Goal: Transaction & Acquisition: Purchase product/service

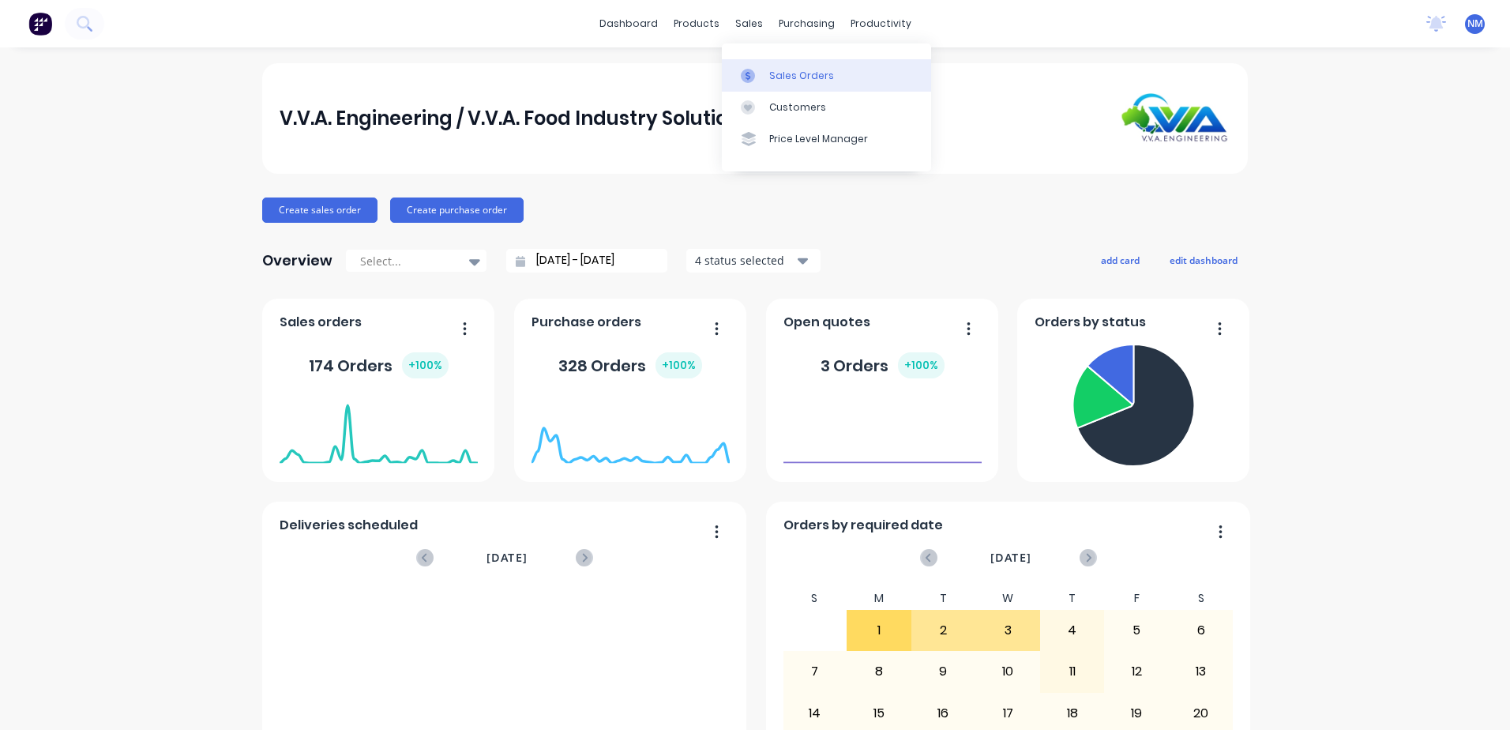
click at [775, 74] on div "Sales Orders" at bounding box center [801, 76] width 65 height 14
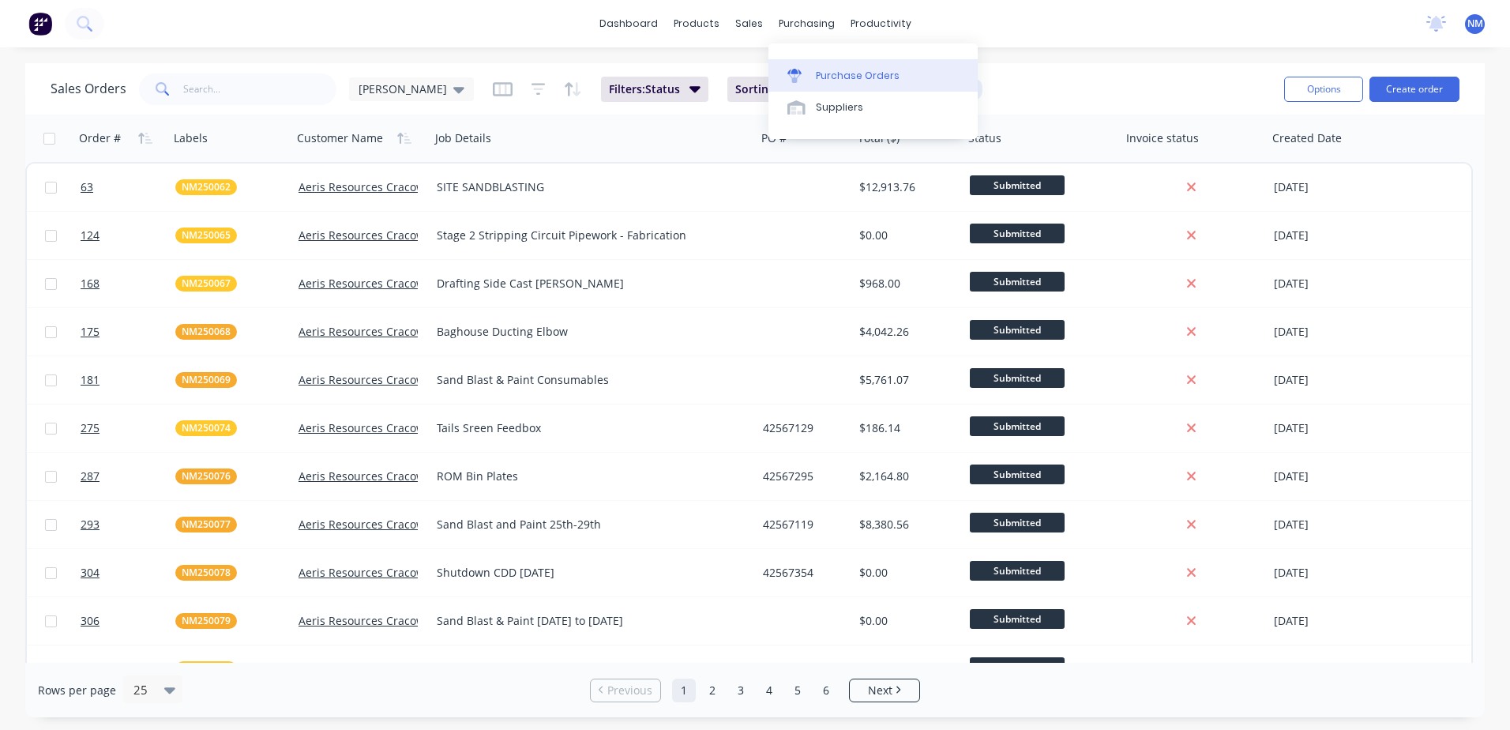
click at [837, 76] on div "Purchase Orders" at bounding box center [858, 76] width 84 height 14
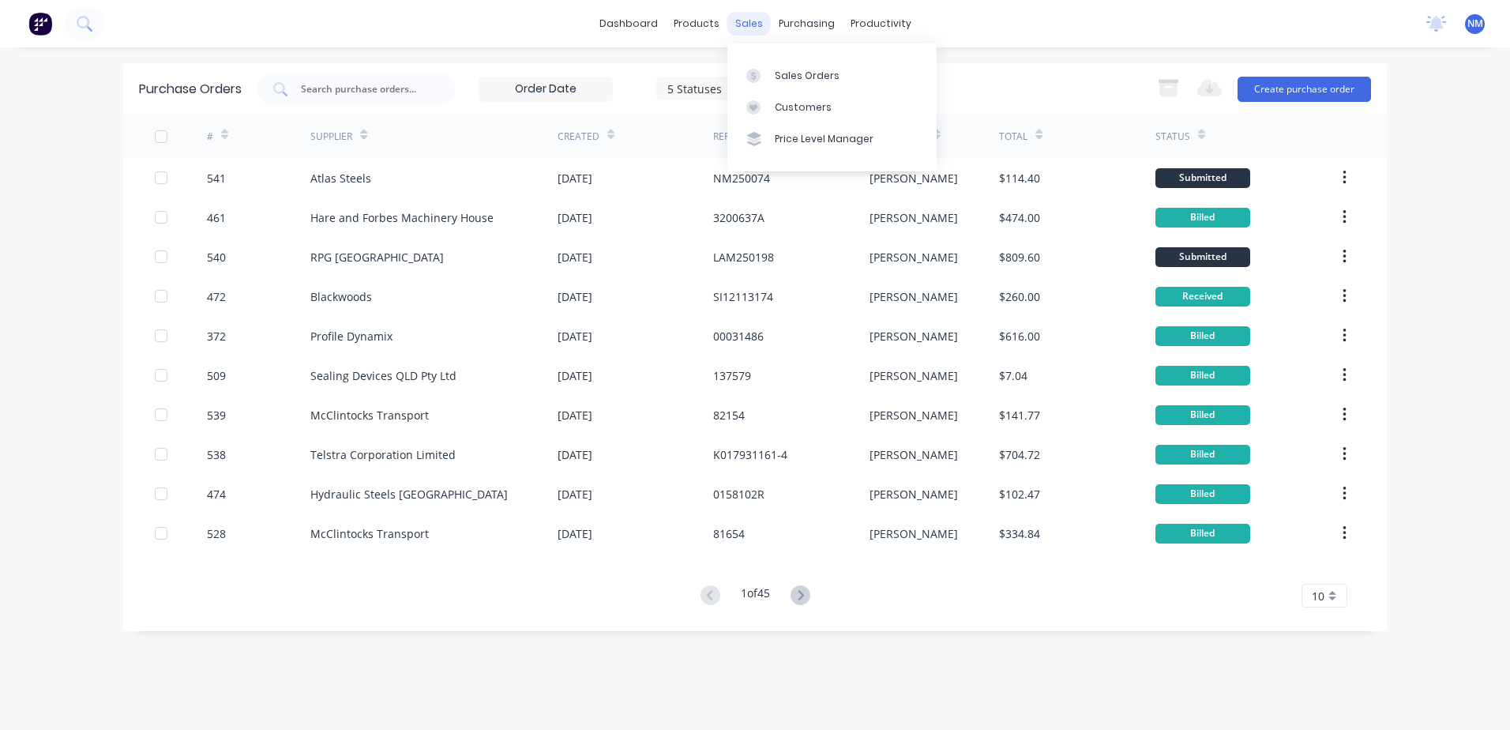
click at [753, 21] on div "sales" at bounding box center [748, 24] width 43 height 24
click at [795, 77] on div "Sales Orders" at bounding box center [807, 76] width 65 height 14
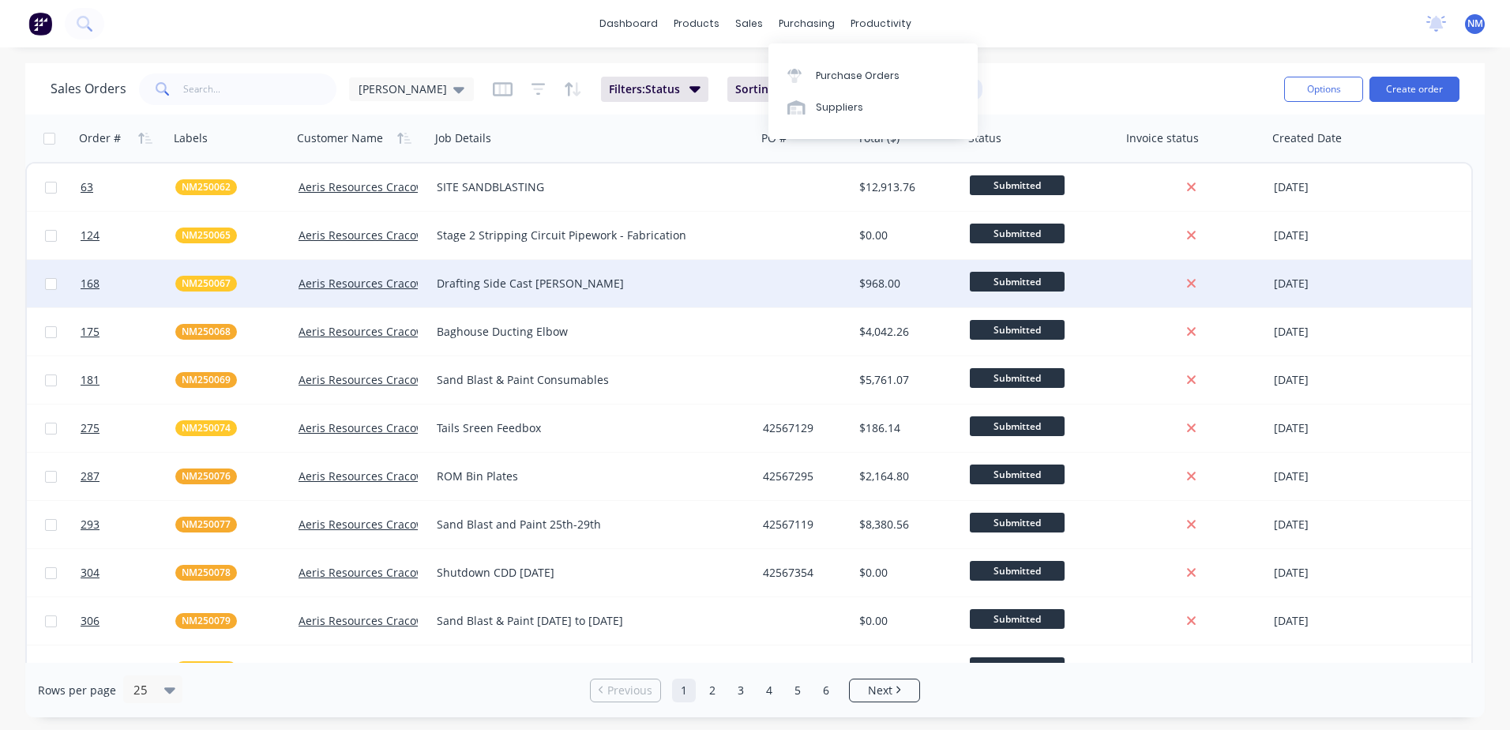
drag, startPoint x: 789, startPoint y: 17, endPoint x: 710, endPoint y: 252, distance: 247.5
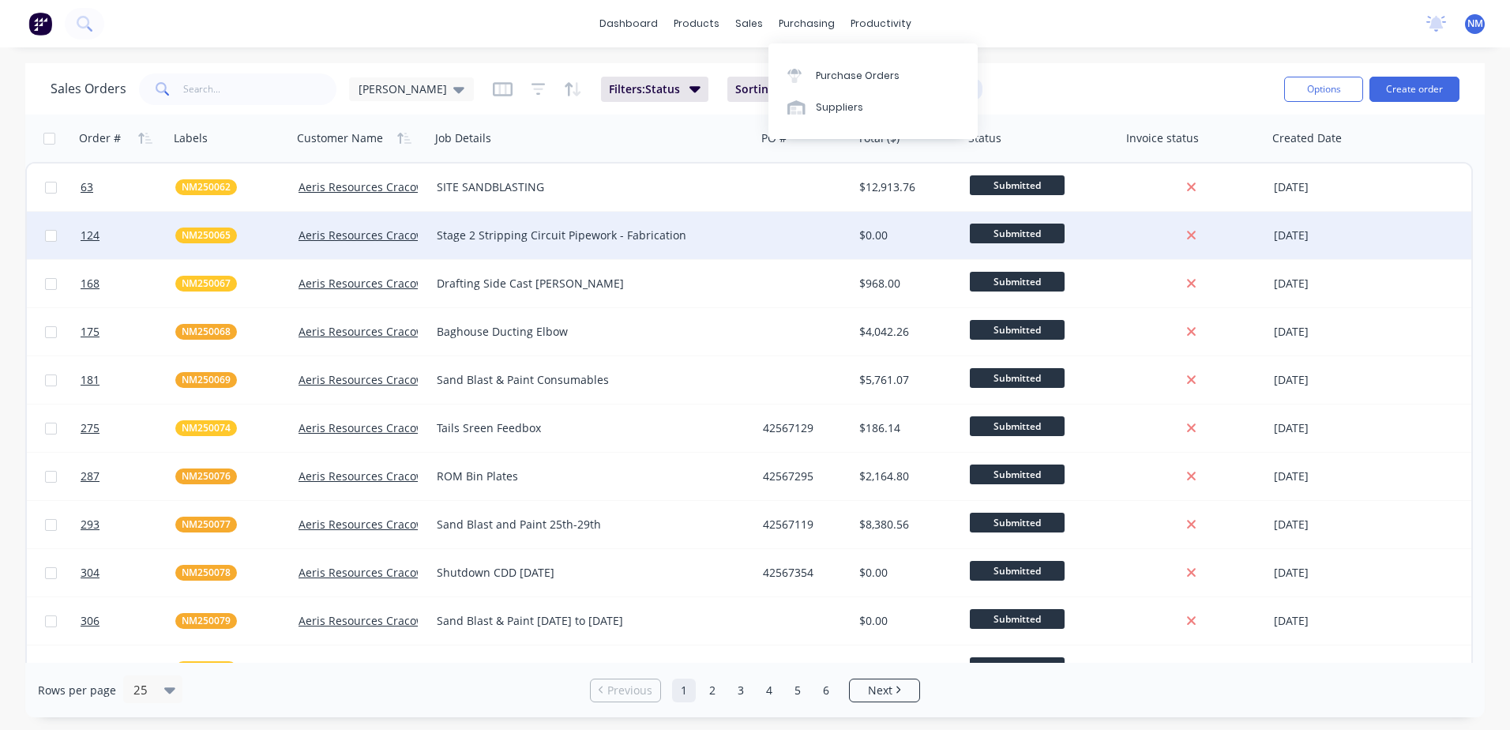
click at [715, 283] on div "Drafting Side Cast hopper" at bounding box center [586, 284] width 298 height 16
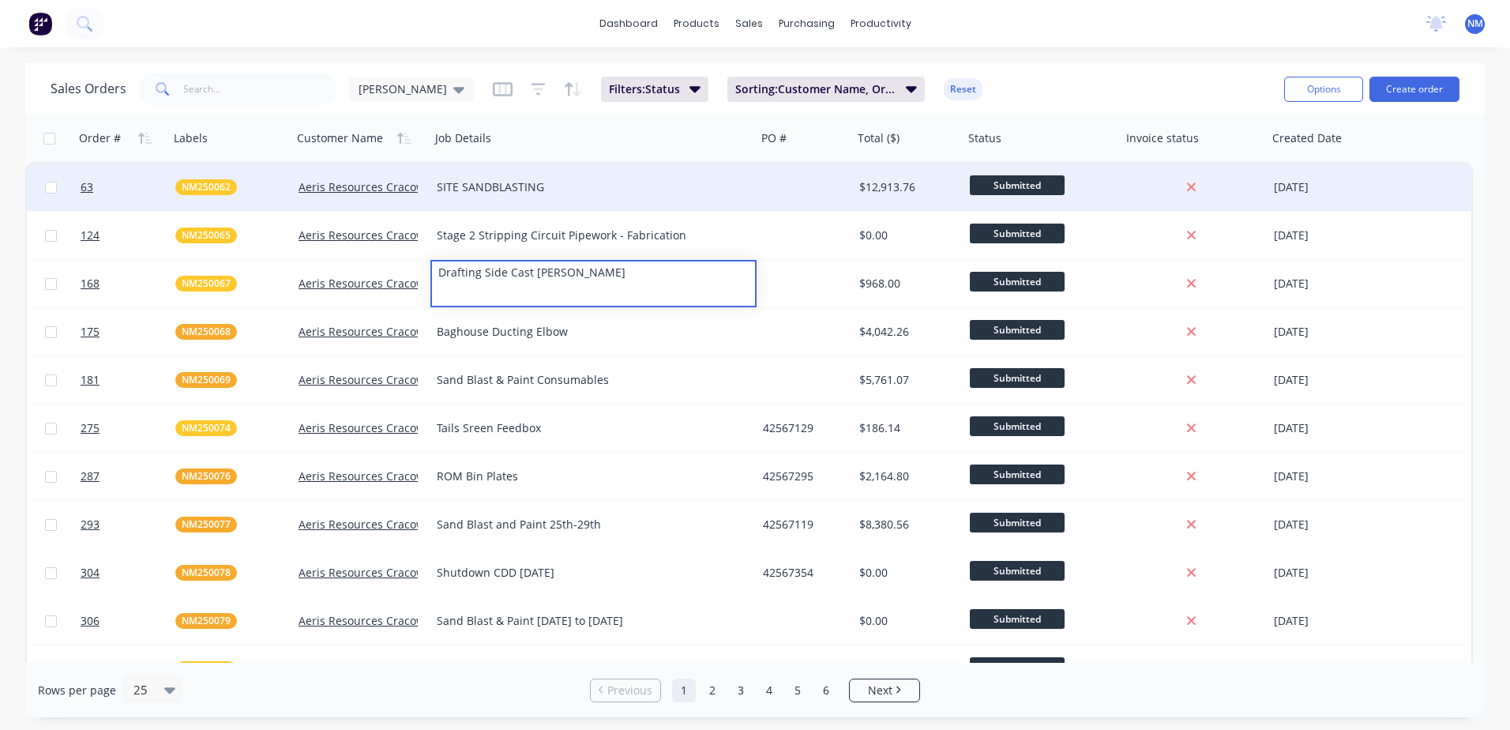
click at [745, 193] on div "SITE SANDBLASTING" at bounding box center [594, 187] width 314 height 16
click at [193, 89] on input "text" at bounding box center [260, 89] width 154 height 32
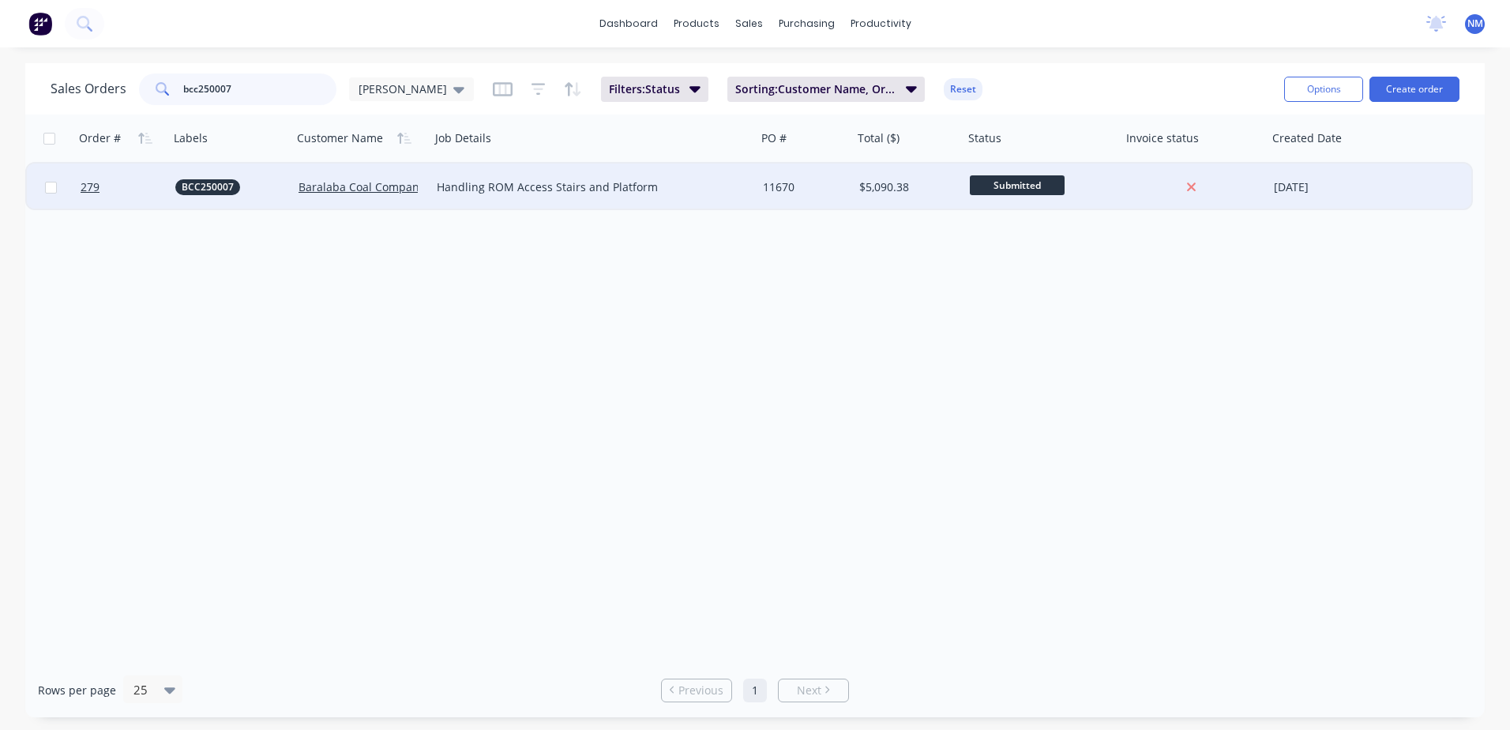
type input "bcc250007"
click at [810, 190] on div "11670" at bounding box center [803, 187] width 80 height 16
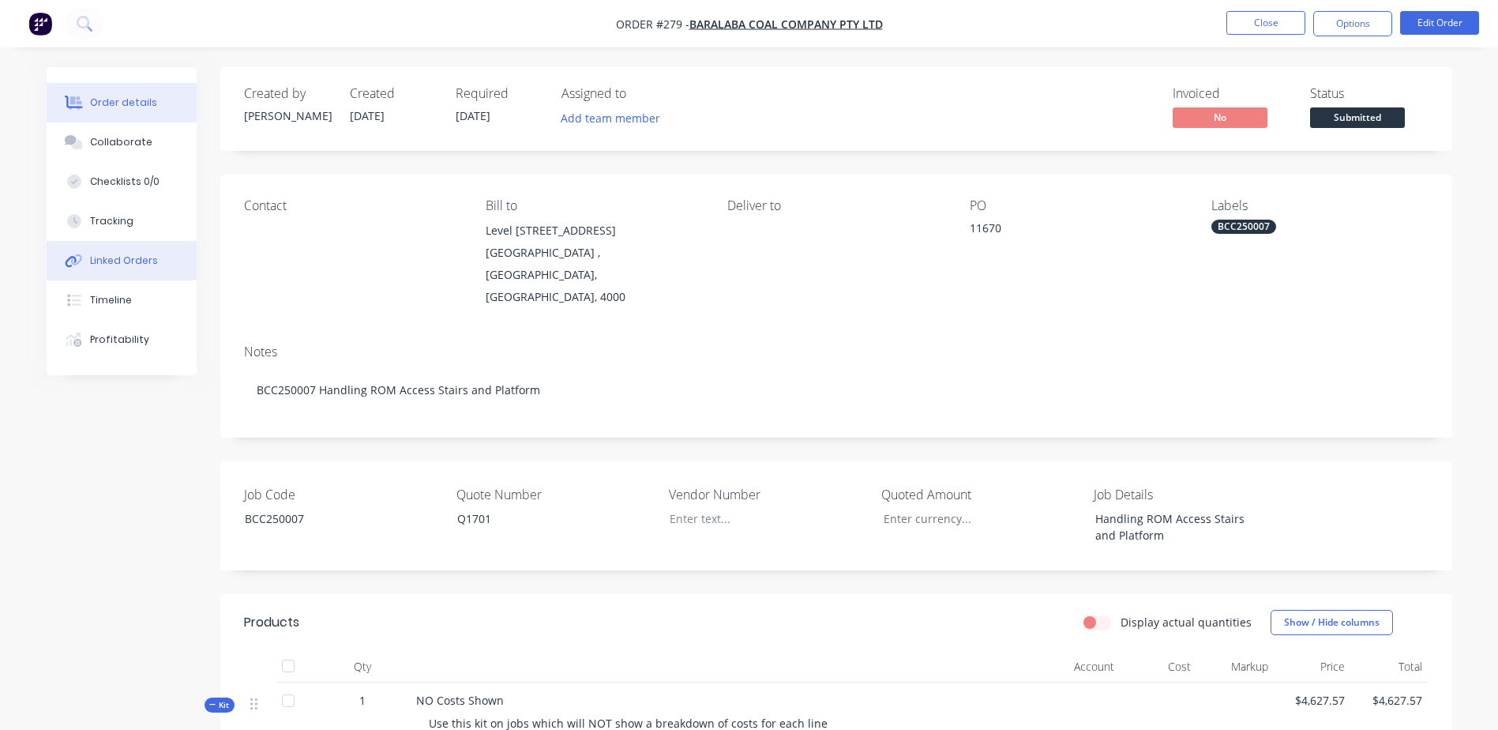
click at [157, 249] on button "Linked Orders" at bounding box center [122, 260] width 150 height 39
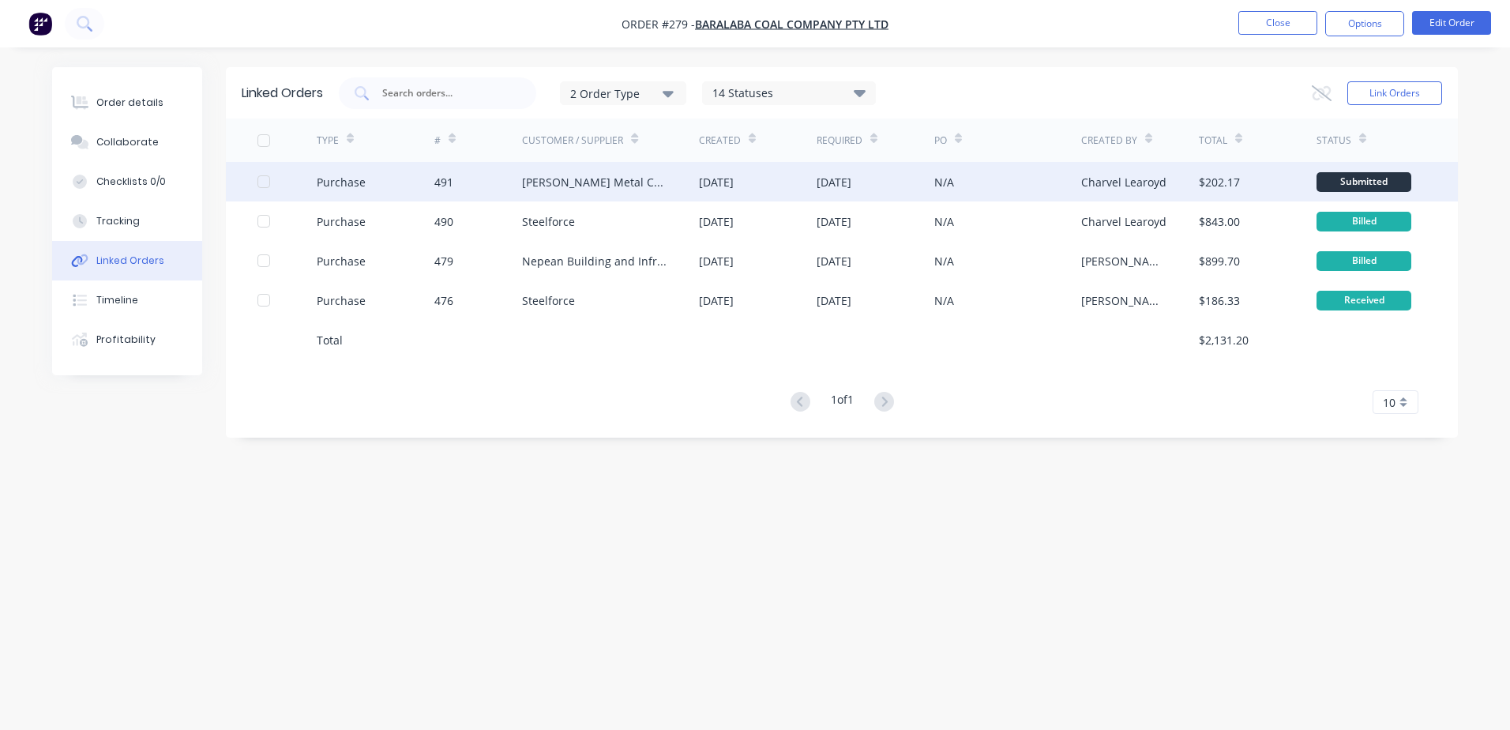
click at [996, 189] on div "N/A" at bounding box center [1007, 181] width 147 height 39
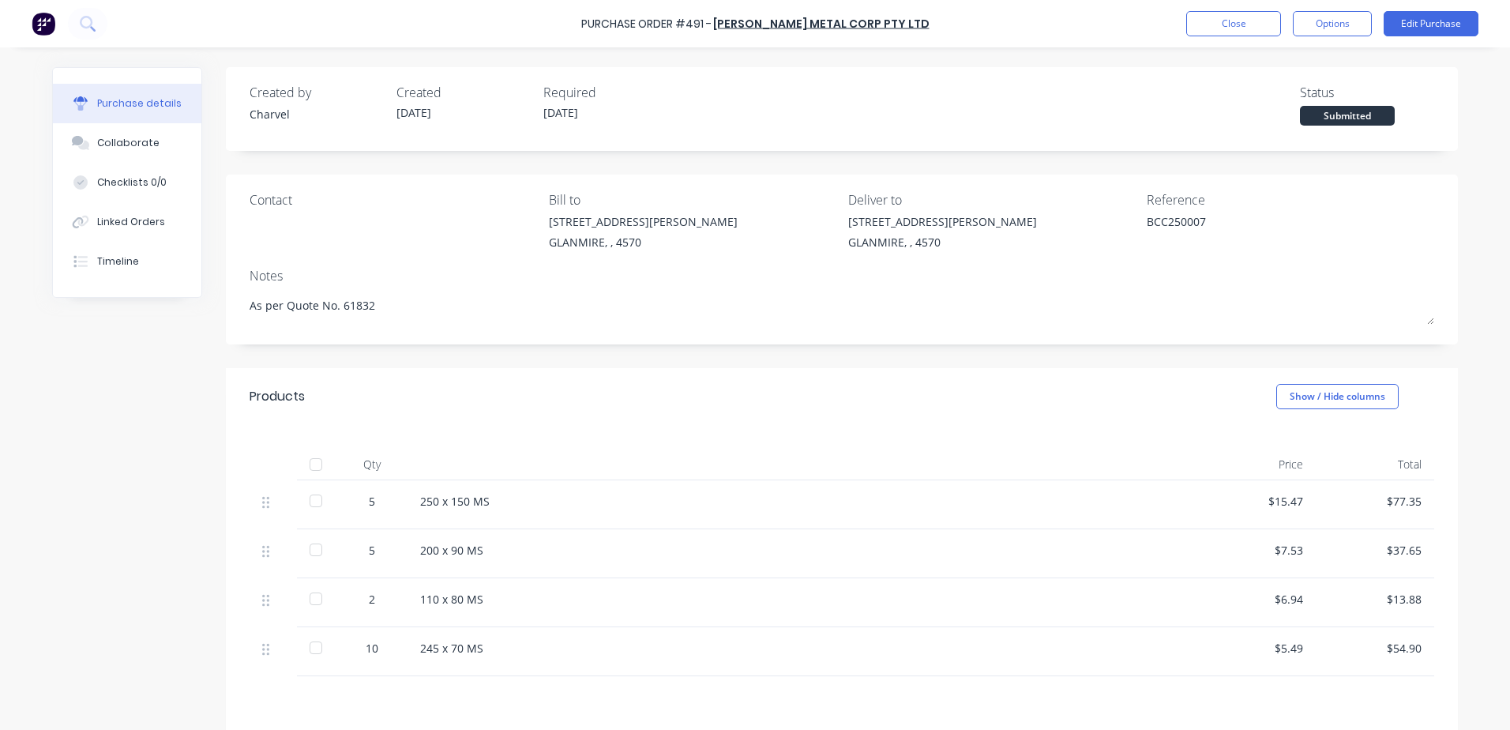
click at [1426, 9] on div "Purchase Order #491 - Morgan Metal Corp Pty Ltd Close Options Edit Purchase" at bounding box center [755, 23] width 1510 height 47
click at [1424, 27] on button "Edit Purchase" at bounding box center [1431, 23] width 95 height 25
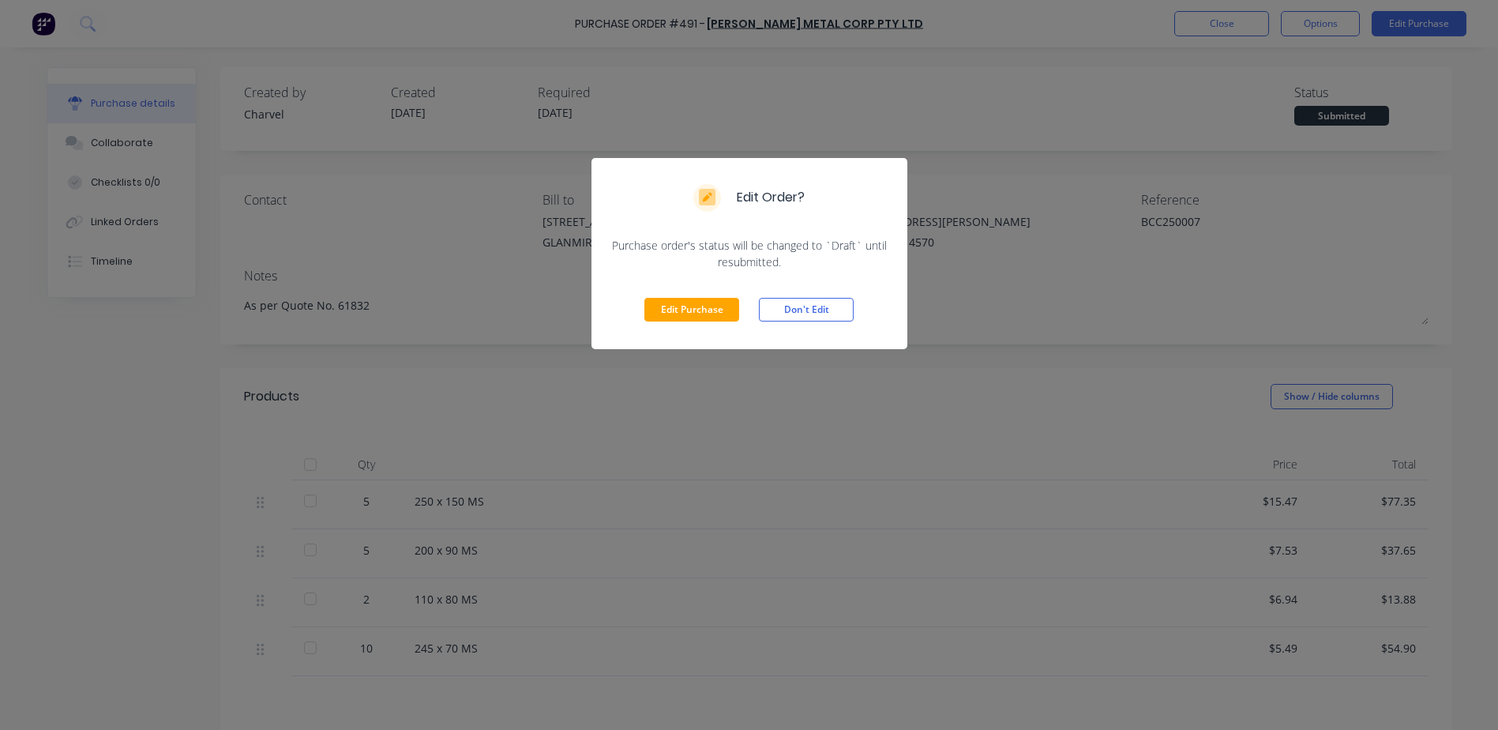
click at [1301, 225] on div "Edit Order? Purchase order's status will be changed to `Draft` until resubmitte…" at bounding box center [749, 365] width 1498 height 730
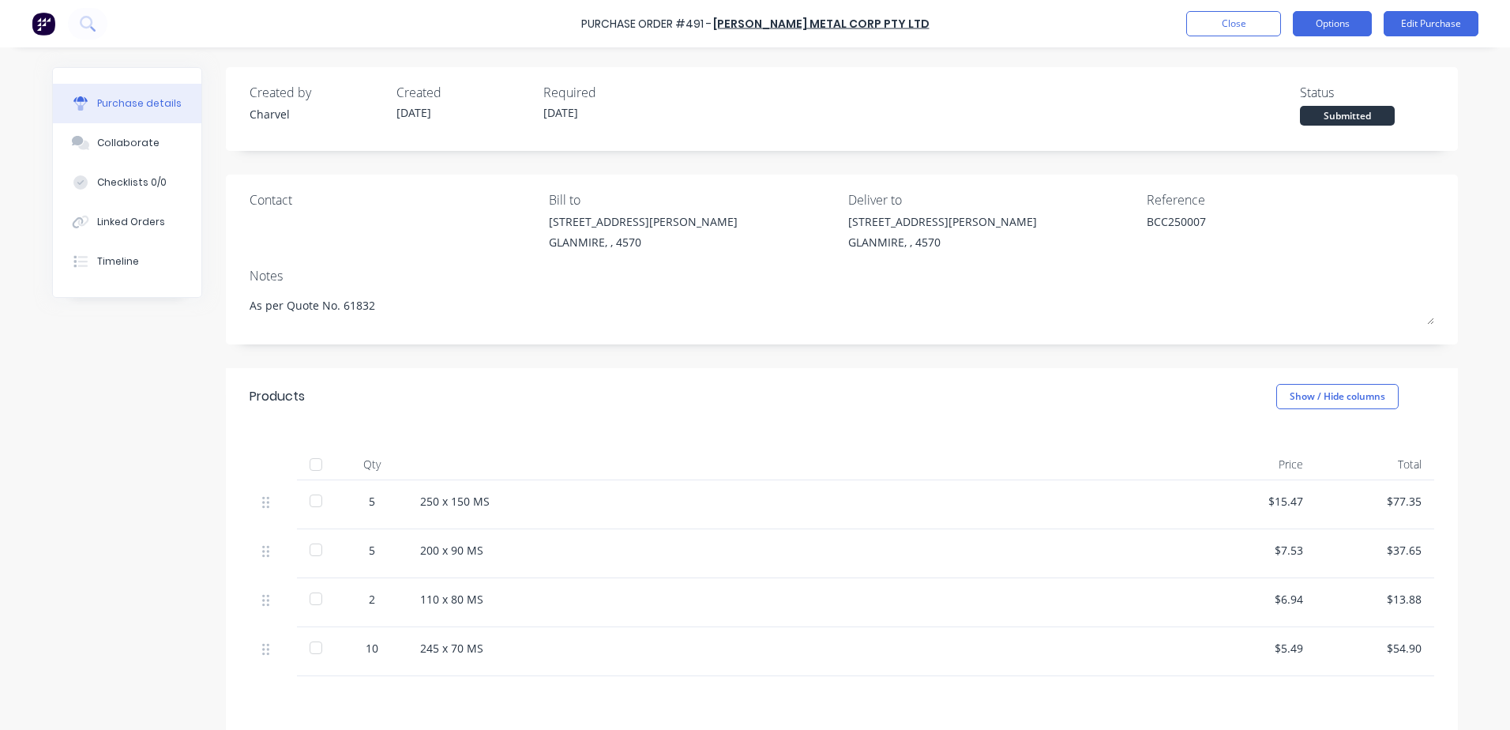
click at [1331, 26] on button "Options" at bounding box center [1332, 23] width 79 height 25
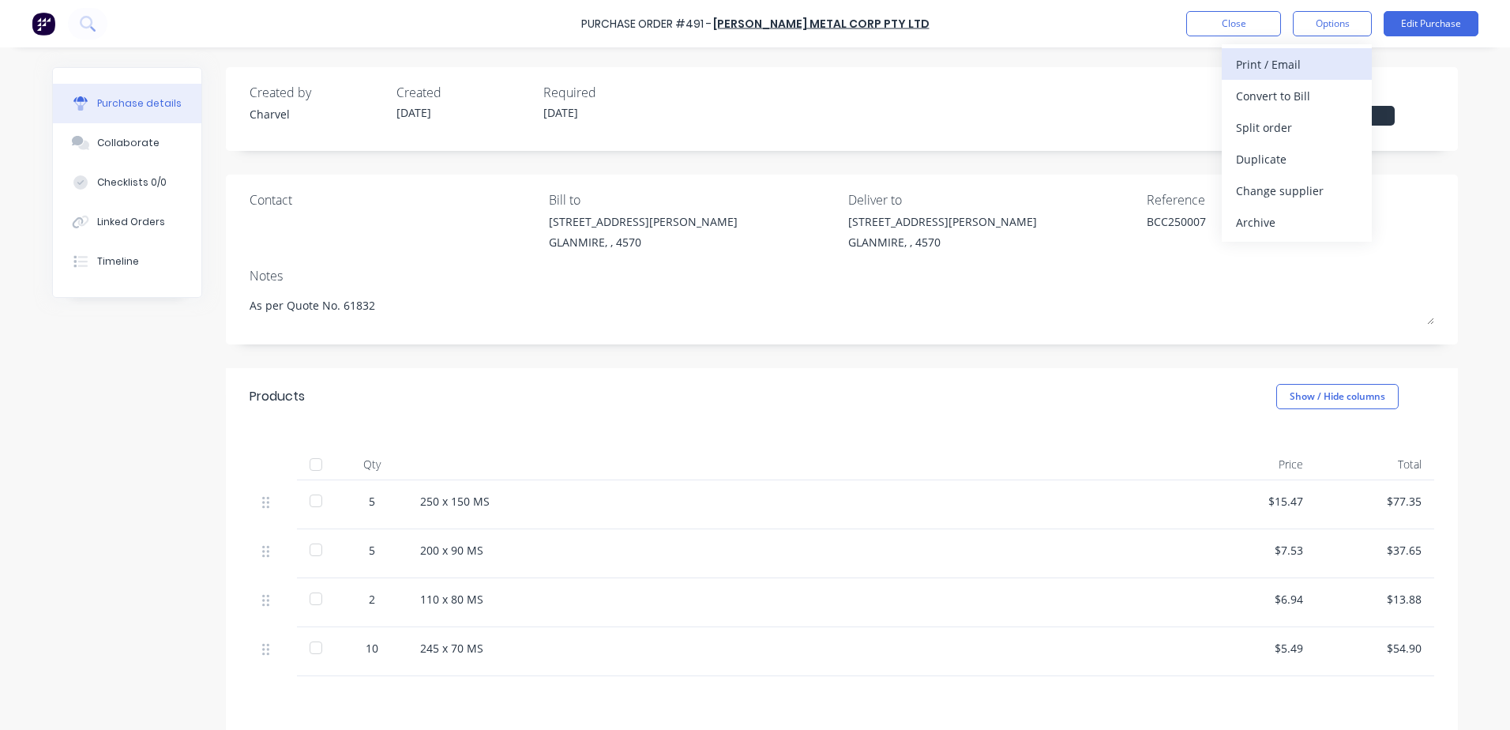
click at [1307, 65] on div "Print / Email" at bounding box center [1297, 64] width 122 height 23
click at [1297, 89] on div "With pricing" at bounding box center [1297, 95] width 122 height 23
type textarea "x"
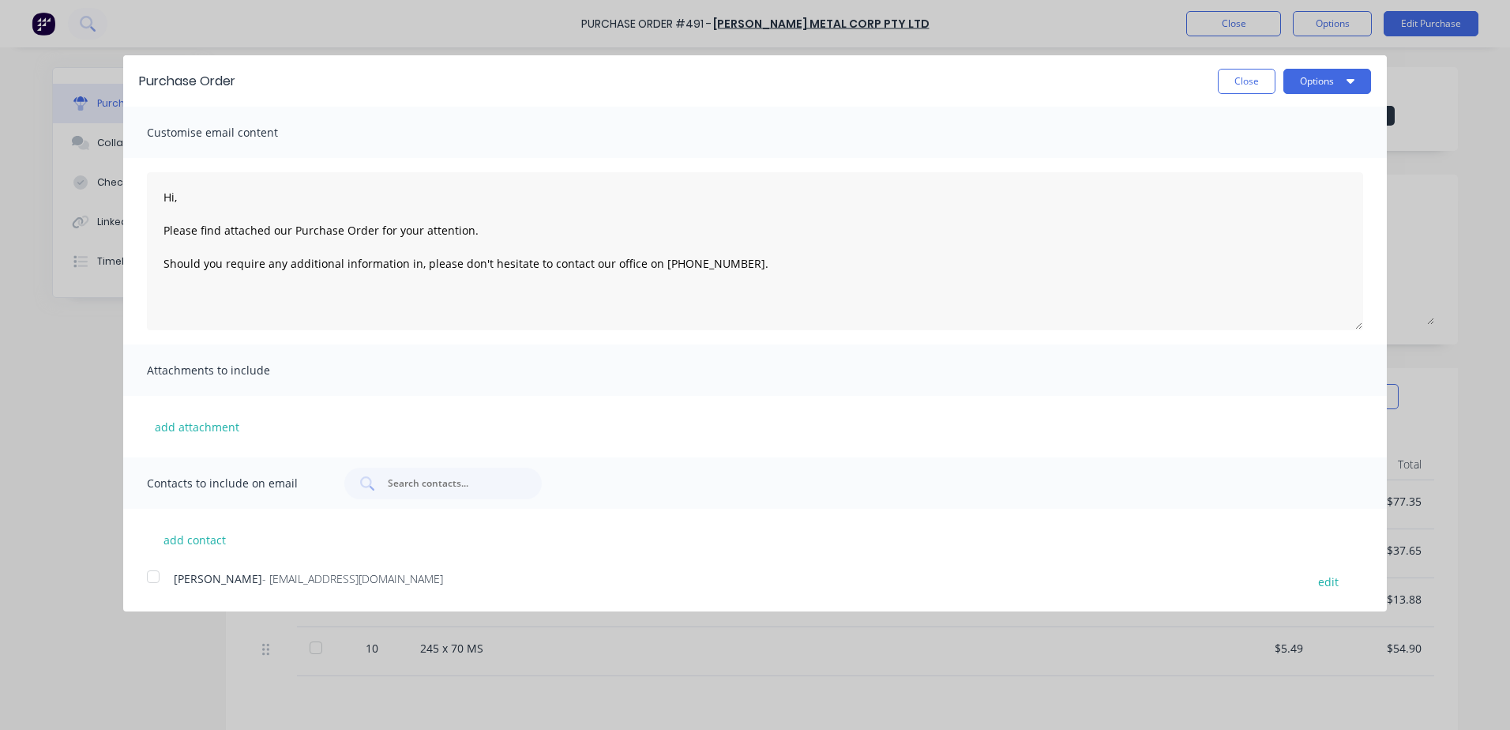
click at [156, 574] on div at bounding box center [153, 577] width 32 height 32
type textarea "Hi, Please find attached our Purchase Order for your attention. Should you requ…"
click at [1309, 77] on button "Options" at bounding box center [1327, 81] width 88 height 25
click at [1299, 156] on div "Email" at bounding box center [1296, 152] width 122 height 23
type textarea "x"
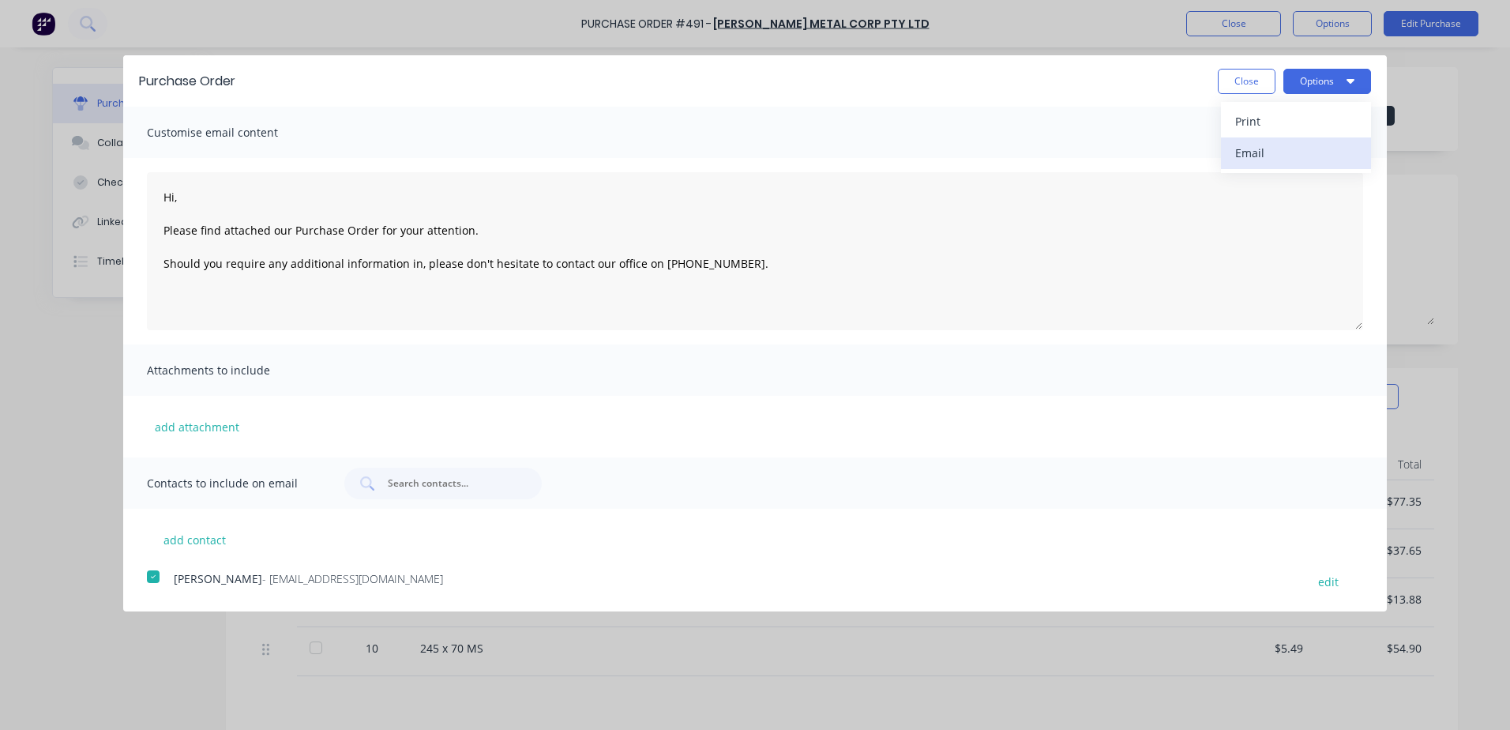
type textarea "Hi, Please find attached our Purchase Order for your attention. Should you requ…"
type textarea "x"
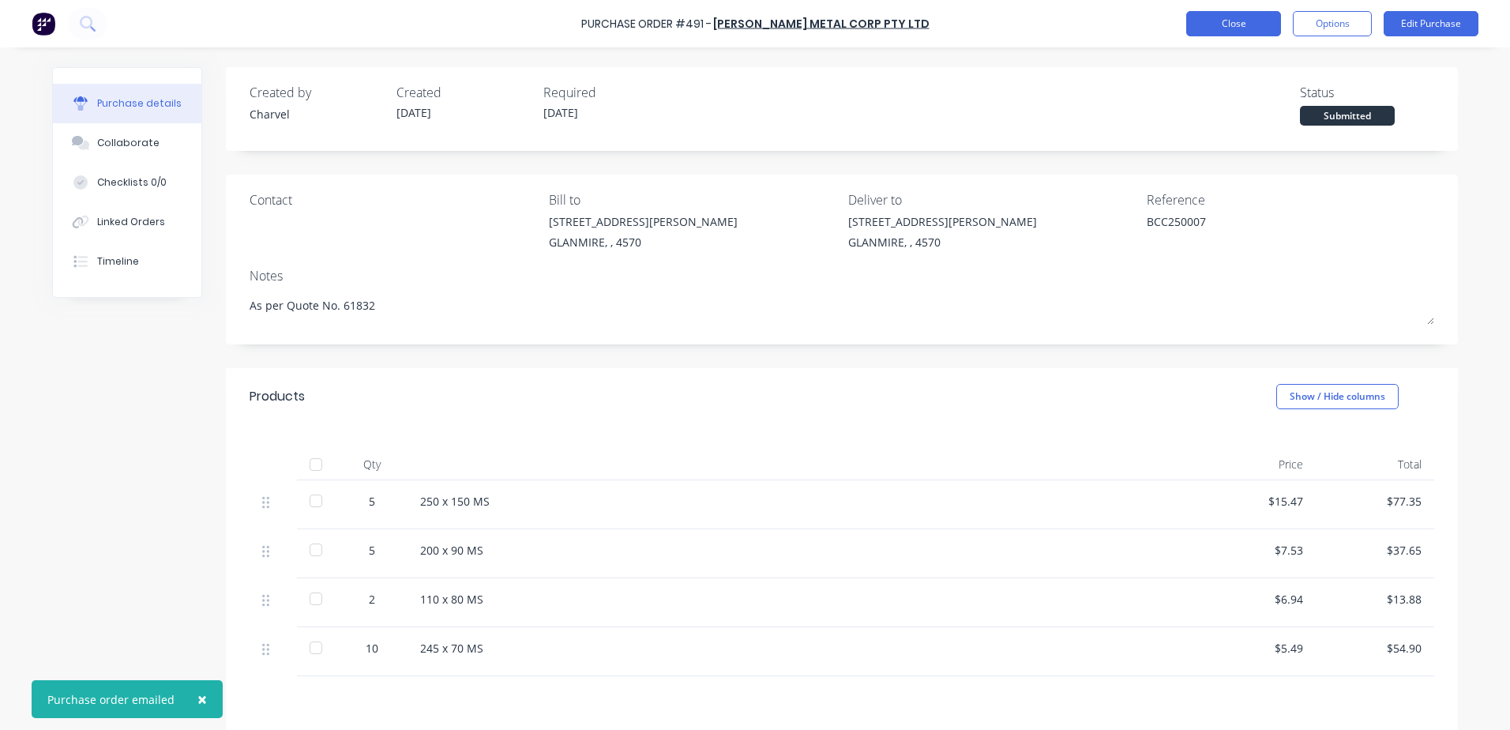
click at [1199, 32] on button "Close" at bounding box center [1233, 23] width 95 height 25
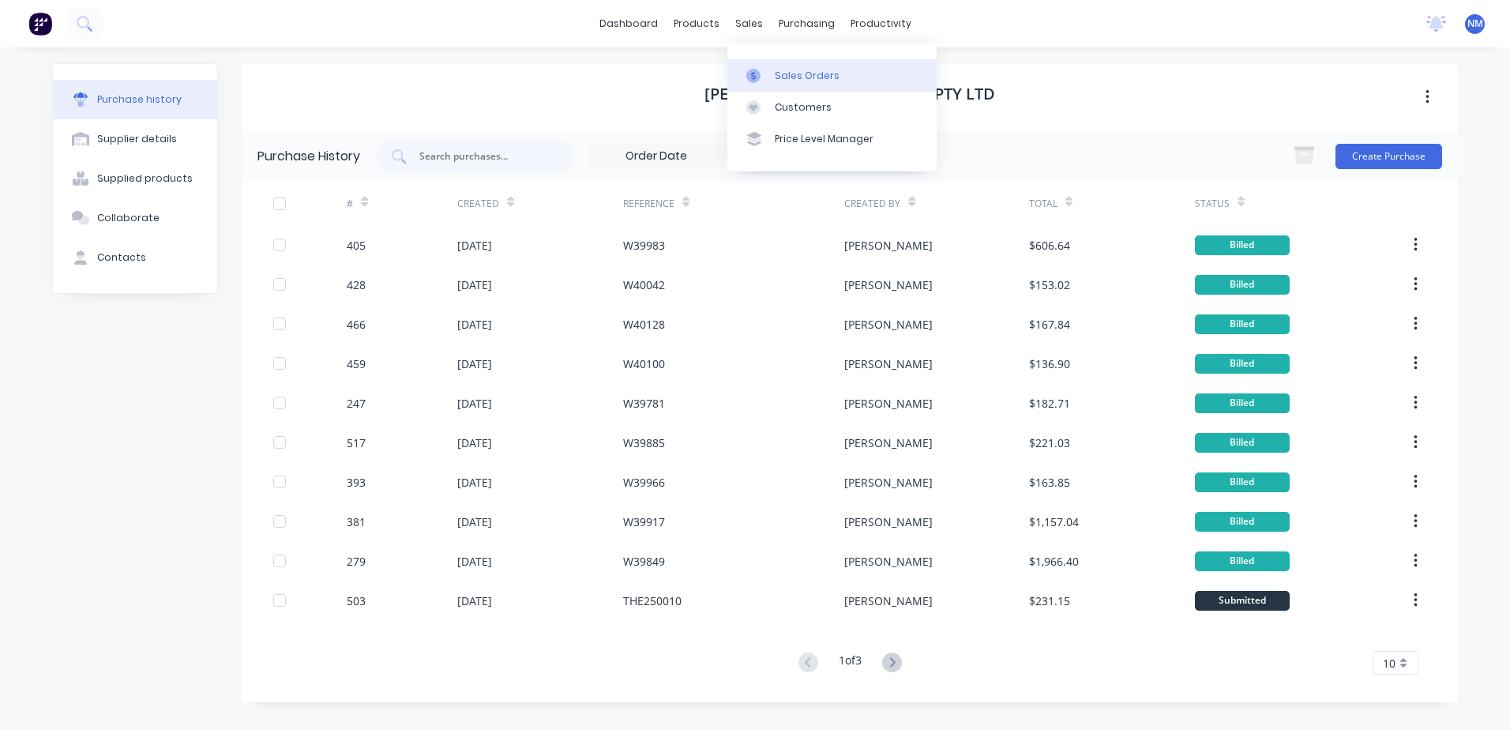
click at [803, 73] on div "Sales Orders" at bounding box center [807, 76] width 65 height 14
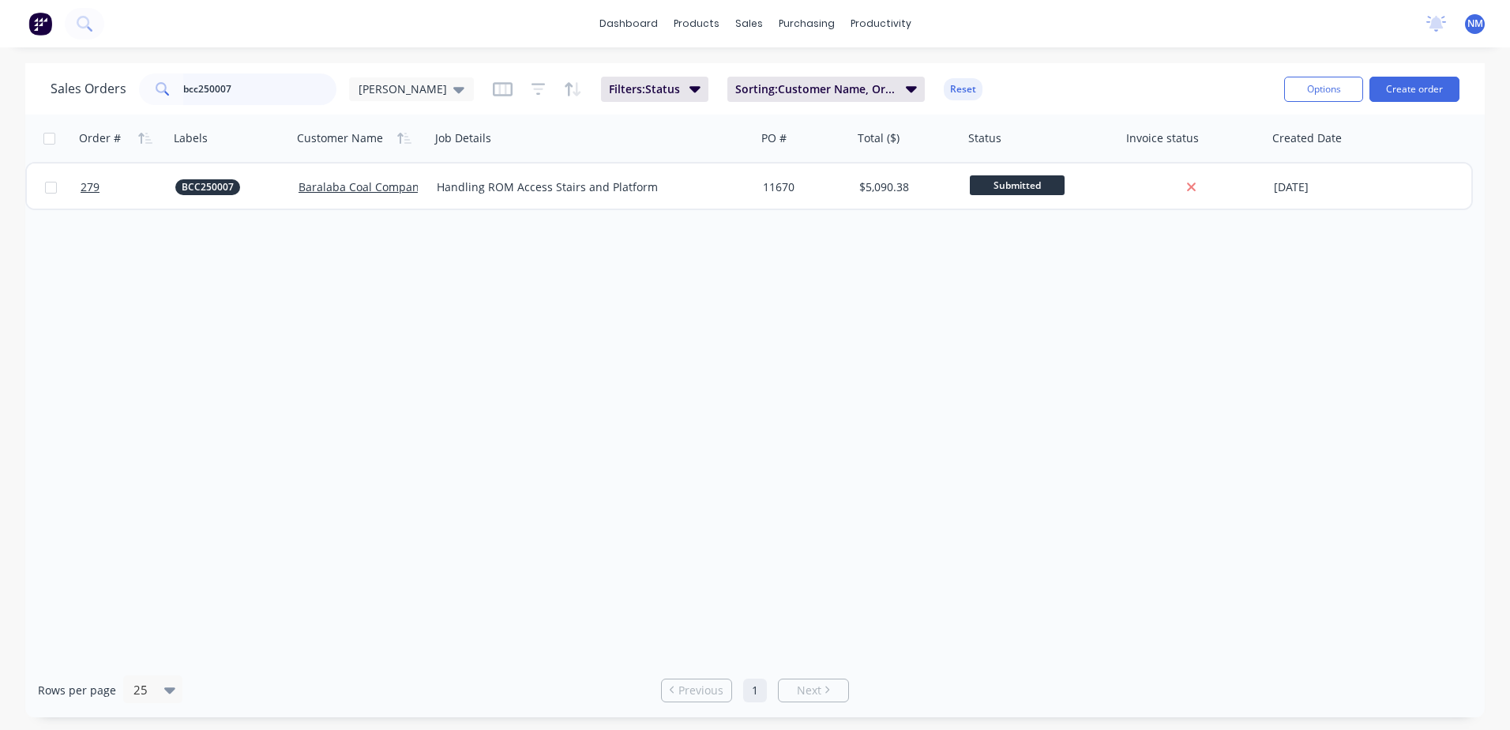
click at [239, 95] on input "bcc250007" at bounding box center [260, 89] width 154 height 32
type input "b"
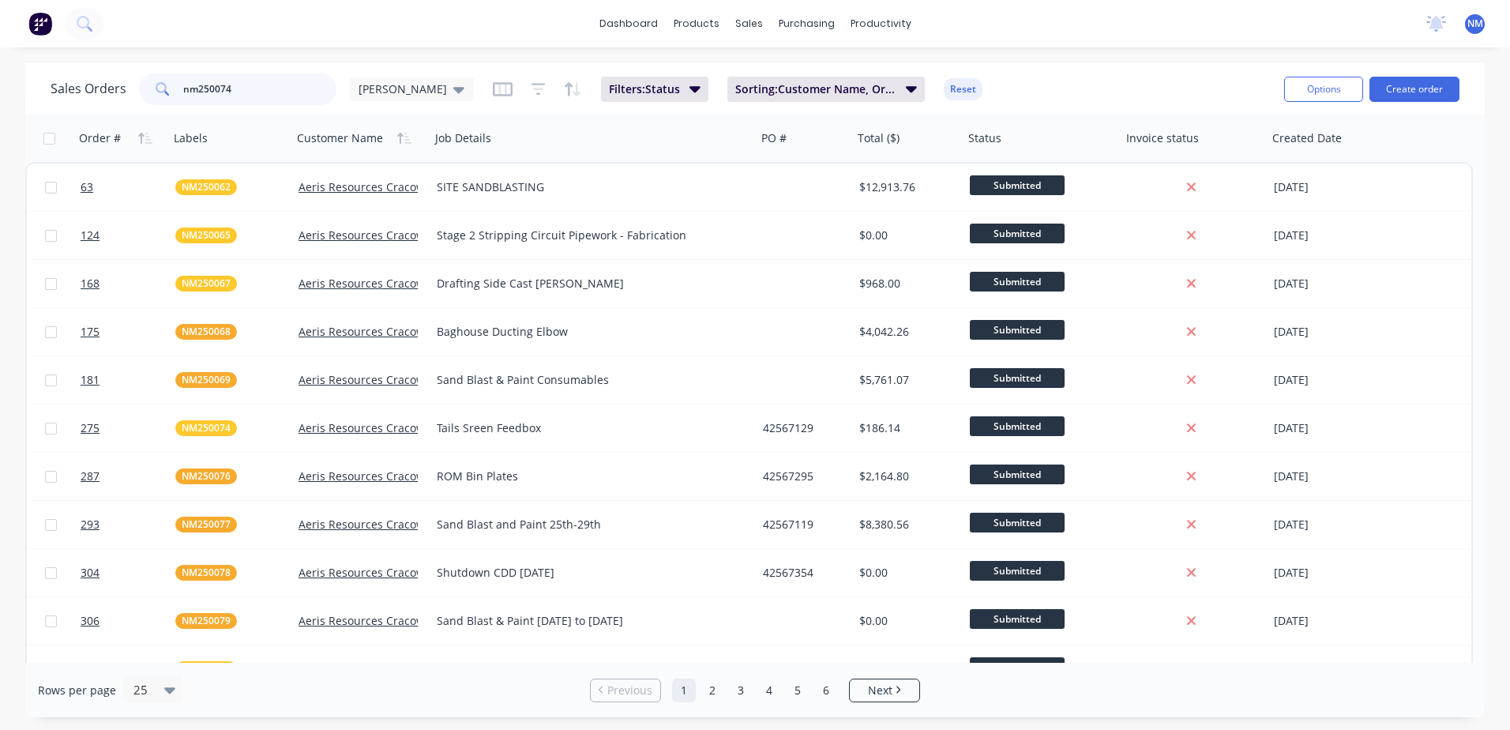
type input "nm250074"
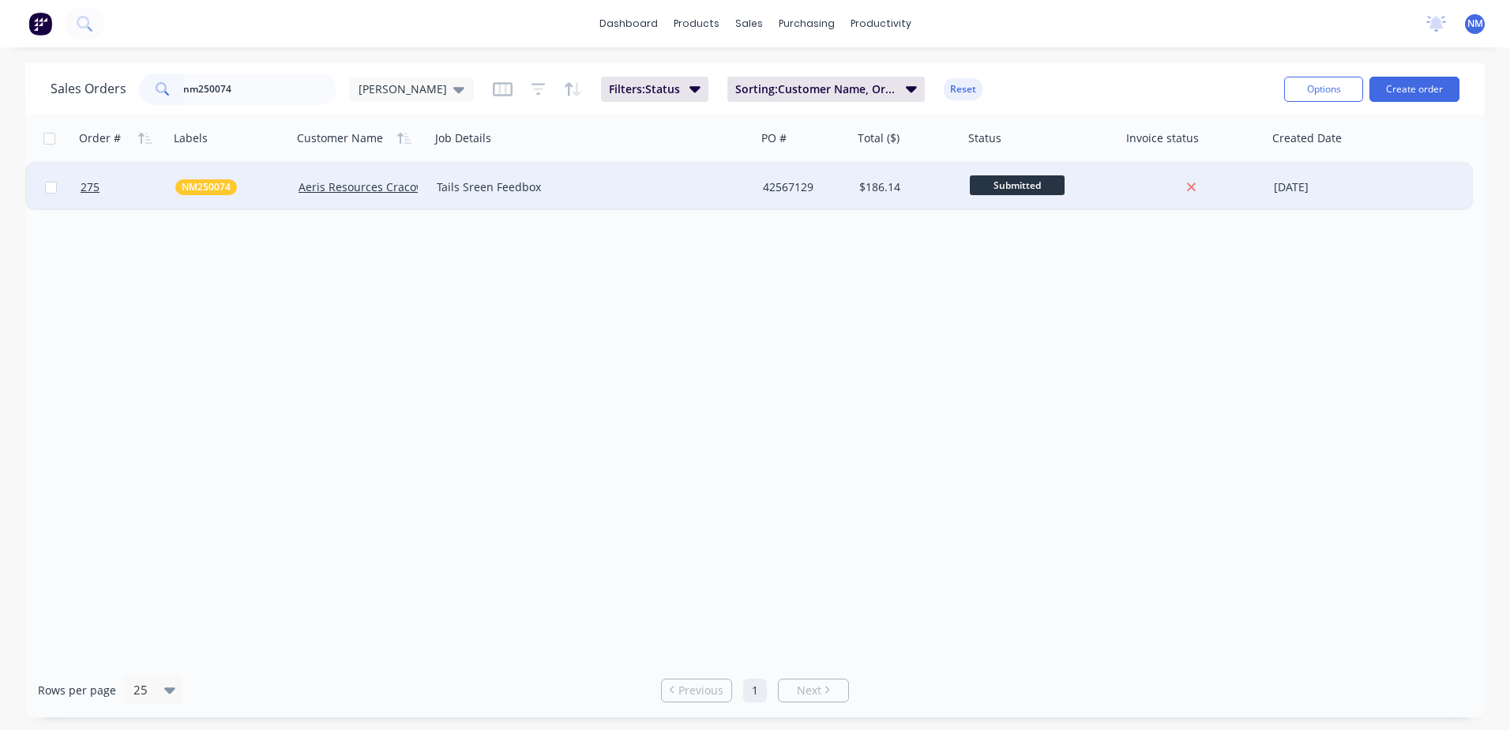
click at [843, 194] on div "42567129" at bounding box center [805, 187] width 84 height 16
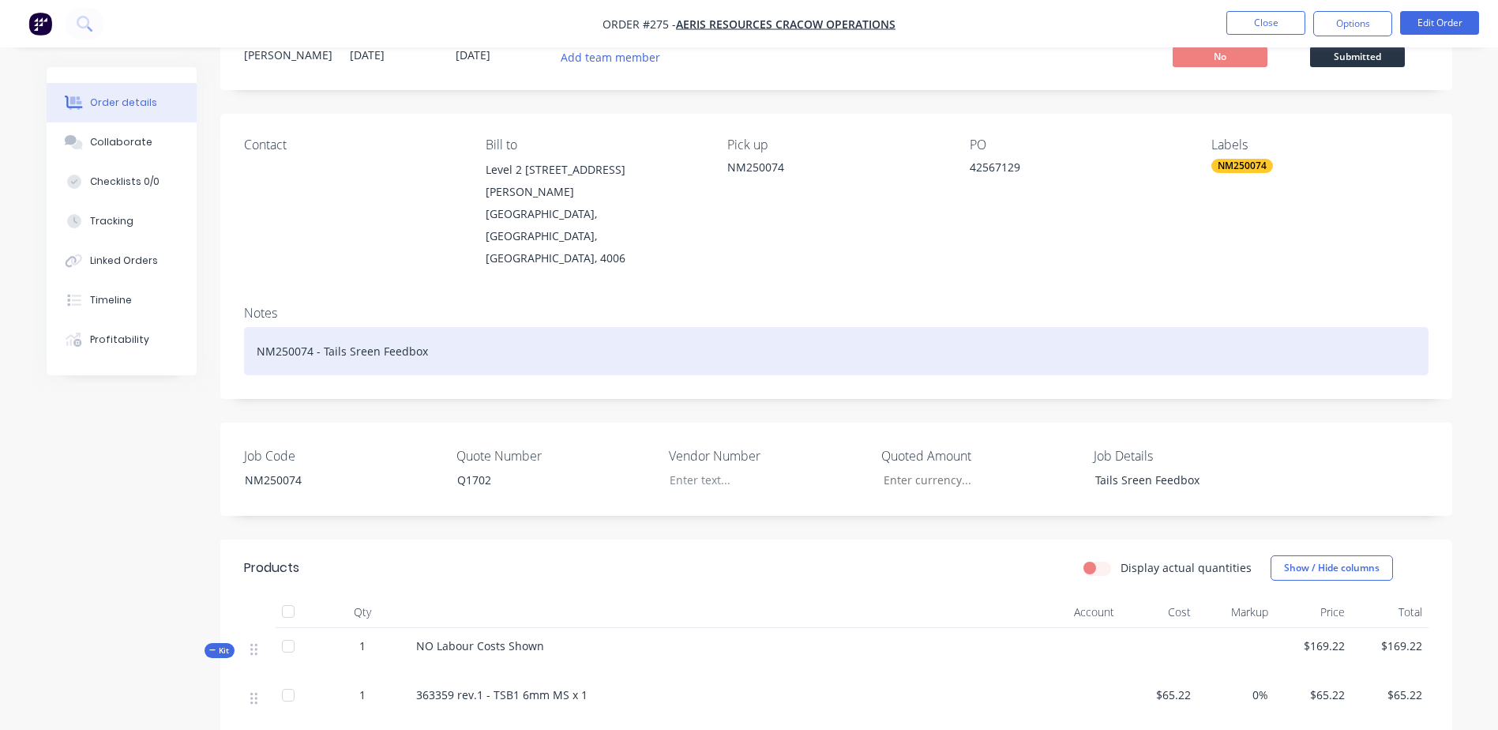
scroll to position [237, 0]
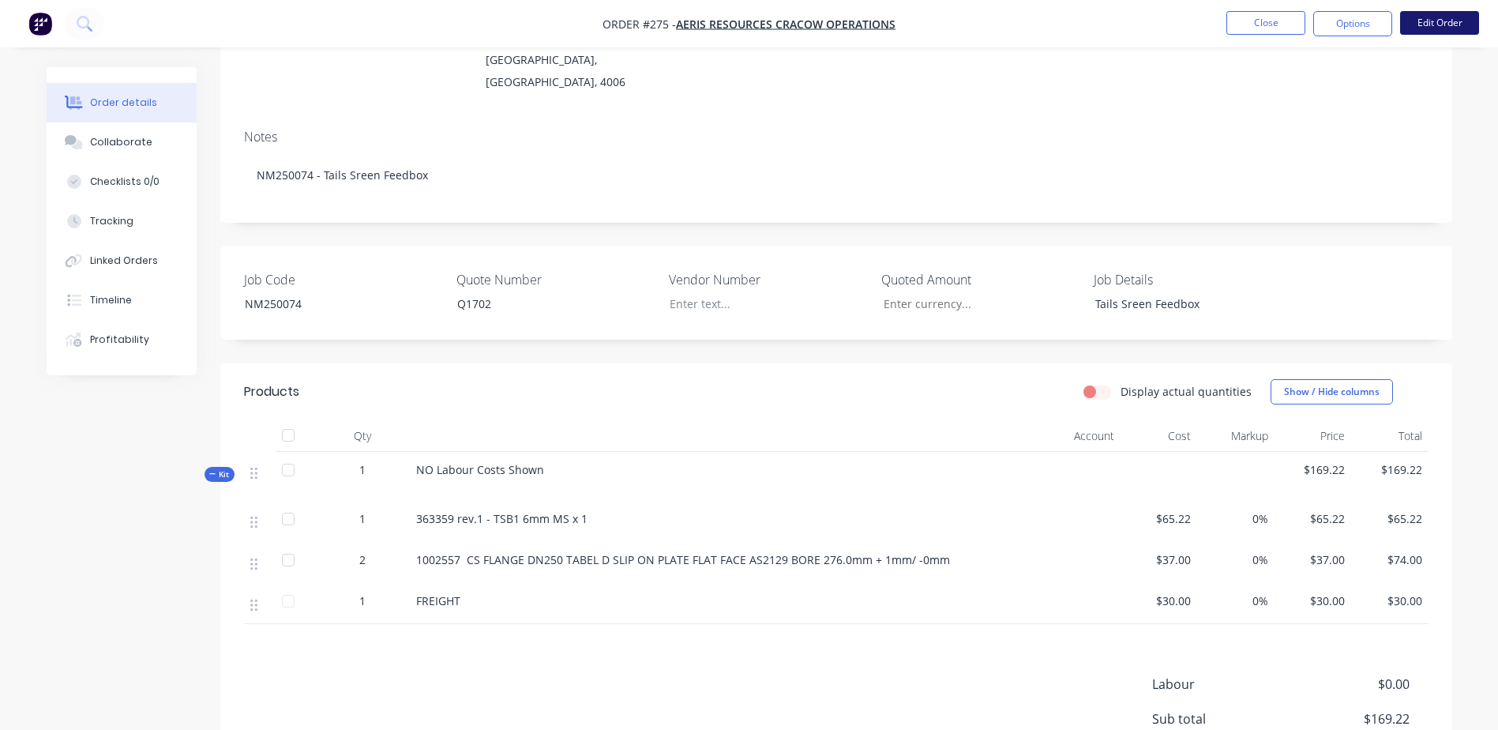
click at [1429, 26] on button "Edit Order" at bounding box center [1439, 23] width 79 height 24
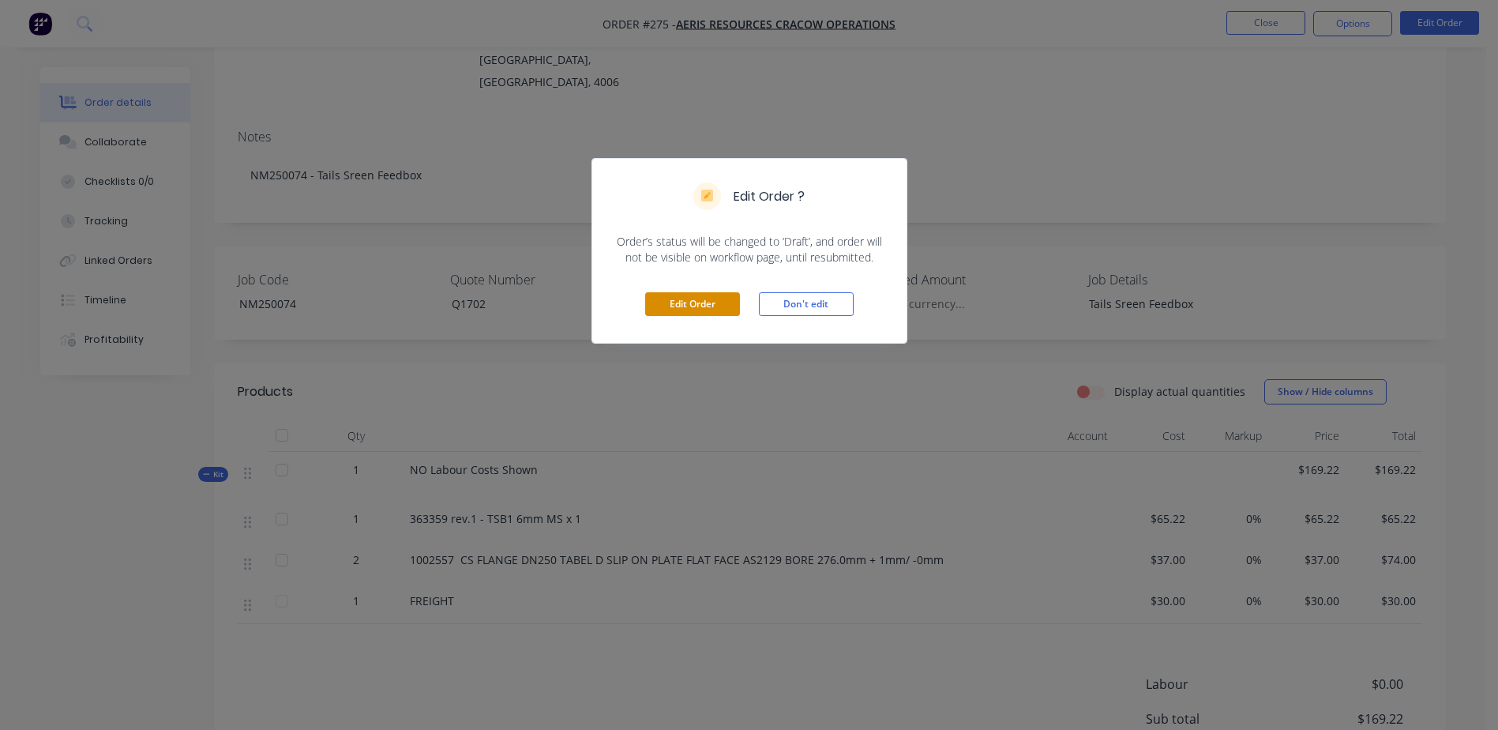
click at [709, 298] on button "Edit Order" at bounding box center [692, 304] width 95 height 24
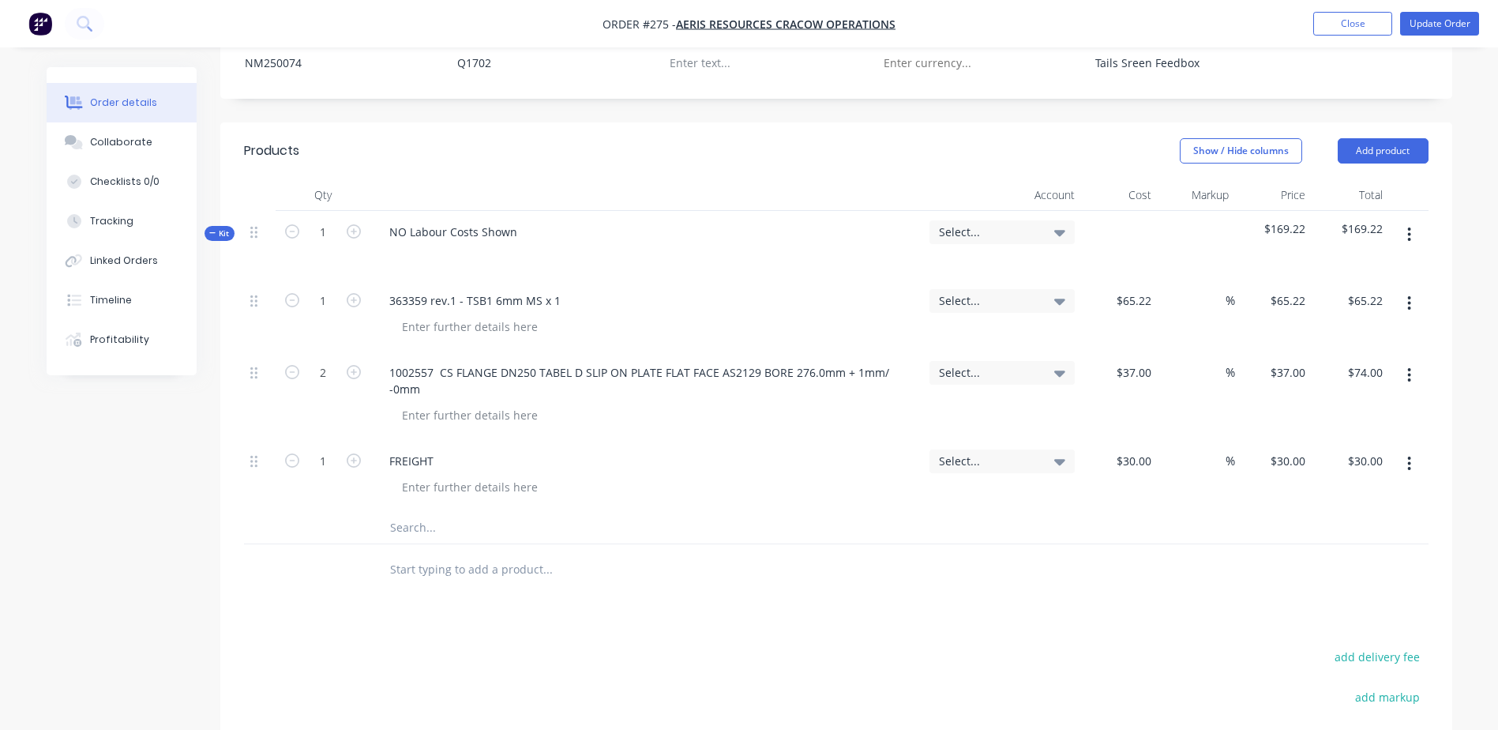
scroll to position [553, 0]
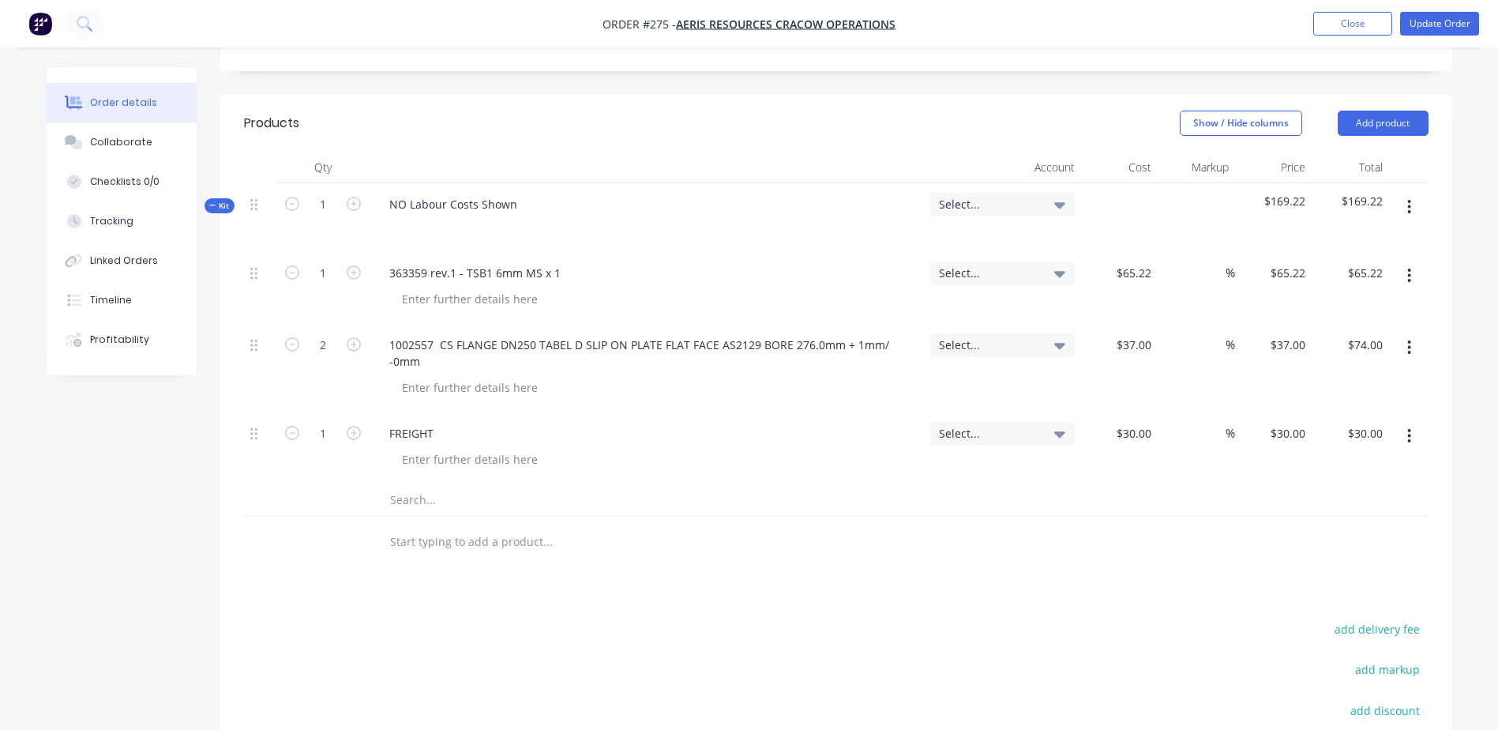
click at [400, 484] on input "text" at bounding box center [547, 500] width 316 height 32
click at [559, 484] on input "363357 rev.1 - TSB2 6mm MS X 1" at bounding box center [547, 500] width 316 height 32
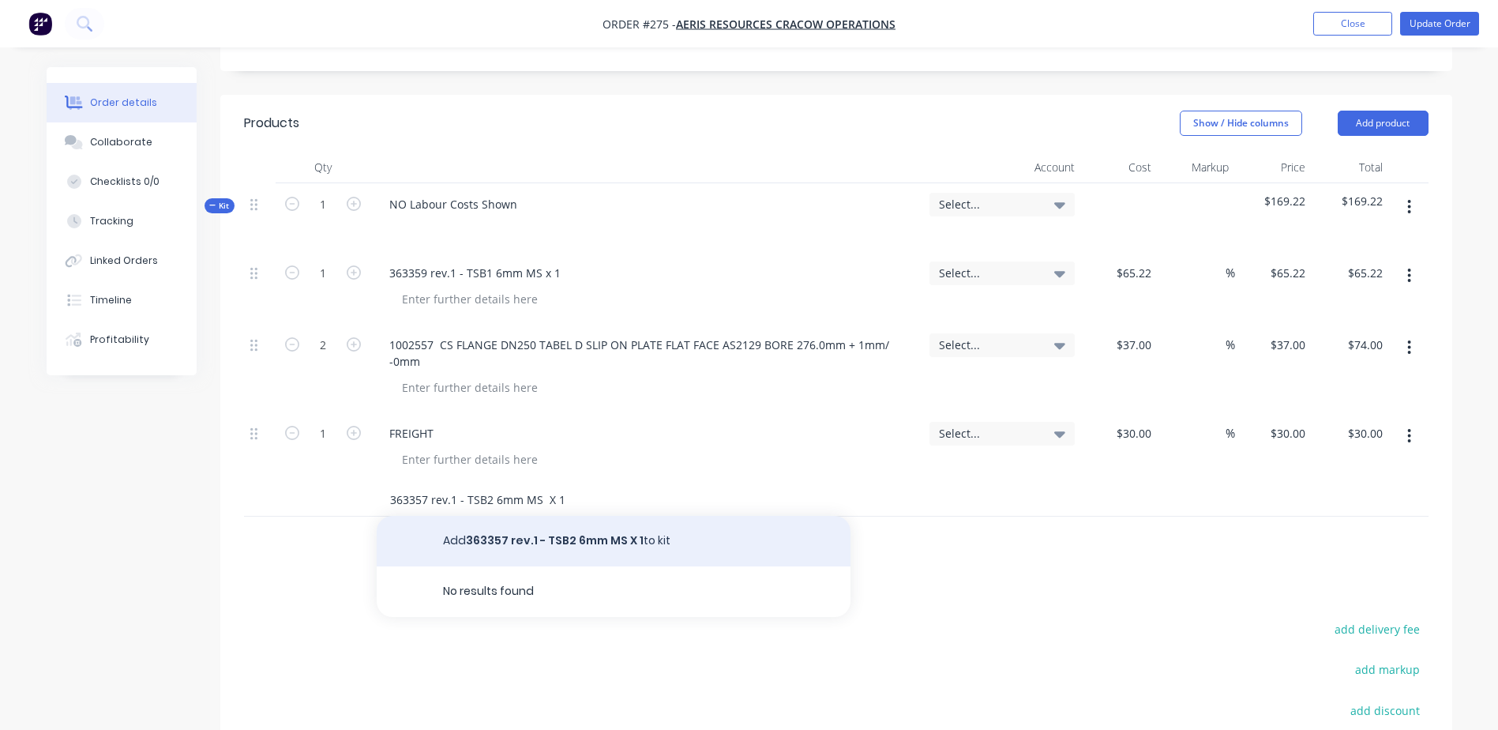
type input "363357 rev.1 - TSB2 6mm MS X 1"
click at [578, 516] on button "Add 363357 rev.1 - TSB2 6mm MS X 1 to kit" at bounding box center [614, 541] width 474 height 51
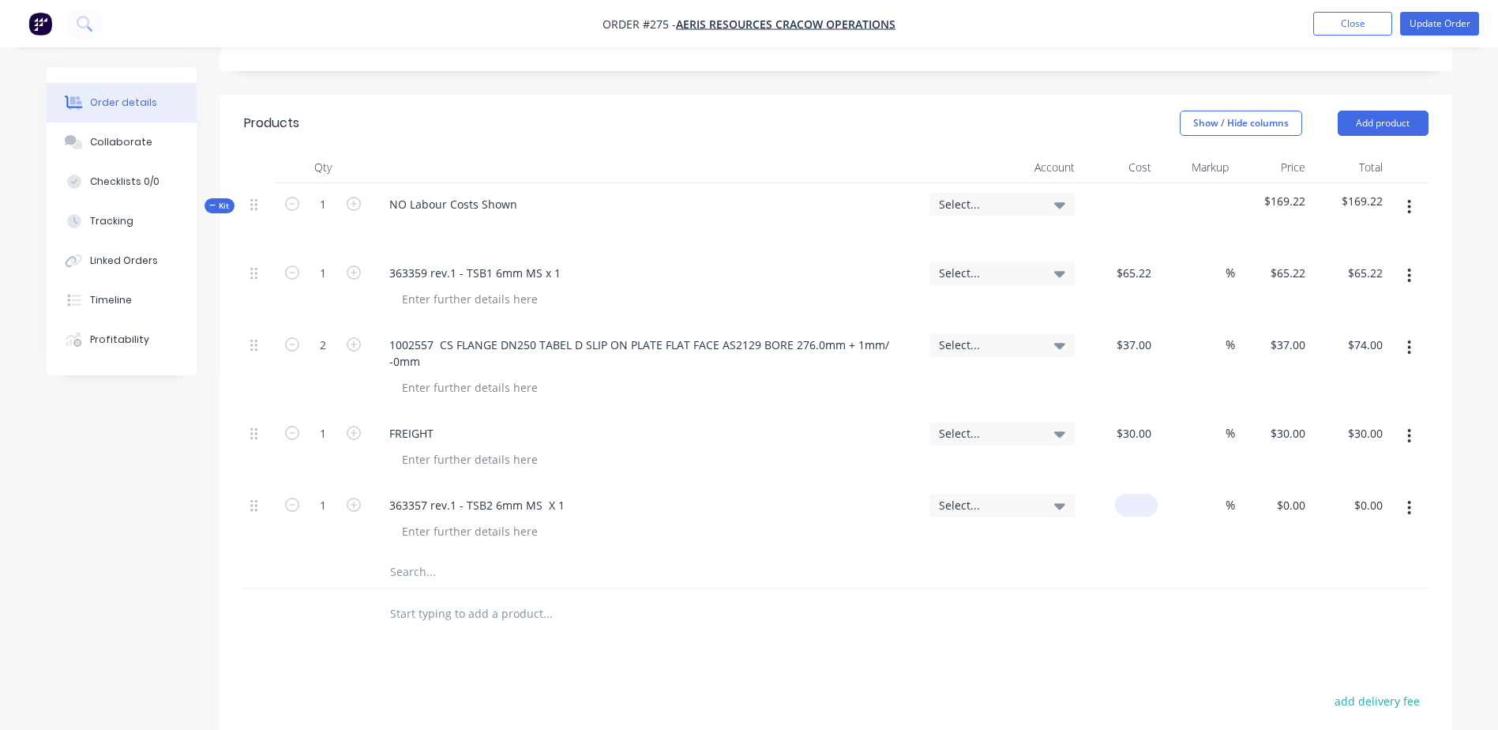
click at [1132, 484] on div "$0.00" at bounding box center [1119, 520] width 77 height 72
type input "$27.12"
click at [407, 556] on input "text" at bounding box center [547, 572] width 316 height 32
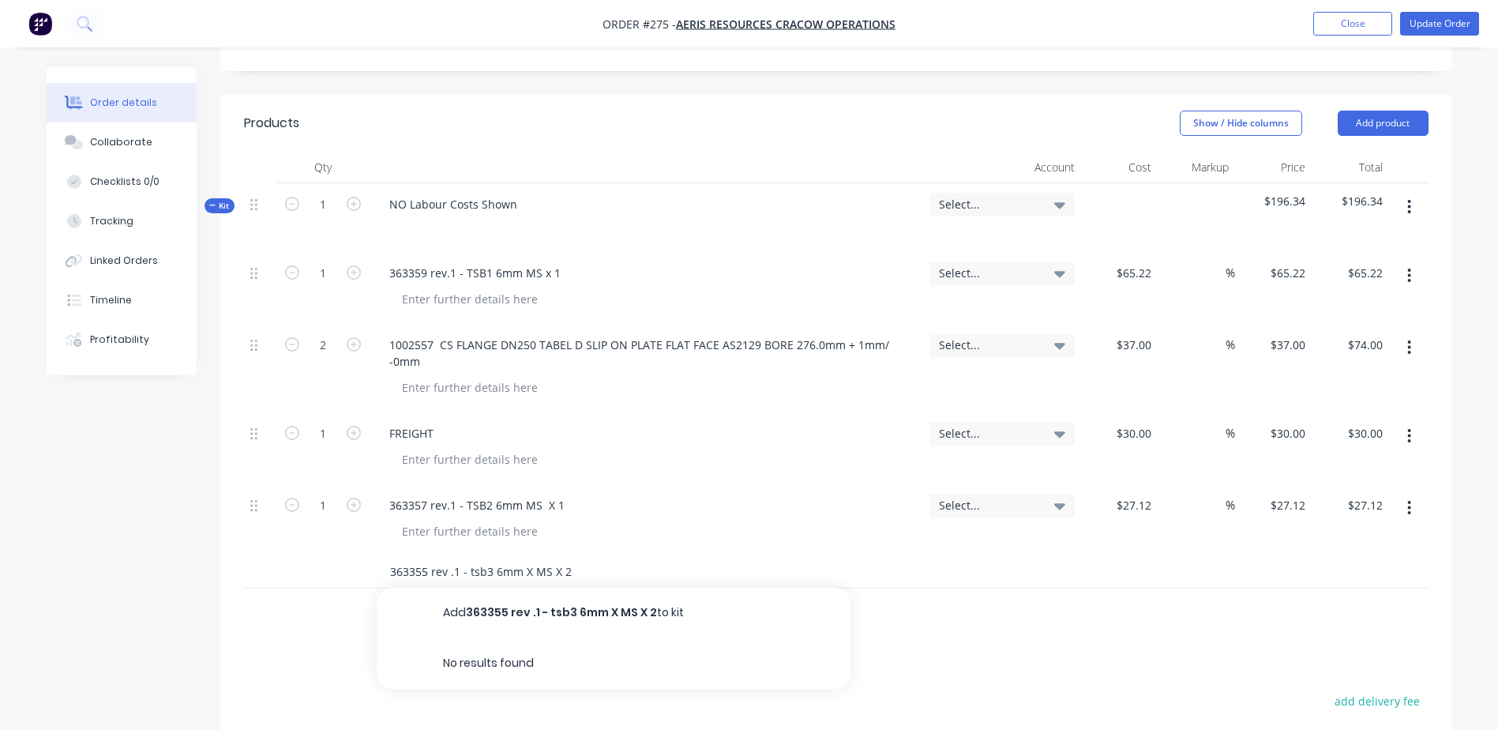
click at [531, 556] on input "363355 rev .1 - tsb3 6mm X MS X 2" at bounding box center [547, 572] width 316 height 32
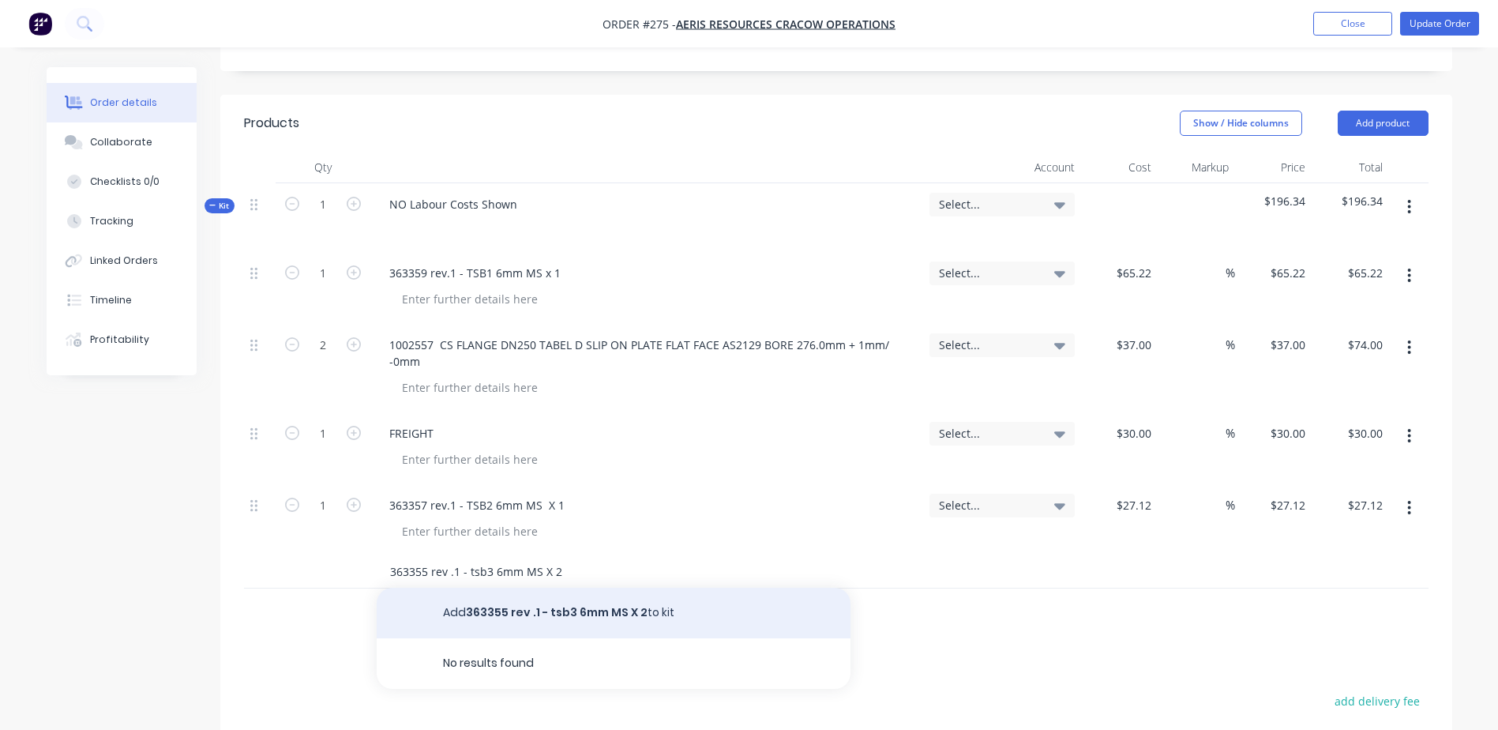
type input "363355 rev .1 - tsb3 6mm MS X 2"
click at [603, 588] on button "Add 363355 rev .1 - tsb3 6mm MS X 2 to kit" at bounding box center [614, 613] width 474 height 51
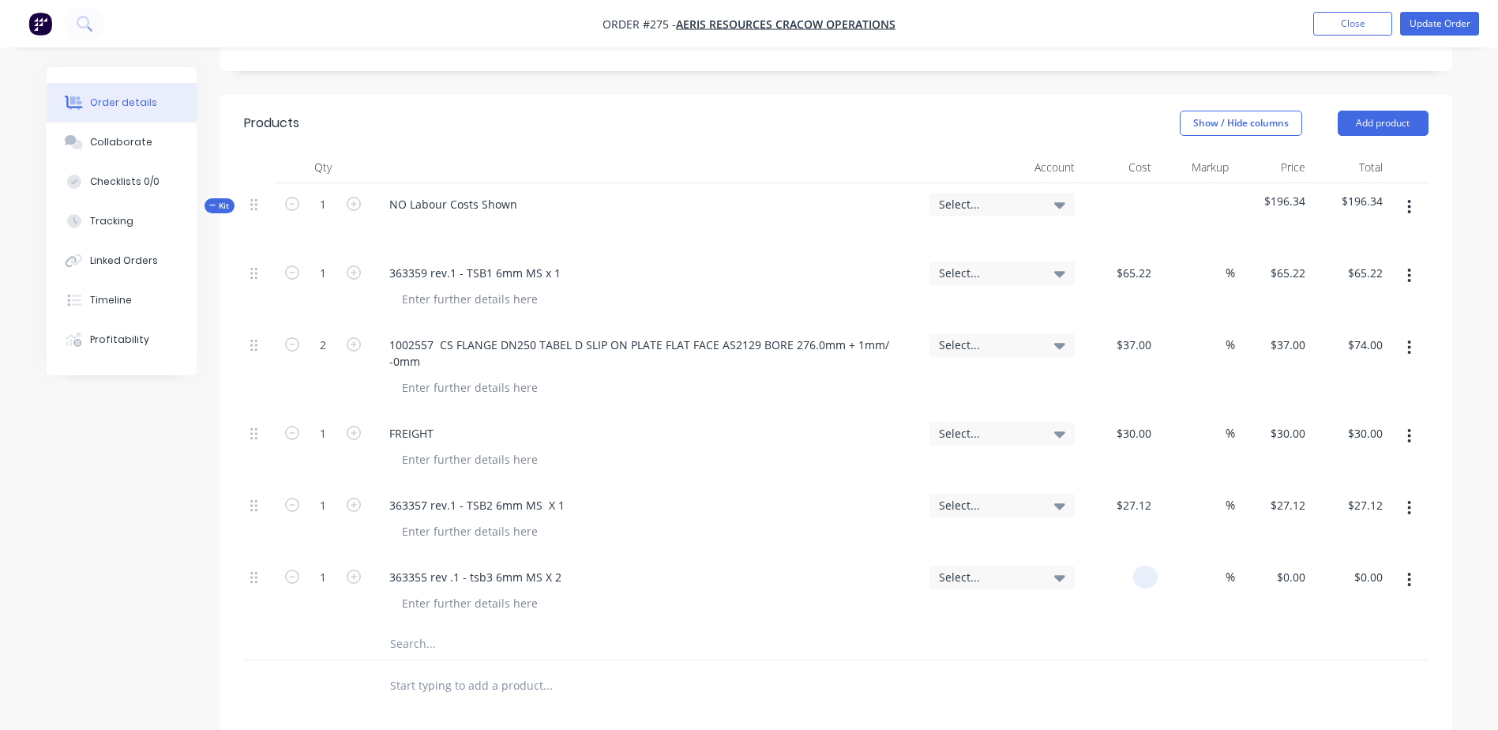
click at [1128, 556] on div at bounding box center [1119, 592] width 77 height 72
type input "$19.80"
click at [353, 569] on icon "button" at bounding box center [354, 576] width 14 height 14
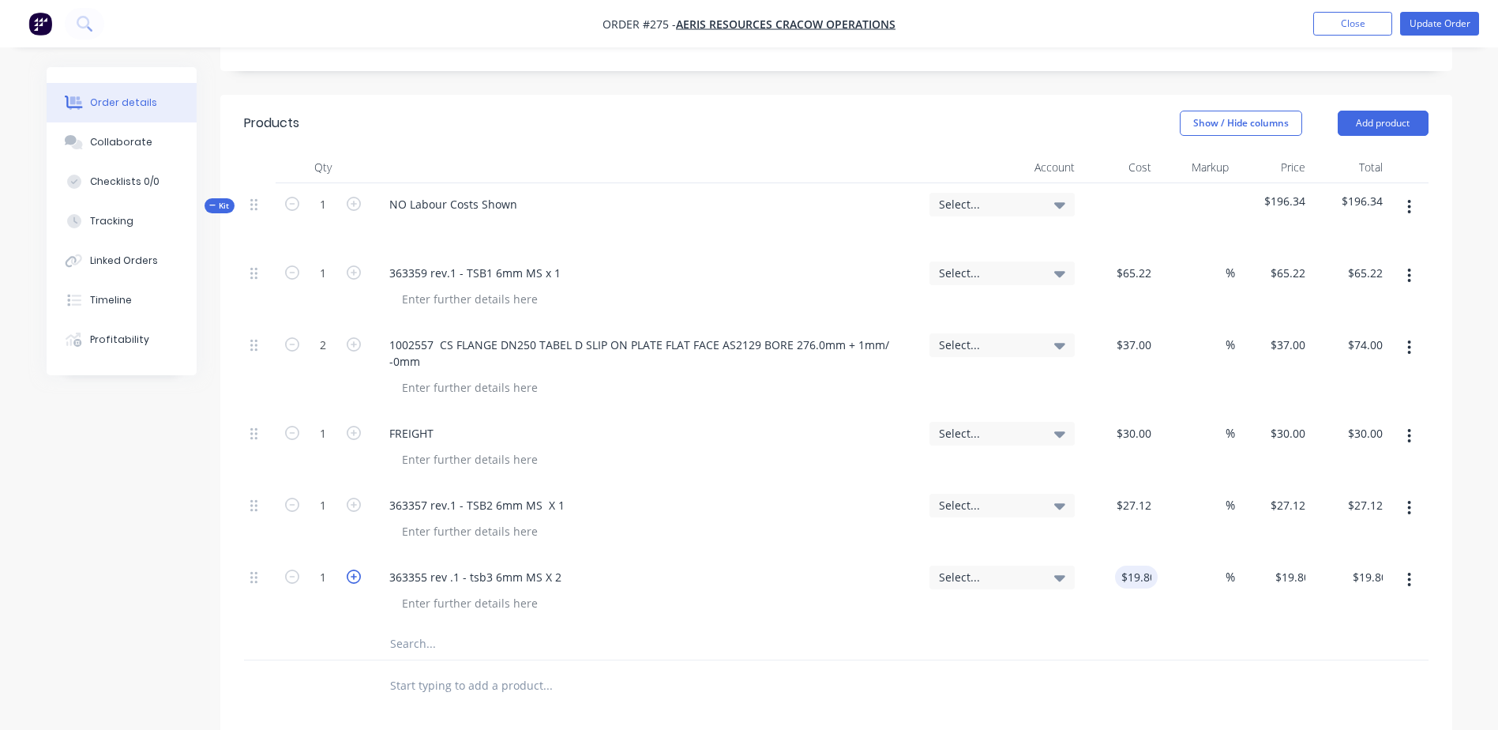
type input "2"
type input "$39.60"
click at [411, 628] on input "text" at bounding box center [547, 644] width 316 height 32
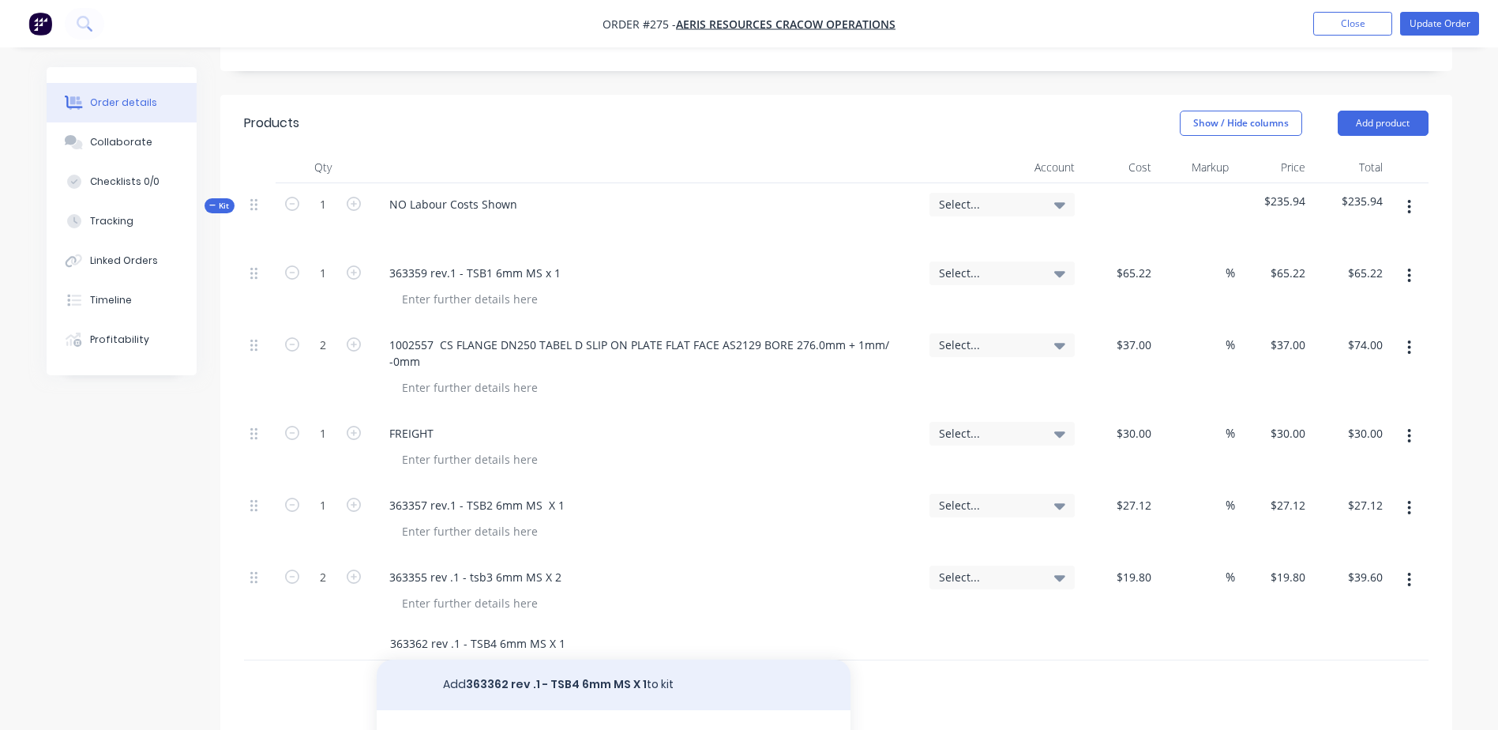
type input "363362 rev .1 - TSB4 6mm MS X 1"
click at [603, 659] on button "Add 363362 rev .1 - TSB4 6mm MS X 1 to kit" at bounding box center [614, 684] width 474 height 51
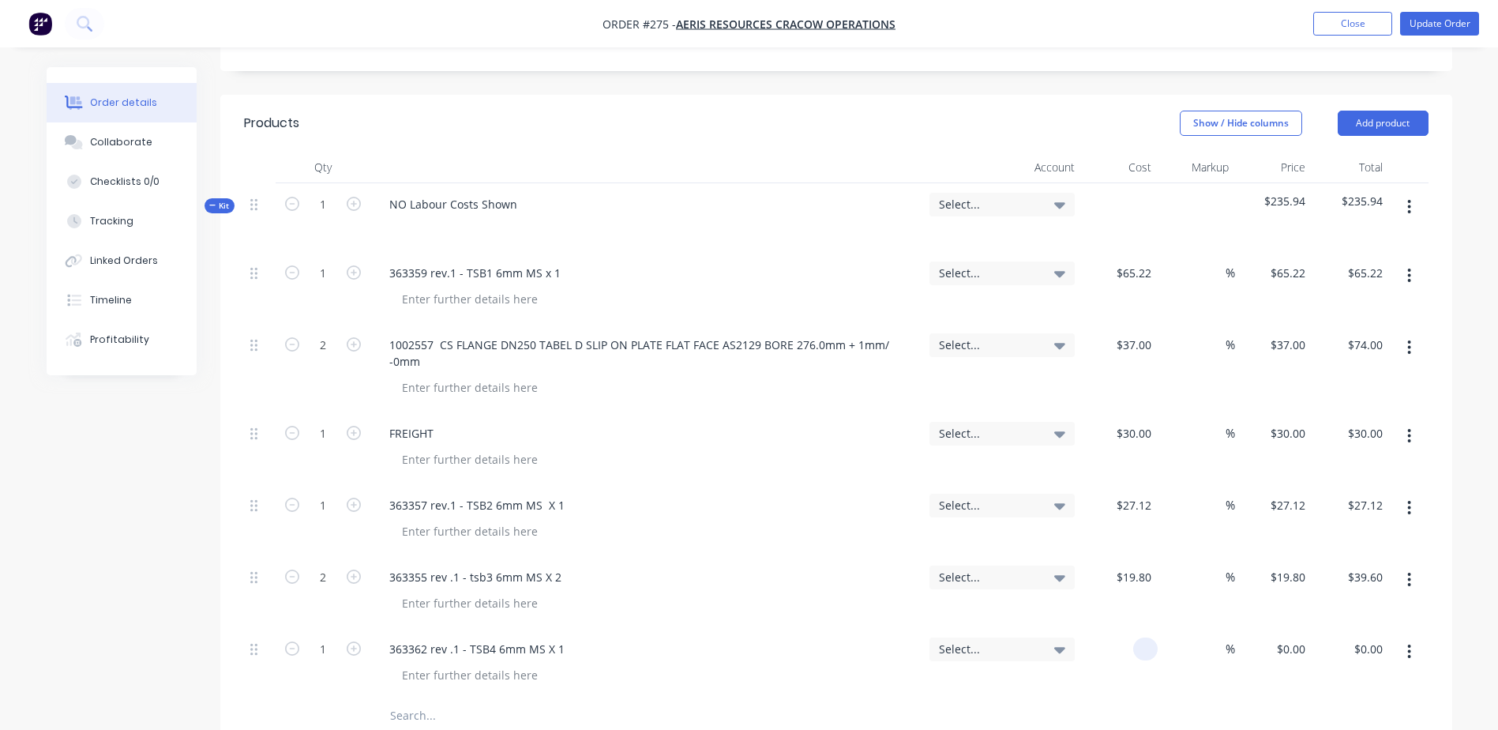
click at [1132, 628] on div at bounding box center [1119, 664] width 77 height 72
type input "$16.05"
click at [481, 565] on div "363355 rev .1 - tsb3 6mm MS X 2" at bounding box center [475, 576] width 197 height 23
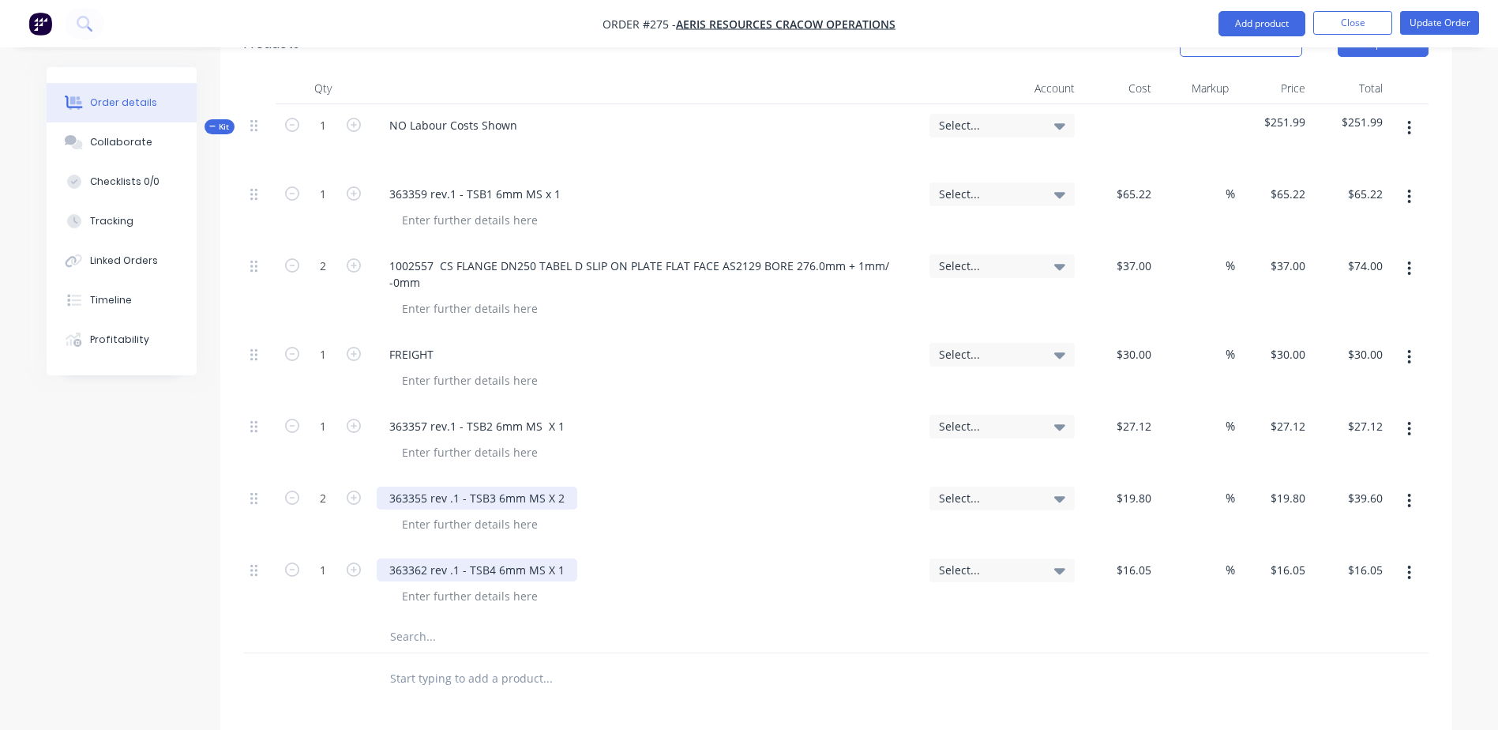
scroll to position [711, 0]
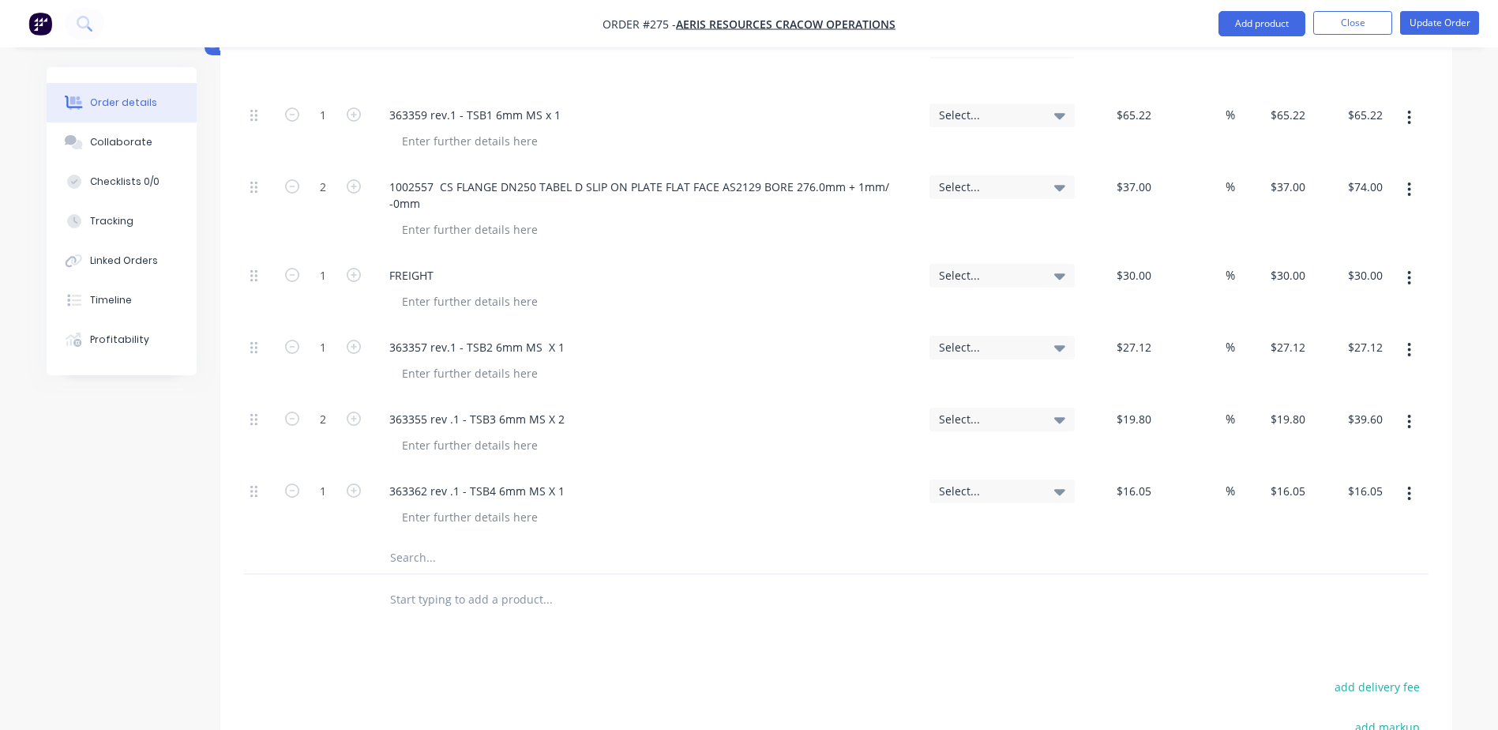
click at [405, 542] on input "text" at bounding box center [547, 558] width 316 height 32
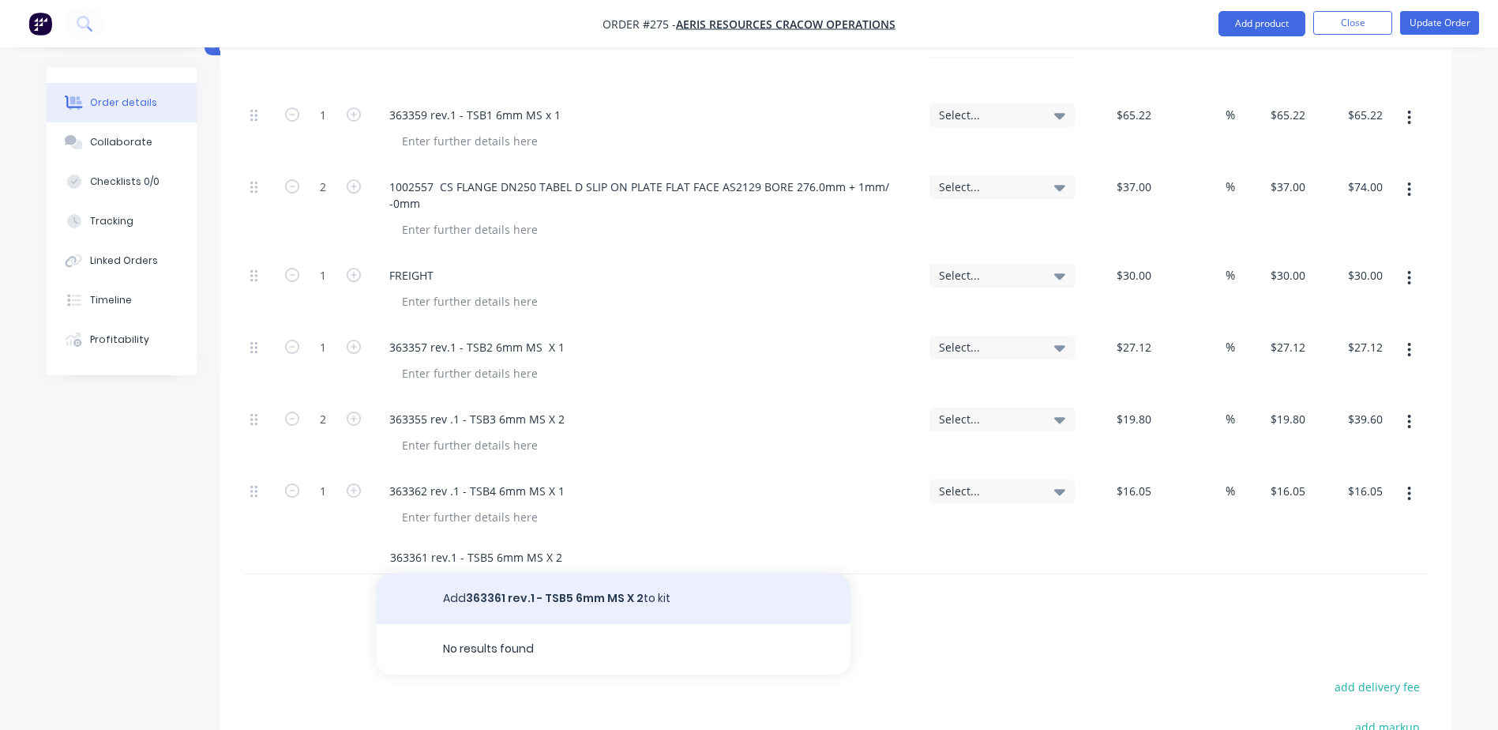
type input "363361 rev.1 - TSB5 6mm MS X 2"
click at [520, 573] on button "Add 363361 rev.1 - TSB5 6mm MS X 2 to kit" at bounding box center [614, 598] width 474 height 51
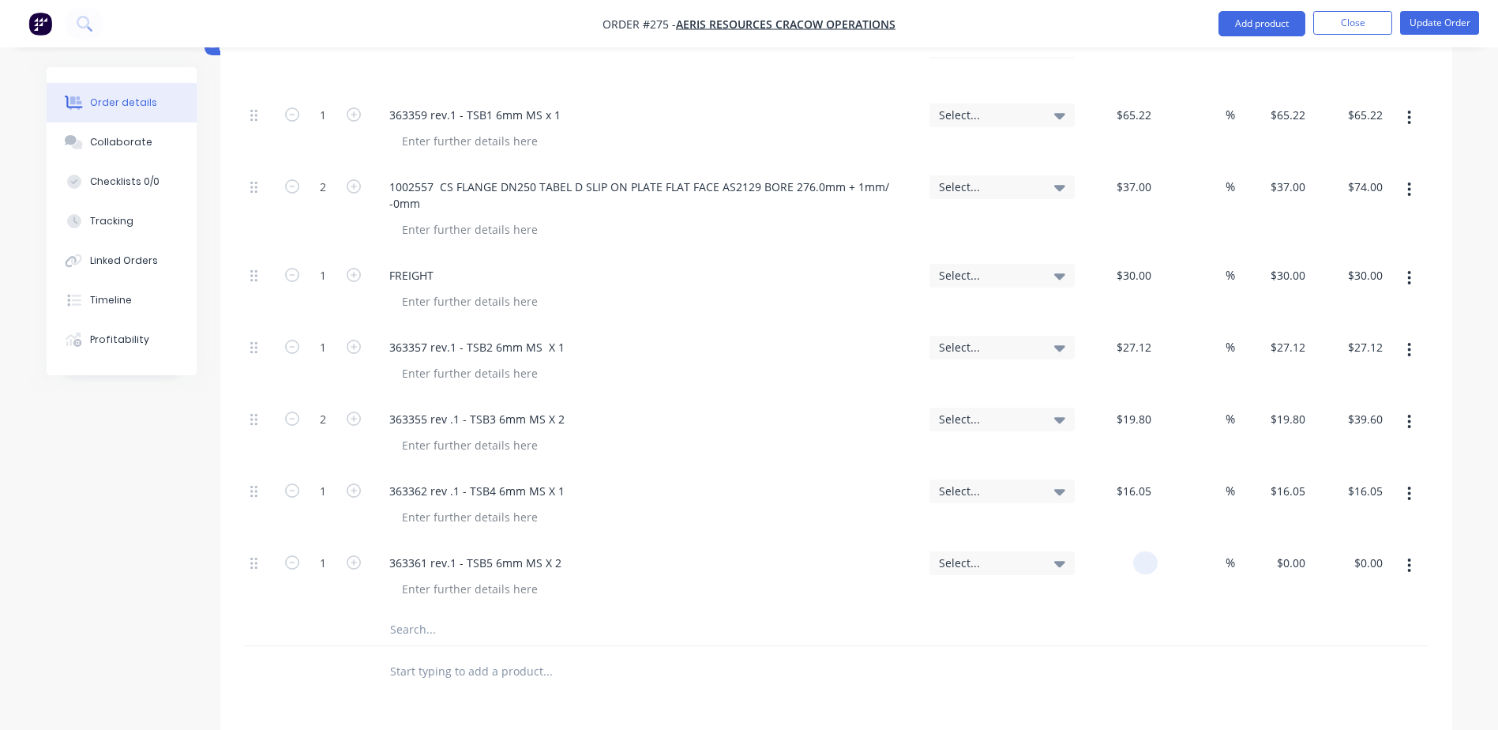
click at [1138, 542] on div at bounding box center [1119, 578] width 77 height 72
type input "$7.72"
click at [357, 555] on icon "button" at bounding box center [354, 562] width 14 height 14
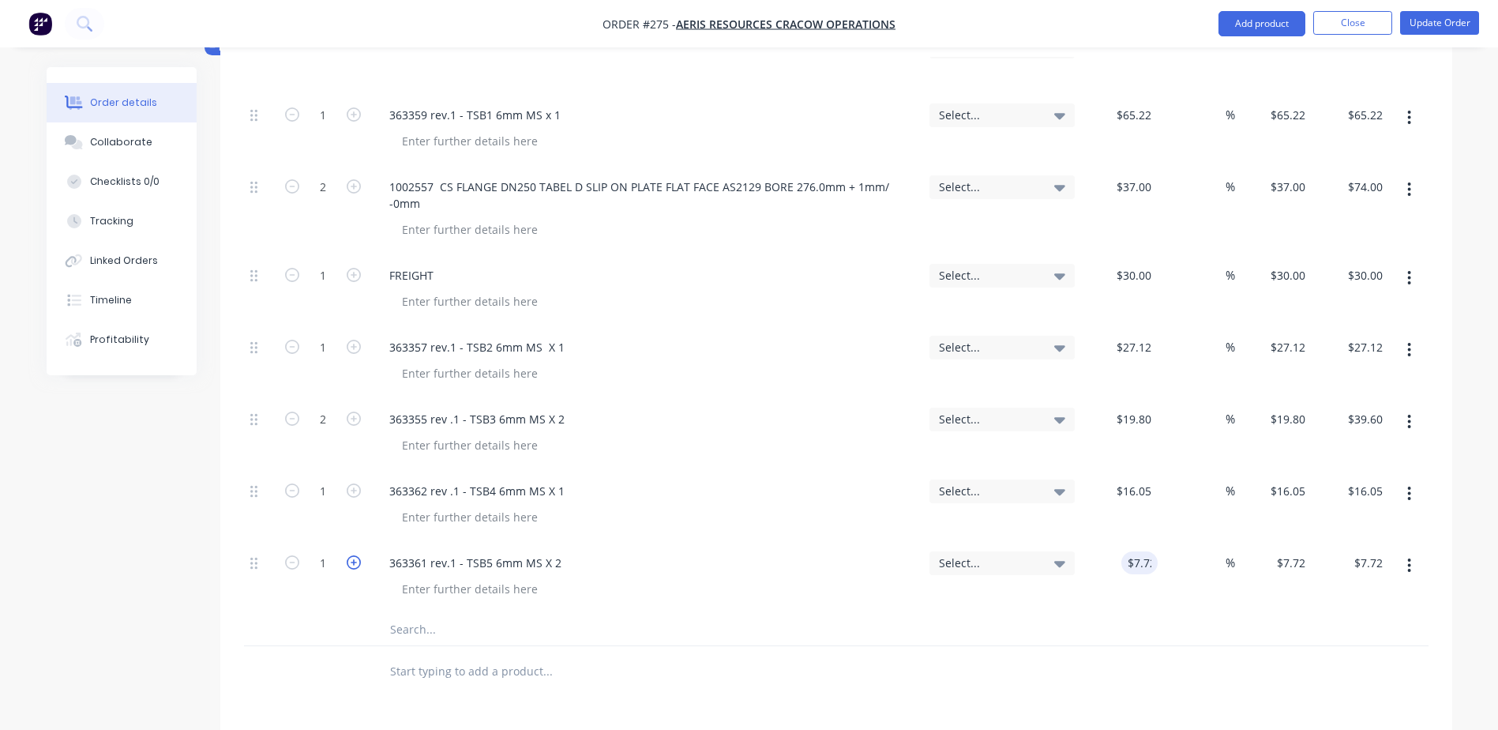
type input "2"
type input "$15.44"
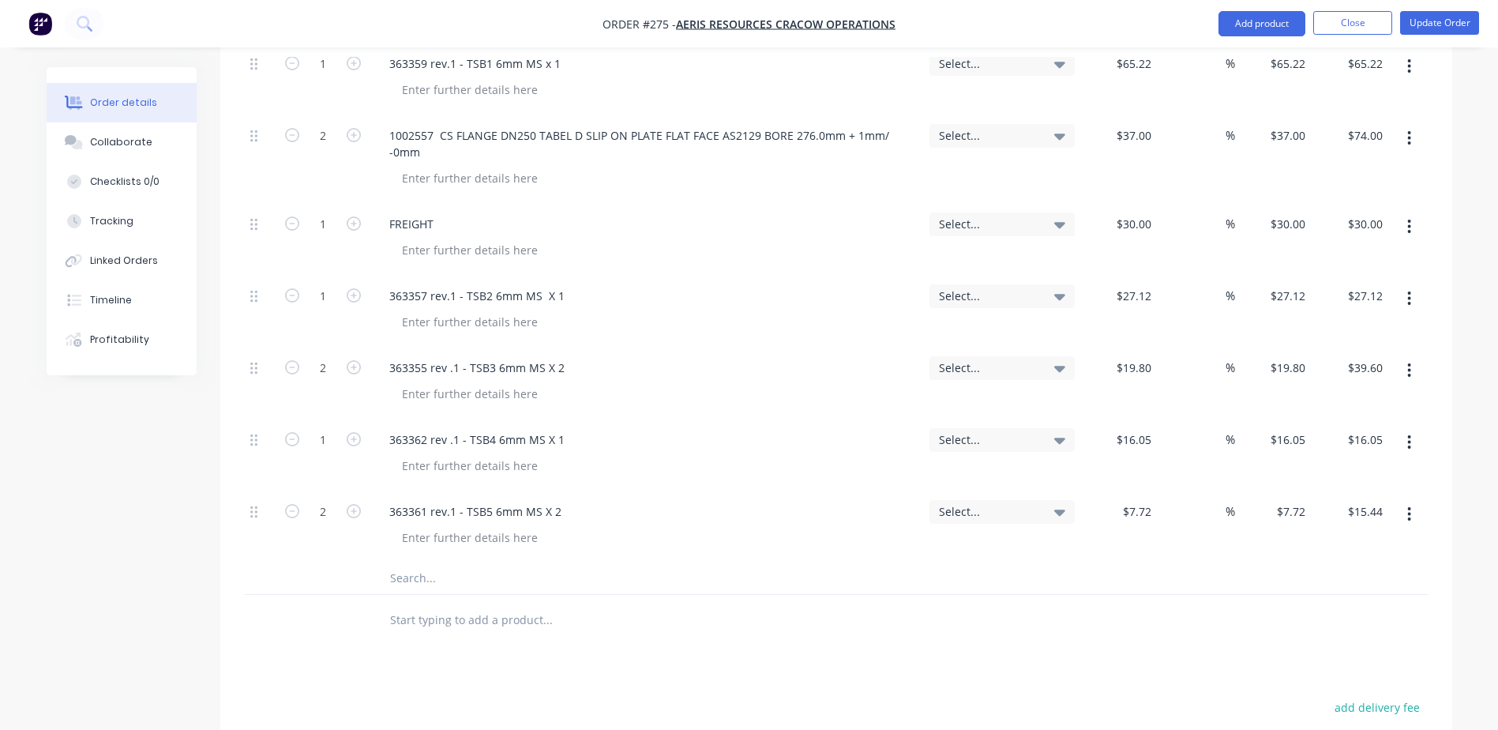
scroll to position [790, 0]
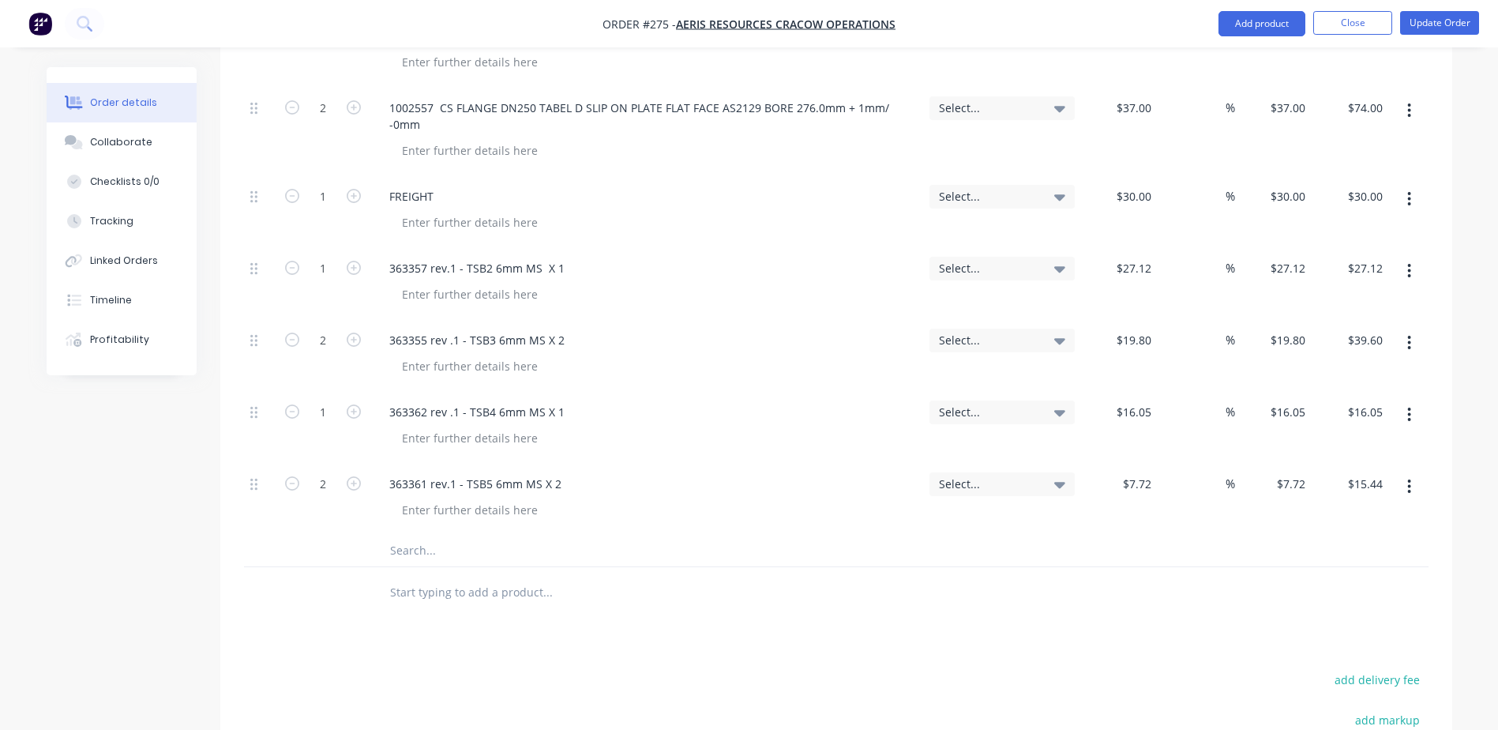
click at [427, 535] on input "text" at bounding box center [547, 551] width 316 height 32
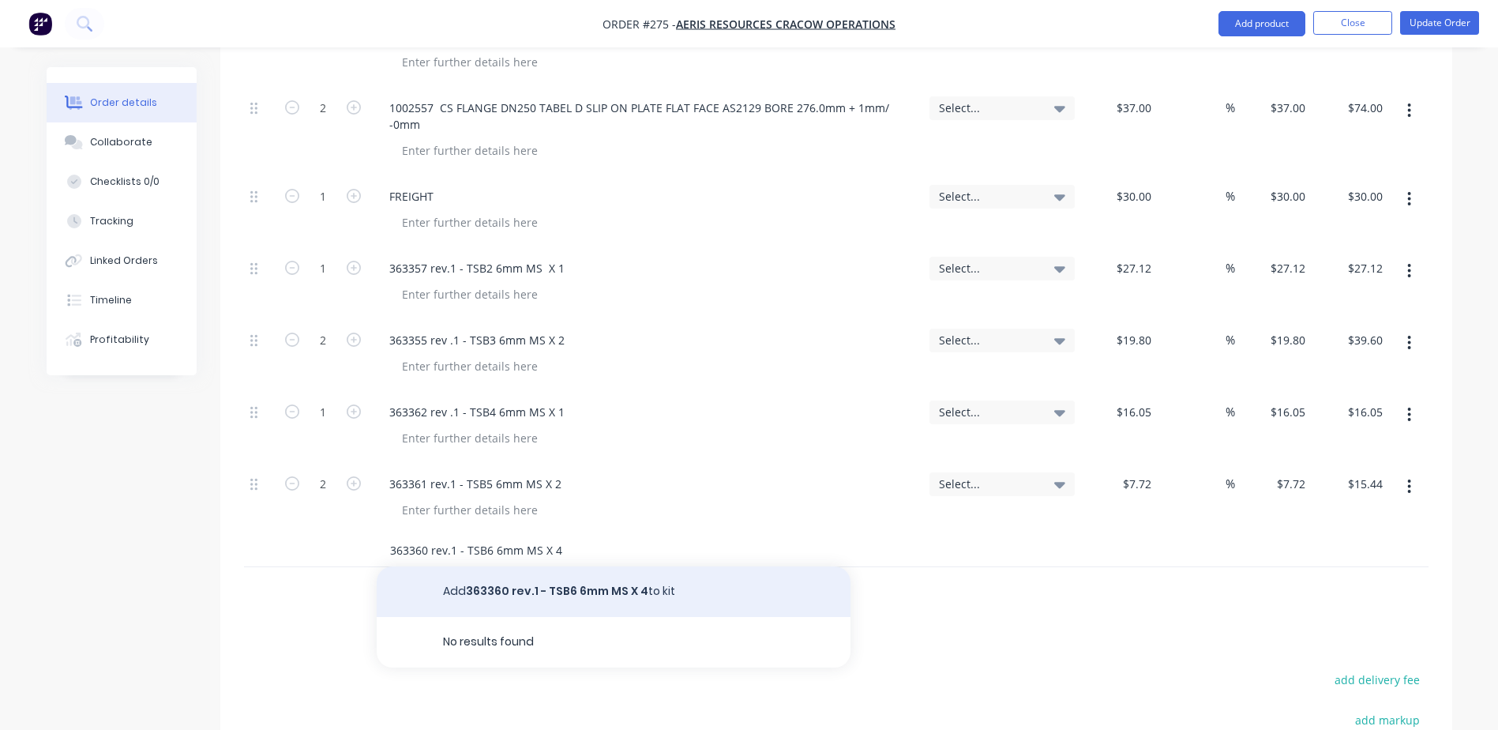
type input "363360 rev.1 - TSB6 6mm MS X 4"
click at [539, 566] on button "Add 363360 rev.1 - TSB6 6mm MS X 4 to kit" at bounding box center [614, 591] width 474 height 51
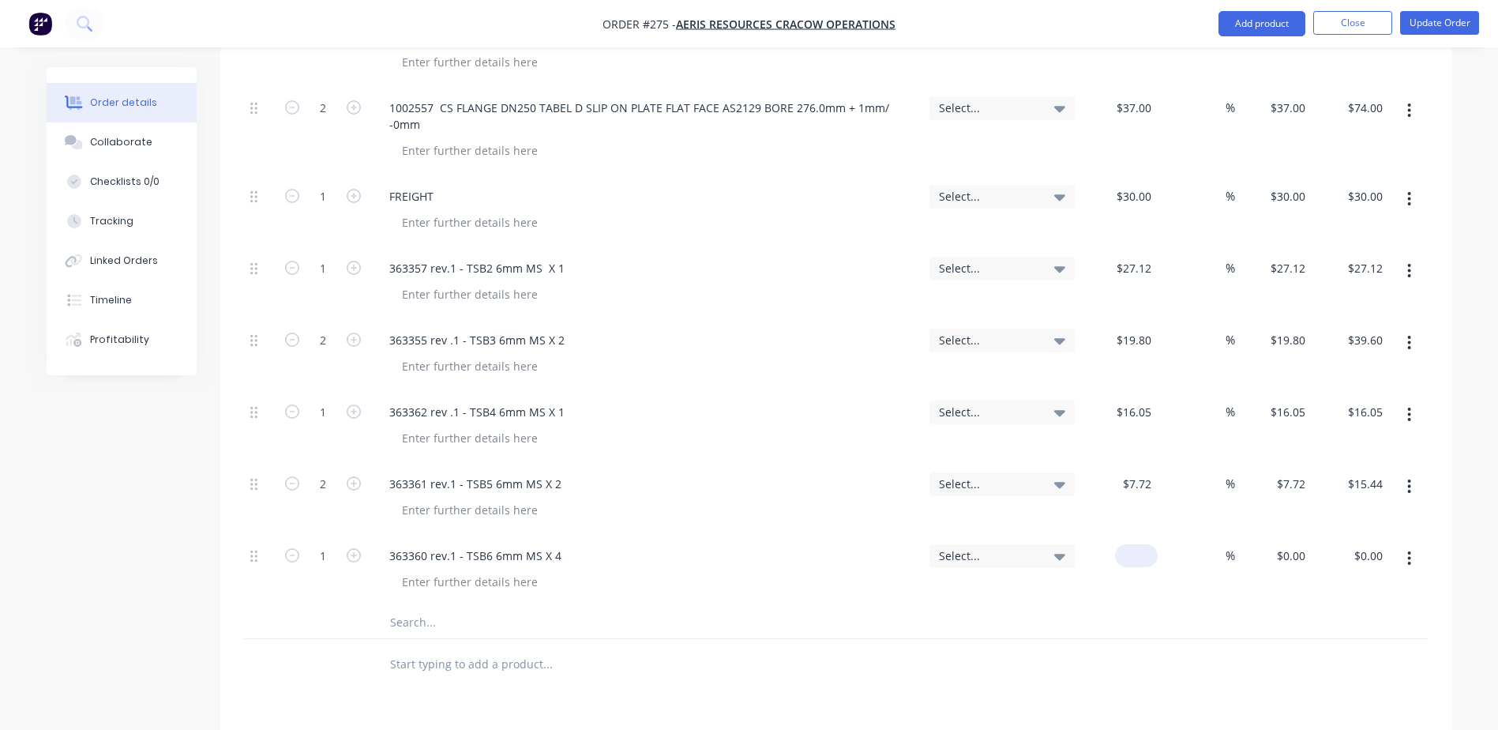
click at [1126, 535] on div "$0.00" at bounding box center [1119, 571] width 77 height 72
type input "$5.62"
click at [394, 606] on input "text" at bounding box center [547, 622] width 316 height 32
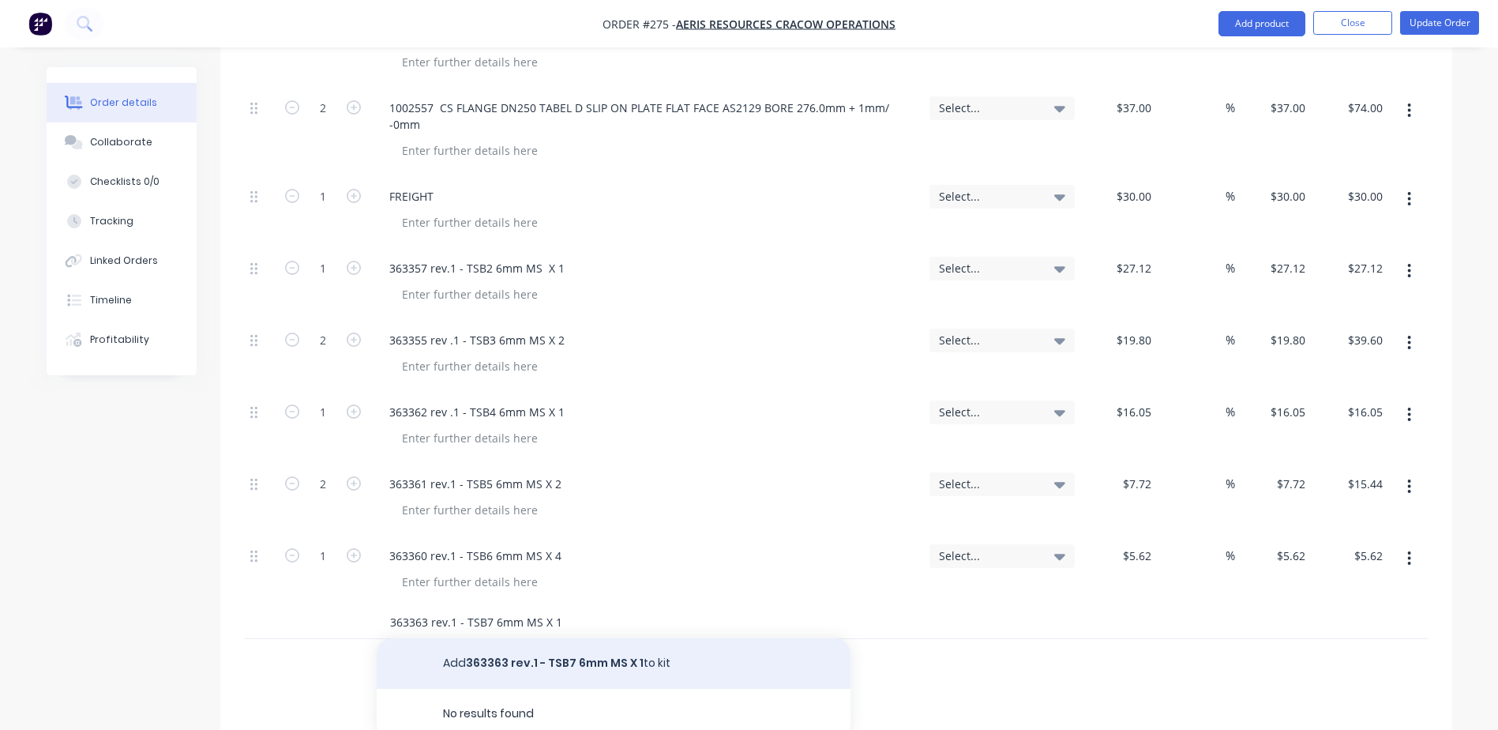
type input "363363 rev.1 - TSB7 6mm MS X 1"
click at [569, 638] on button "Add 363363 rev.1 - TSB7 6mm MS X 1 to kit" at bounding box center [614, 663] width 474 height 51
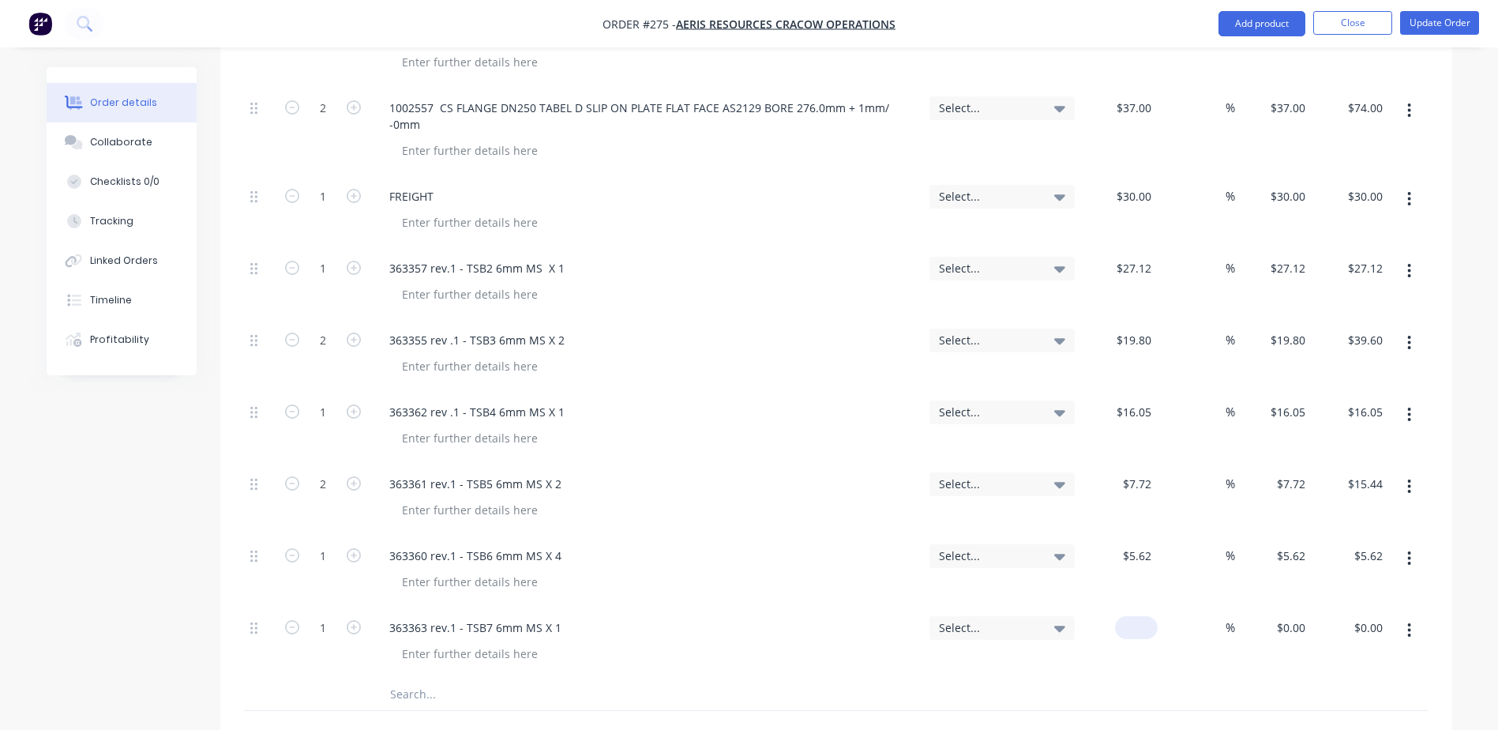
click at [1116, 606] on div "$0.00" at bounding box center [1119, 642] width 77 height 72
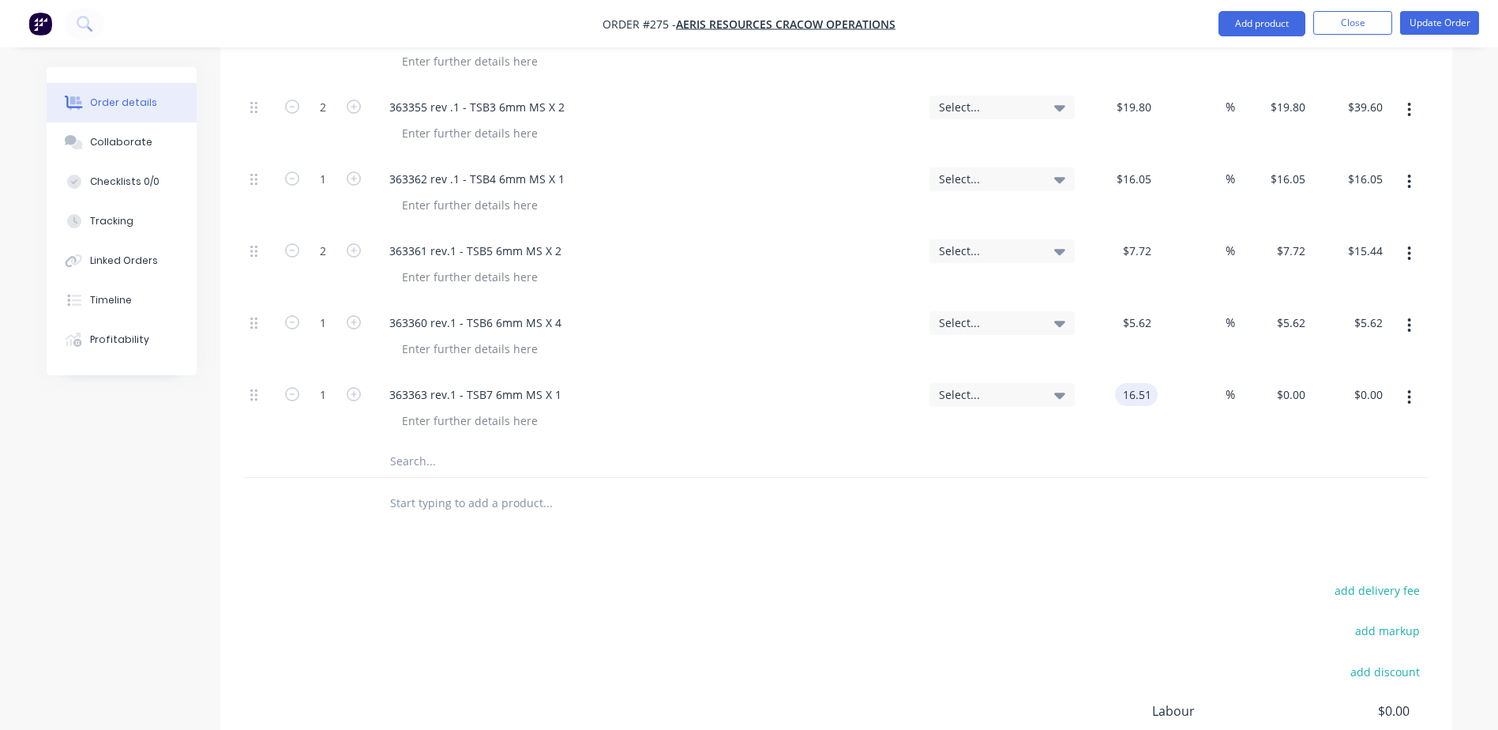
scroll to position [1027, 0]
type input "$16.51"
click at [411, 441] on input "text" at bounding box center [547, 457] width 316 height 32
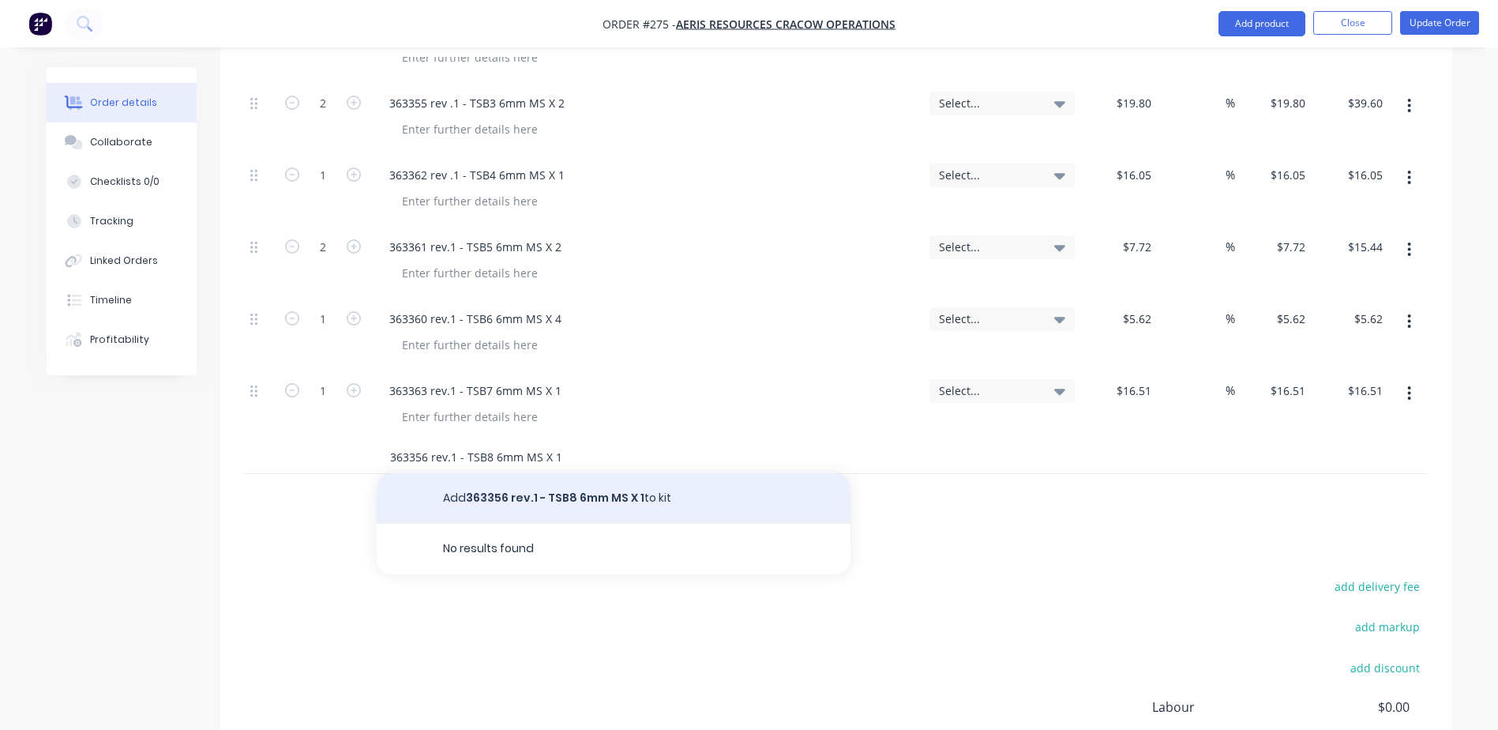
type input "363356 rev.1 - TSB8 6mm MS X 1"
click at [573, 473] on button "Add 363356 rev.1 - TSB8 6mm MS X 1 to kit" at bounding box center [614, 498] width 474 height 51
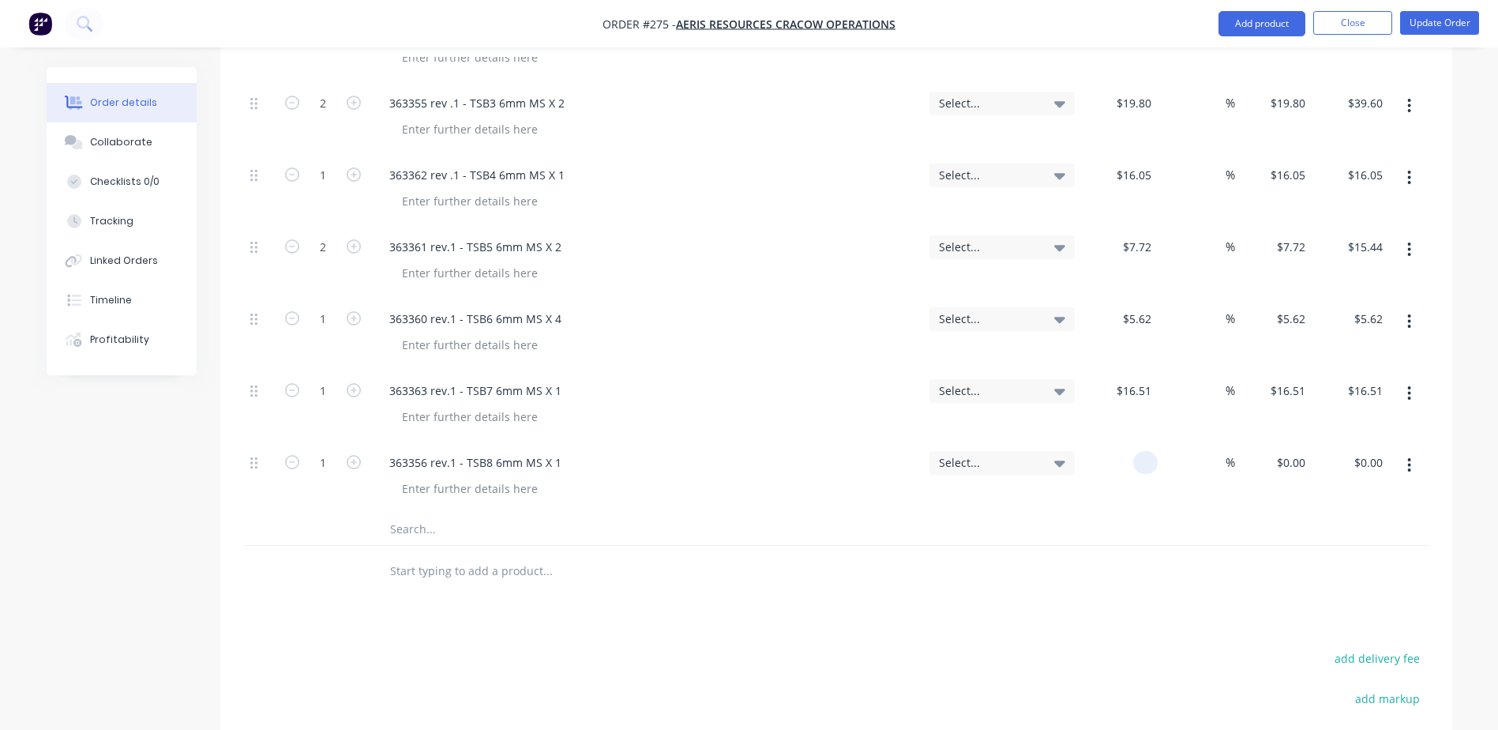
click at [1128, 441] on div at bounding box center [1119, 477] width 77 height 72
type input "$26.95"
click at [401, 513] on input "text" at bounding box center [547, 529] width 316 height 32
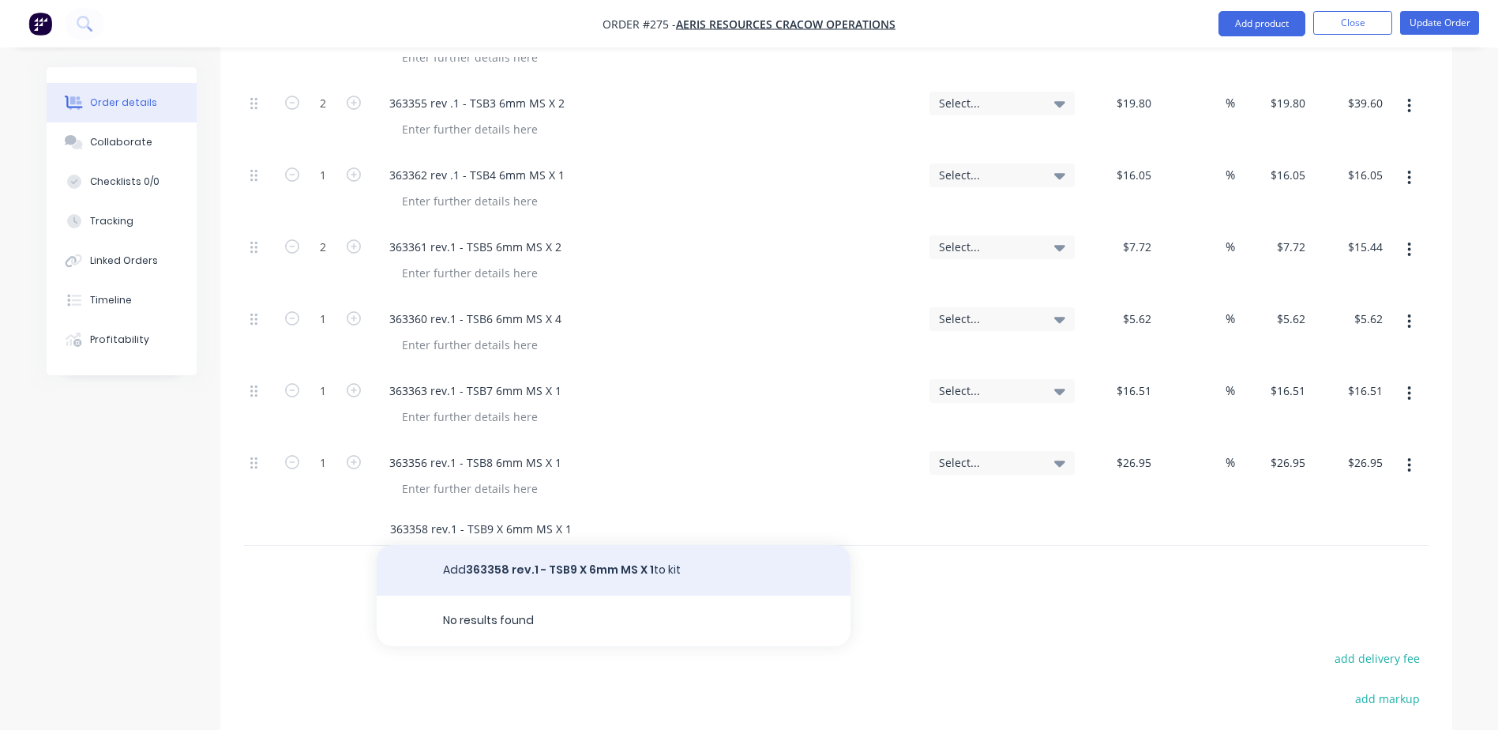
type input "363358 rev.1 - TSB9 X 6mm MS X 1"
click at [501, 545] on button "Add 363358 rev.1 - TSB9 X 6mm MS X 1 to kit" at bounding box center [614, 570] width 474 height 51
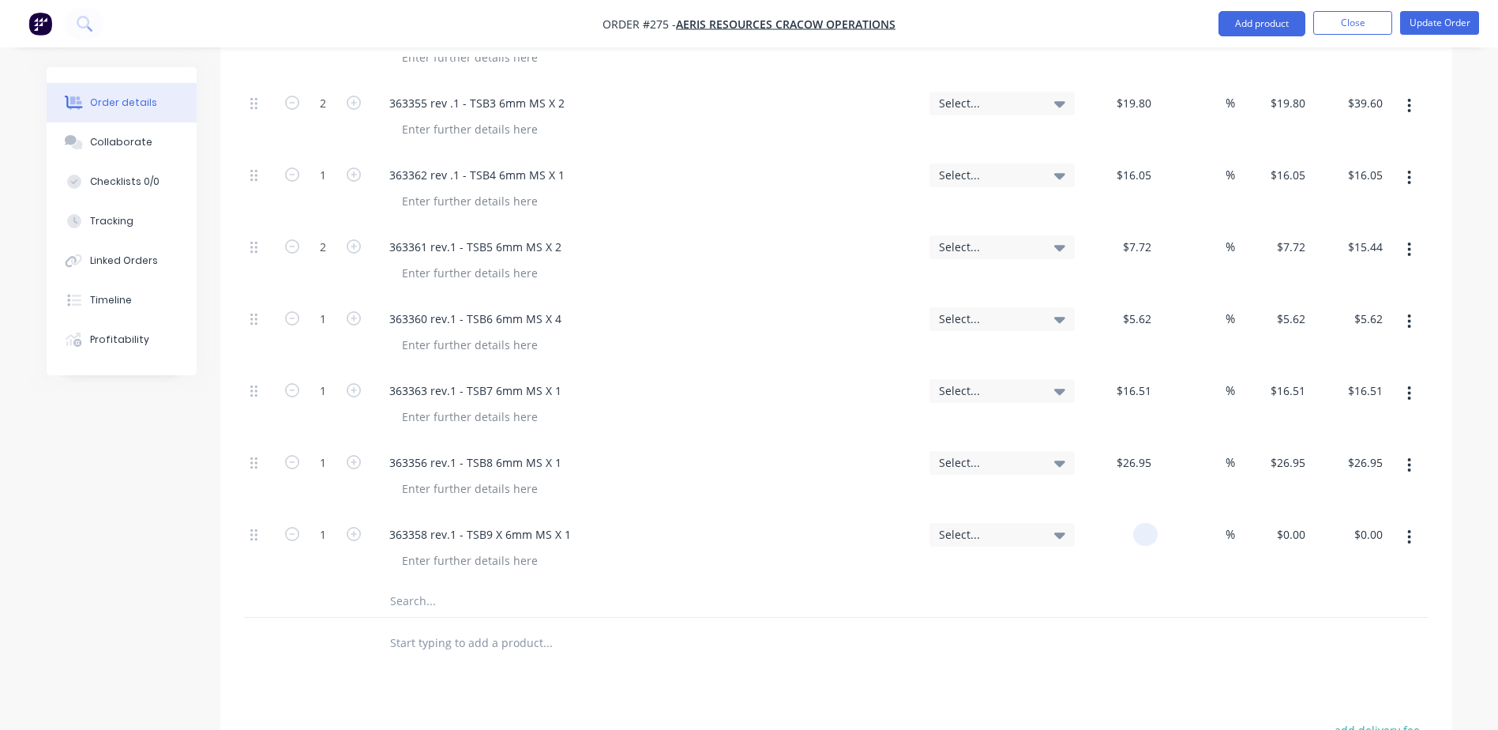
click at [1134, 513] on div at bounding box center [1119, 549] width 77 height 72
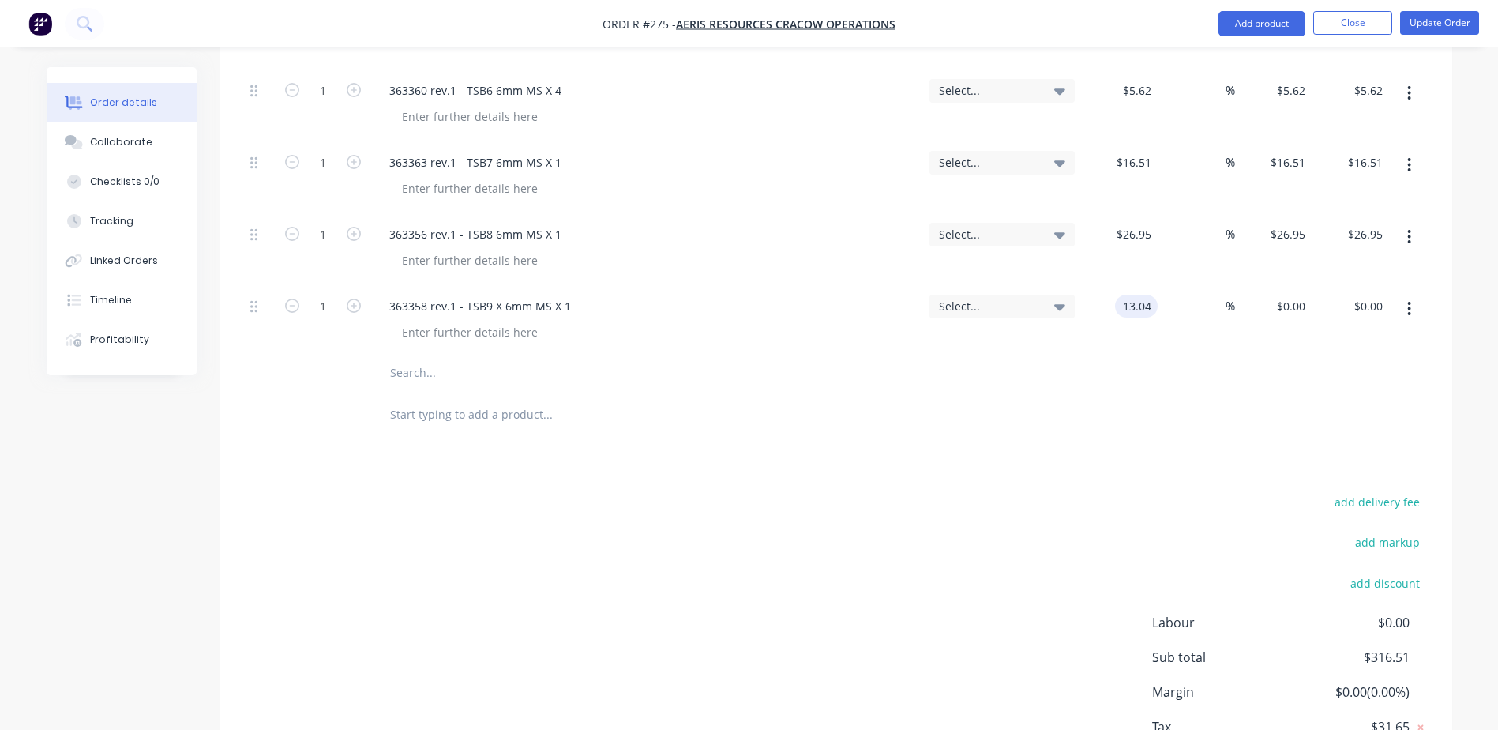
scroll to position [1263, 0]
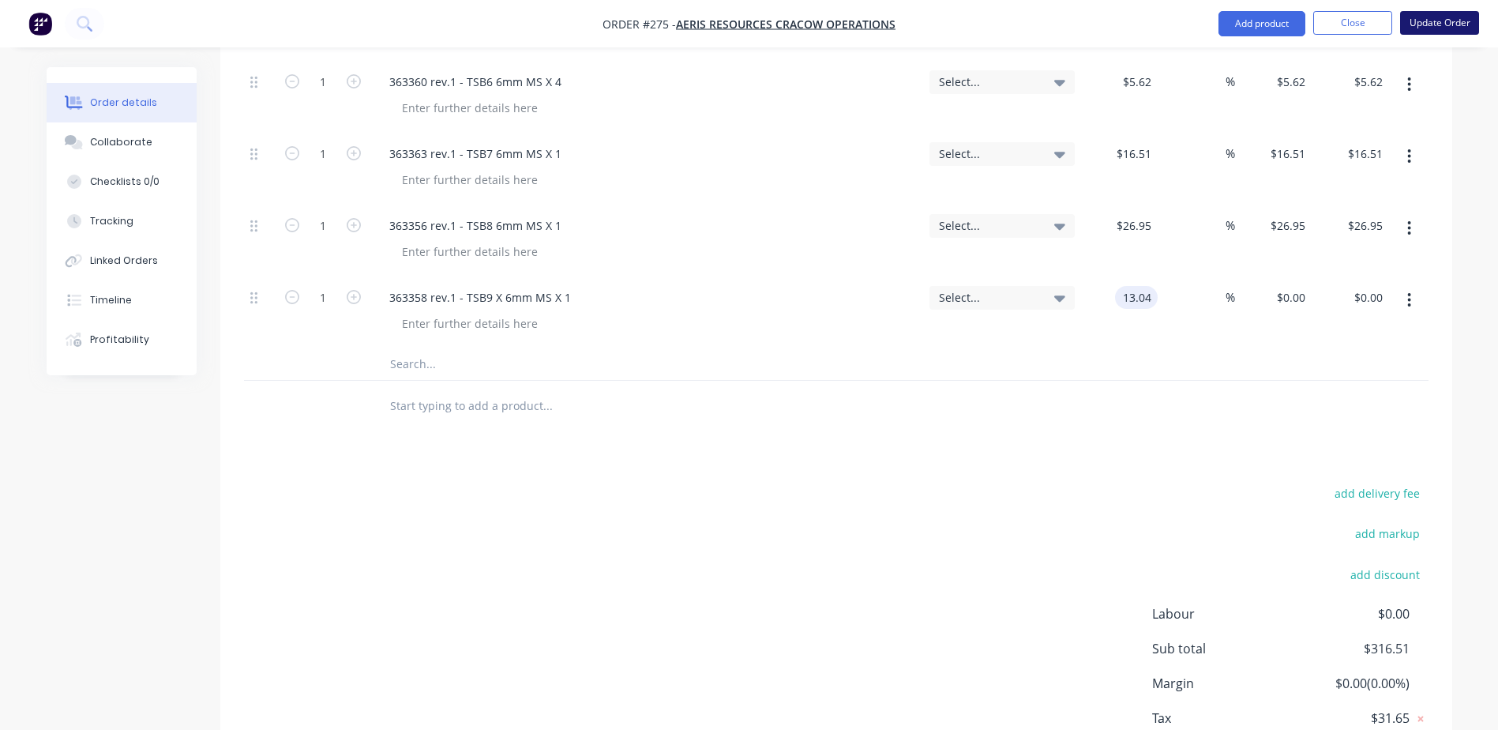
type input "$13.04"
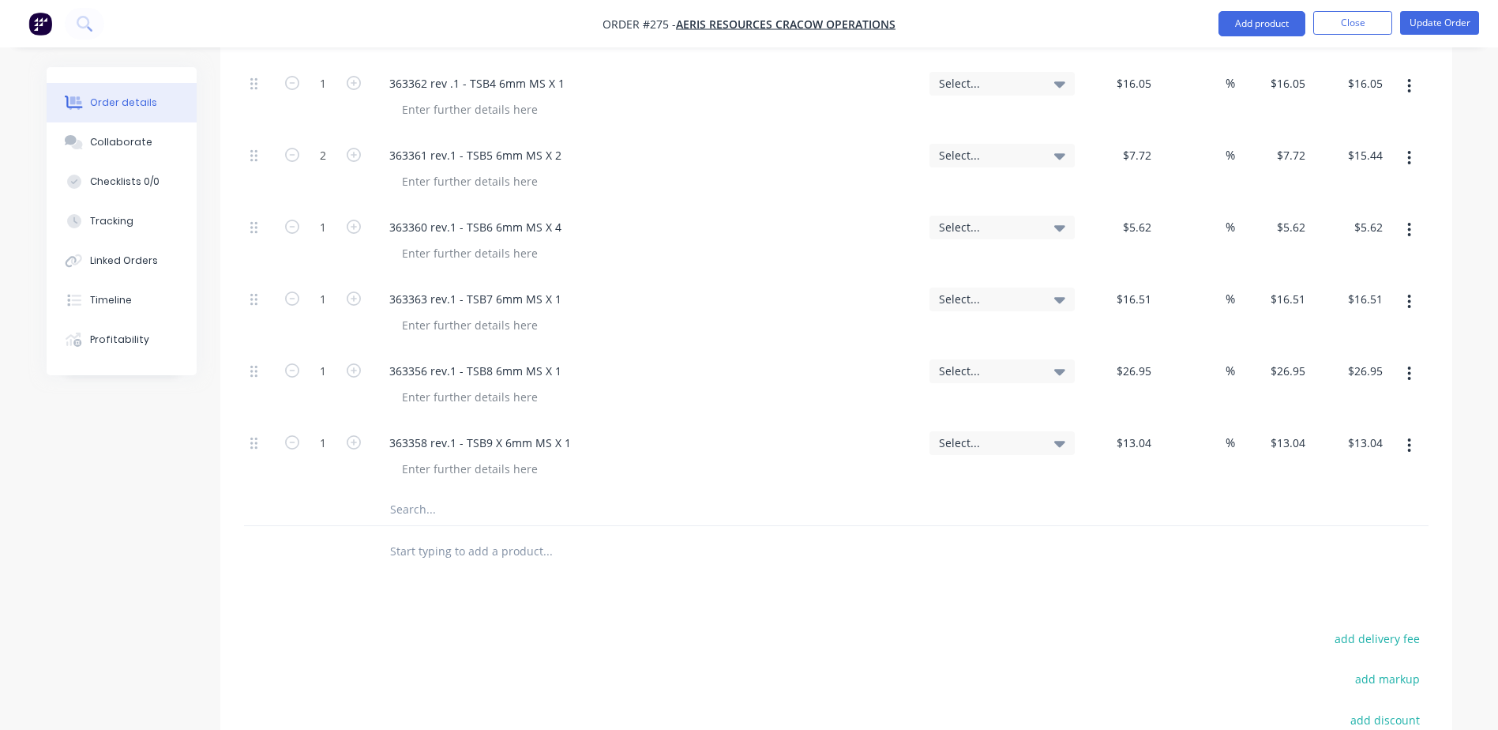
scroll to position [948, 0]
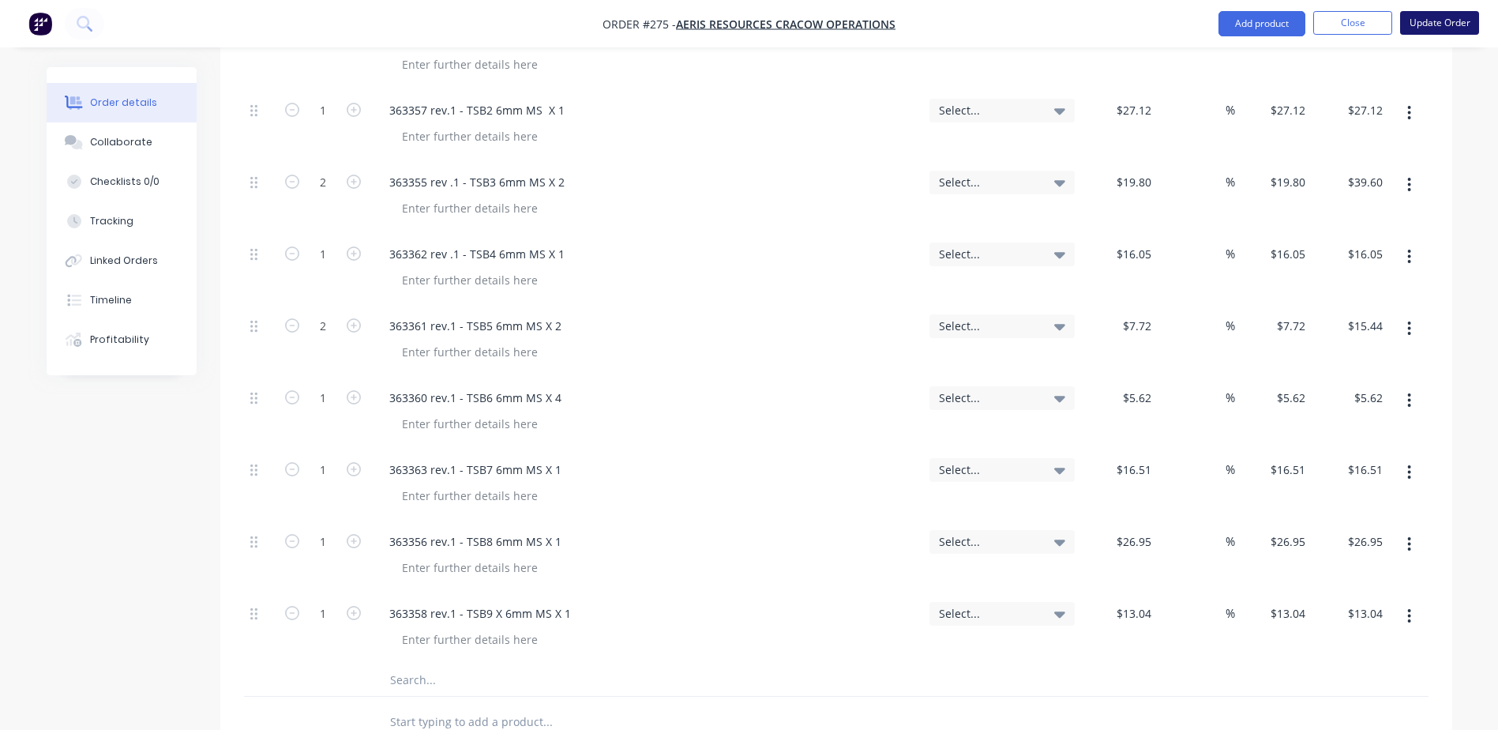
click at [1446, 24] on button "Update Order" at bounding box center [1439, 23] width 79 height 24
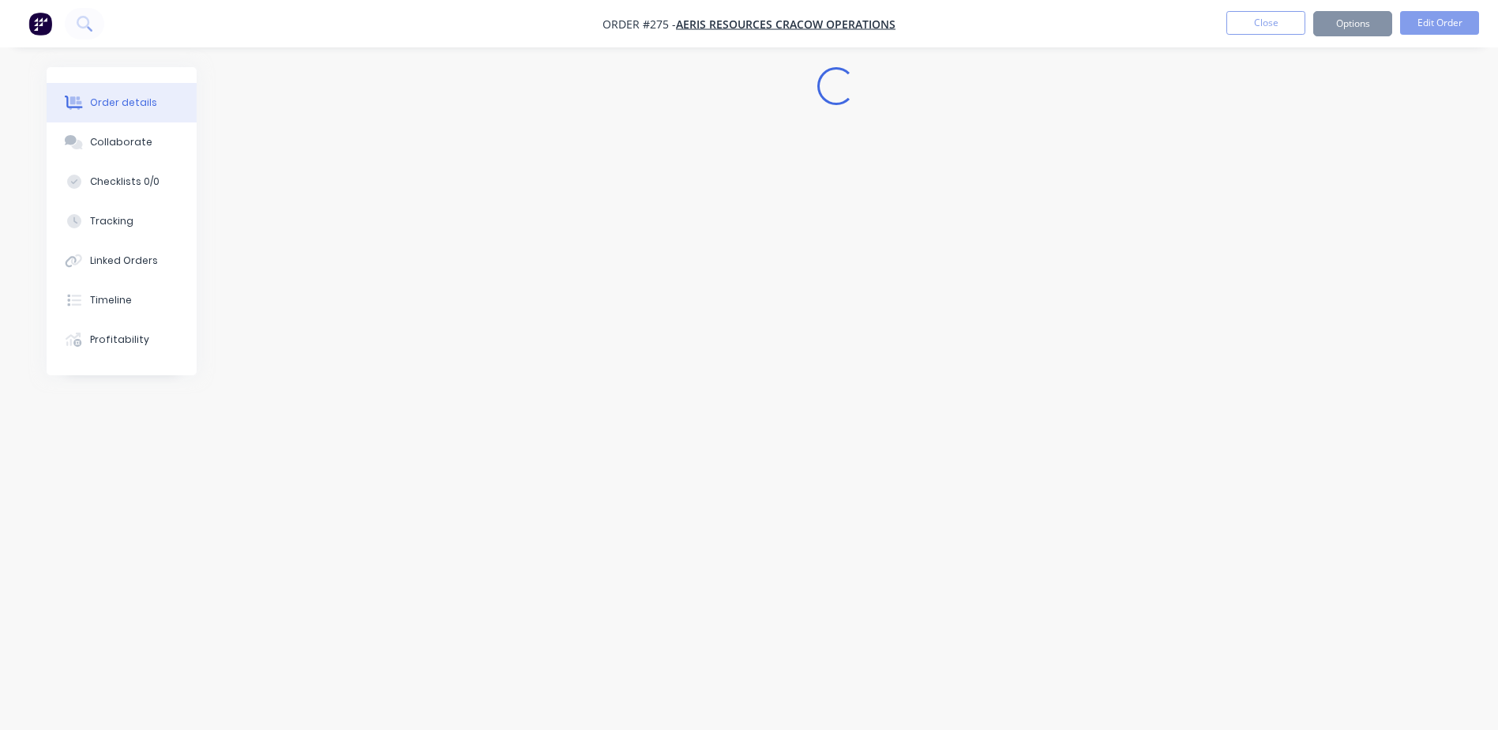
scroll to position [0, 0]
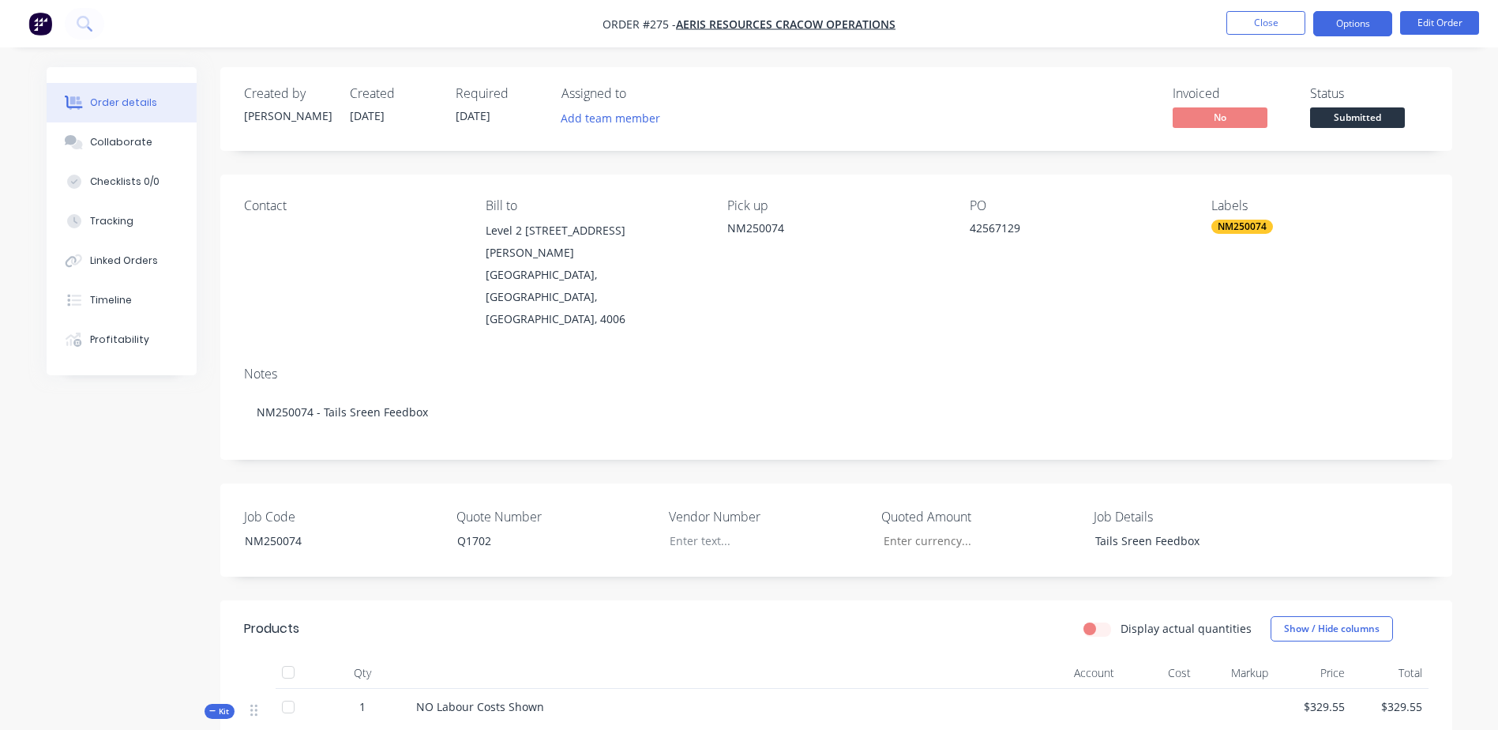
click at [1376, 18] on button "Options" at bounding box center [1352, 23] width 79 height 25
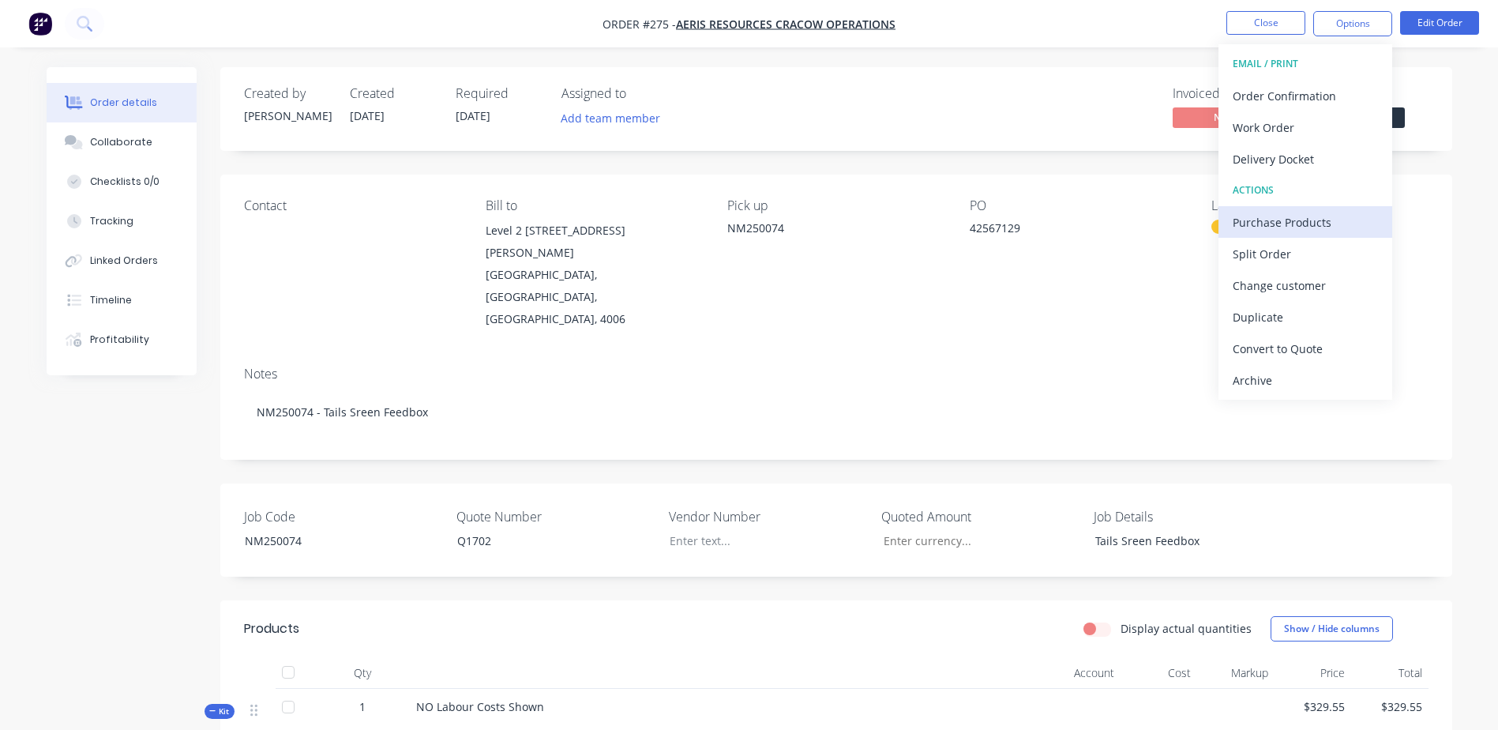
click at [1354, 219] on div "Purchase Products" at bounding box center [1305, 222] width 145 height 23
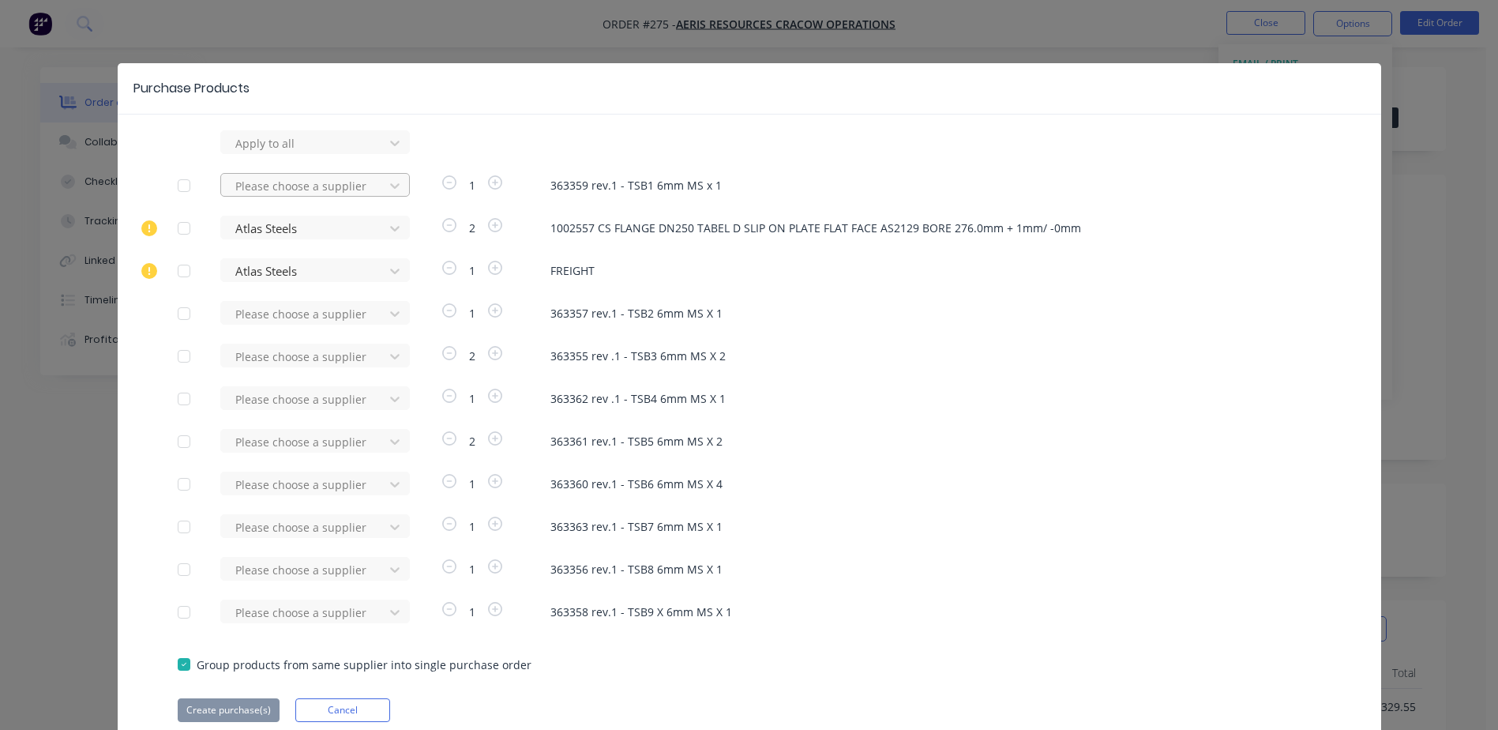
click at [281, 153] on div at bounding box center [305, 143] width 142 height 20
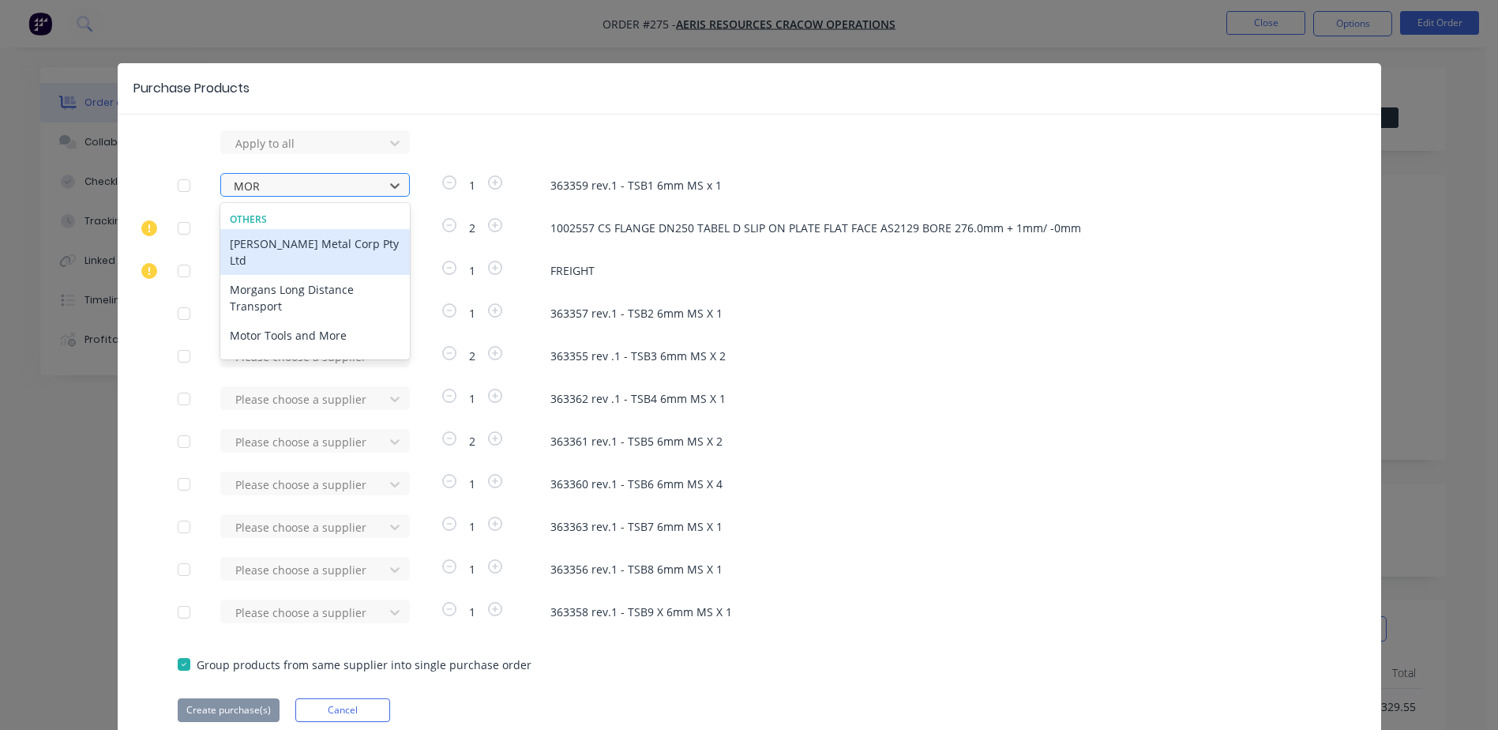
type input "MORG"
click at [299, 238] on div "Morgan Metal Corp Pty Ltd" at bounding box center [315, 252] width 190 height 46
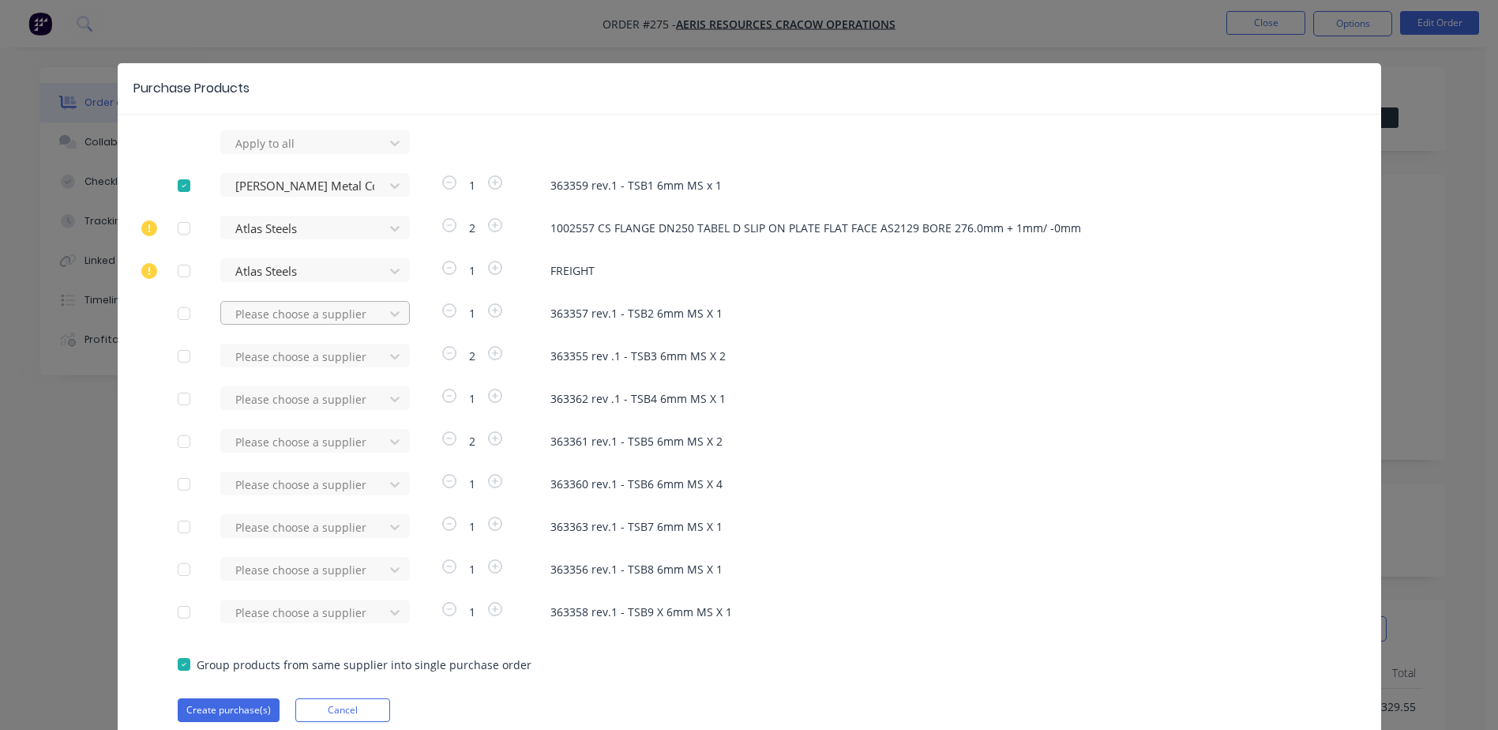
click at [261, 153] on div at bounding box center [305, 143] width 142 height 20
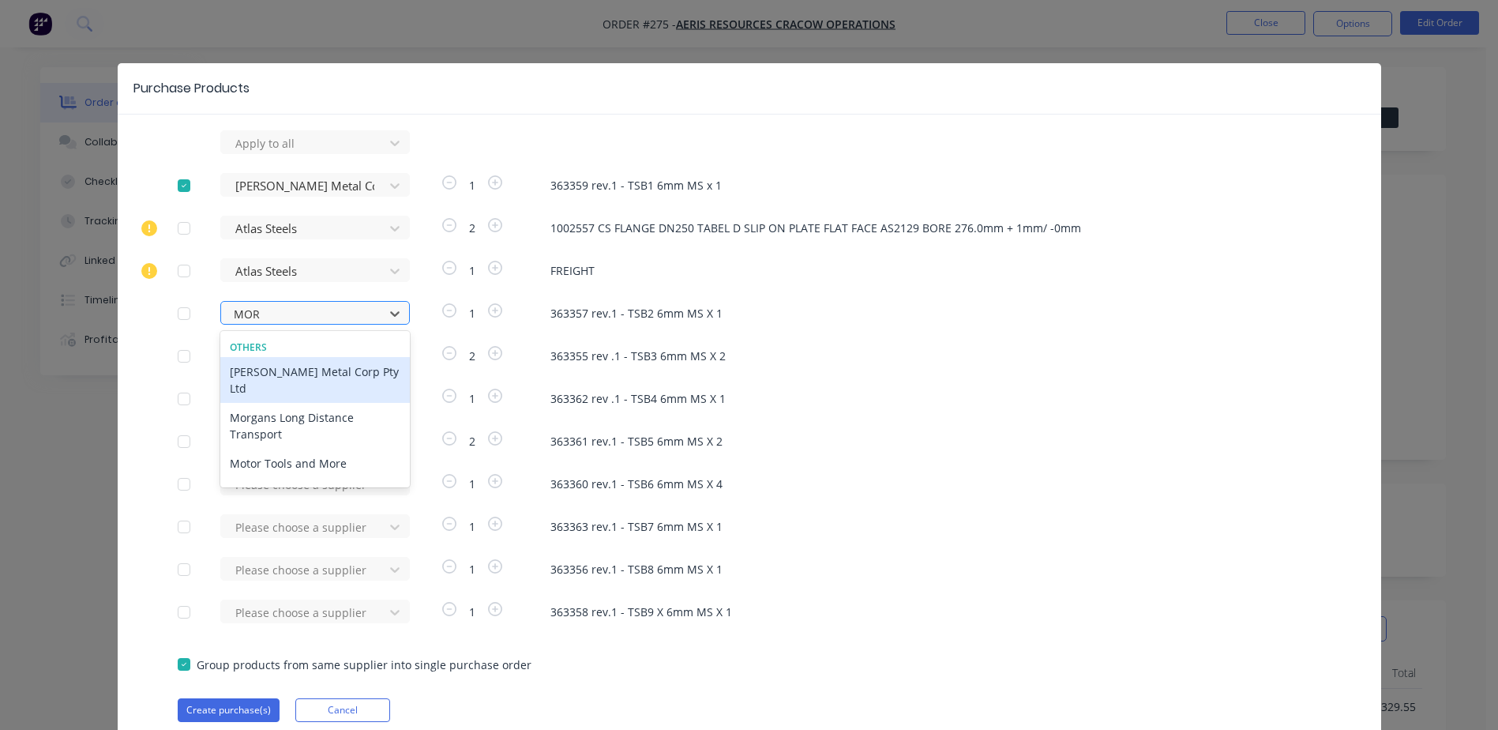
type input "MORG"
click at [287, 380] on div "Morgan Metal Corp Pty Ltd" at bounding box center [315, 380] width 190 height 46
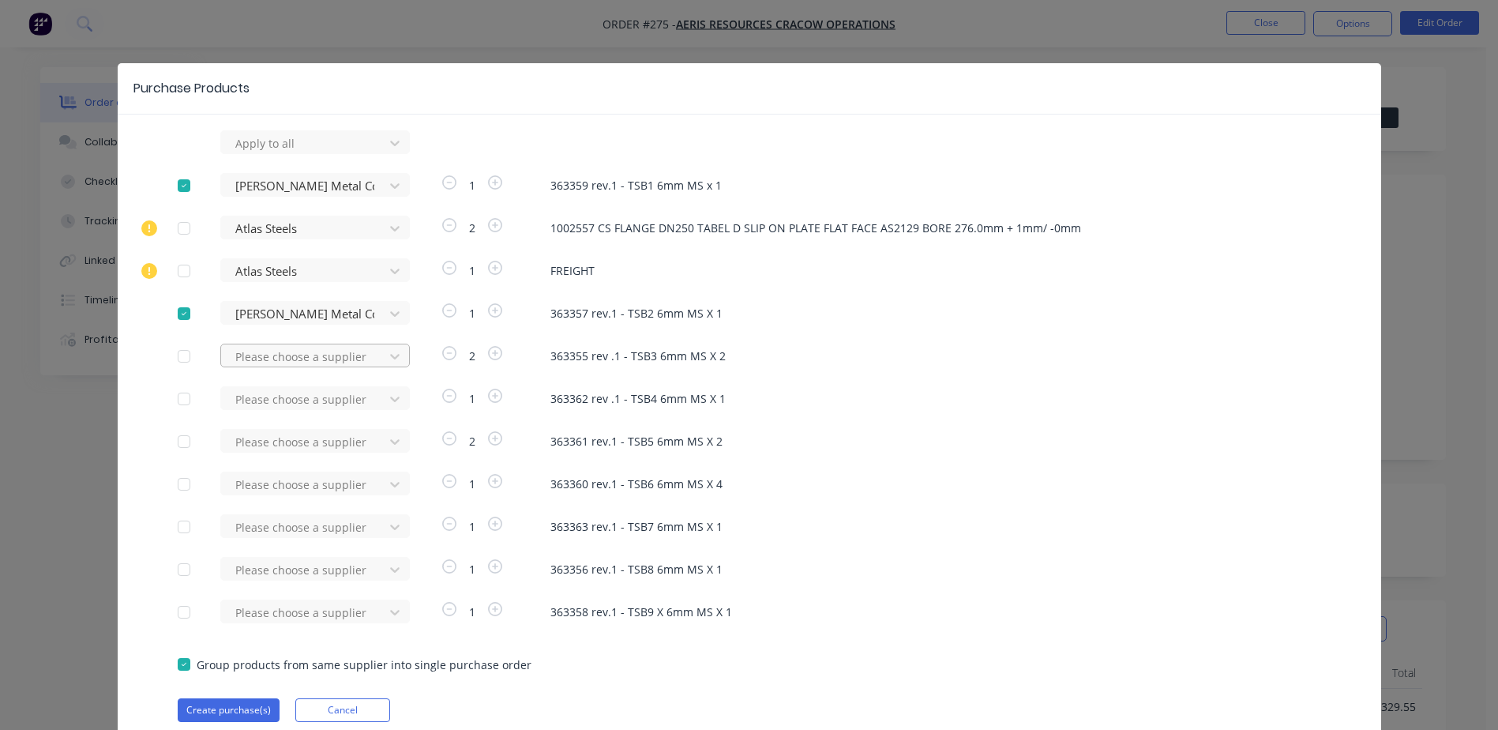
click at [254, 153] on div at bounding box center [305, 143] width 142 height 20
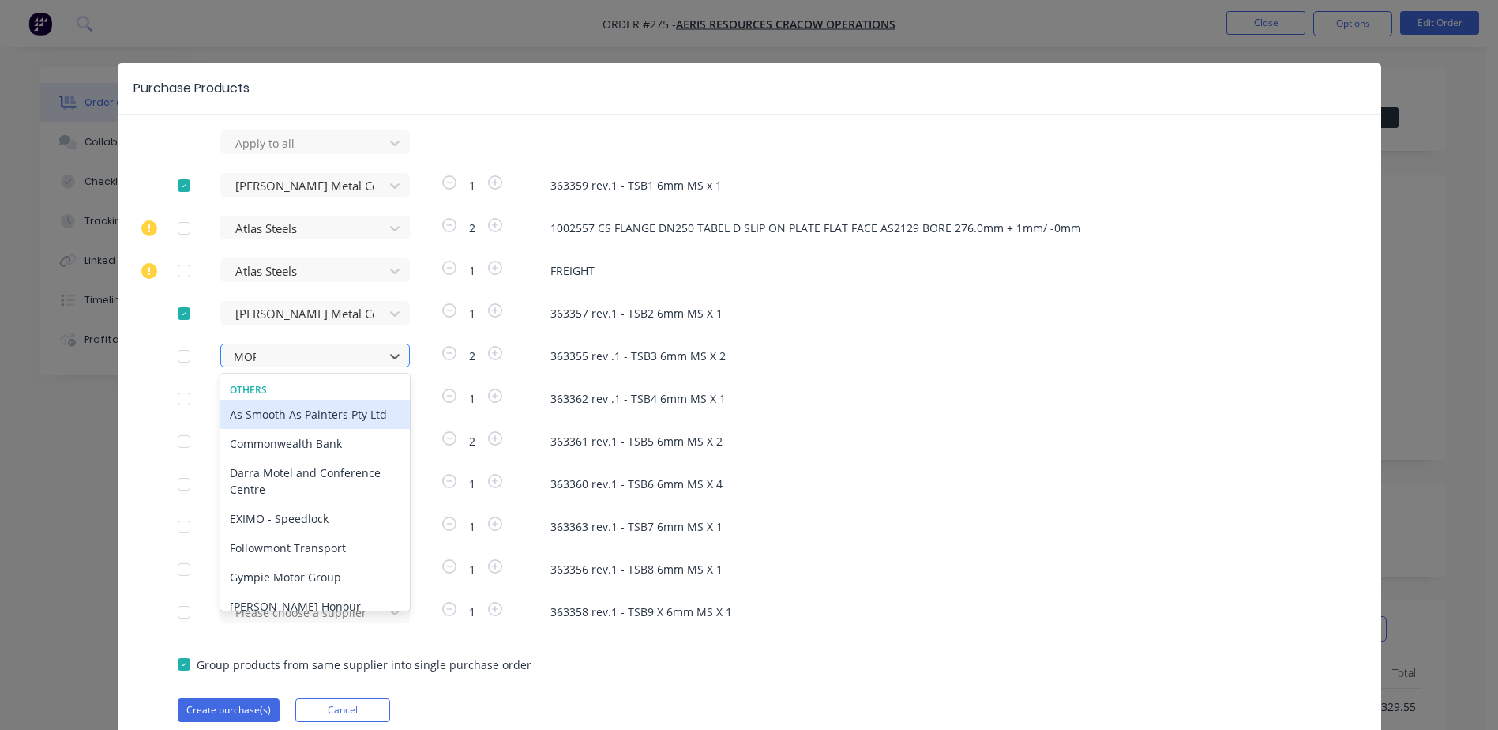
type input "MORG"
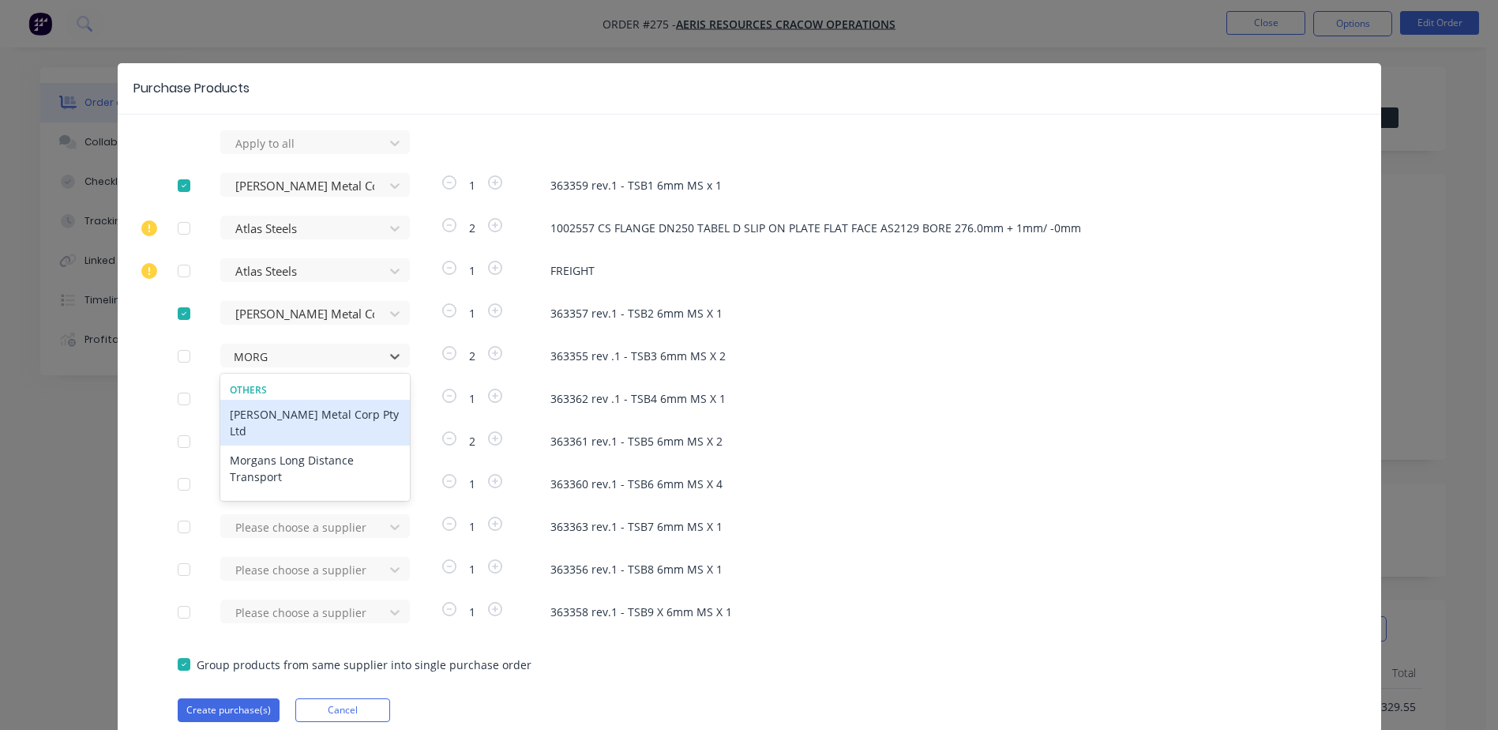
click at [308, 415] on div "Morgan Metal Corp Pty Ltd" at bounding box center [315, 423] width 190 height 46
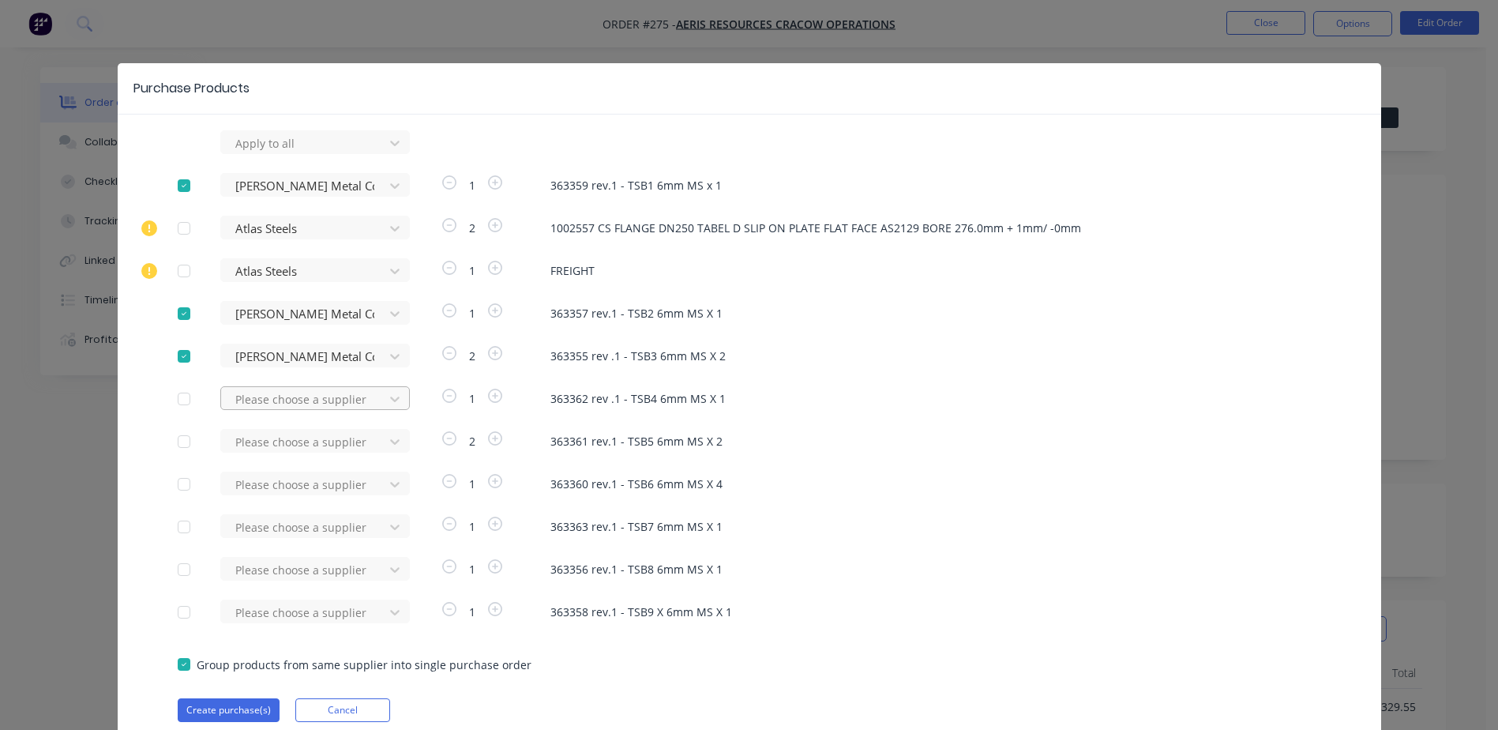
click at [246, 153] on div at bounding box center [305, 143] width 142 height 20
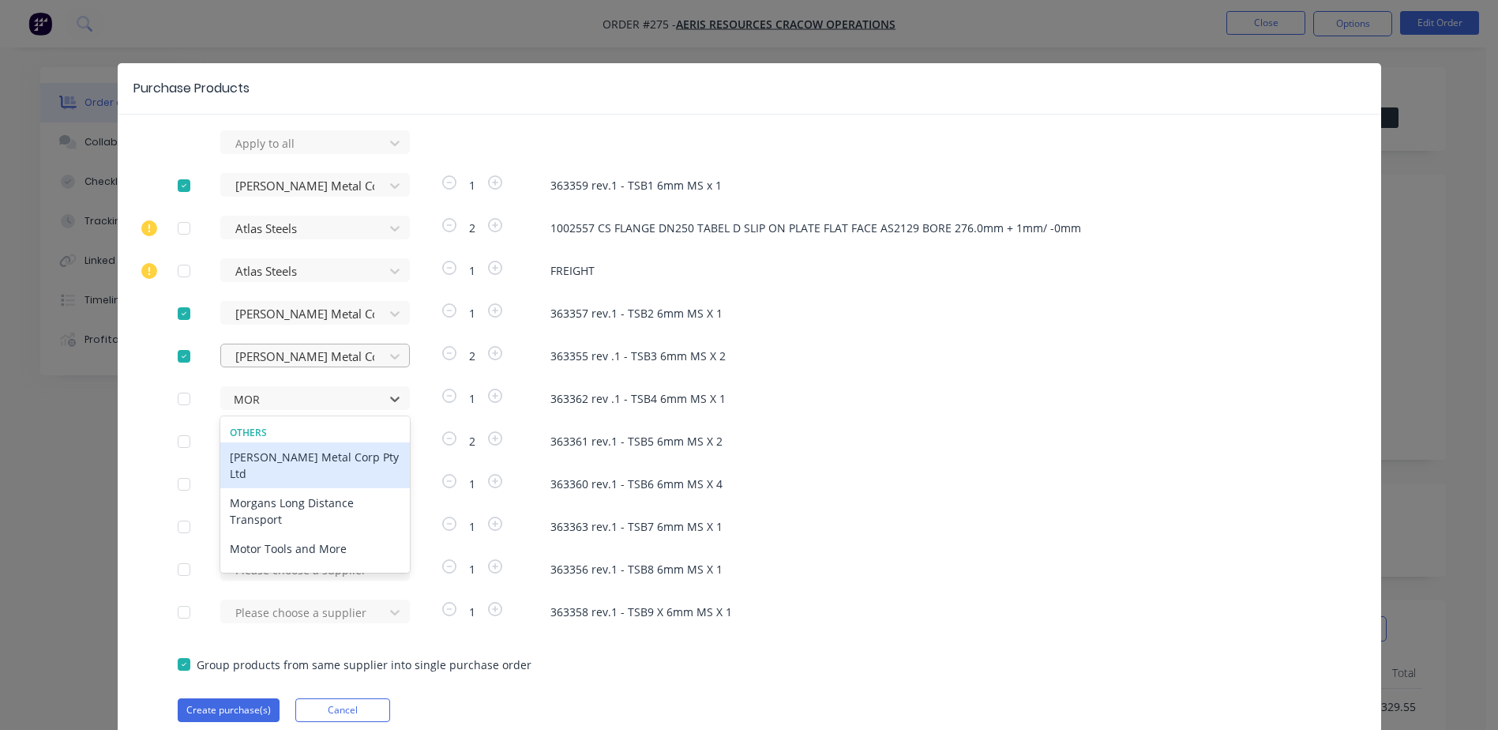
type input "MORG"
click at [324, 457] on div "Morgan Metal Corp Pty Ltd" at bounding box center [315, 465] width 190 height 46
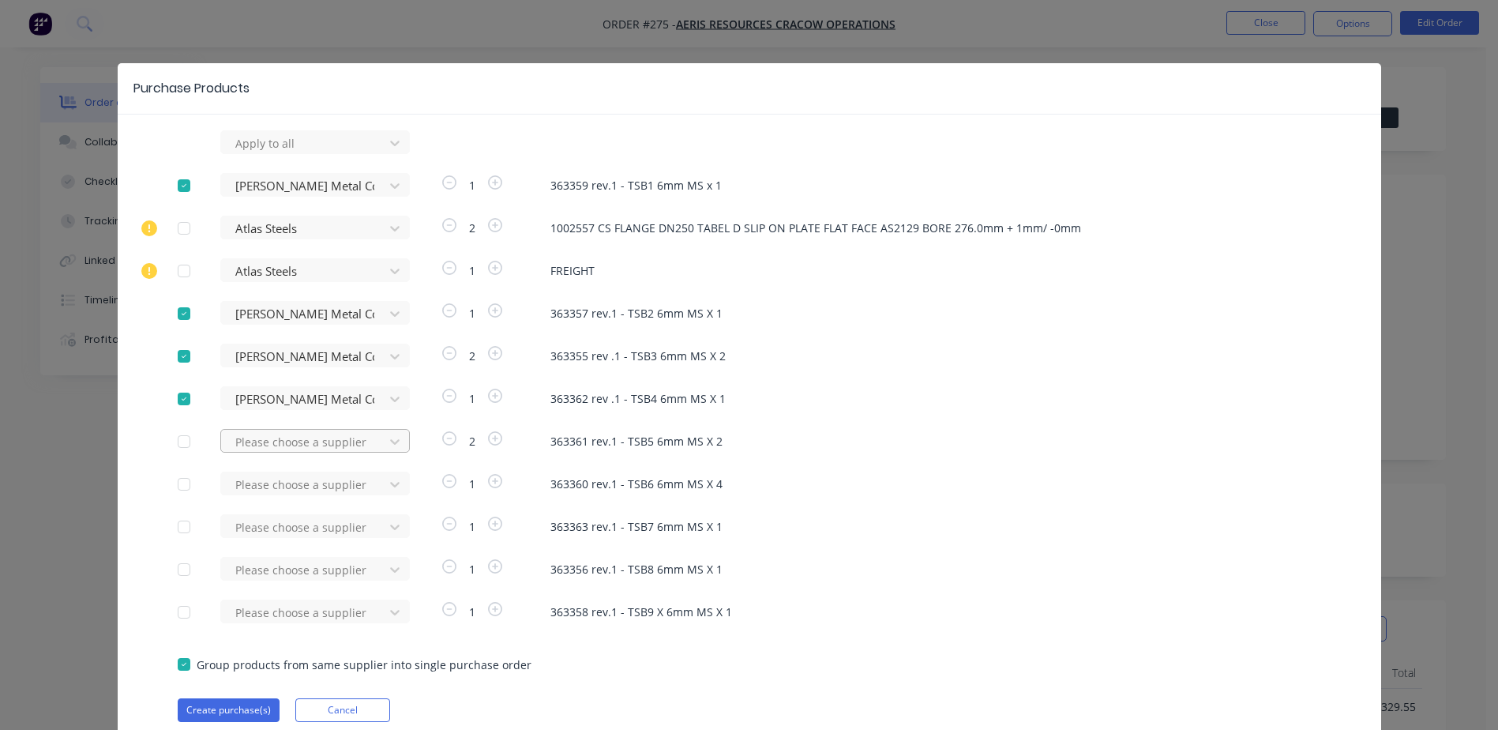
click at [265, 153] on div at bounding box center [305, 143] width 142 height 20
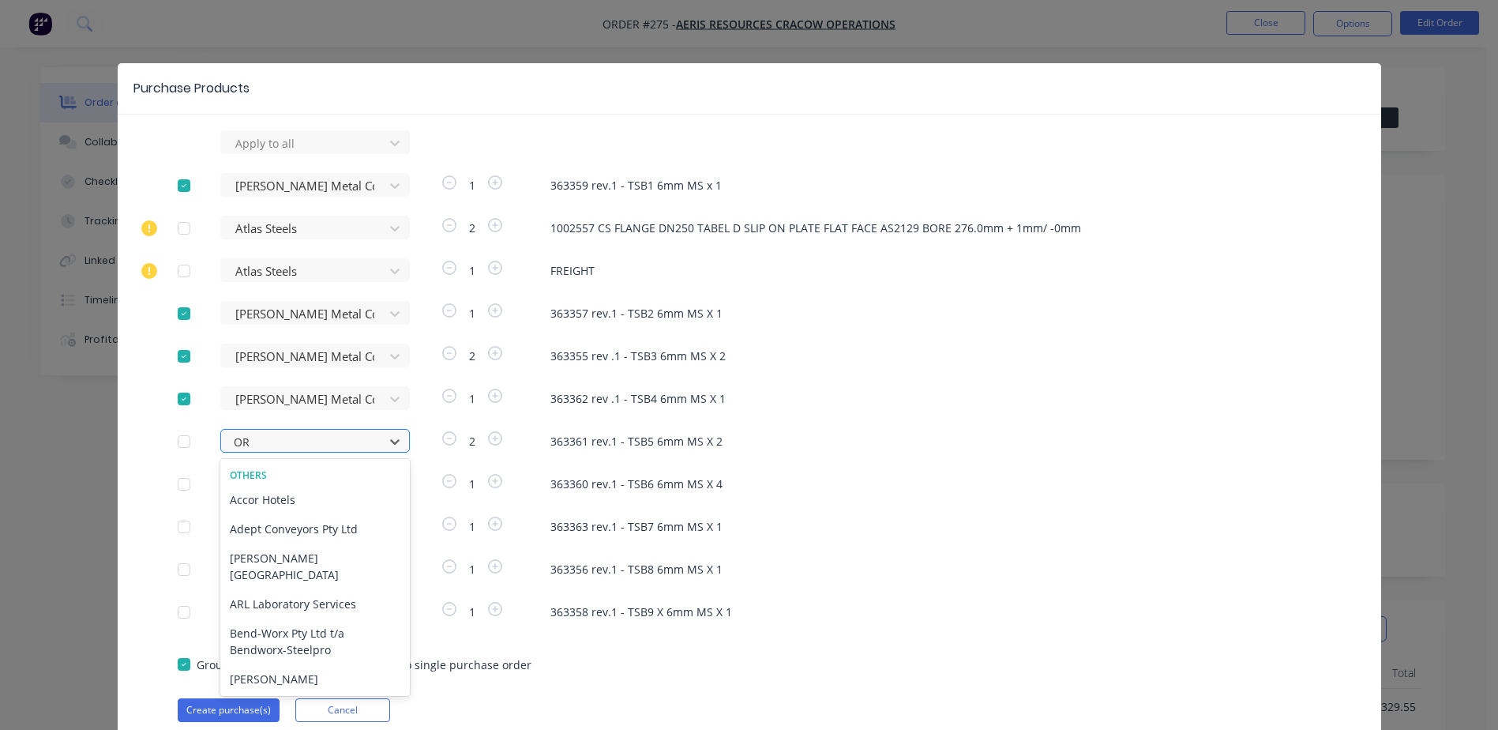
type input "O"
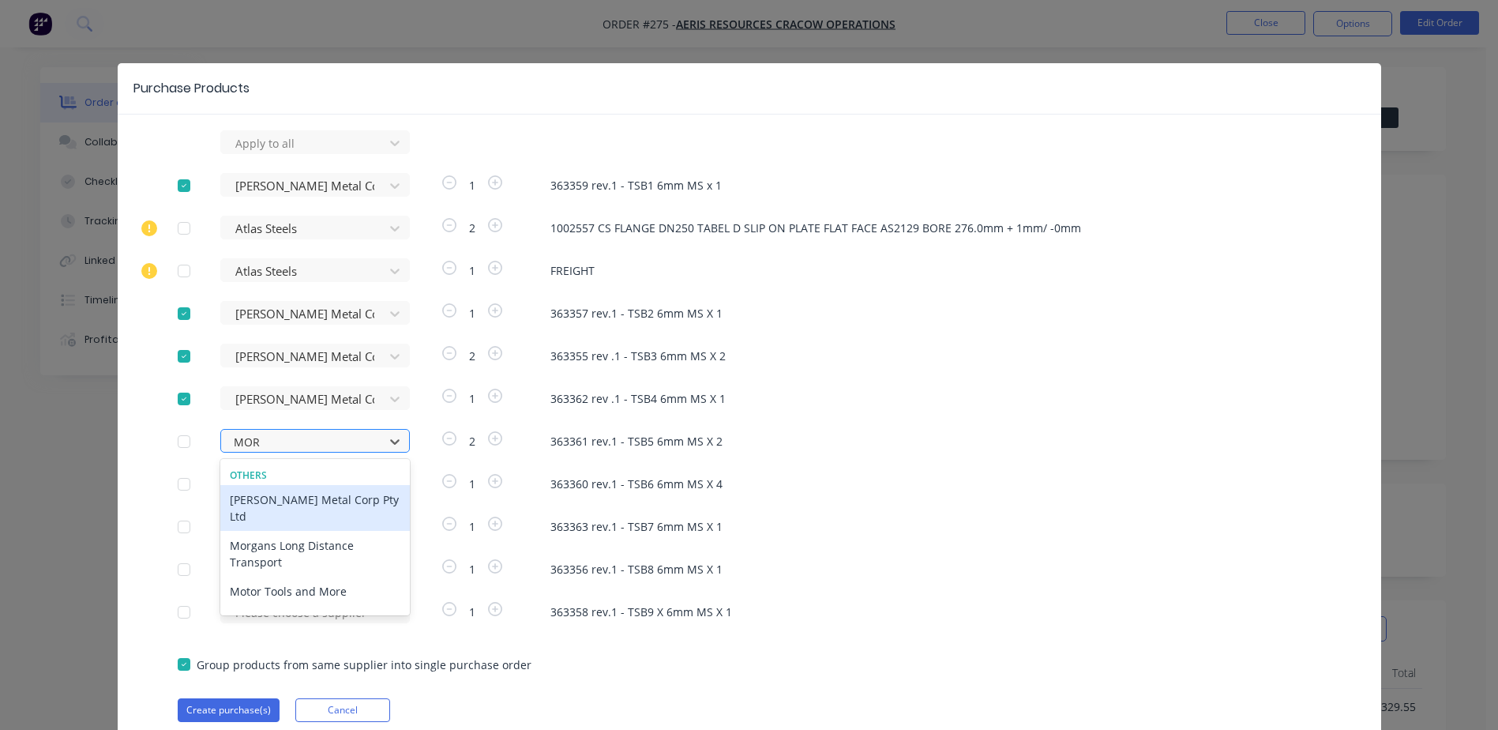
type input "MORG"
click at [307, 500] on div "Morgan Metal Corp Pty Ltd" at bounding box center [315, 508] width 190 height 46
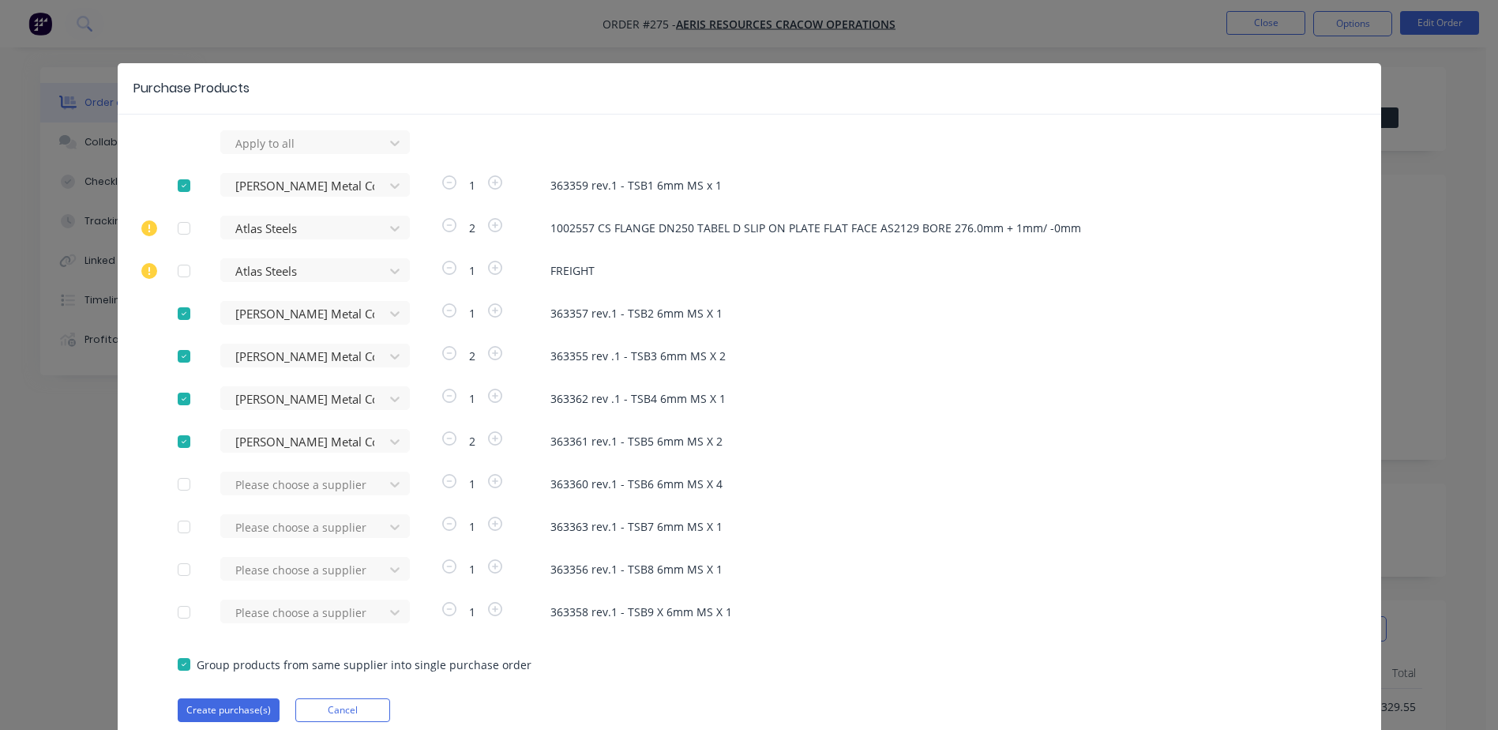
scroll to position [62, 0]
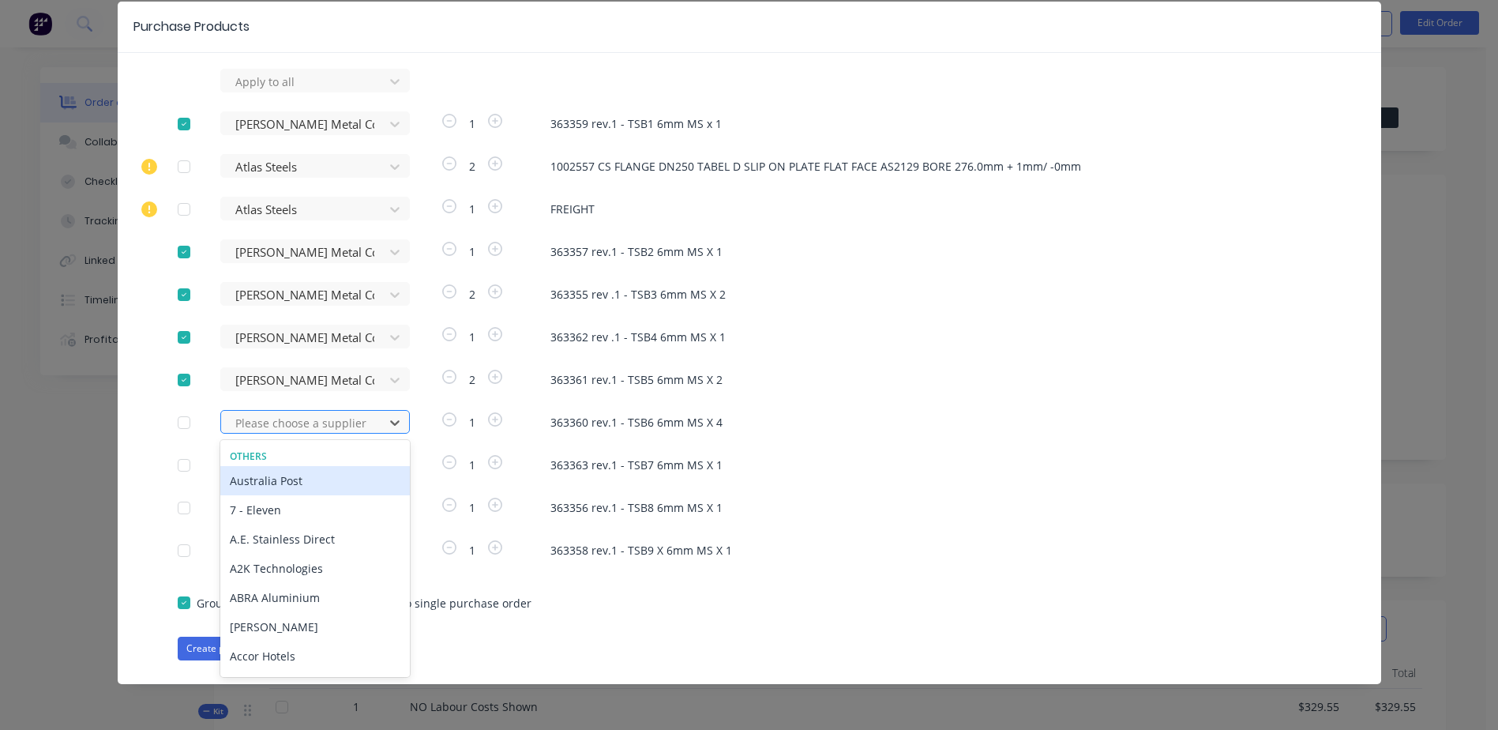
click at [275, 430] on div at bounding box center [305, 423] width 142 height 20
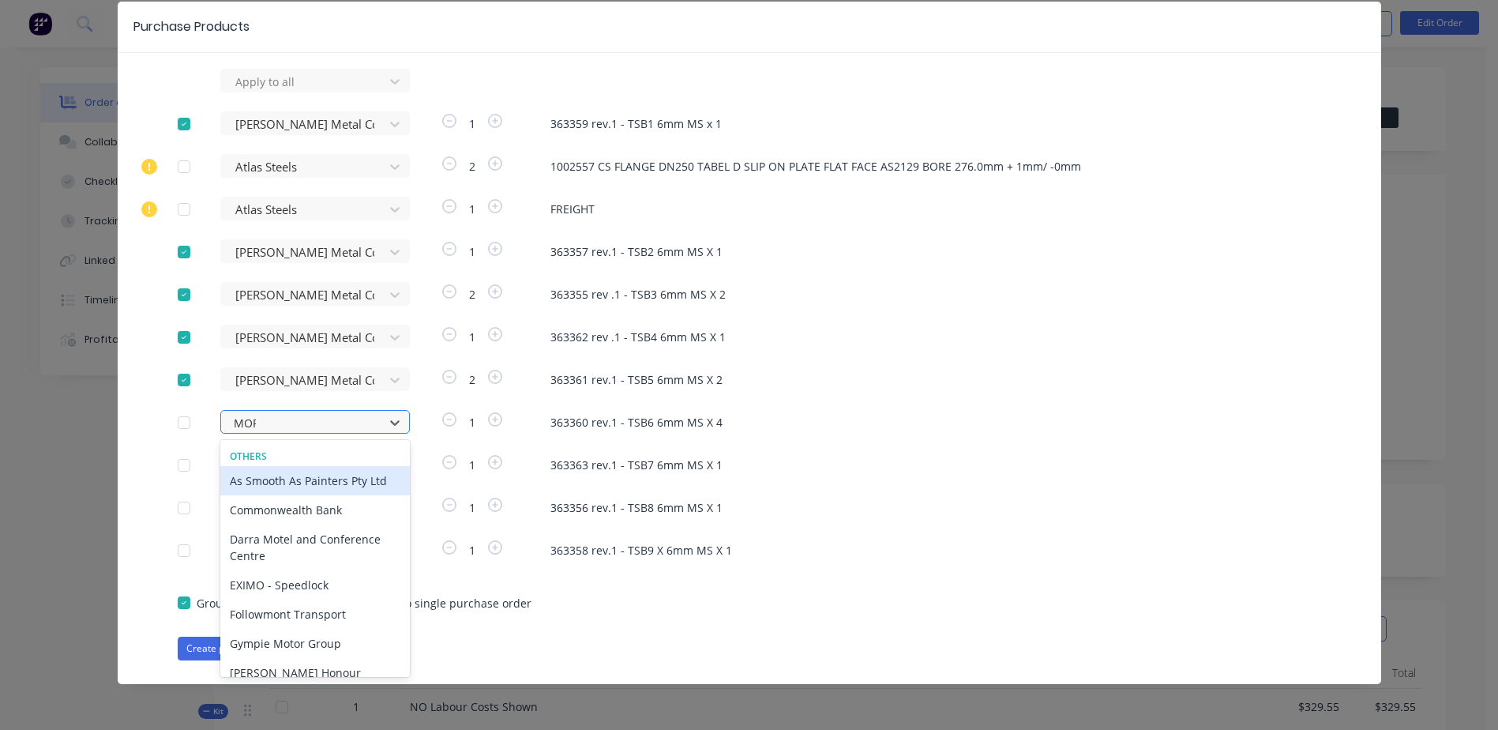
type input "MORG"
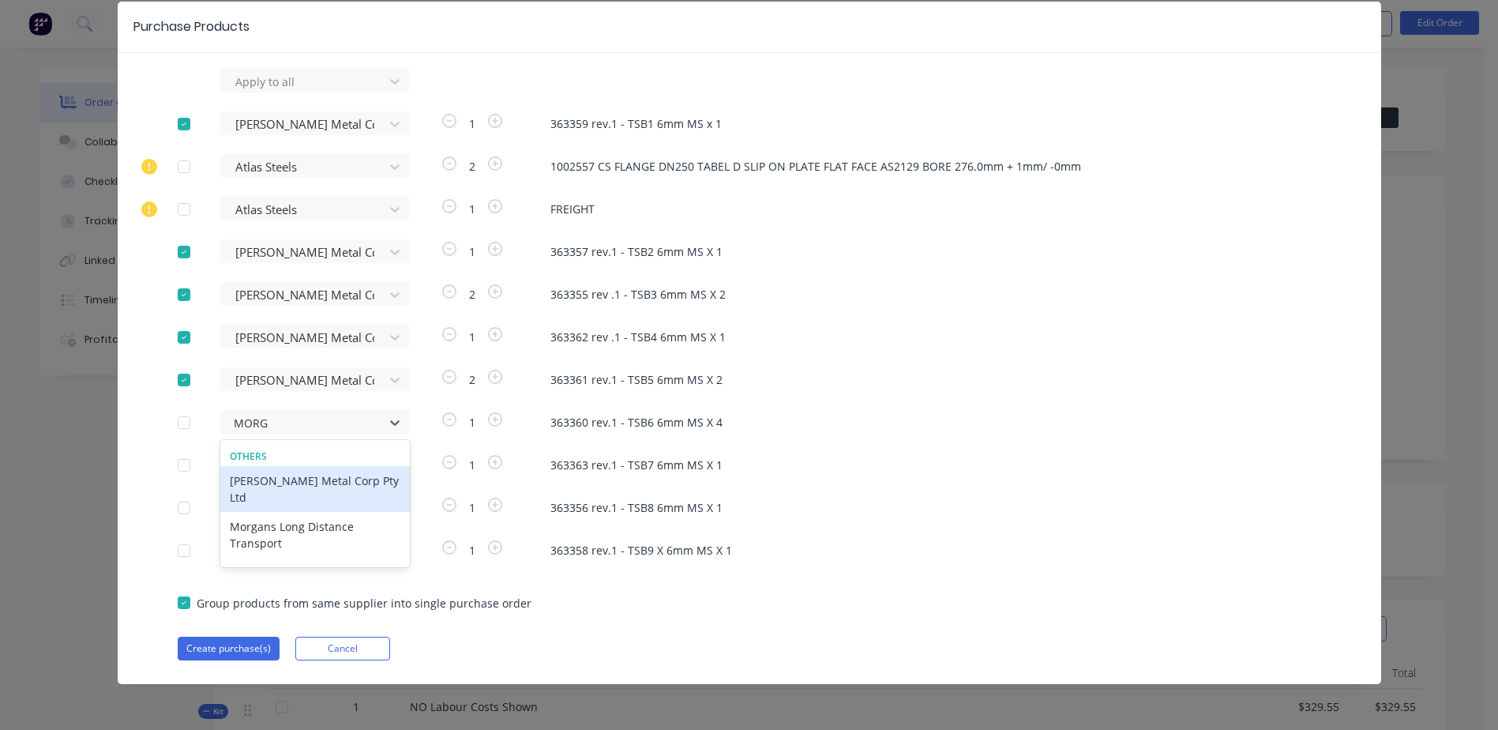
click at [299, 481] on div "Morgan Metal Corp Pty Ltd" at bounding box center [315, 489] width 190 height 46
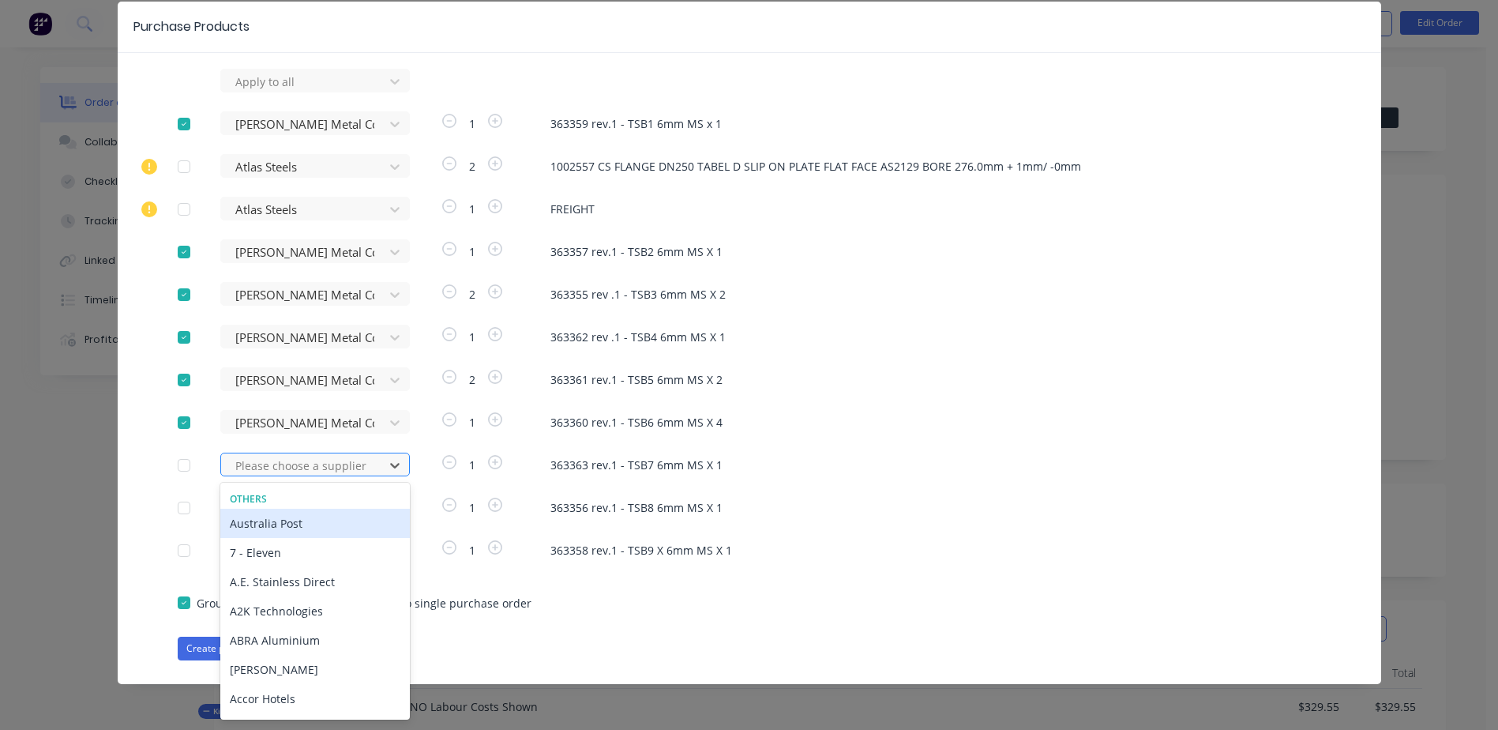
click at [270, 470] on div at bounding box center [305, 466] width 142 height 20
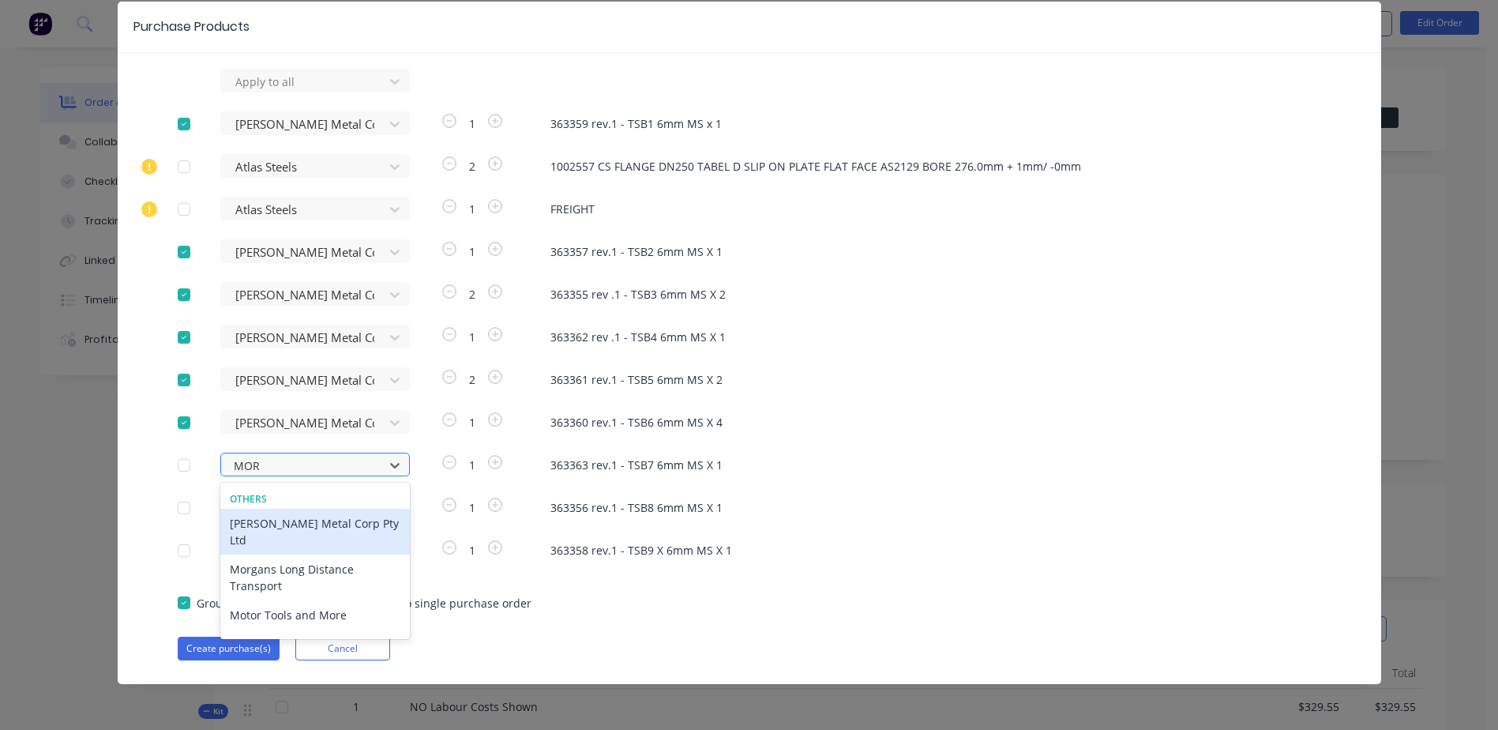
type input "MORG"
click at [291, 519] on div "Morgan Metal Corp Pty Ltd" at bounding box center [315, 532] width 190 height 46
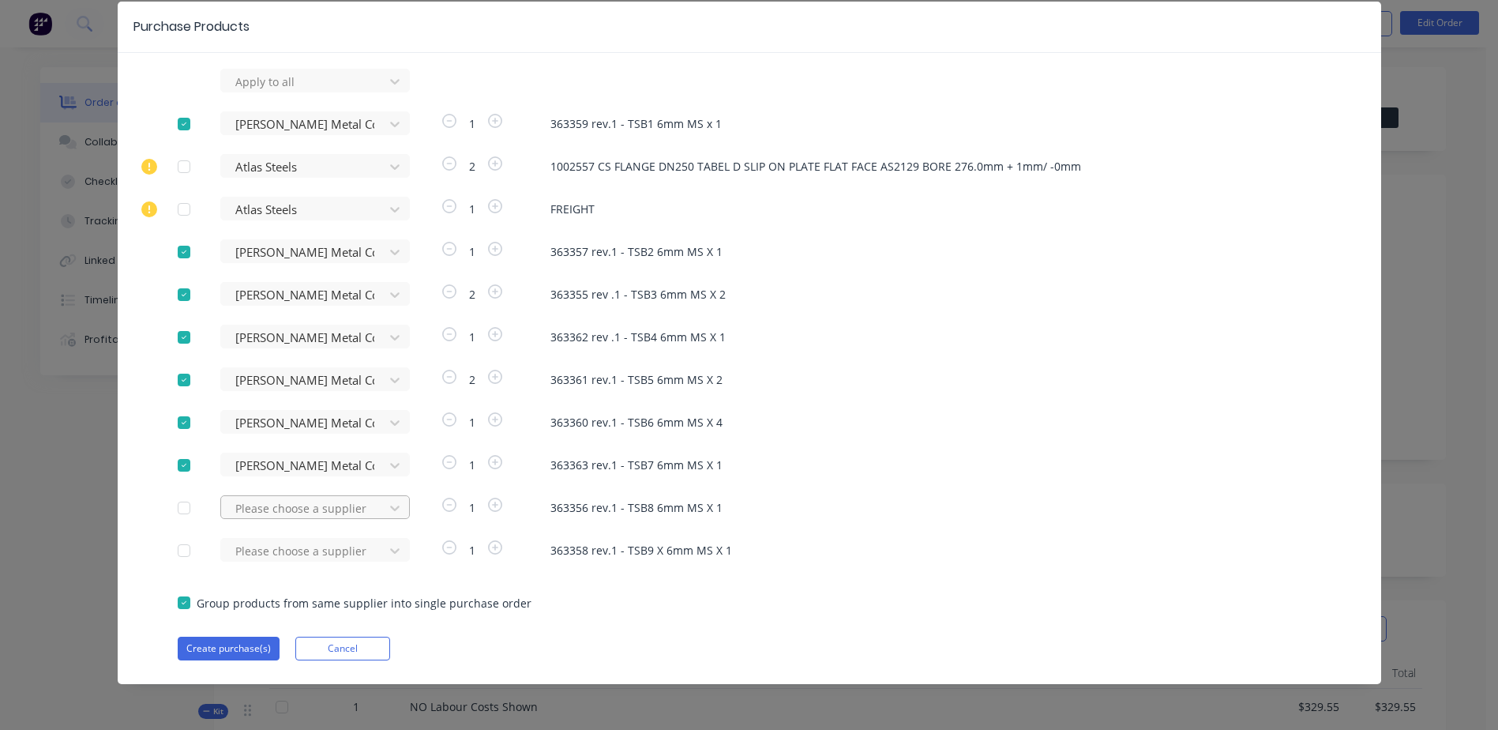
click at [291, 92] on div at bounding box center [305, 82] width 142 height 20
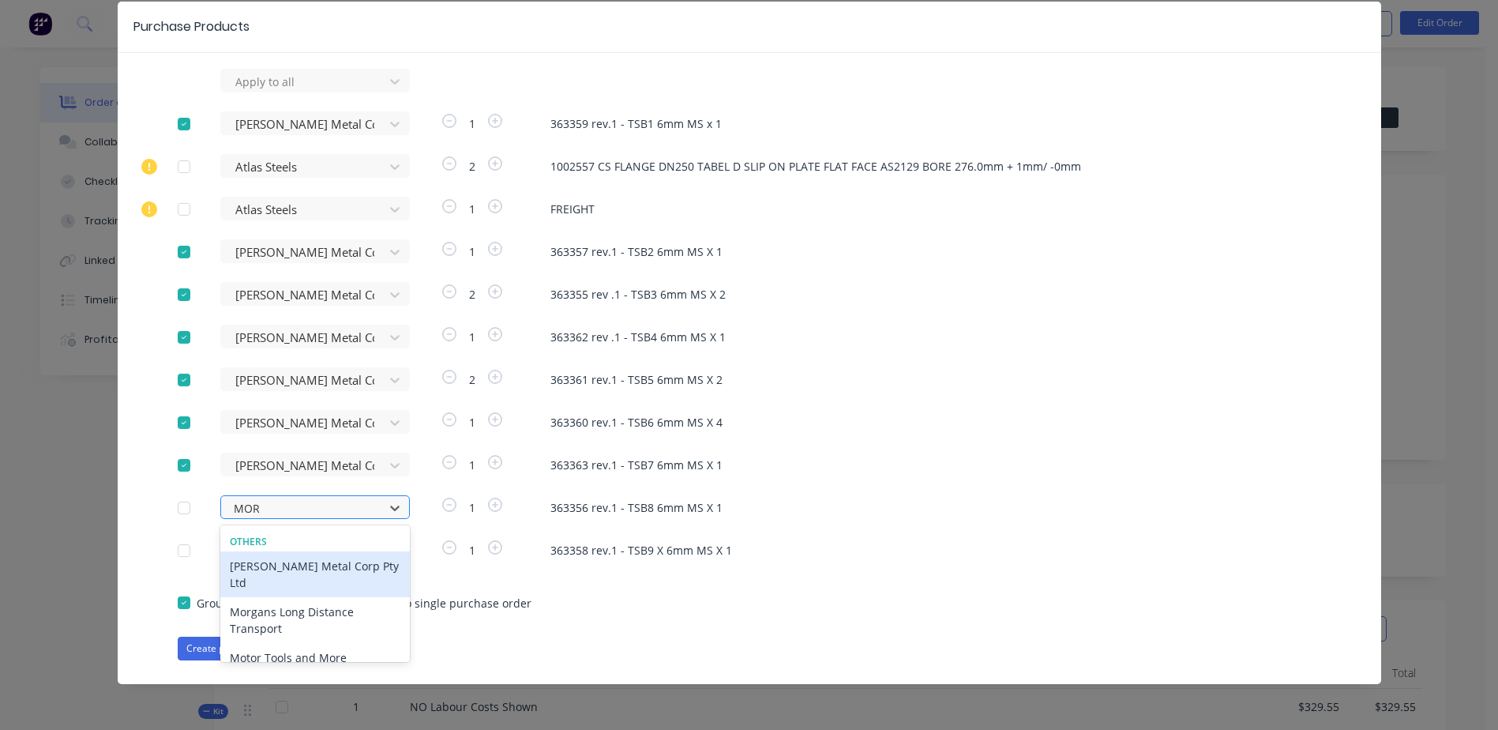
type input "MORG"
click at [273, 567] on div "Morgan Metal Corp Pty Ltd" at bounding box center [315, 574] width 190 height 46
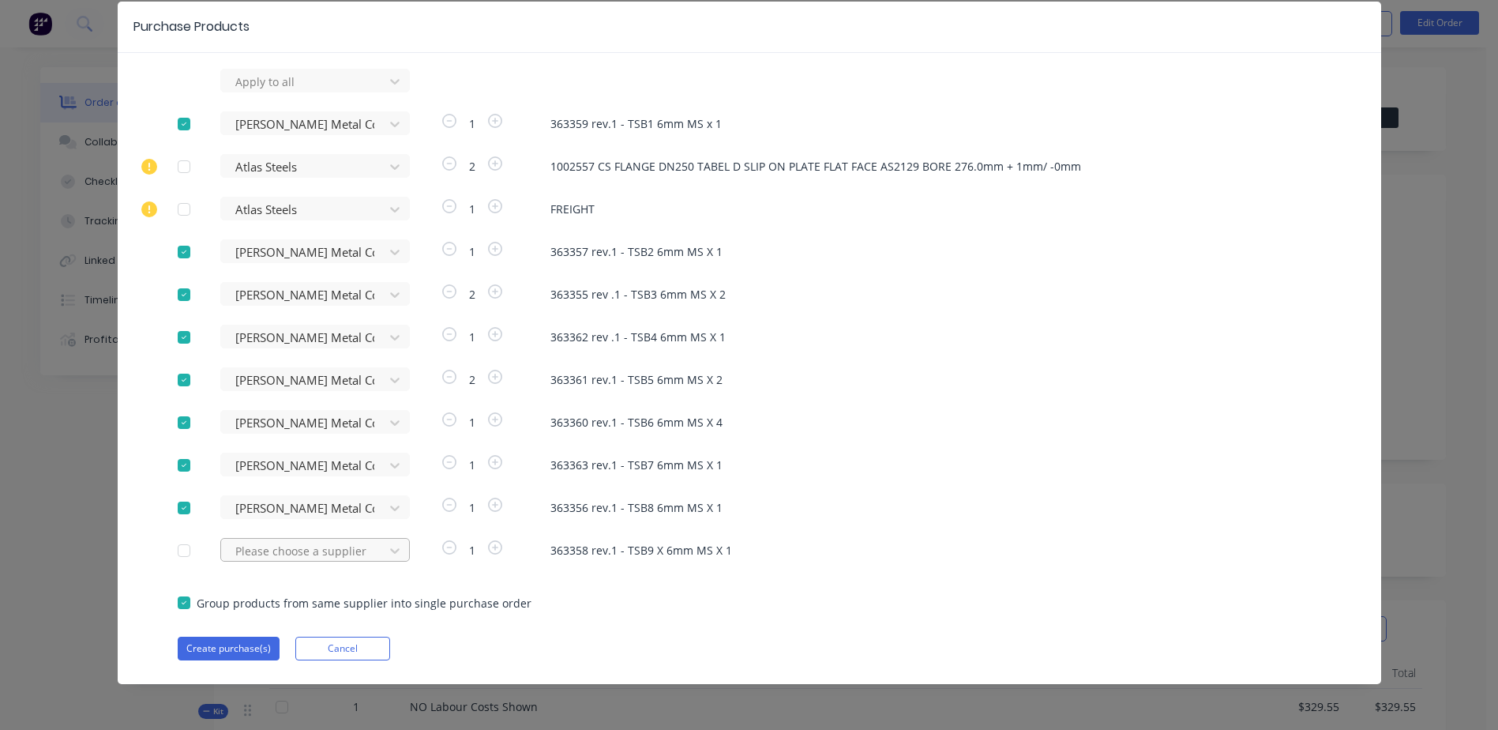
click at [265, 92] on div "Please choose a supplier" at bounding box center [307, 81] width 174 height 24
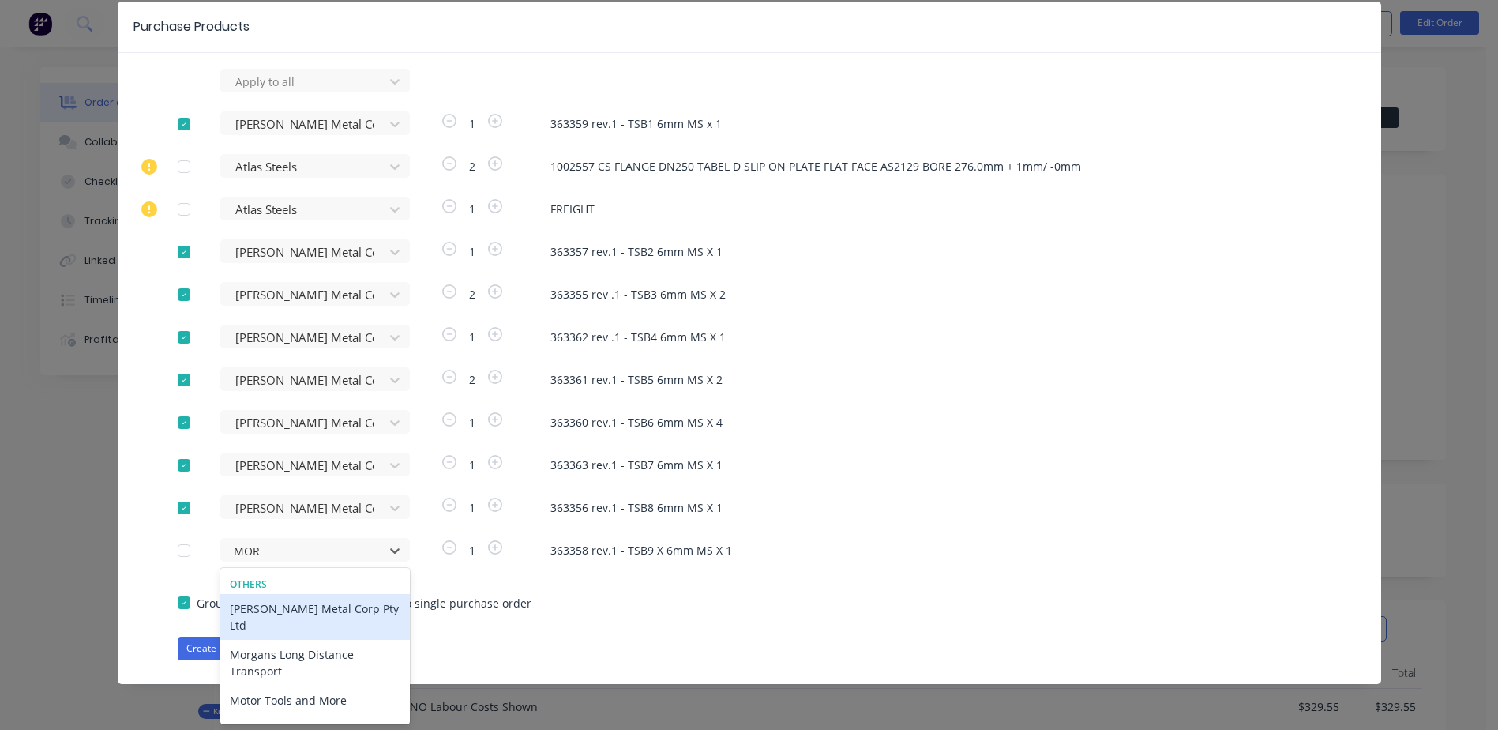
type input "MORG"
click at [305, 607] on div "Morgan Metal Corp Pty Ltd" at bounding box center [315, 617] width 190 height 46
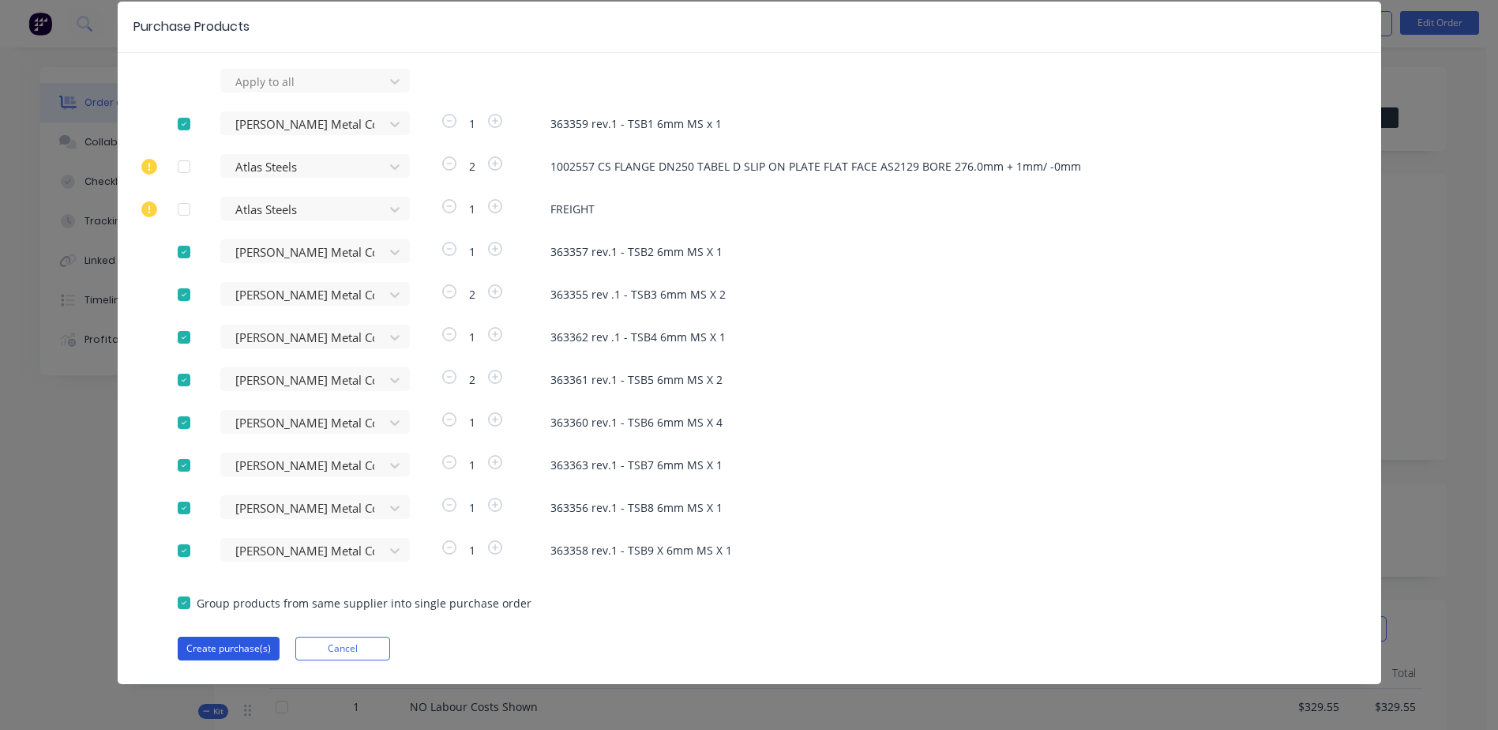
click at [220, 644] on button "Create purchase(s)" at bounding box center [229, 648] width 102 height 24
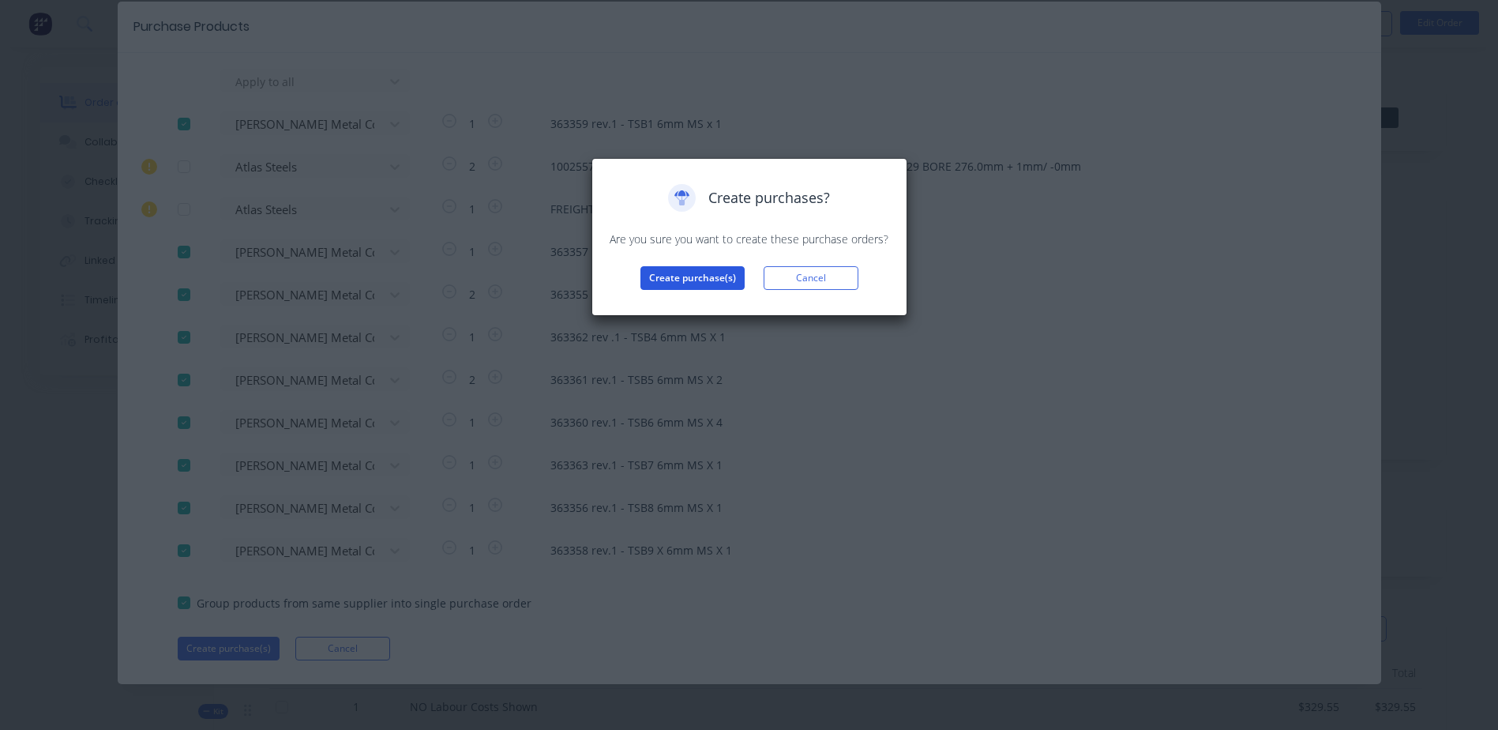
click at [686, 281] on button "Create purchase(s)" at bounding box center [692, 278] width 104 height 24
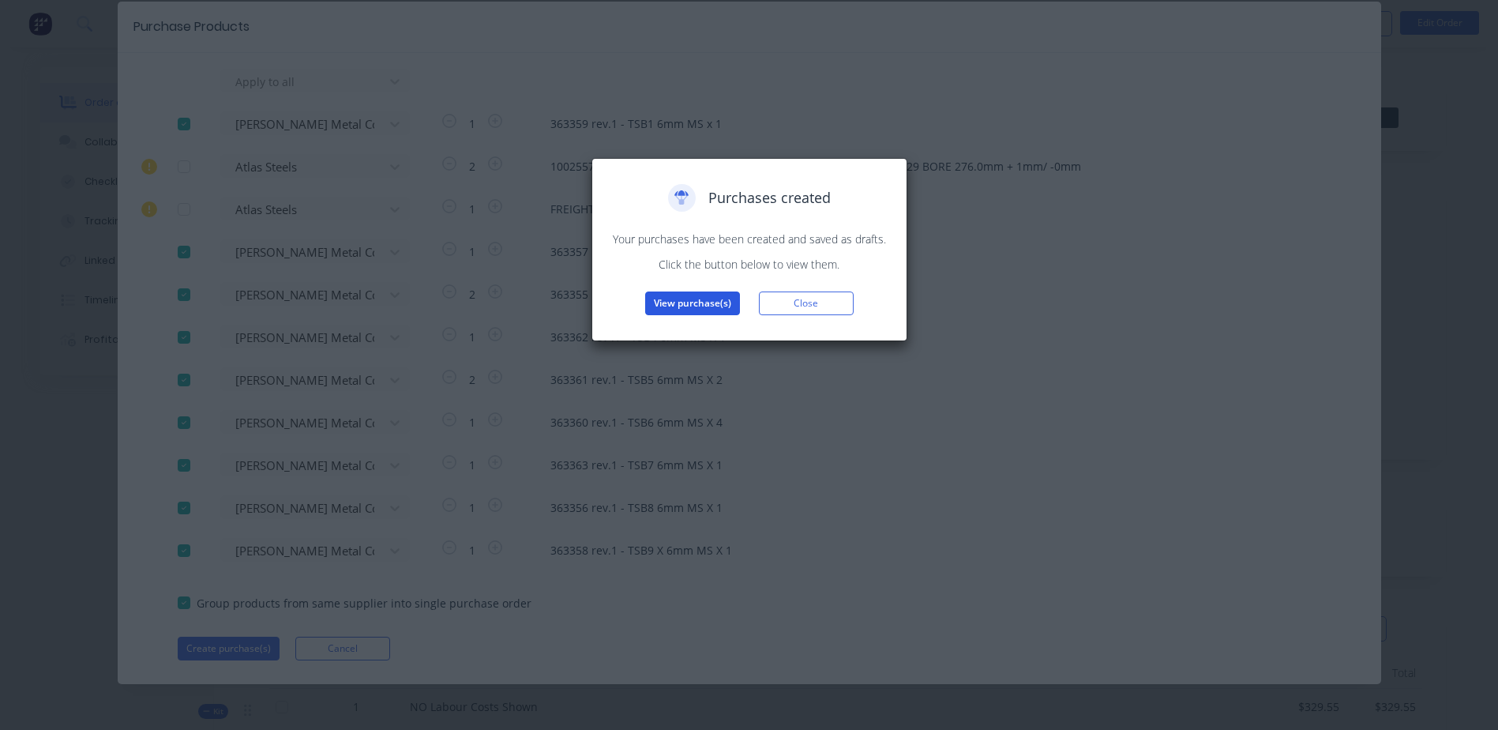
click at [687, 302] on button "View purchase(s)" at bounding box center [692, 303] width 95 height 24
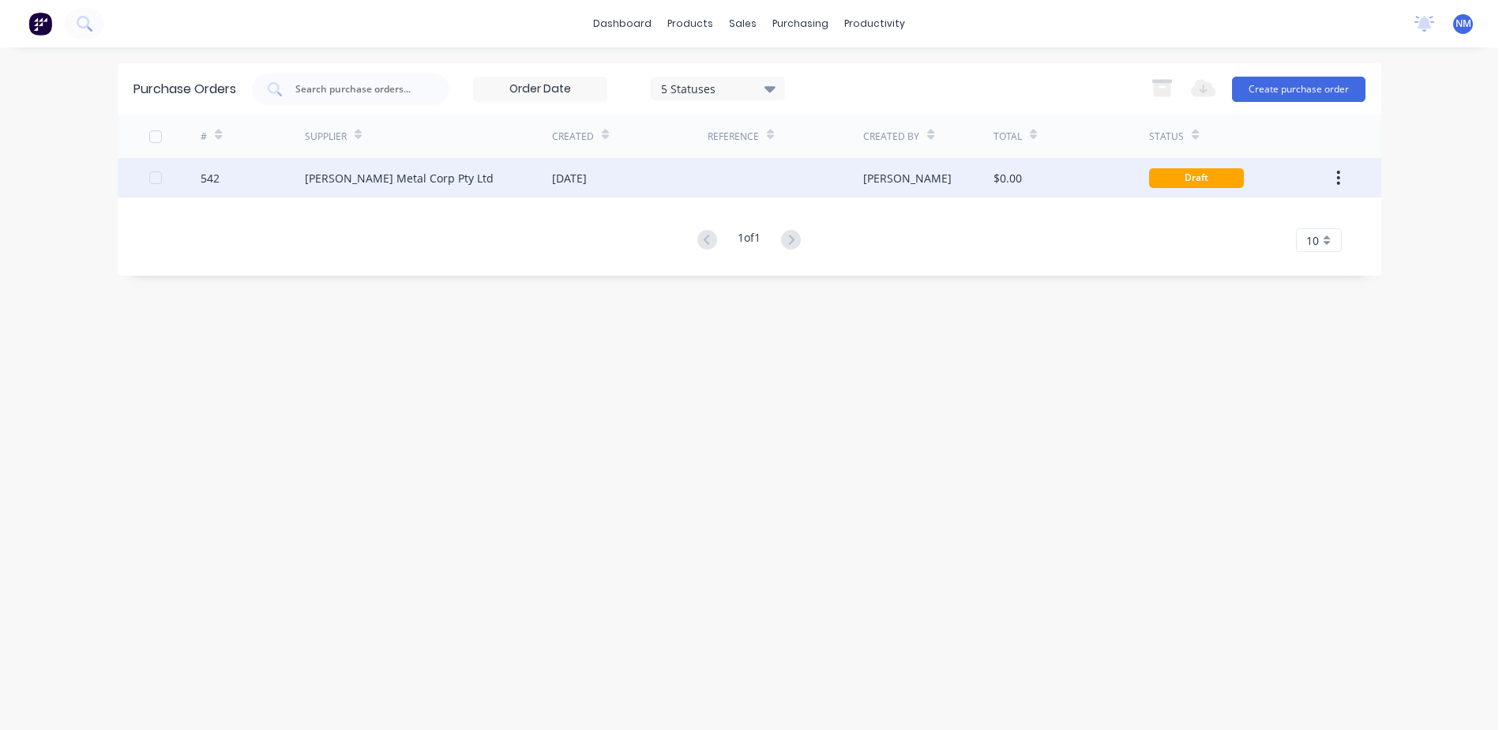
click at [1084, 182] on div "$0.00" at bounding box center [1071, 177] width 156 height 39
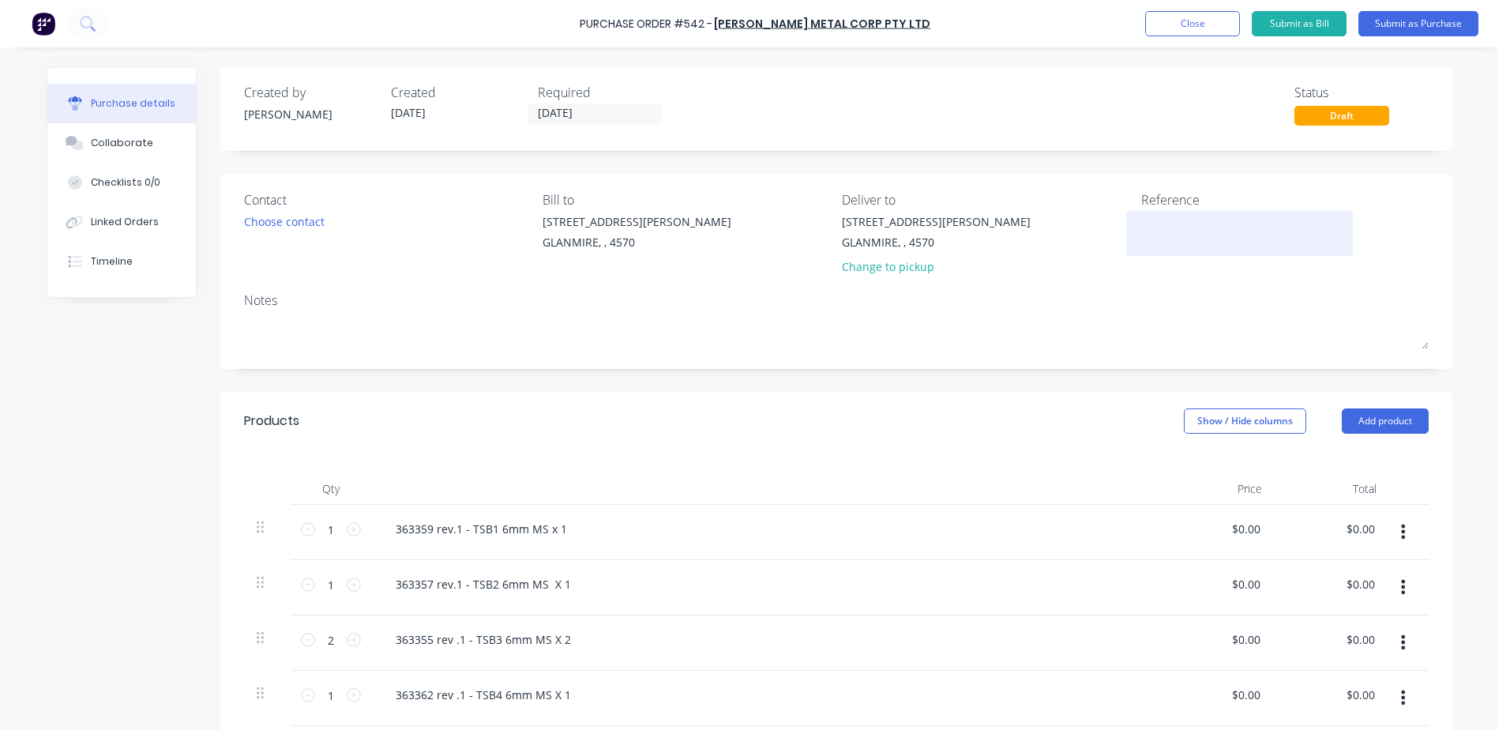
click at [1147, 242] on textarea at bounding box center [1239, 231] width 197 height 36
type textarea "NM2500"
type textarea "x"
type textarea "NM25007"
type textarea "x"
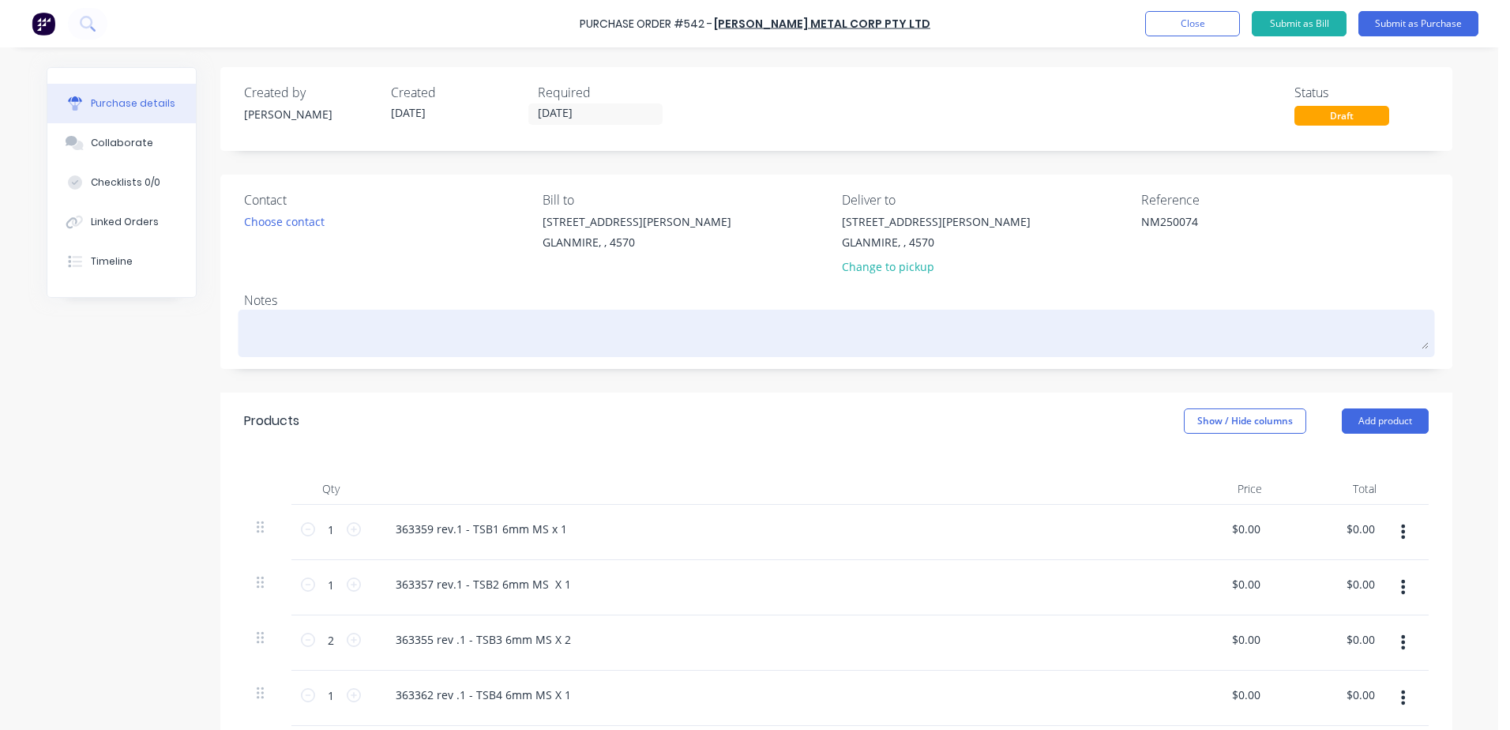
type textarea "NM250074"
type textarea "x"
type textarea "NM250074"
click at [285, 331] on textarea at bounding box center [836, 332] width 1185 height 36
type textarea "x"
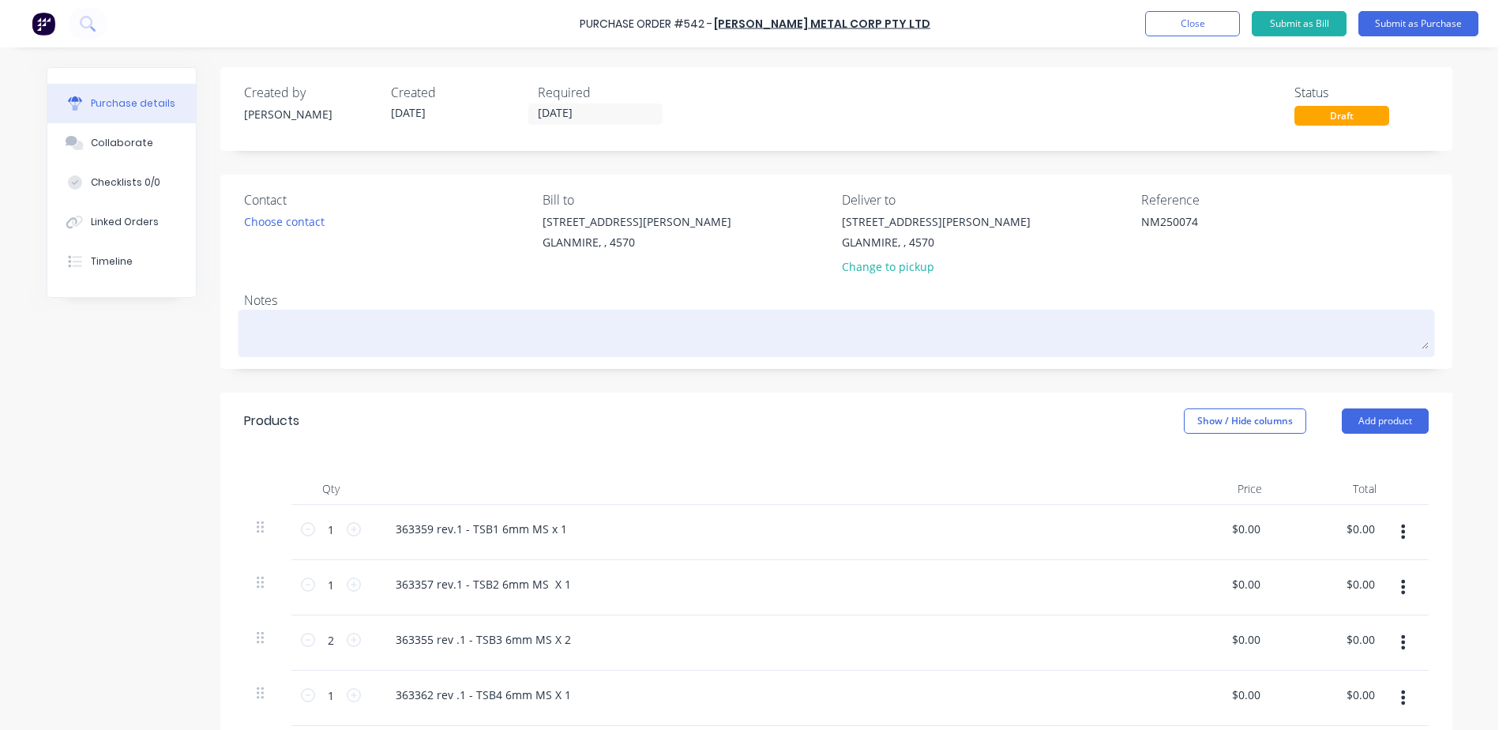
type textarea "N"
type textarea "x"
type textarea "NM"
type textarea "x"
type textarea "NM2"
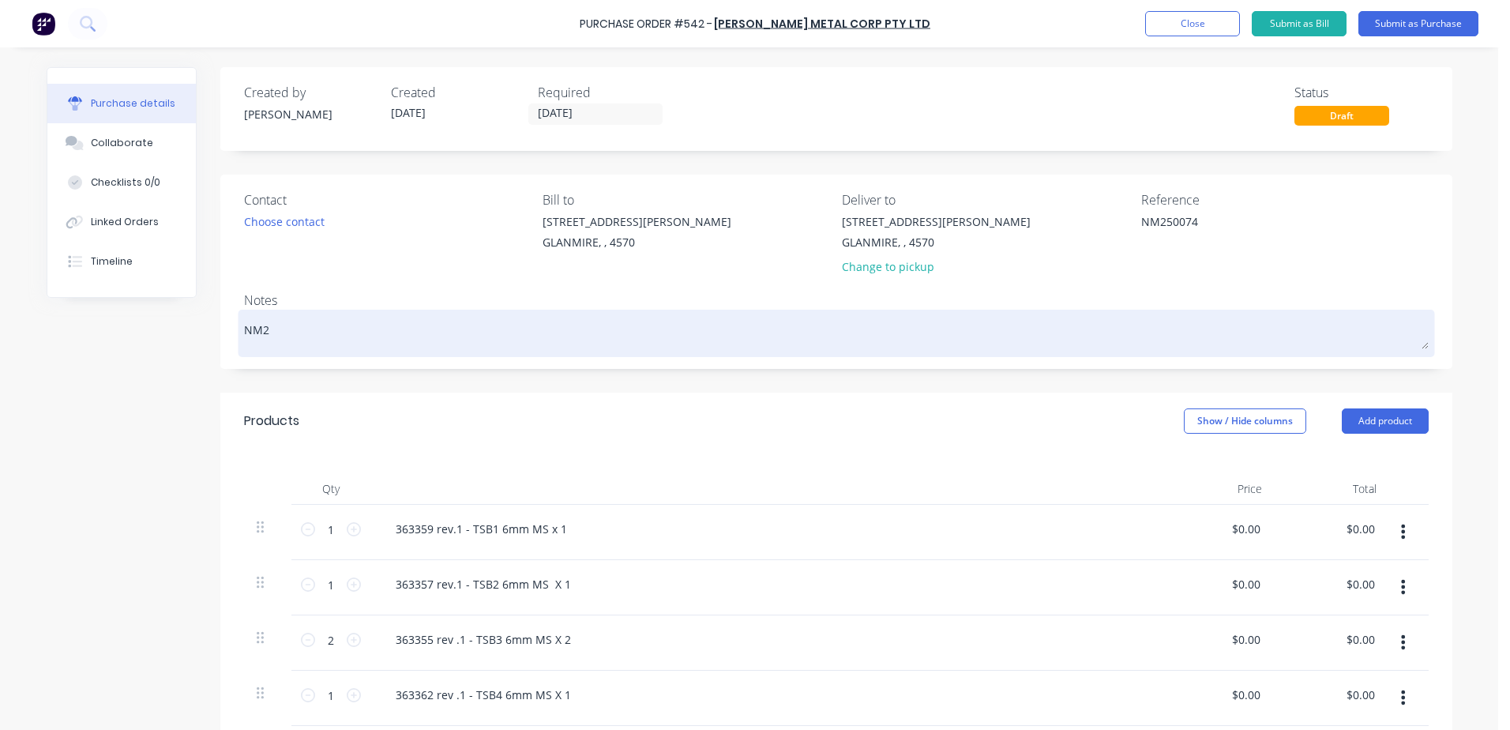
type textarea "x"
type textarea "NM25"
type textarea "x"
type textarea "NM250"
type textarea "x"
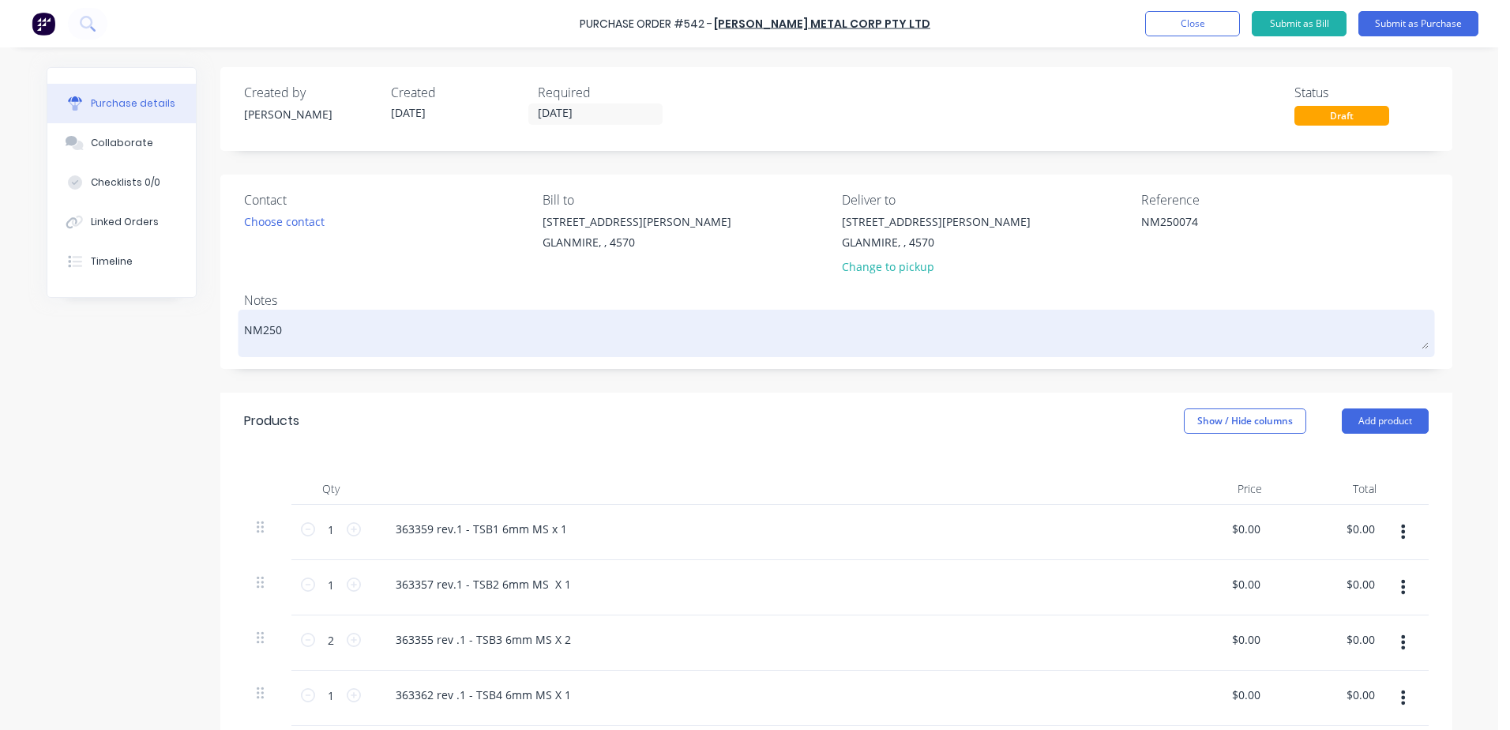
type textarea "NM2500"
type textarea "x"
type textarea "NM25007"
type textarea "x"
type textarea "NM250074"
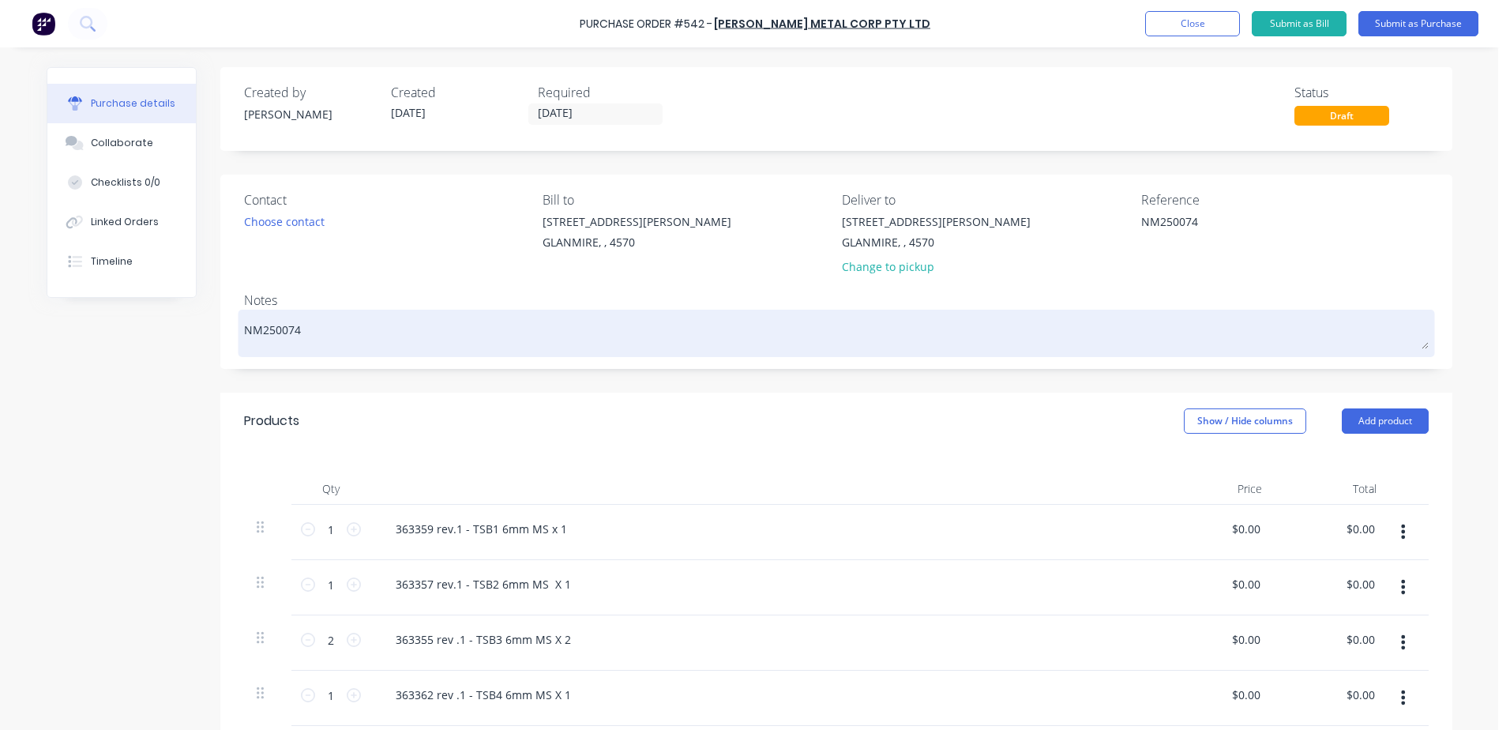
type textarea "x"
type textarea "NM250074"
type textarea "x"
type textarea "NM250074 -"
type textarea "x"
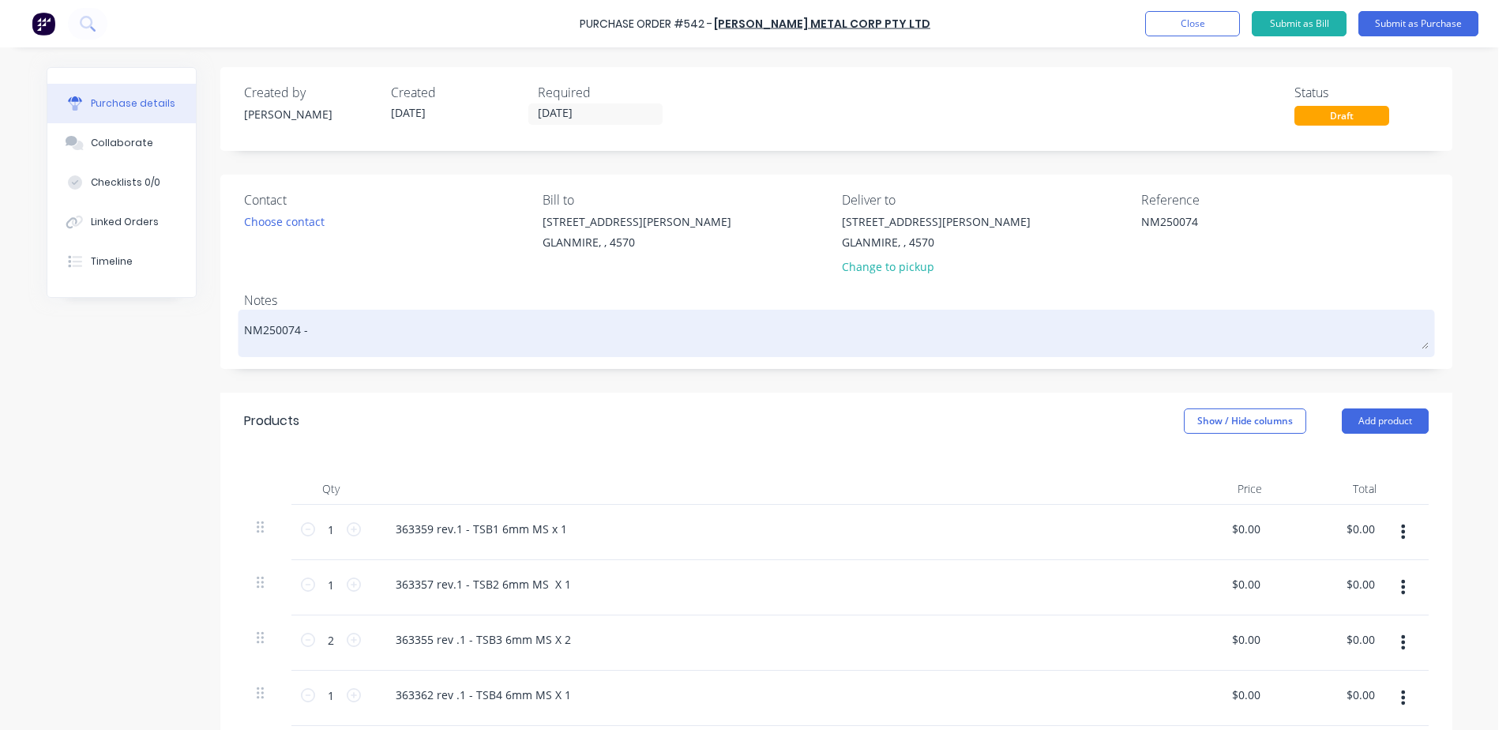
type textarea "NM250074 -"
type textarea "x"
type textarea "NM250074 - g"
type textarea "x"
type textarea "NM250074 - gr"
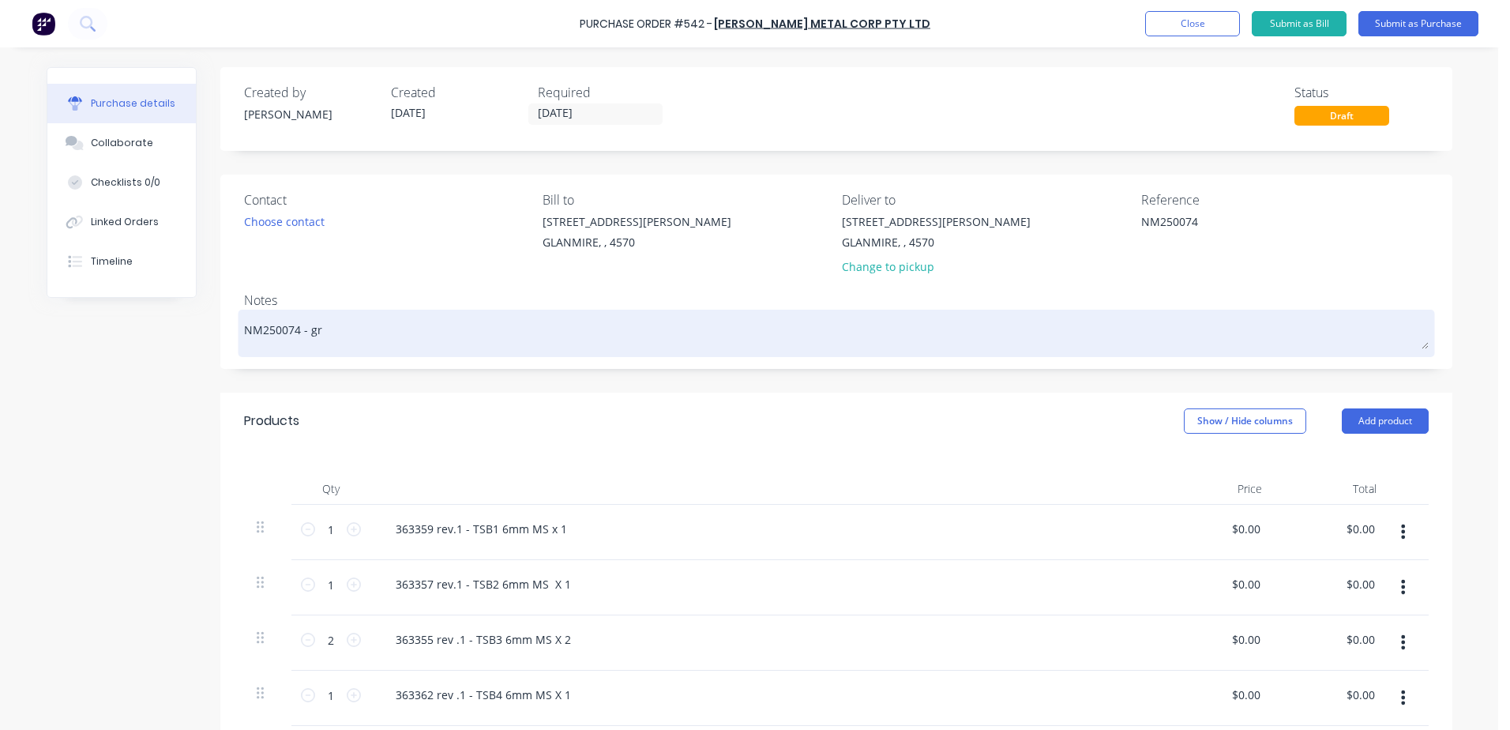
type textarea "x"
type textarea "NM250074 - gre"
type textarea "x"
type textarea "NM250074 - greg"
type textarea "x"
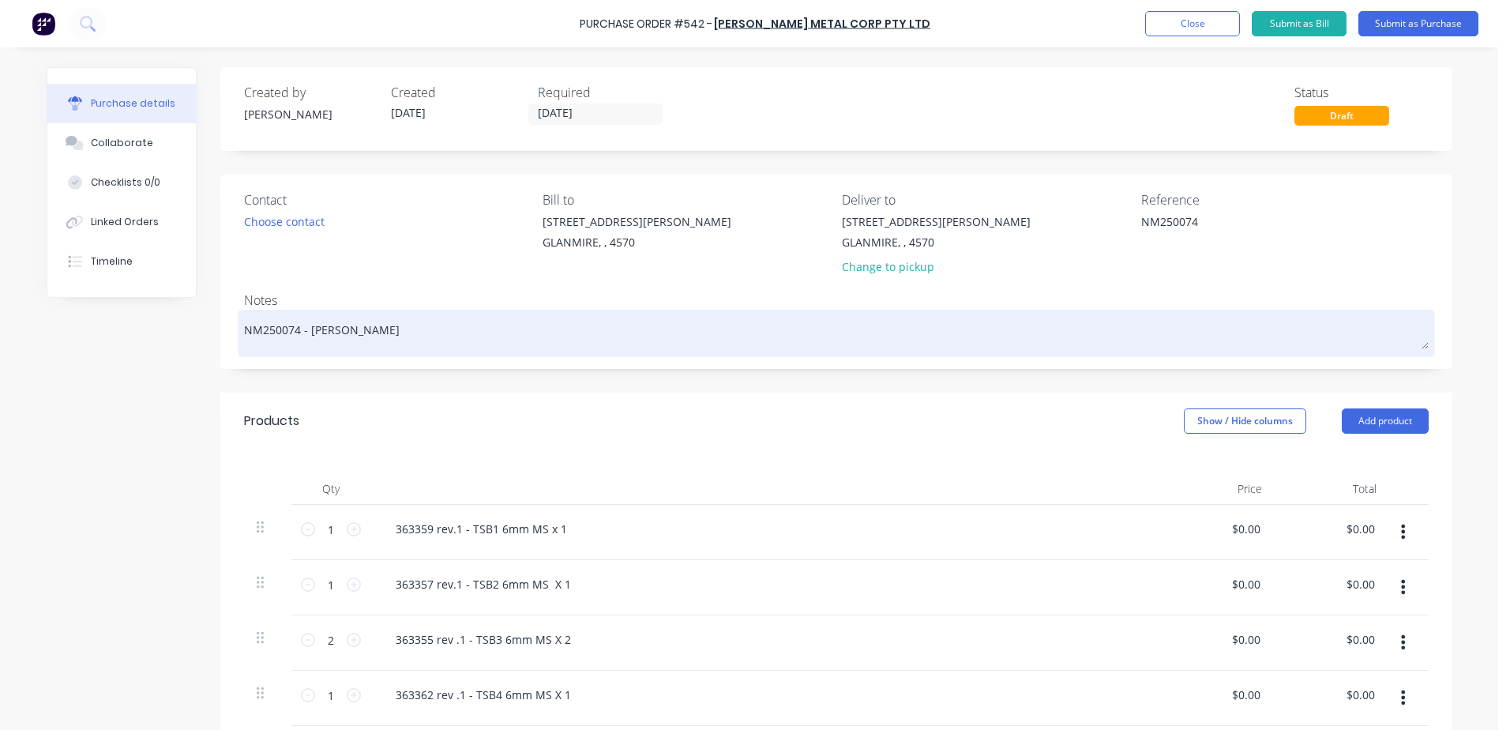
type textarea "NM250074 - greg"
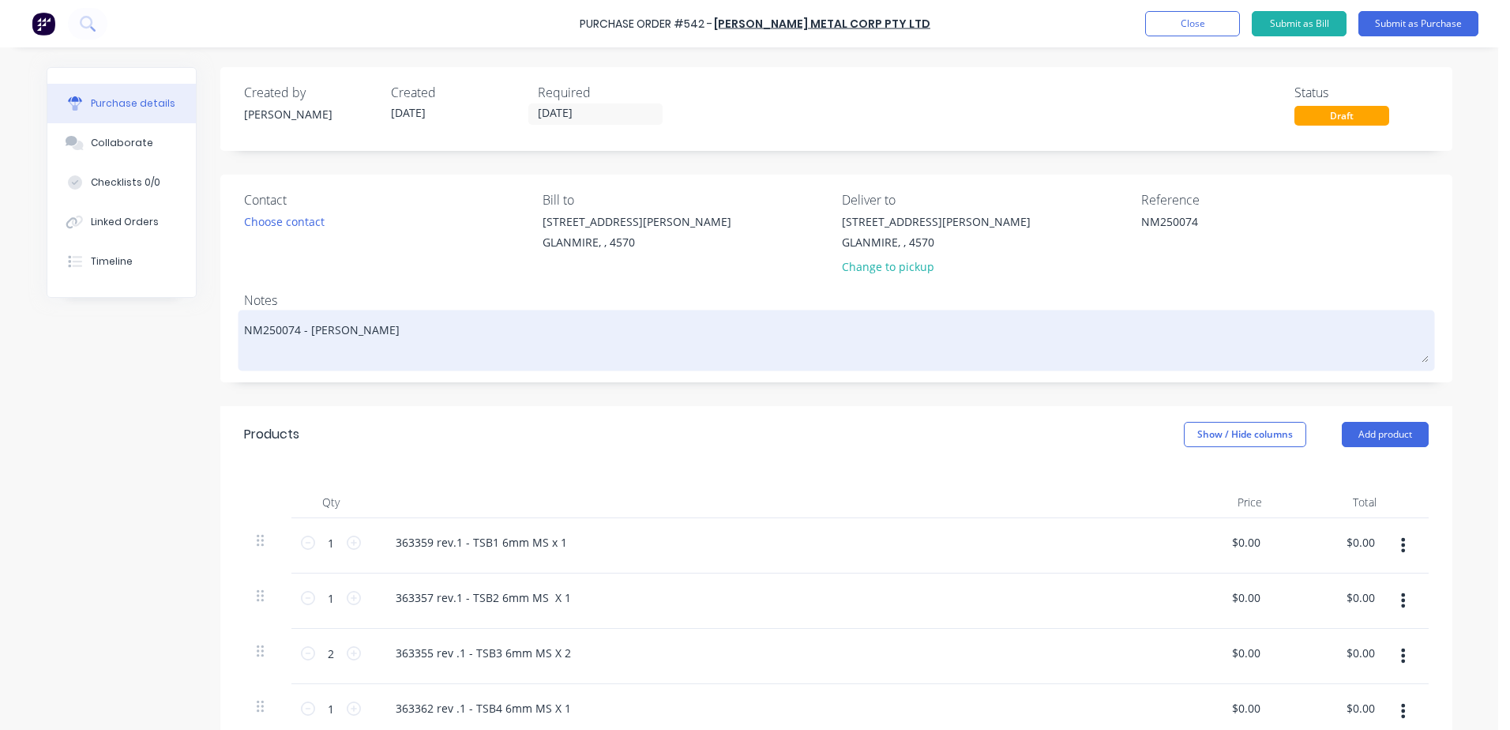
type textarea "x"
type textarea "NM250074 - greg Q"
type textarea "x"
type textarea "NM250074 - greg Qu"
type textarea "x"
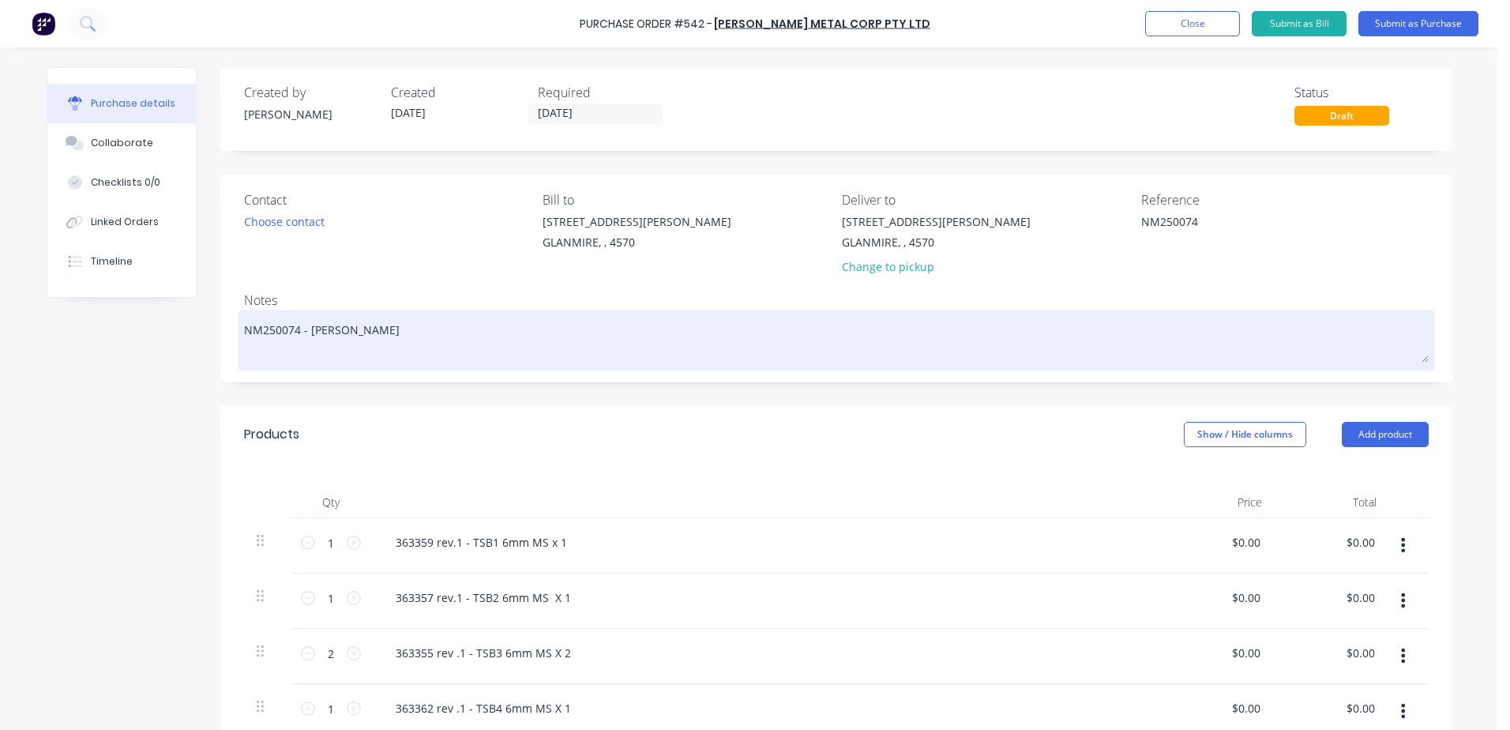
type textarea "NM250074 - greg Quo"
type textarea "x"
type textarea "NM250074 - greg Quot"
type textarea "x"
type textarea "NM250074 - greg Quote"
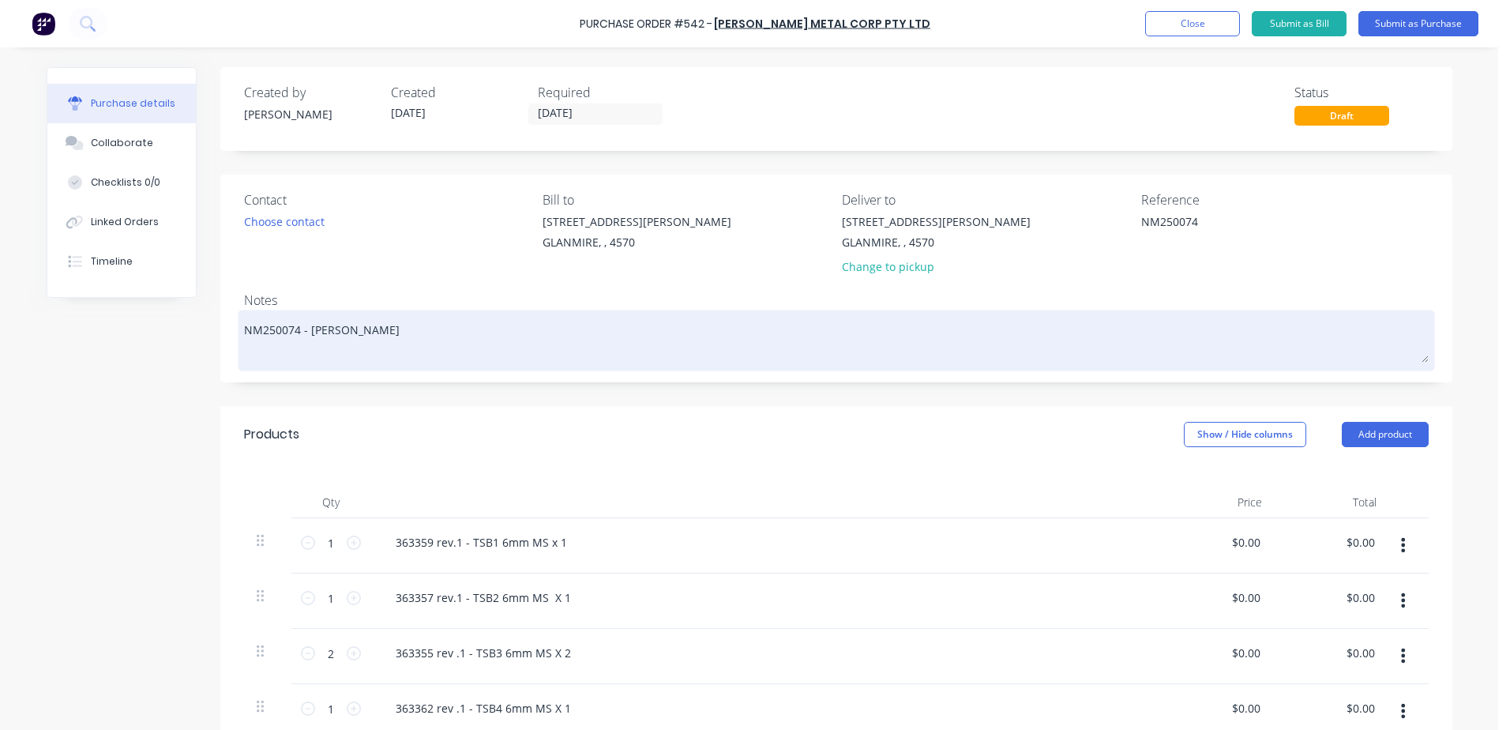
type textarea "x"
type textarea "NM250074 - greg Quote"
type textarea "x"
type textarea "NM250074 - greg Quote -"
type textarea "x"
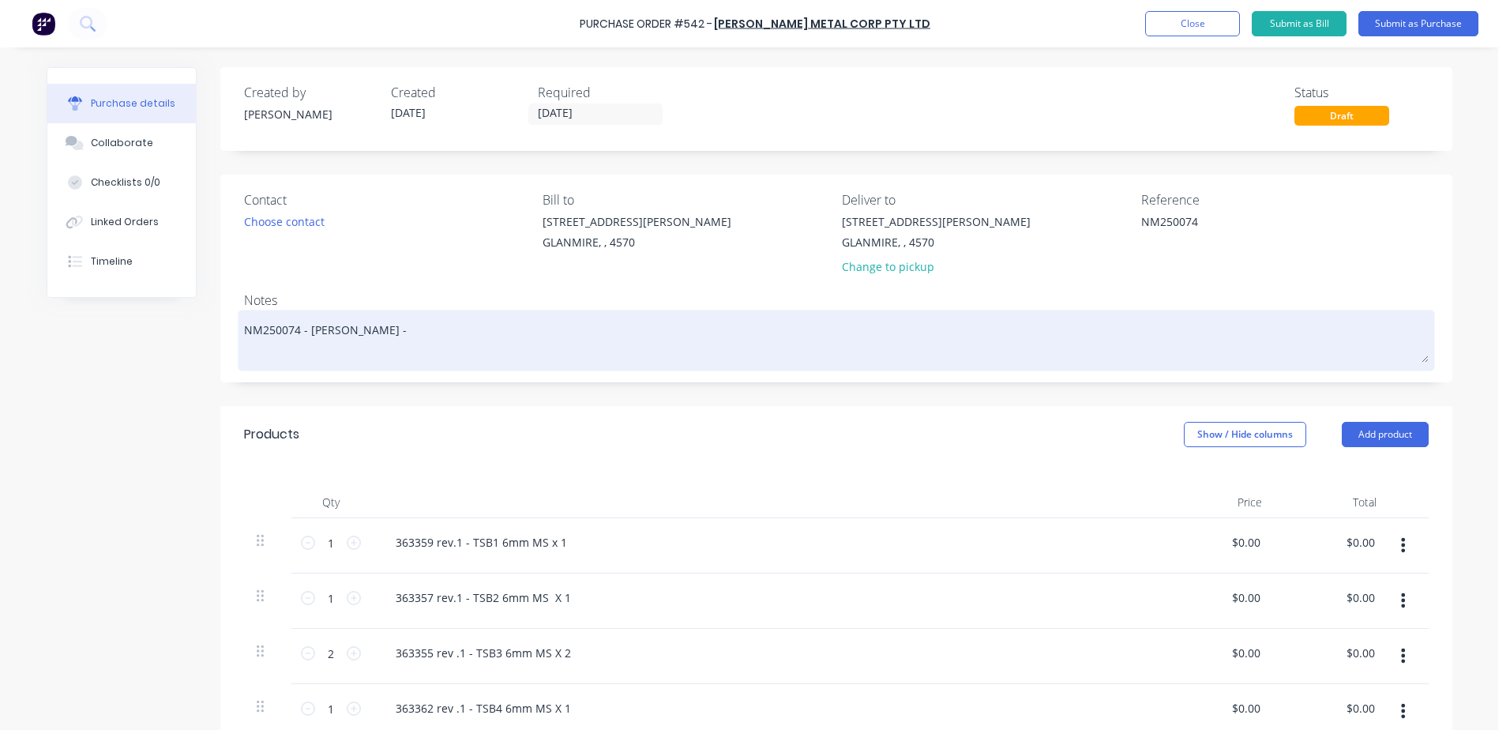
type textarea "NM250074 - greg Quote -"
type textarea "x"
type textarea "NM250074 - greg Quote - 6"
type textarea "x"
type textarea "NM250074 - greg Quote - 61"
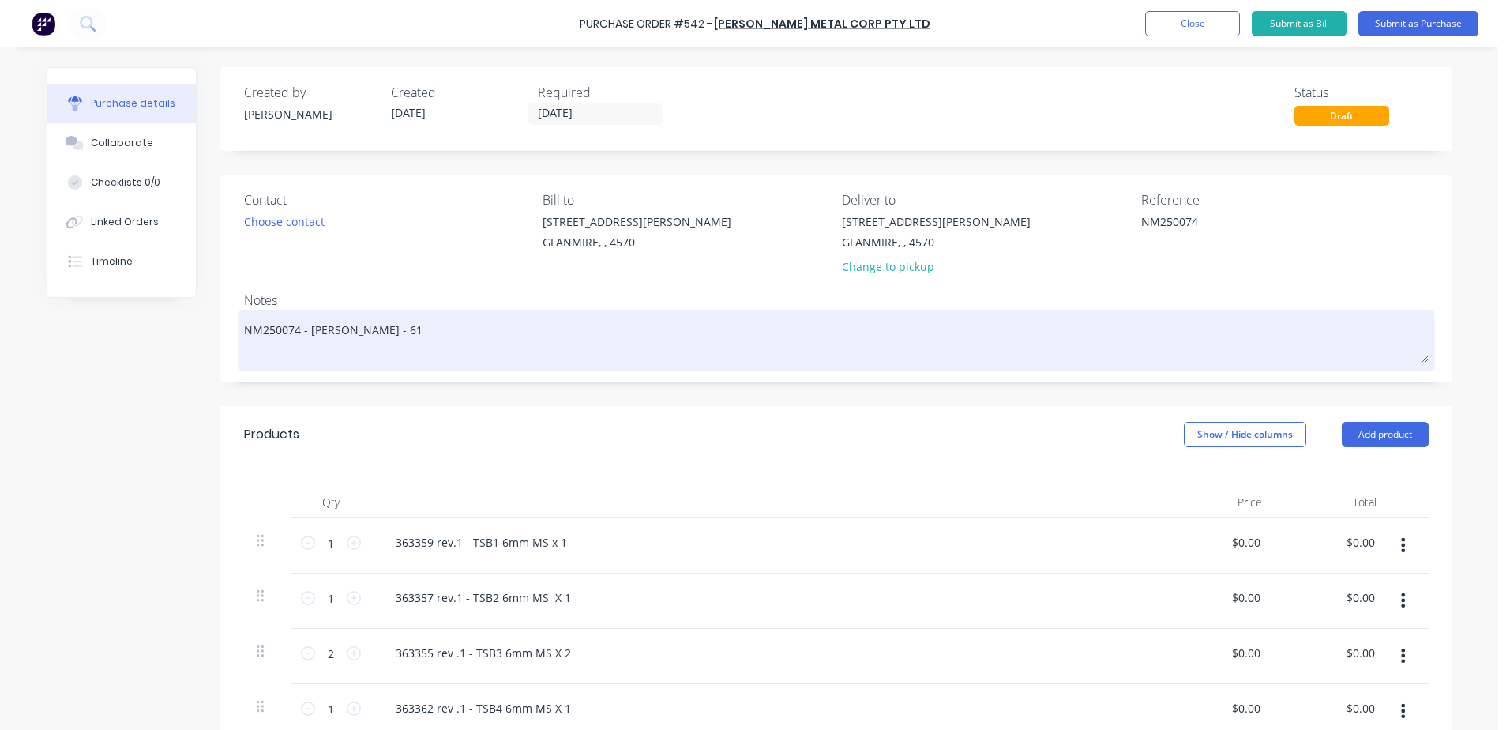
type textarea "x"
type textarea "NM250074 - greg Quote - 619"
type textarea "x"
type textarea "NM250074 - greg Quote - 6198"
type textarea "x"
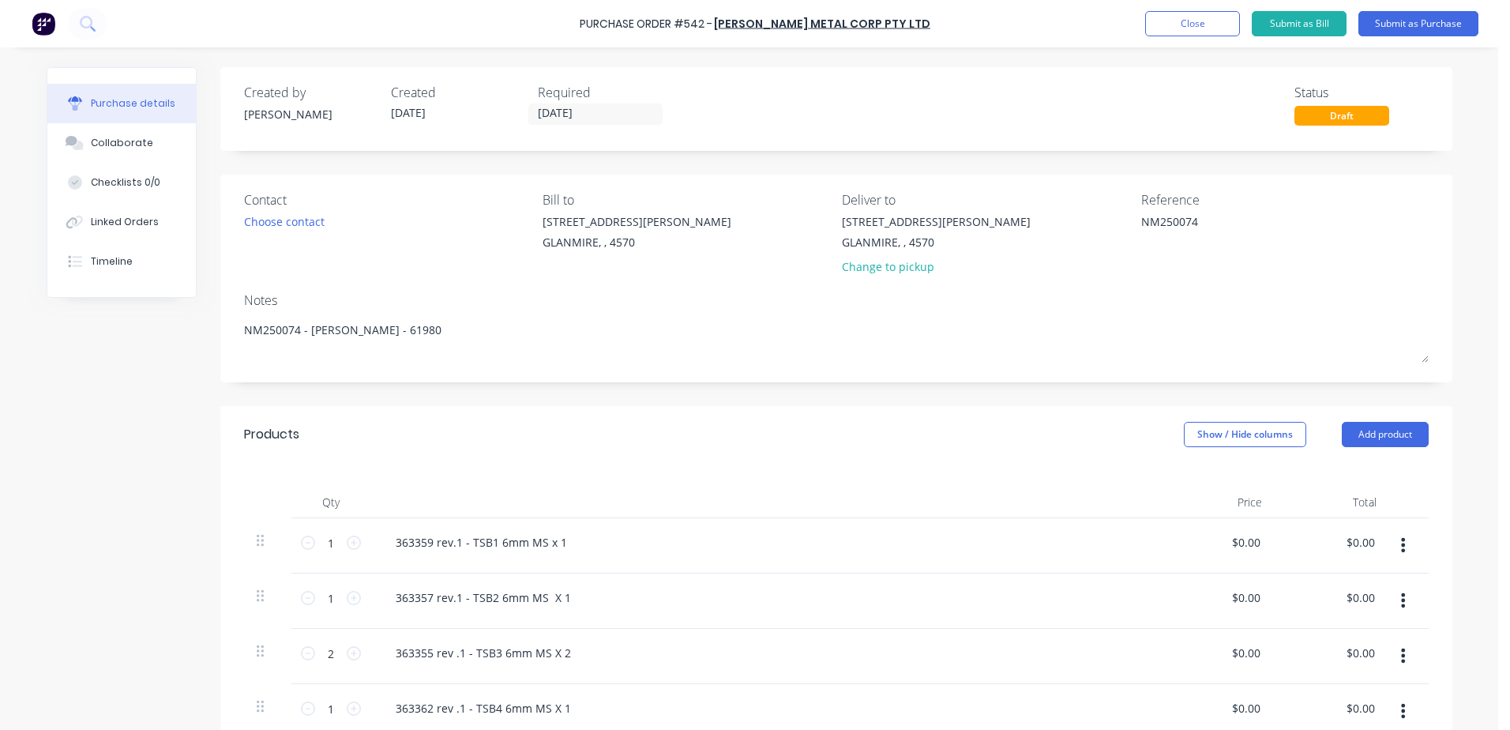
type textarea "NM250074 - greg Quote - 61980"
type textarea "x"
type textarea "NM250074 - greg Quote - 61980"
click at [1215, 541] on div "$0.00 $0.00" at bounding box center [1217, 545] width 115 height 55
type textarea "x"
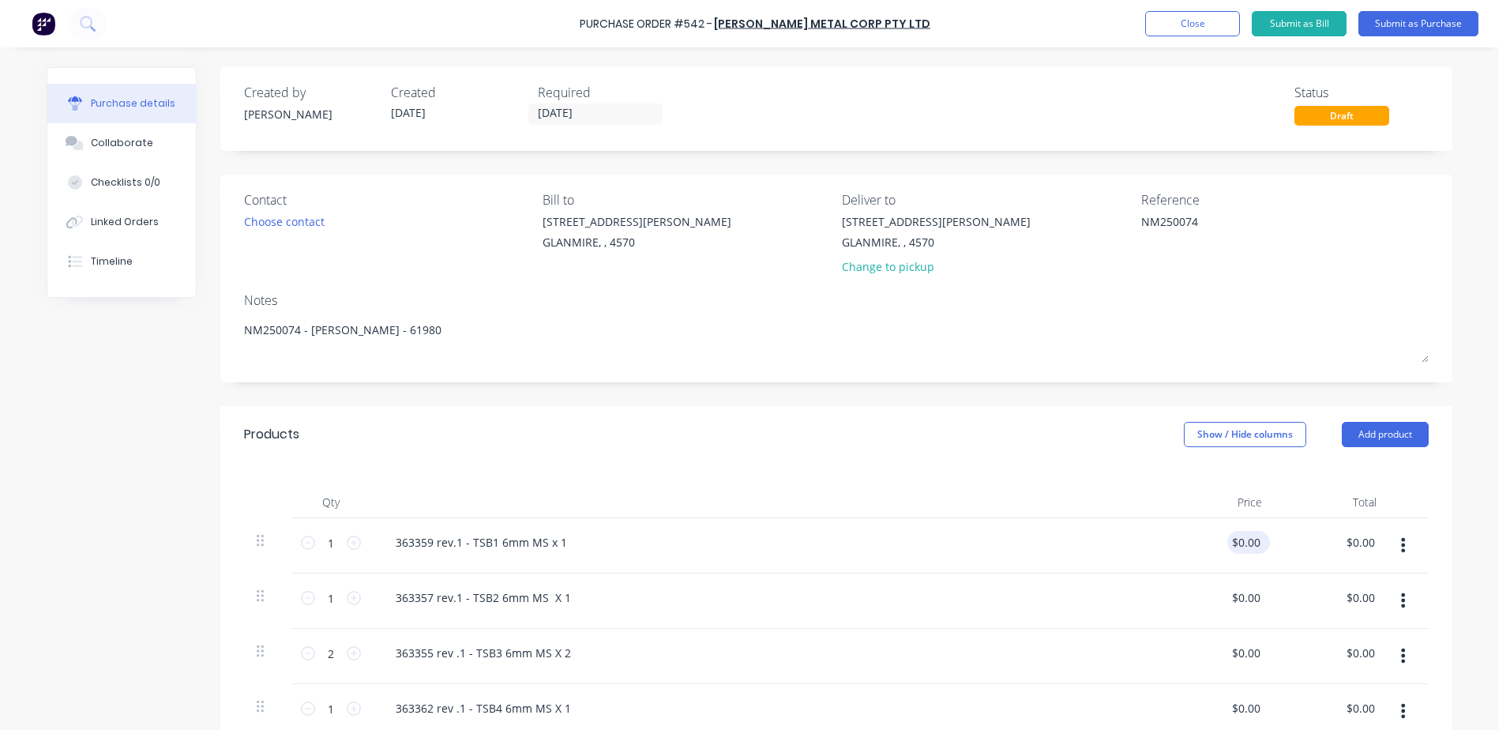
type input "0.0000"
click at [1240, 550] on input "0.0000" at bounding box center [1242, 542] width 43 height 23
type textarea "x"
drag, startPoint x: 1222, startPoint y: 540, endPoint x: 1281, endPoint y: 528, distance: 60.4
click at [1281, 528] on div "1 1 363359 rev.1 - TSB1 6mm MS x 1 0.0000 0.0000 $0.00 $0.00" at bounding box center [836, 545] width 1185 height 55
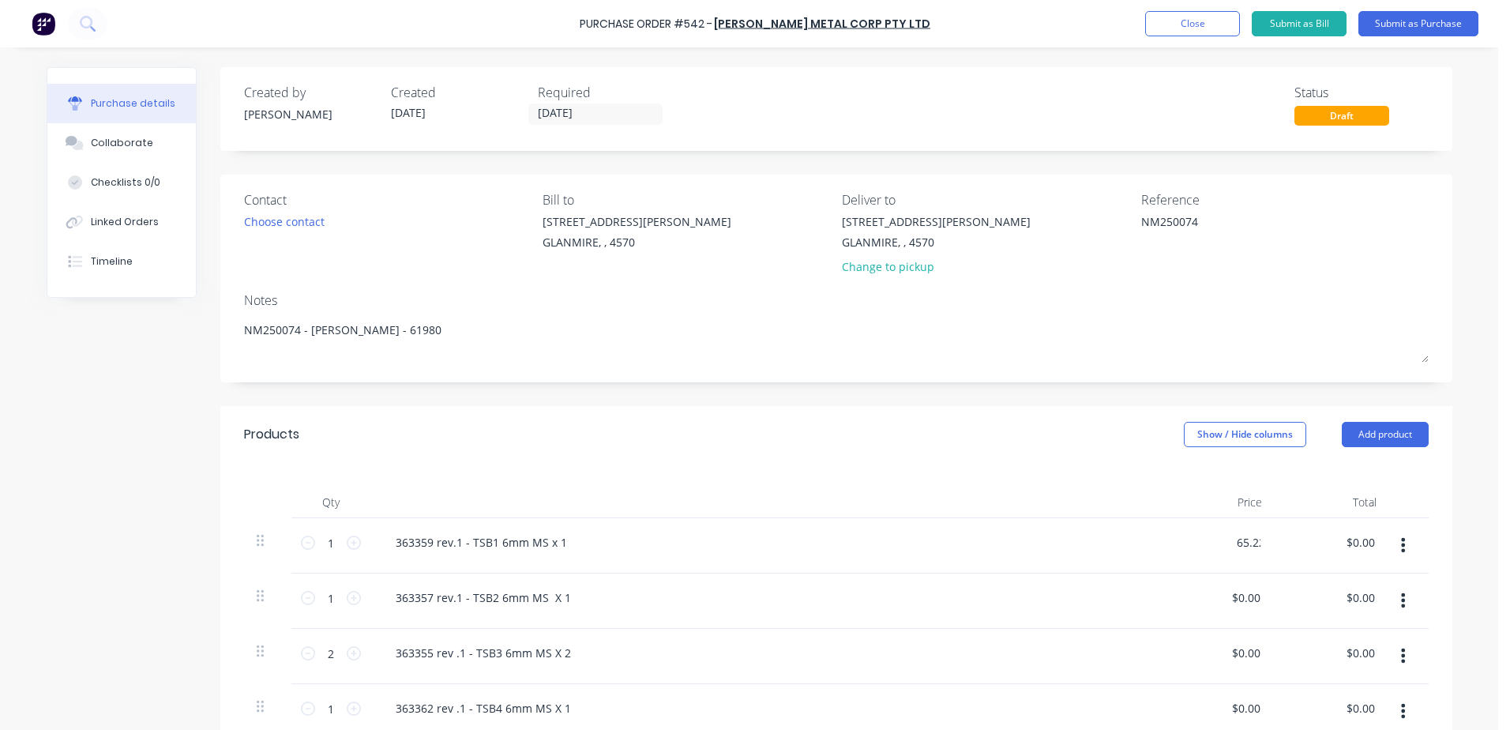
type input "65.22"
type textarea "x"
type input "$65.22"
drag, startPoint x: 1222, startPoint y: 599, endPoint x: 1330, endPoint y: 599, distance: 107.4
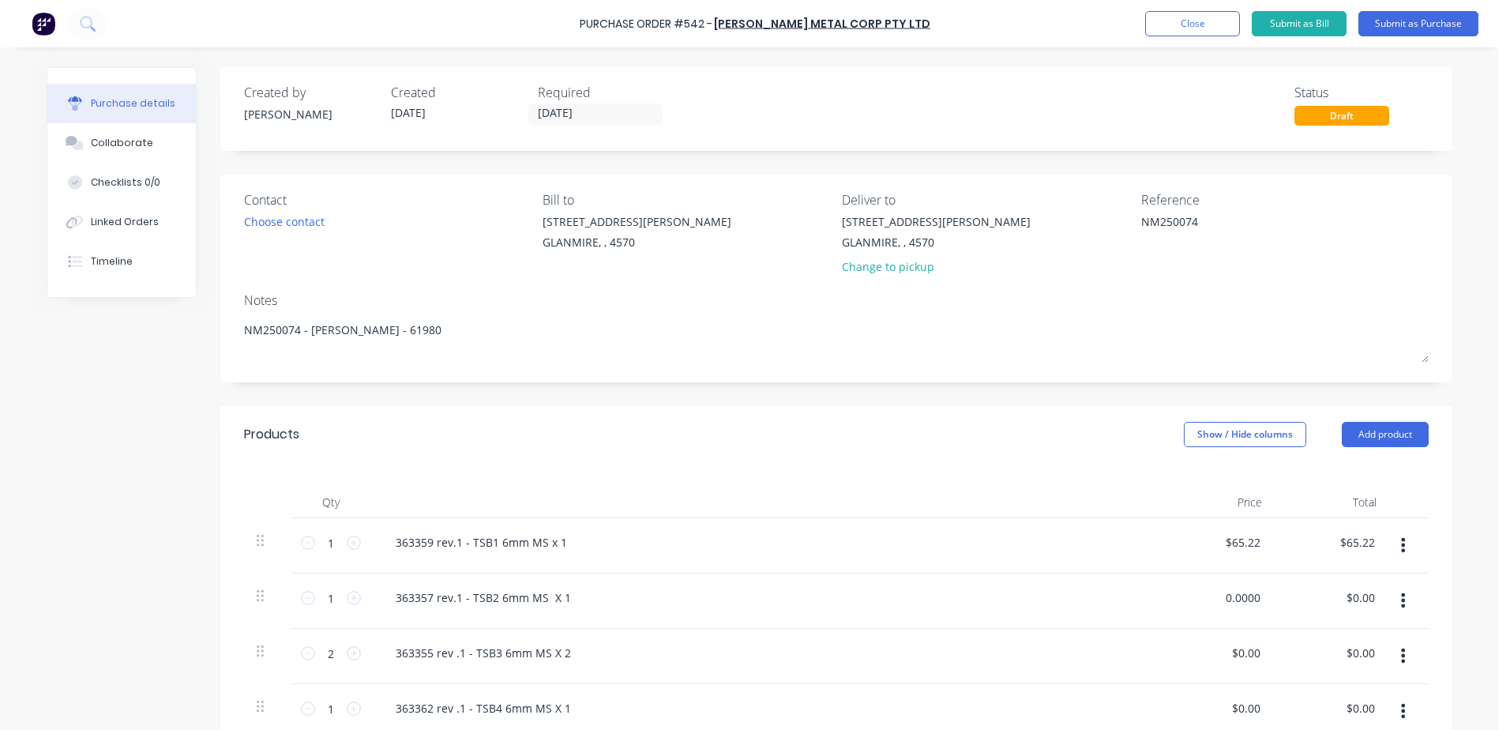
click at [1330, 599] on div "1 1 363357 rev.1 - TSB2 6mm MS X 1 0.0000 0.0000 $0.00 $0.00" at bounding box center [836, 600] width 1185 height 55
type input "3"
type input "27.12"
type textarea "x"
type input "$27.12"
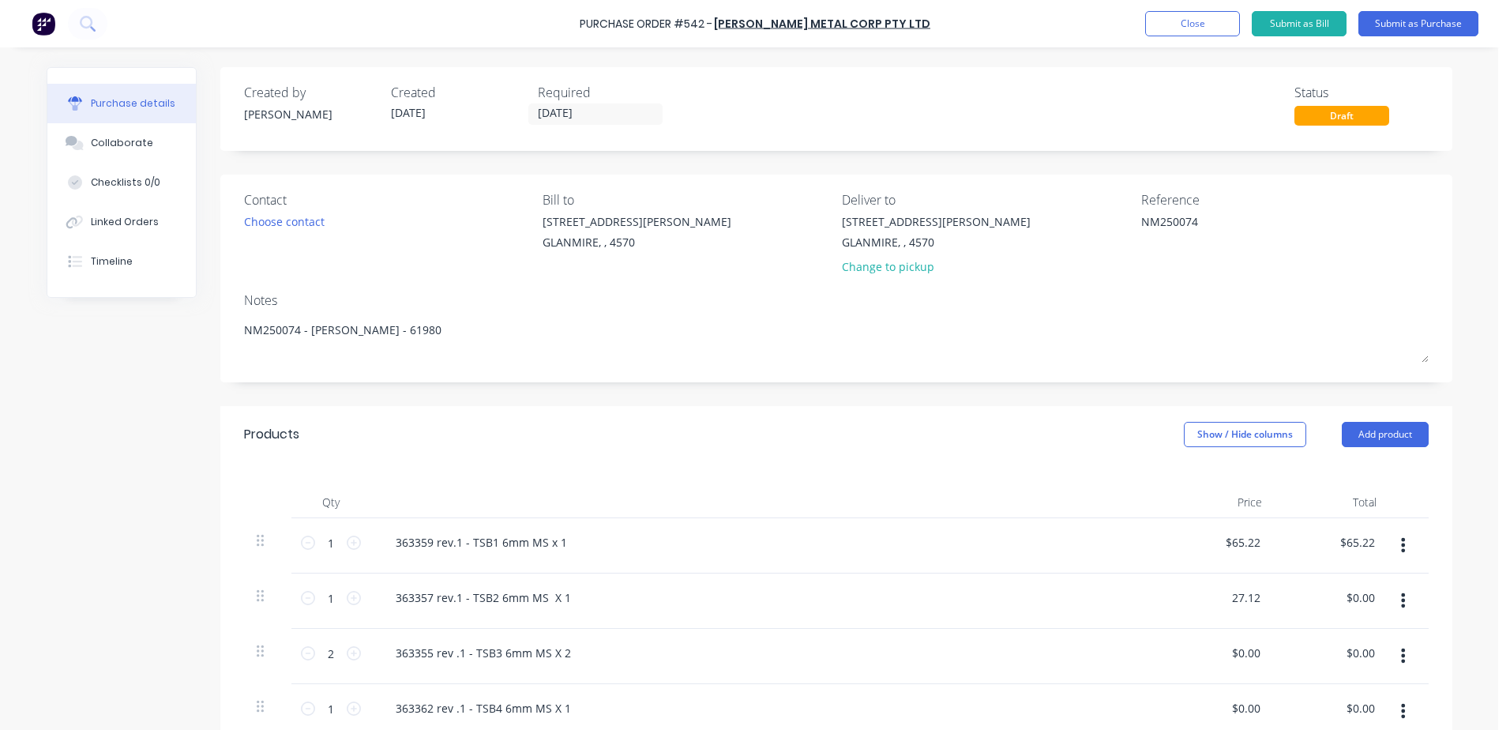
type input "$27.12"
drag, startPoint x: 1222, startPoint y: 649, endPoint x: 1410, endPoint y: 675, distance: 189.7
click at [1410, 675] on div "2 2 363355 rev .1 - TSB3 6mm MS X 2 0.0000 0.0000 $0.00 $0.00" at bounding box center [836, 656] width 1185 height 55
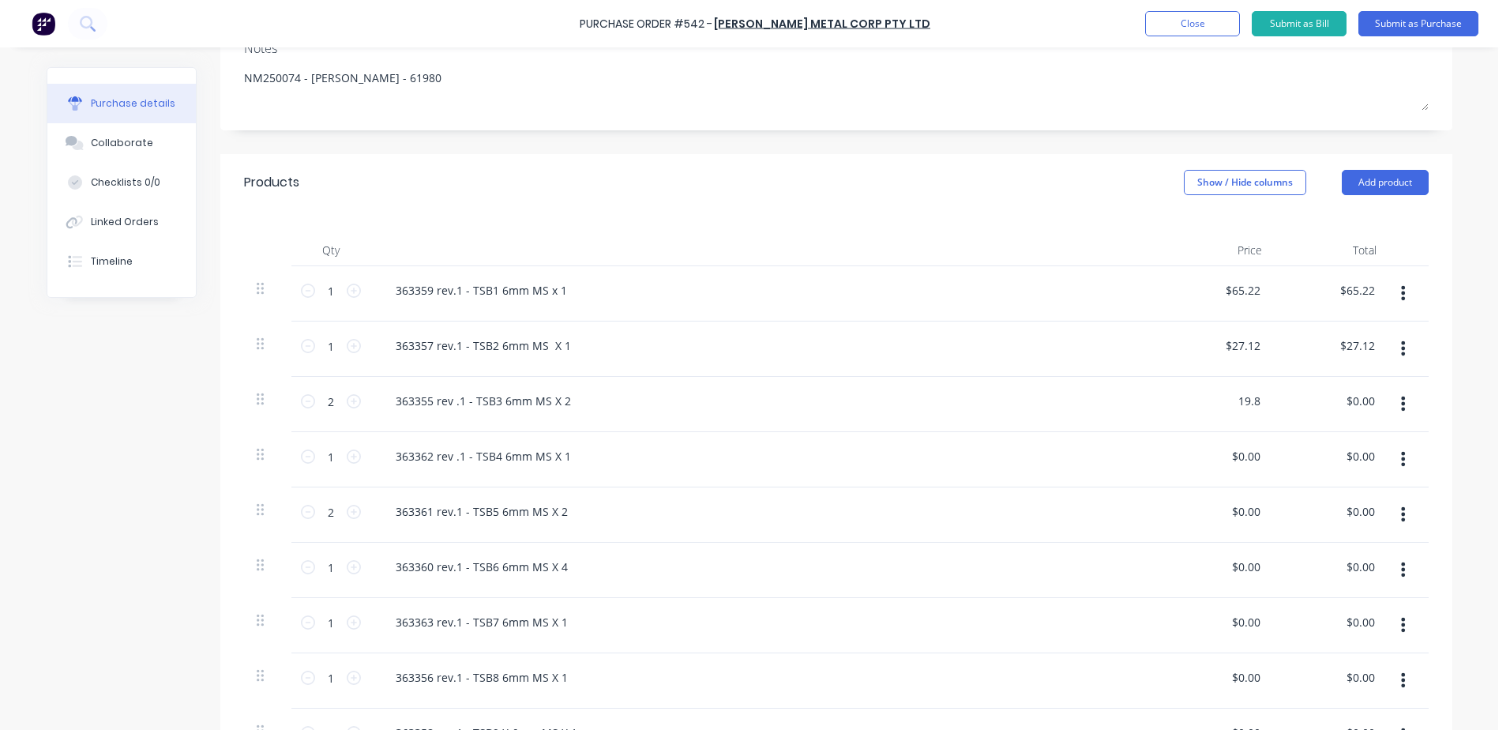
scroll to position [316, 0]
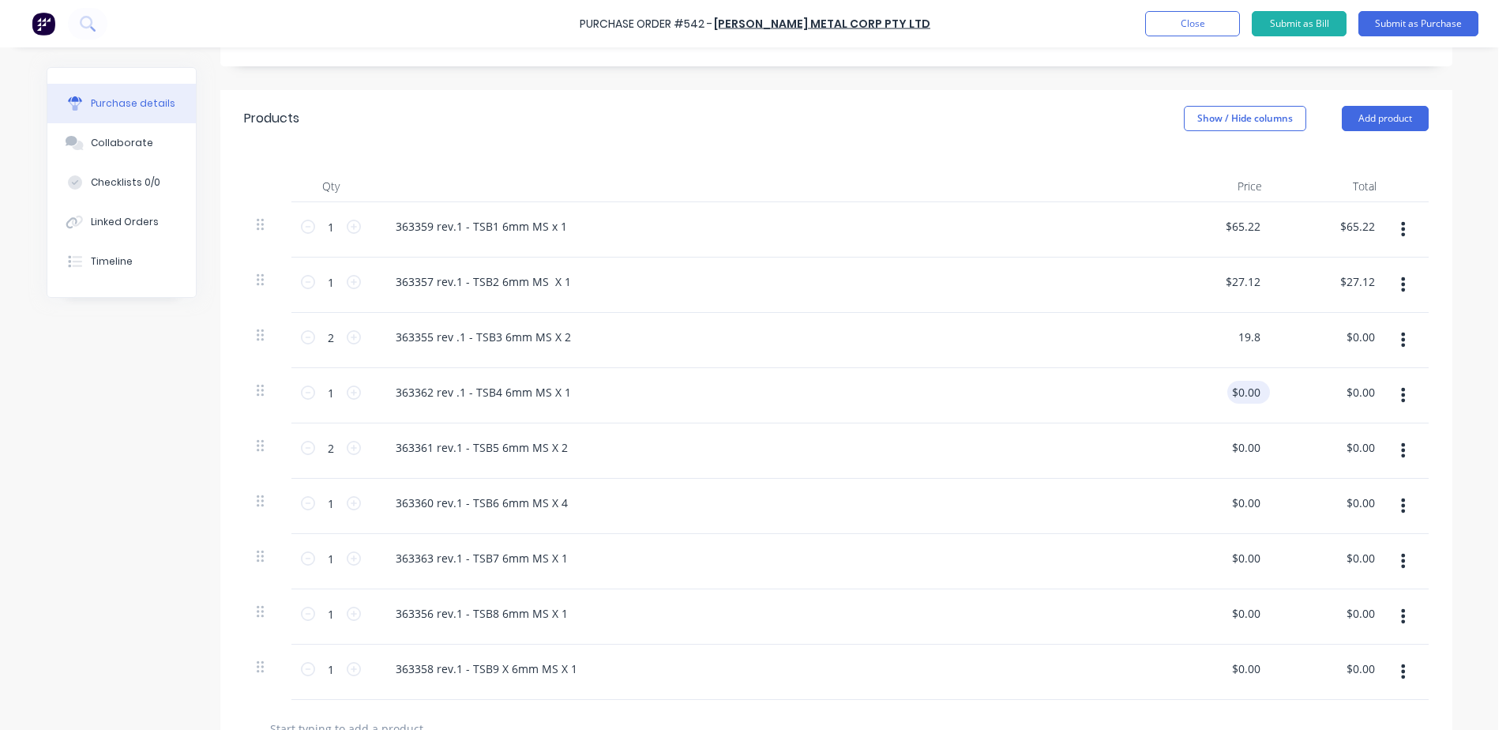
type input "19.8"
type textarea "x"
type input "$19.80"
type input "$39.60"
type input "0.0000"
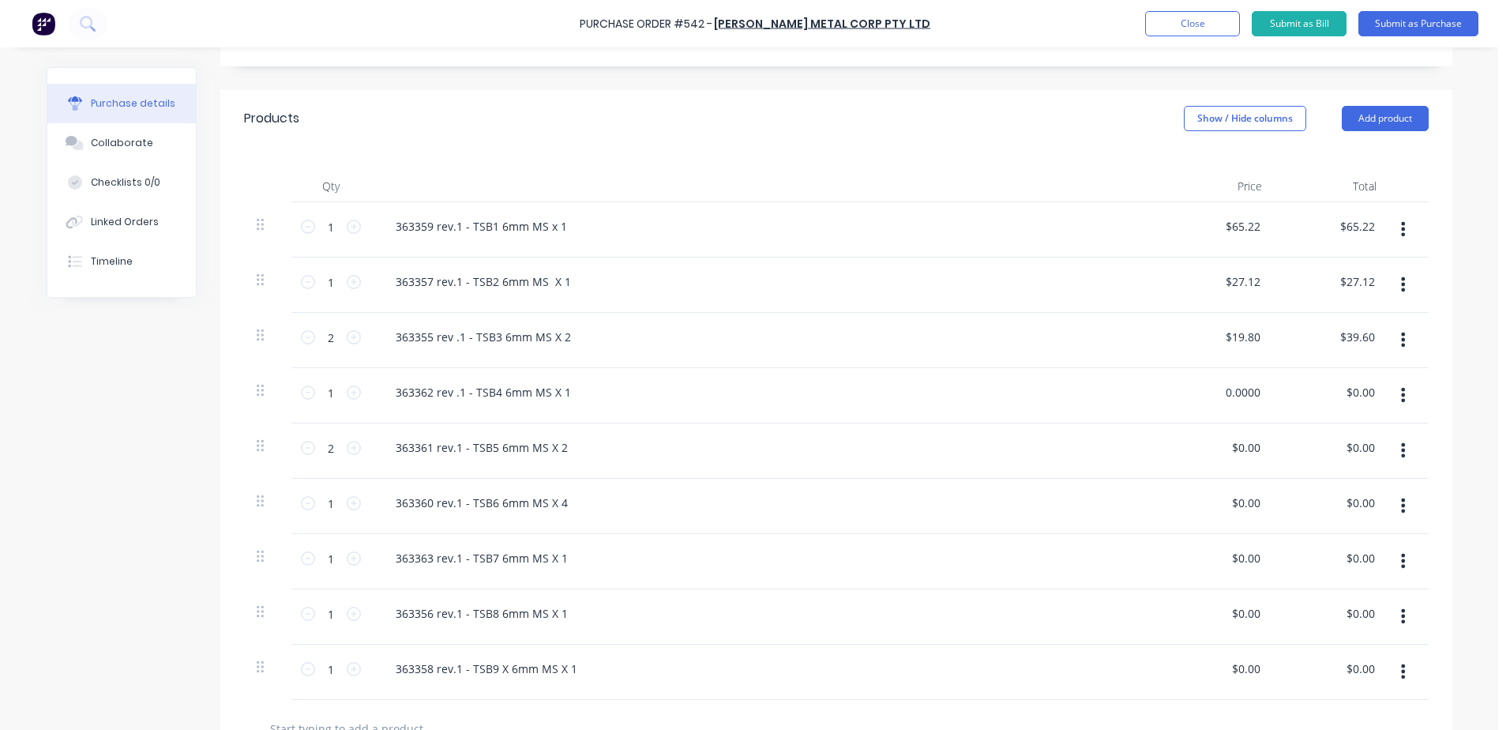
drag, startPoint x: 1226, startPoint y: 392, endPoint x: 1325, endPoint y: 391, distance: 98.7
click at [1325, 391] on div "1 1 363362 rev .1 - TSB4 6mm MS X 1 0.0000 0.0000 $0.00 $0.00" at bounding box center [836, 395] width 1185 height 55
type textarea "x"
drag, startPoint x: 1215, startPoint y: 391, endPoint x: 1256, endPoint y: 389, distance: 41.1
click at [1256, 389] on input "0.0000" at bounding box center [1242, 392] width 43 height 23
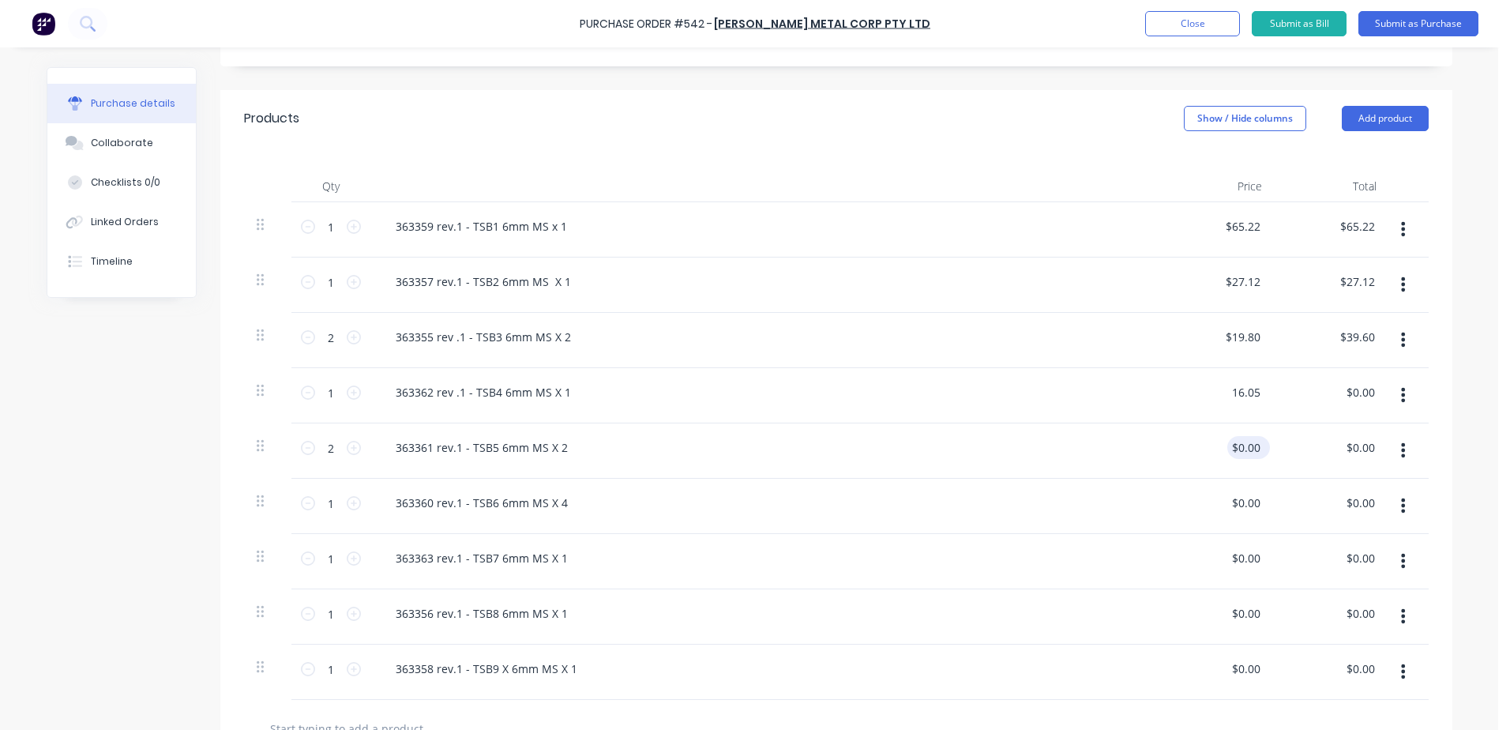
type input "16.05"
type textarea "x"
type input "$16.05"
type input "0.0000"
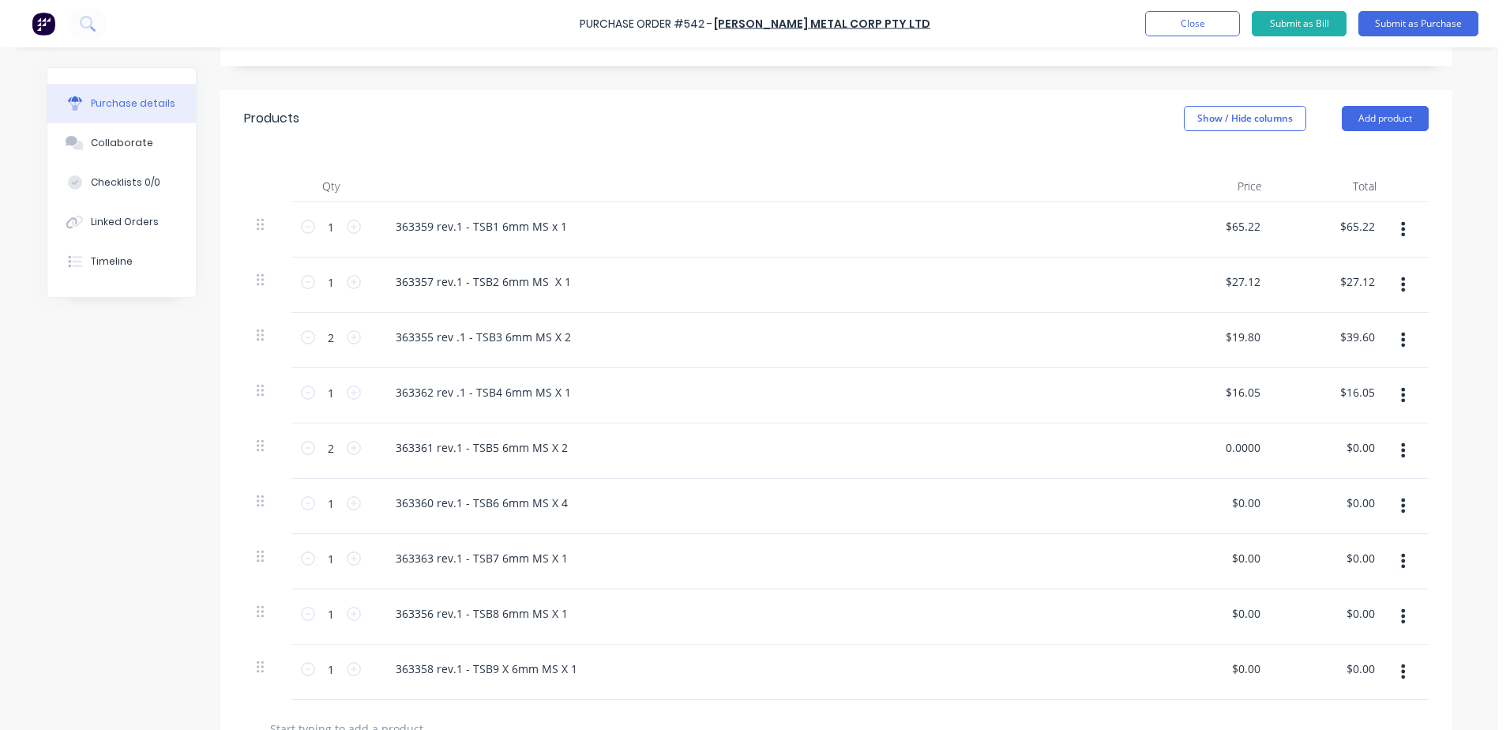
drag, startPoint x: 1247, startPoint y: 445, endPoint x: 1288, endPoint y: 443, distance: 41.1
click at [1288, 443] on div "2 2 363361 rev.1 - TSB5 6mm MS X 2 0.0000 0.0000 $0.00 $0.00" at bounding box center [836, 450] width 1185 height 55
type textarea "x"
drag, startPoint x: 1218, startPoint y: 450, endPoint x: 1282, endPoint y: 439, distance: 64.9
click at [1282, 439] on div "2 2 363361 rev.1 - TSB5 6mm MS X 2 0.0000 0.0000 $0.00 $0.00" at bounding box center [836, 450] width 1185 height 55
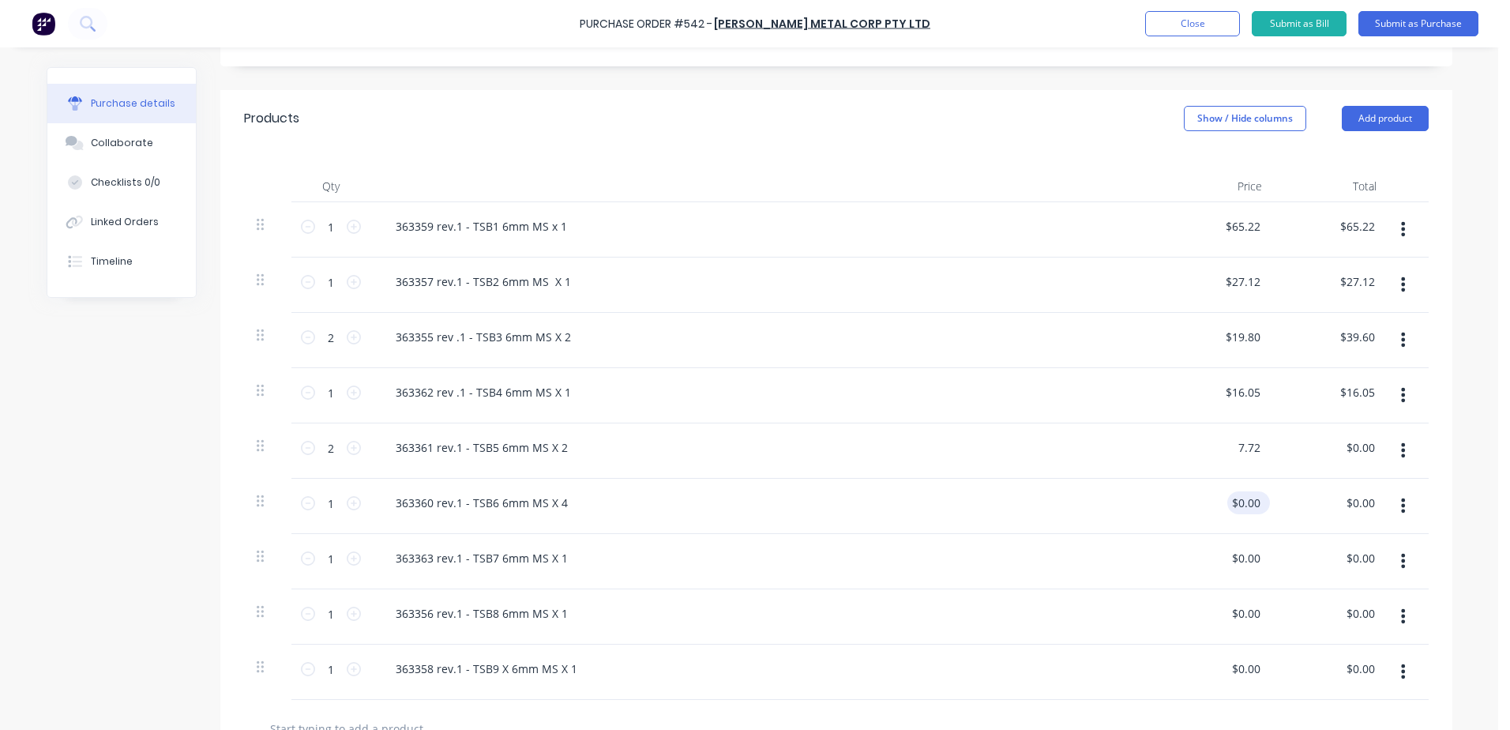
type input "7.72"
type textarea "x"
type input "$7.72"
type input "$15.44"
drag, startPoint x: 1226, startPoint y: 501, endPoint x: 1278, endPoint y: 506, distance: 51.6
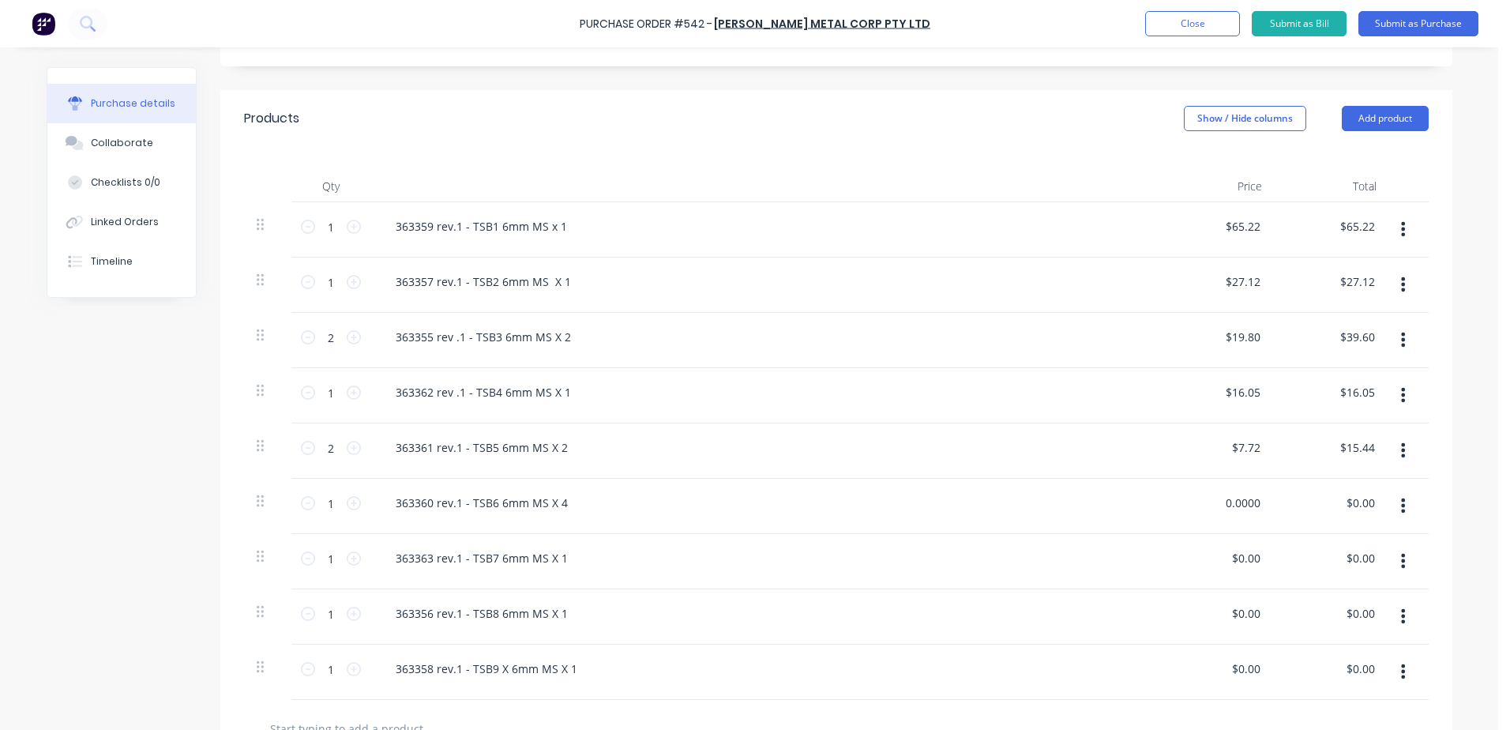
click at [1278, 506] on div "1 1 363360 rev.1 - TSB6 6mm MS X 4 0.0000 0.0000 $0.00 $0.00" at bounding box center [836, 506] width 1185 height 55
type input "0"
type input "5.62"
type textarea "x"
type input "$5.62"
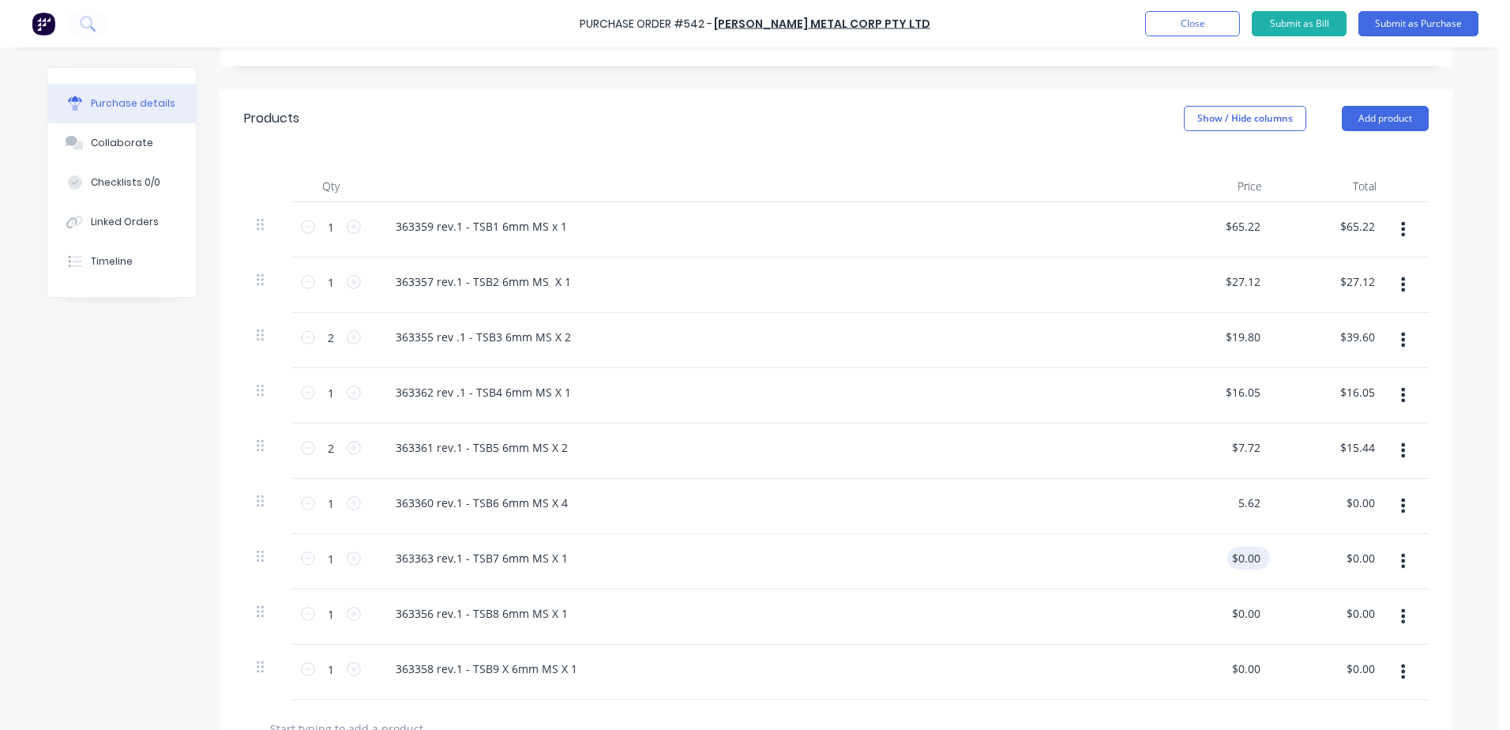
type input "$5.62"
type input "0.0000"
drag, startPoint x: 1226, startPoint y: 558, endPoint x: 1263, endPoint y: 558, distance: 37.1
click at [1263, 558] on div "0.0000 0.0000" at bounding box center [1245, 557] width 49 height 23
type textarea "x"
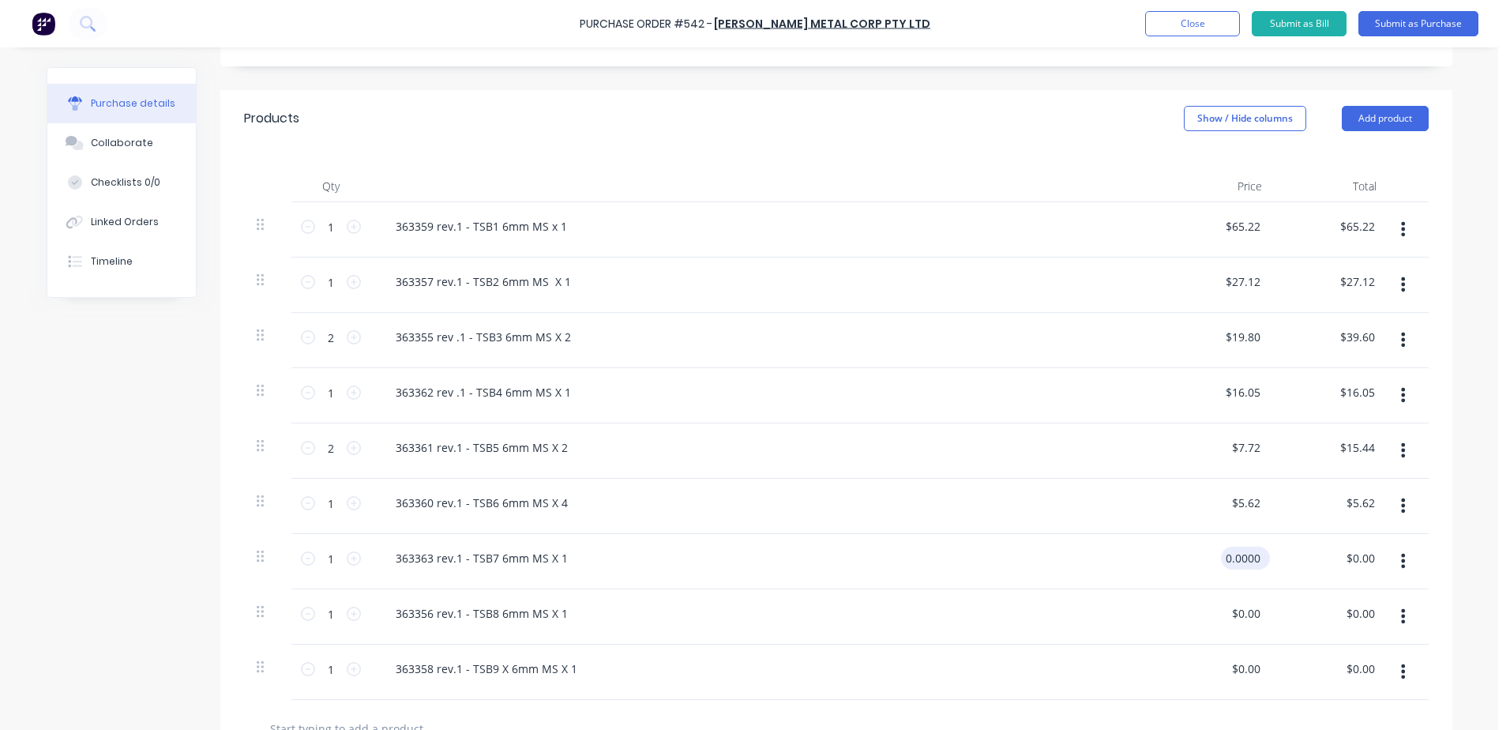
drag, startPoint x: 1221, startPoint y: 556, endPoint x: 1262, endPoint y: 559, distance: 41.2
click at [1261, 558] on div "0.0000 0.0000" at bounding box center [1245, 557] width 49 height 23
type input "16.51"
type textarea "x"
type input "$16.51"
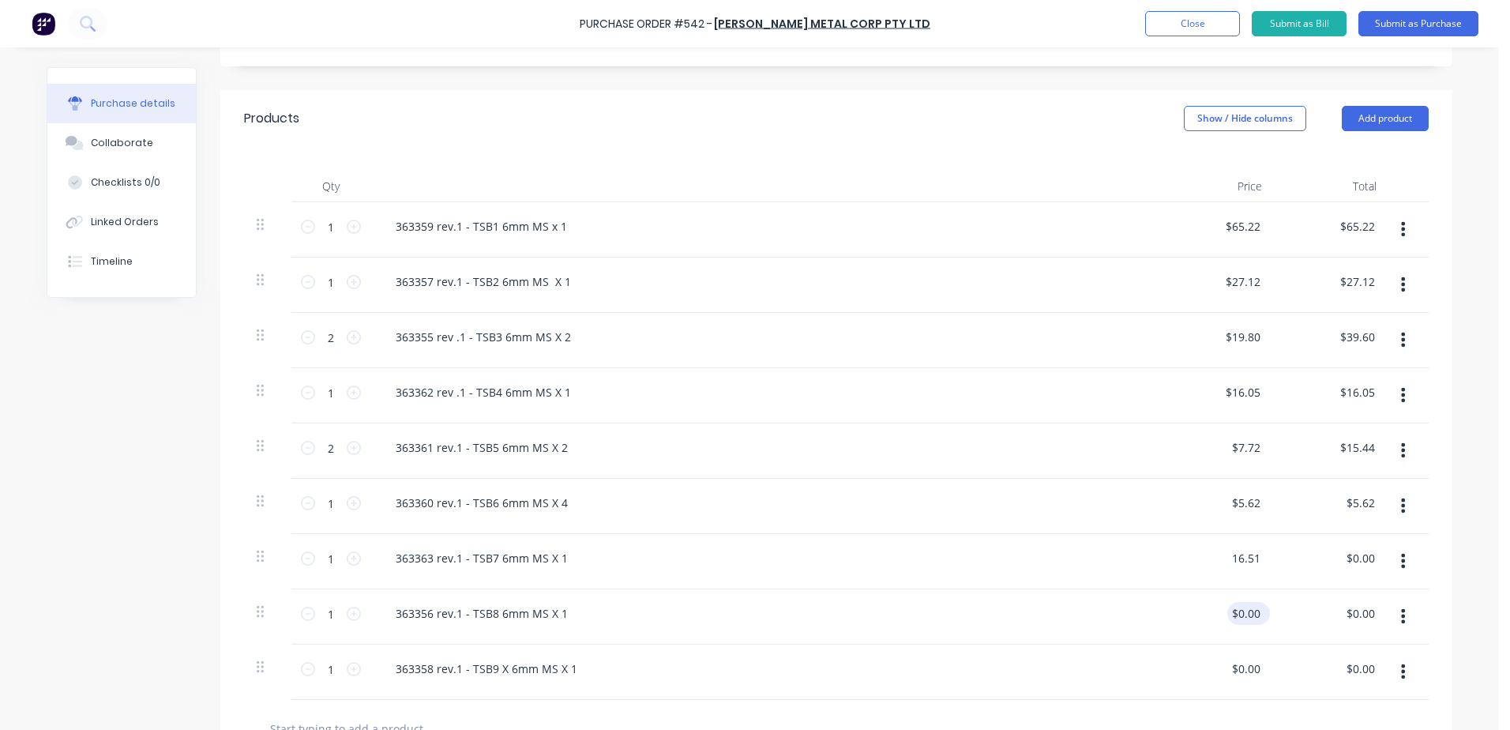
type input "$16.51"
type input "0.0000"
click at [1227, 615] on input "0.0000" at bounding box center [1242, 613] width 43 height 23
type textarea "x"
drag, startPoint x: 1217, startPoint y: 615, endPoint x: 1286, endPoint y: 615, distance: 69.5
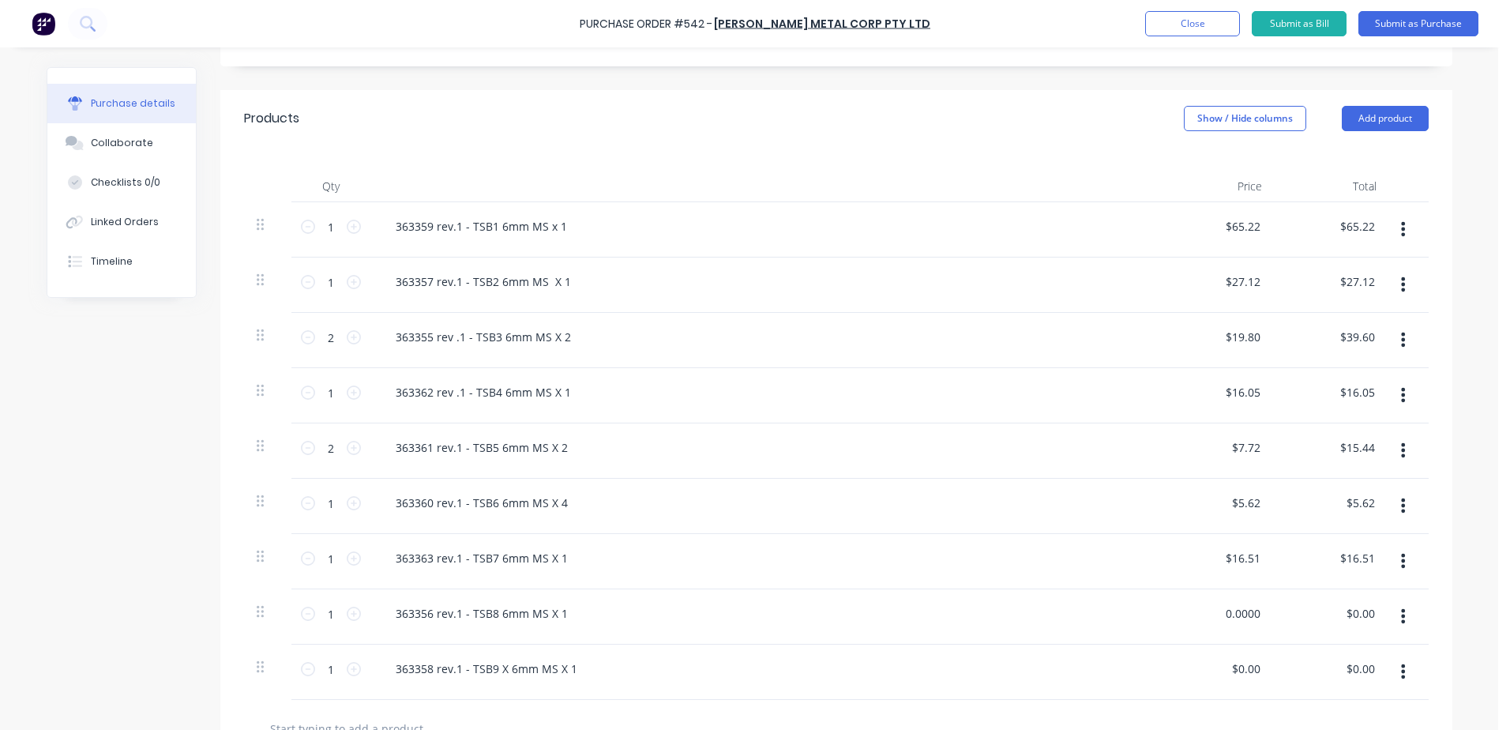
click at [1286, 615] on div "1 1 363356 rev.1 - TSB8 6mm MS X 1 0.0000 0.0000 $0.00 $0.00" at bounding box center [836, 616] width 1185 height 55
type input "26.95"
type textarea "x"
type input "$26.95"
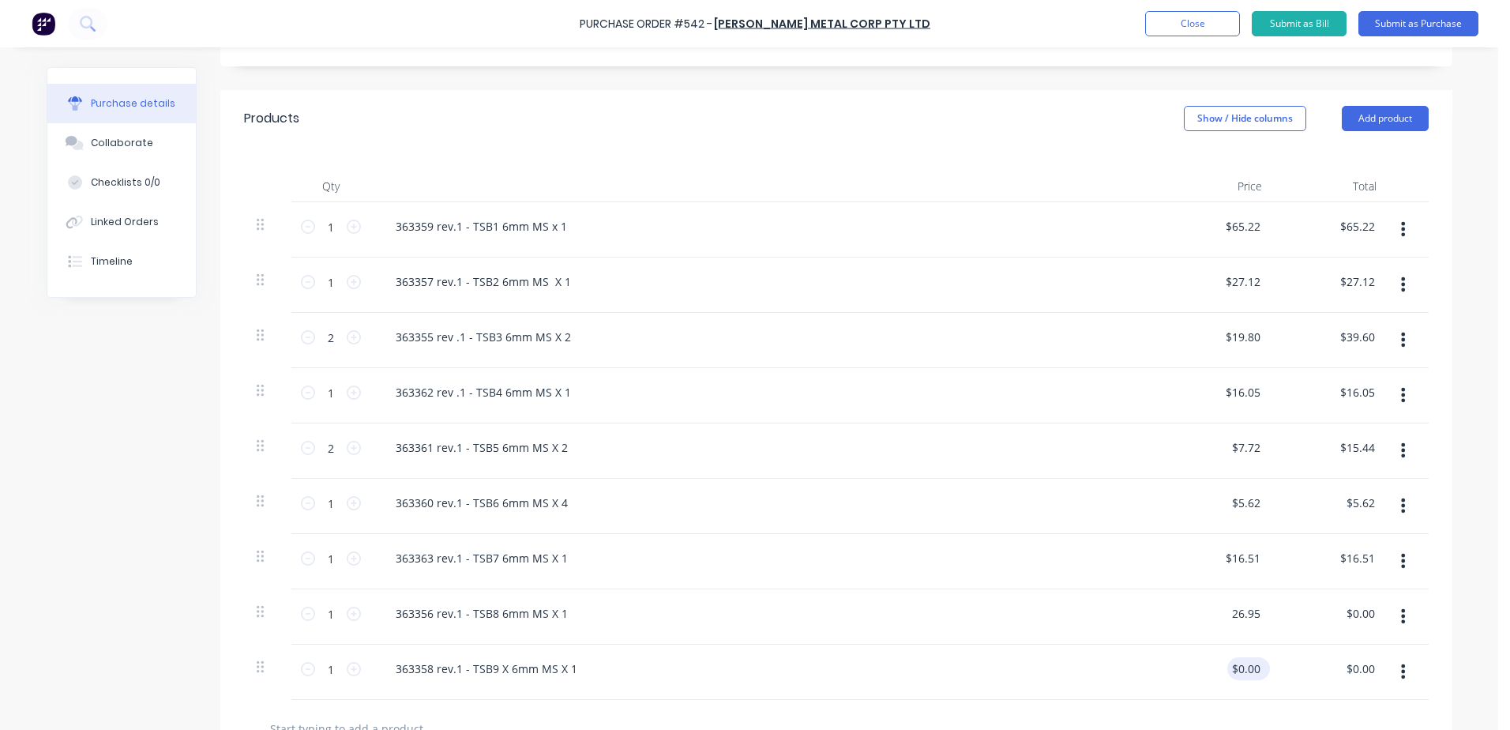
type input "0.0000"
click at [1227, 672] on input "0.0000" at bounding box center [1245, 668] width 36 height 23
type textarea "x"
drag, startPoint x: 1218, startPoint y: 668, endPoint x: 1263, endPoint y: 663, distance: 46.1
click at [1263, 663] on div "0.0000 0.0000" at bounding box center [1217, 671] width 115 height 55
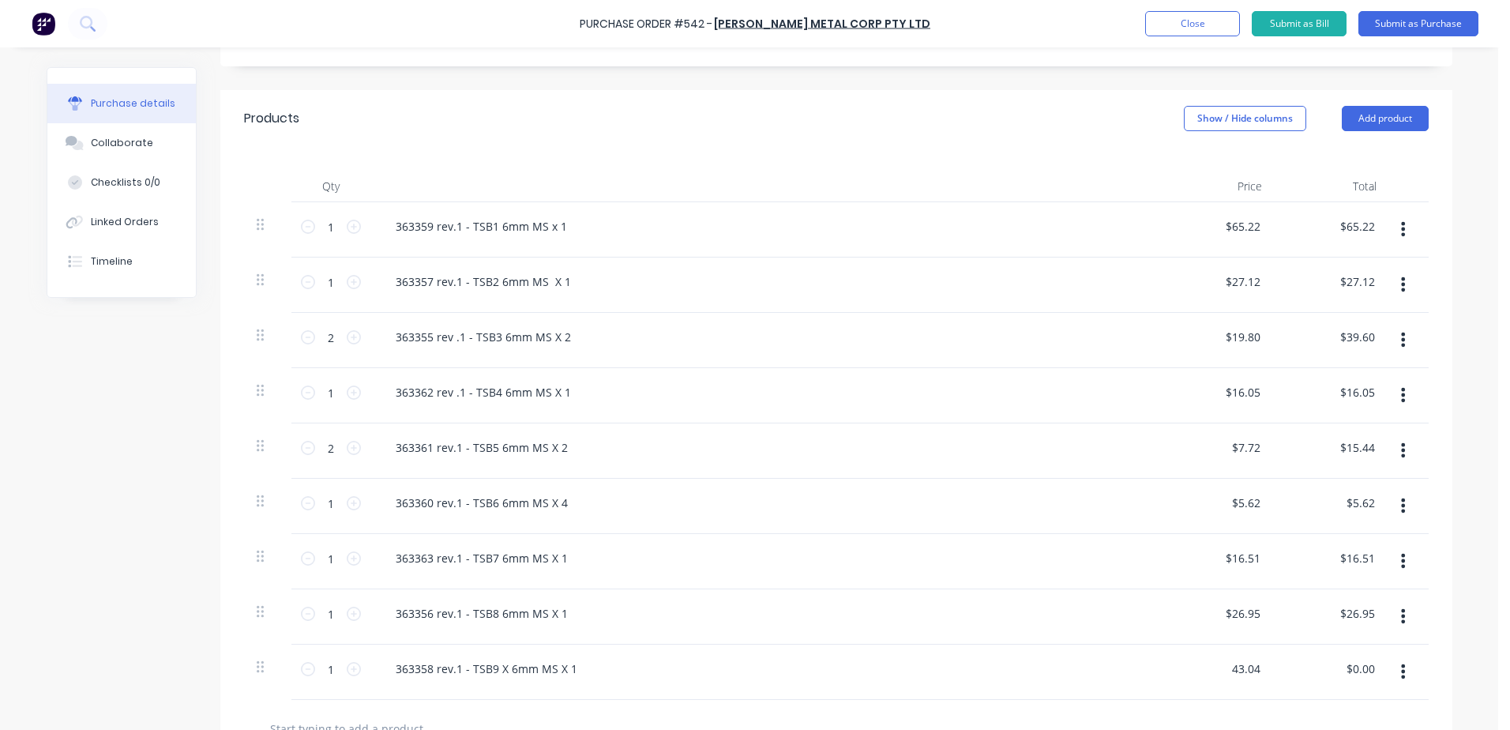
type input "43.04"
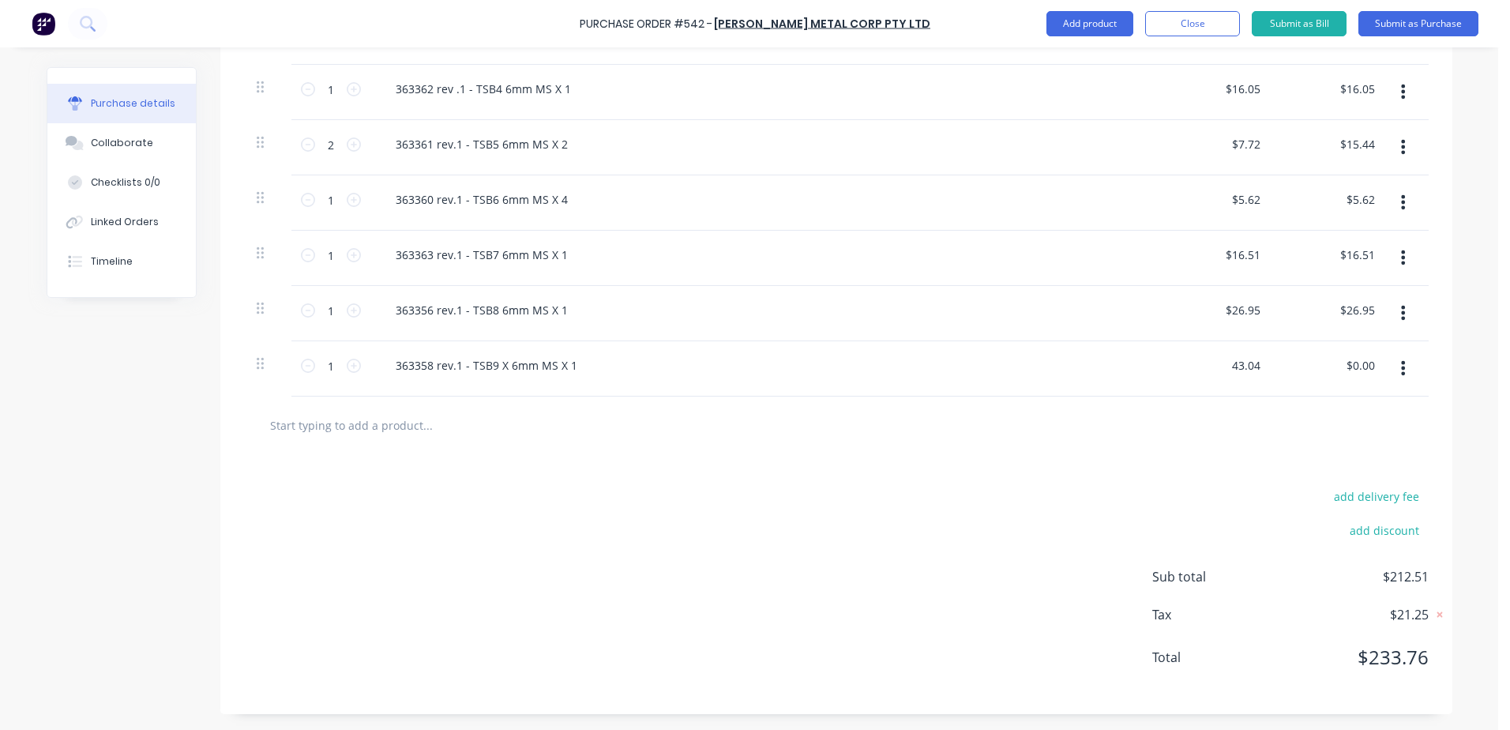
scroll to position [382, 0]
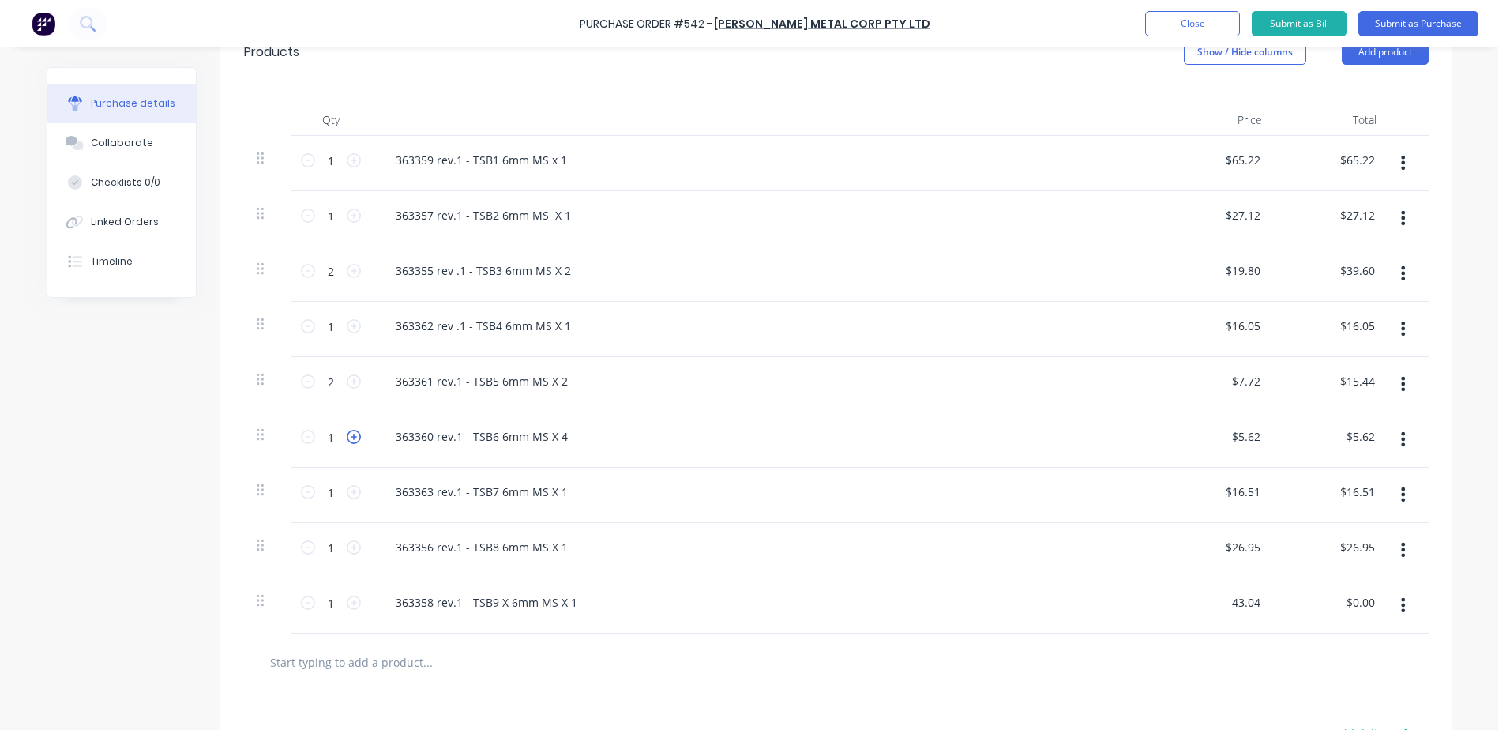
type textarea "x"
type input "$43.04"
click at [347, 438] on icon at bounding box center [354, 437] width 14 height 14
type textarea "x"
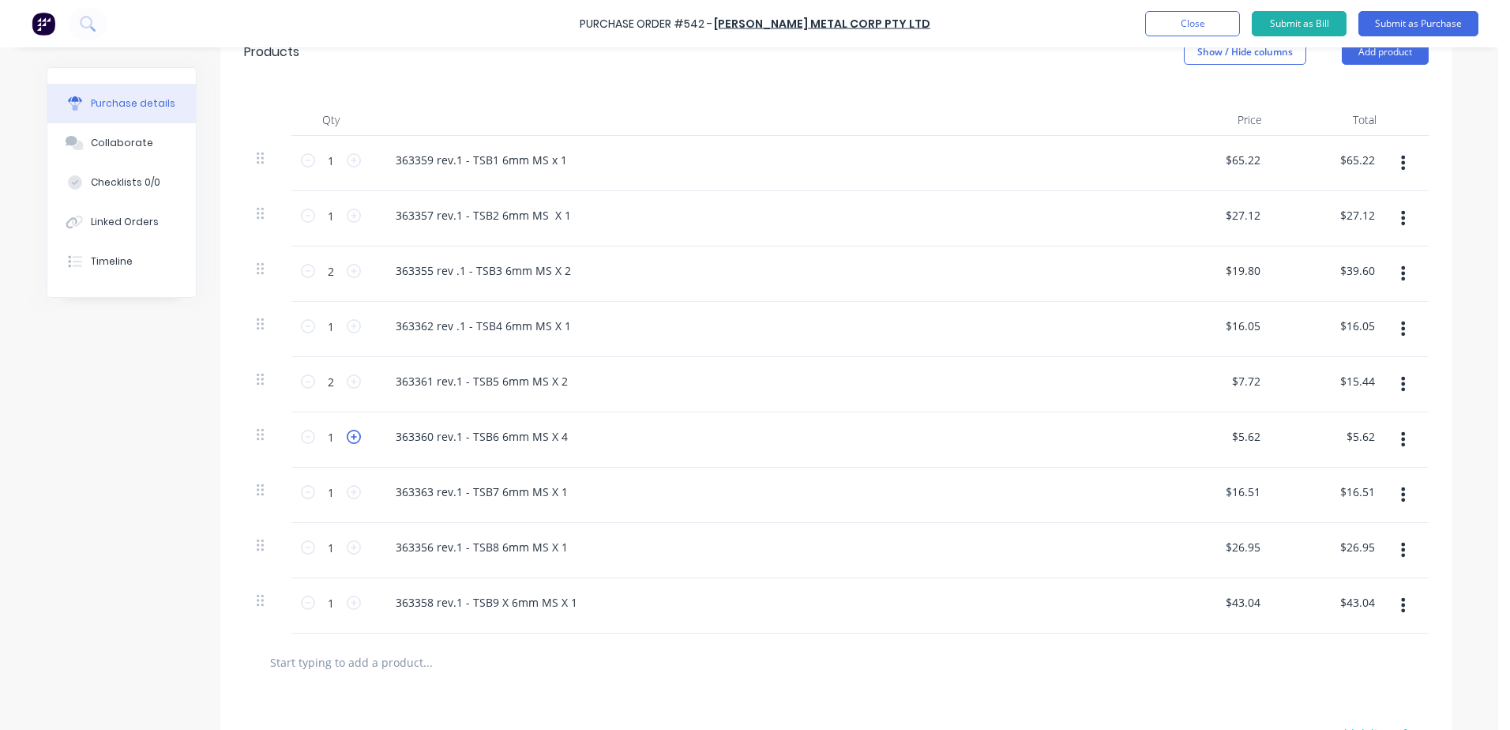
type input "2"
type input "$11.24"
click at [351, 436] on icon at bounding box center [354, 437] width 14 height 14
type textarea "x"
type input "3"
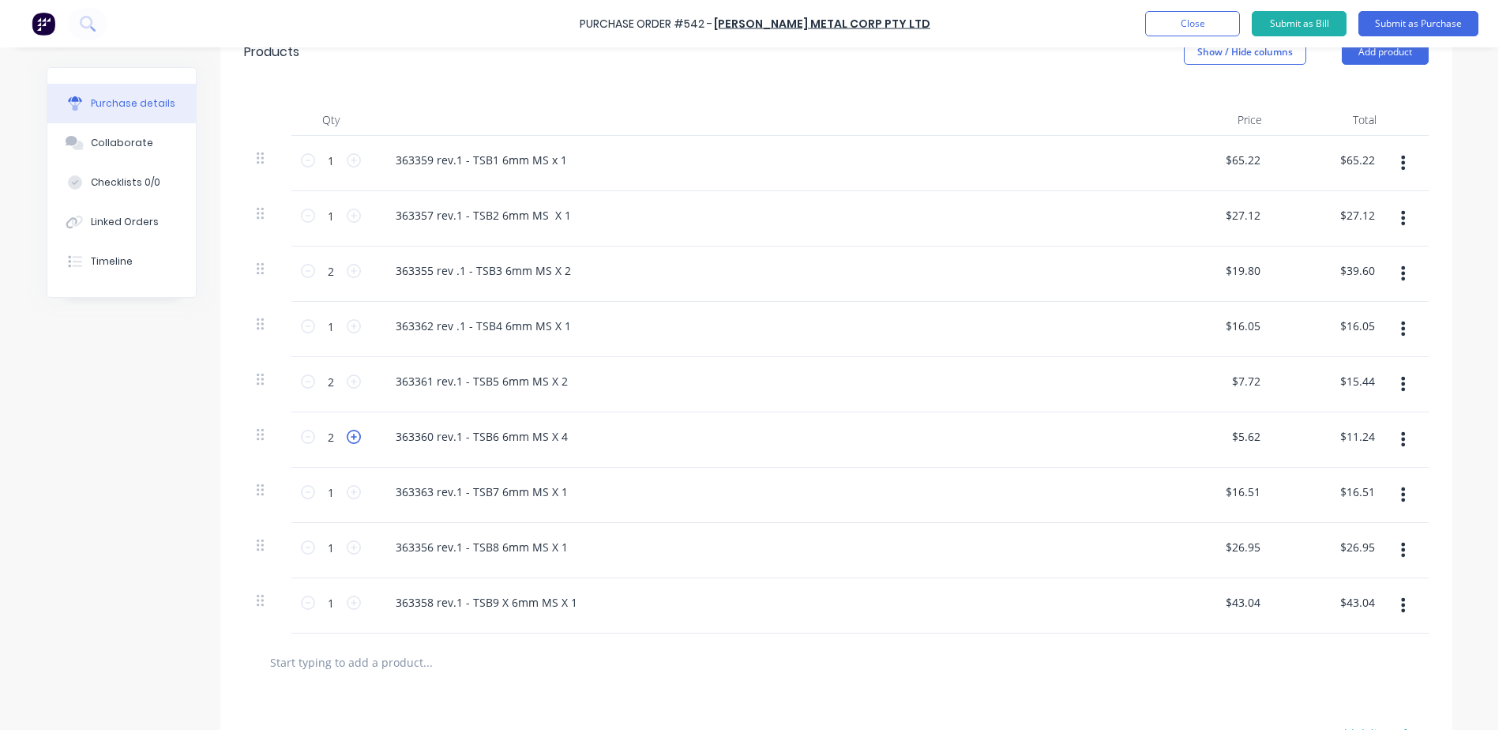
type input "$16.86"
click at [351, 436] on icon at bounding box center [354, 437] width 14 height 14
type textarea "x"
type input "4"
type input "$22.48"
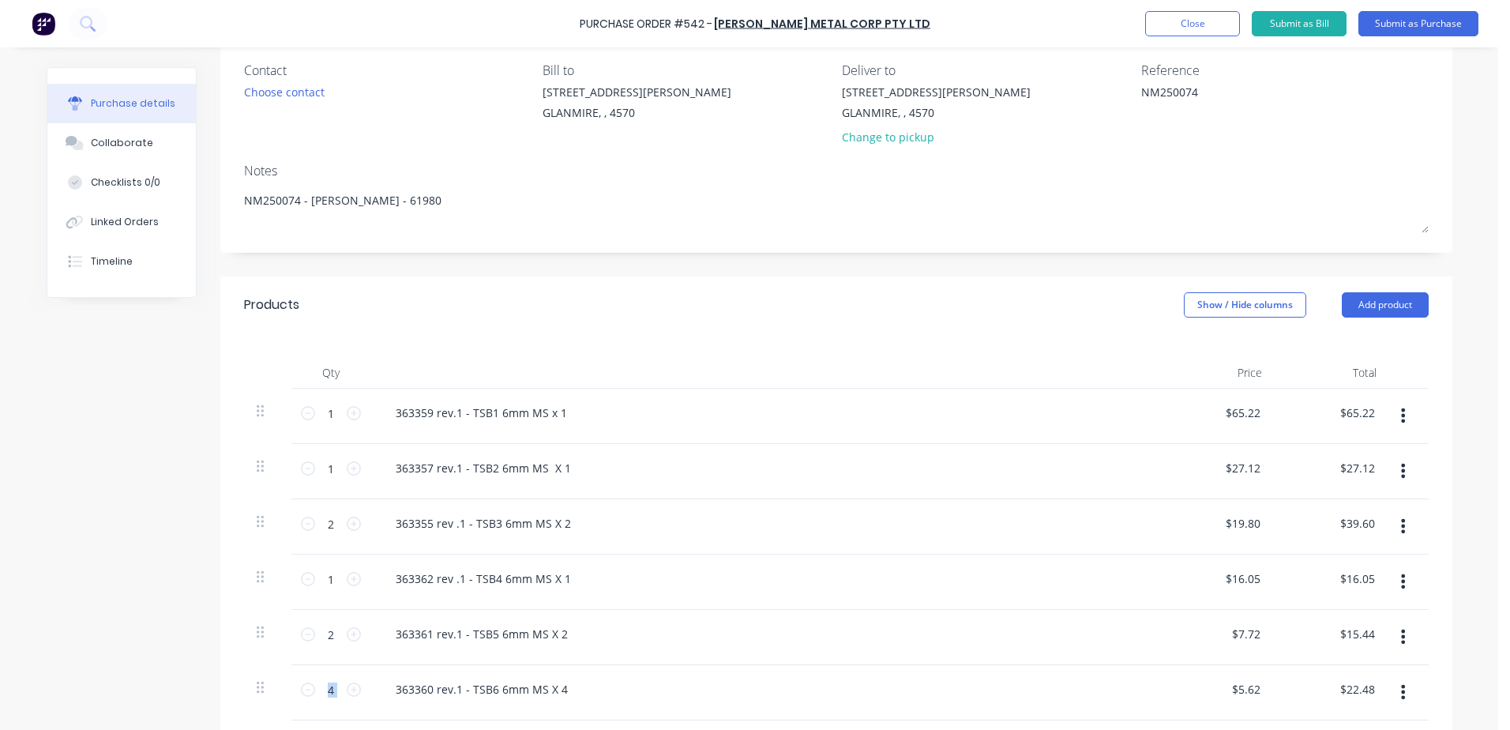
scroll to position [0, 0]
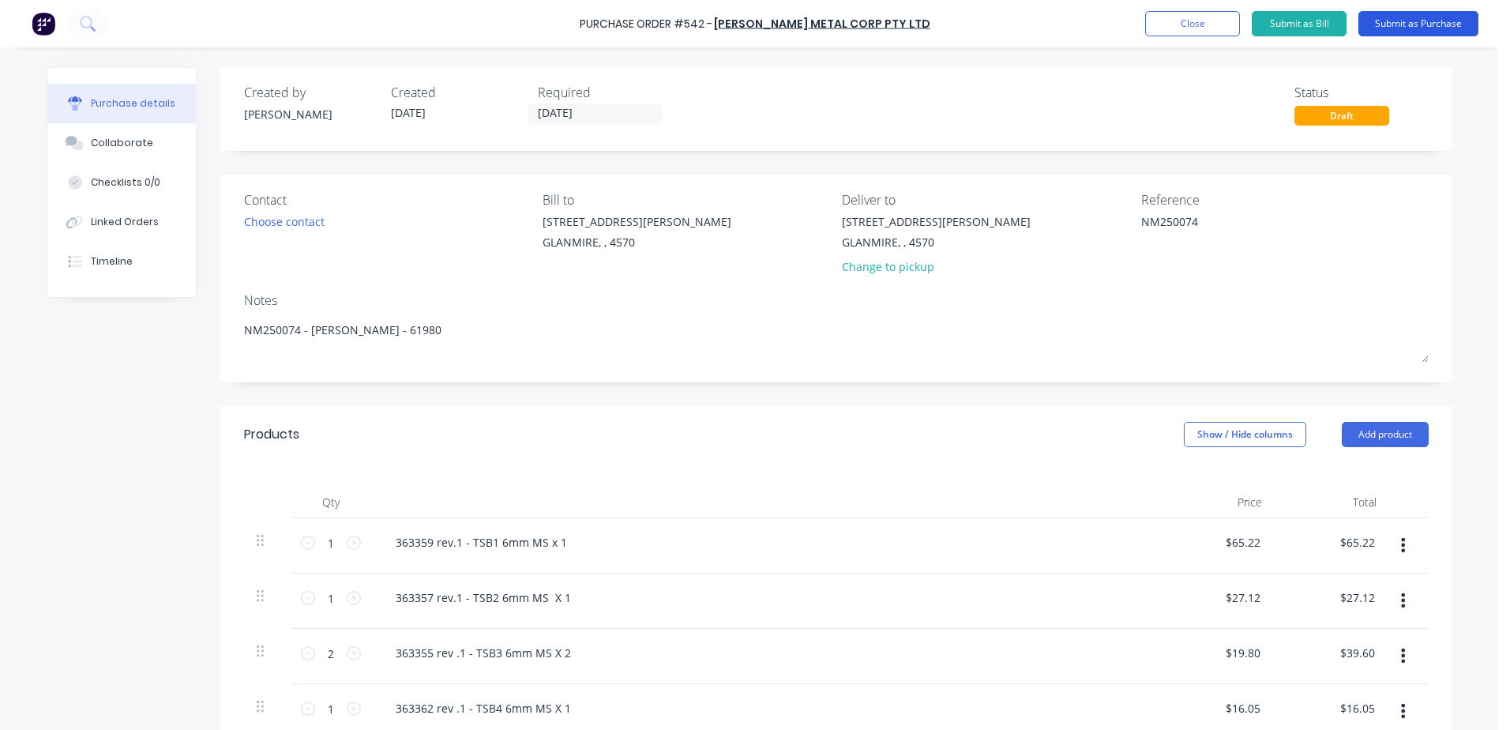
click at [1395, 24] on button "Submit as Purchase" at bounding box center [1418, 23] width 120 height 25
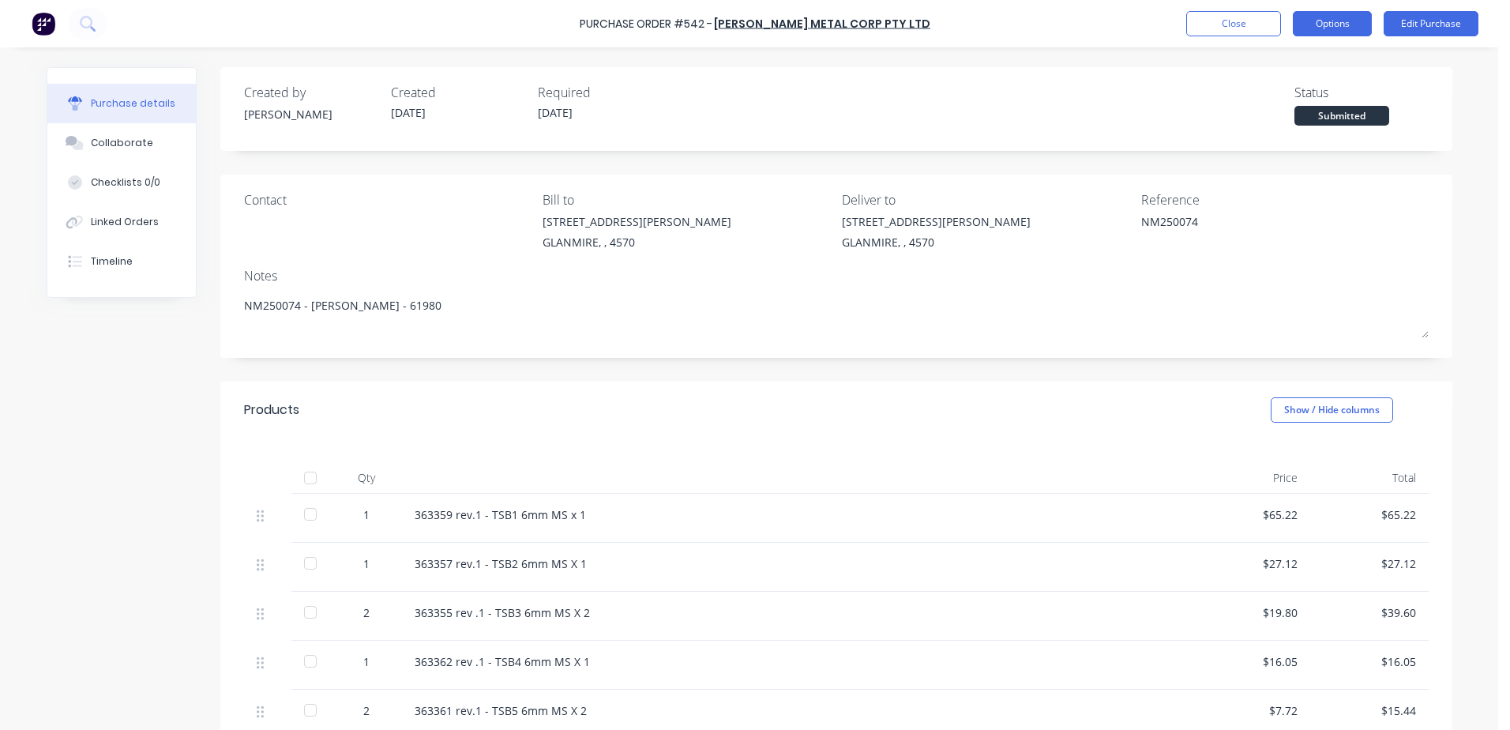
click at [1354, 24] on button "Options" at bounding box center [1332, 23] width 79 height 25
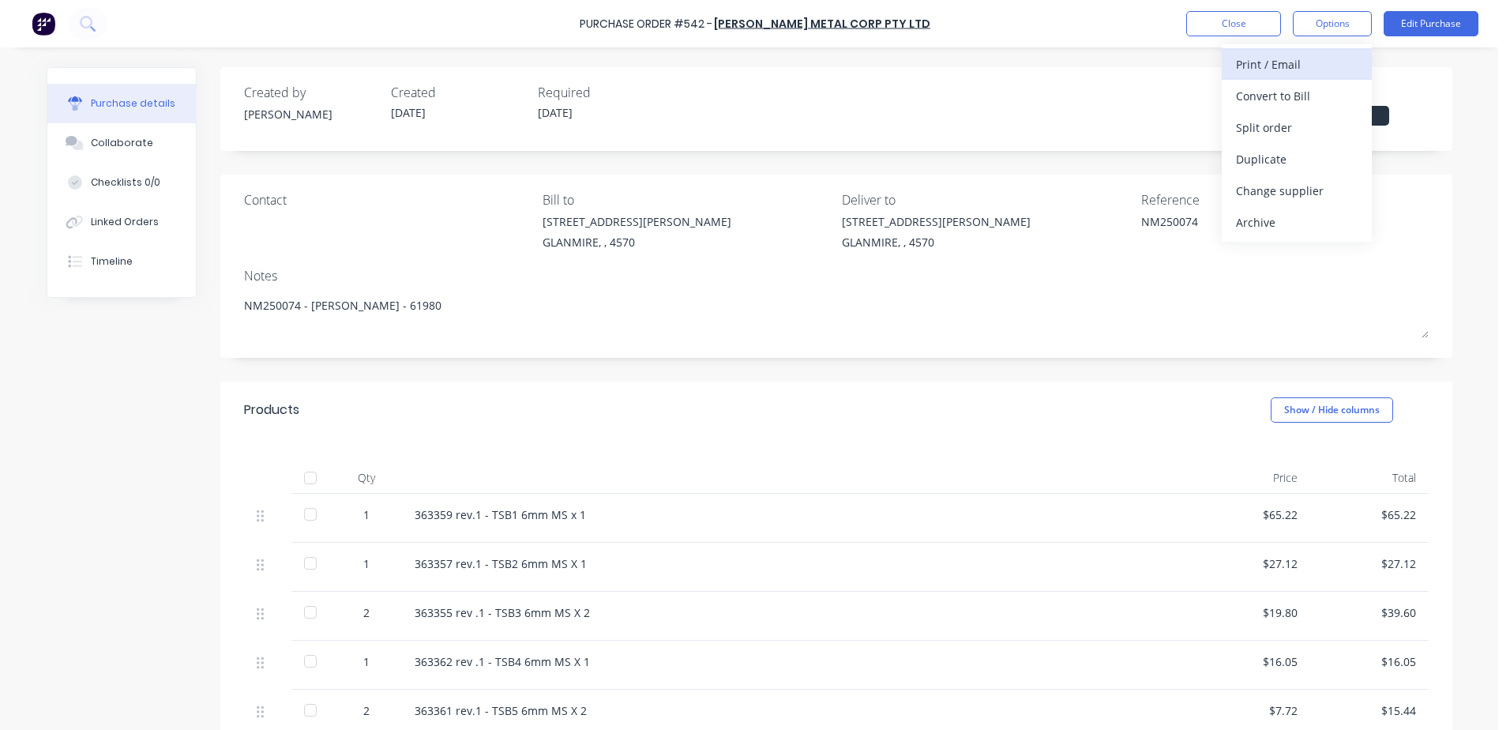
click at [1311, 61] on div "Print / Email" at bounding box center [1297, 64] width 122 height 23
click at [1287, 102] on div "With pricing" at bounding box center [1297, 95] width 122 height 23
type textarea "x"
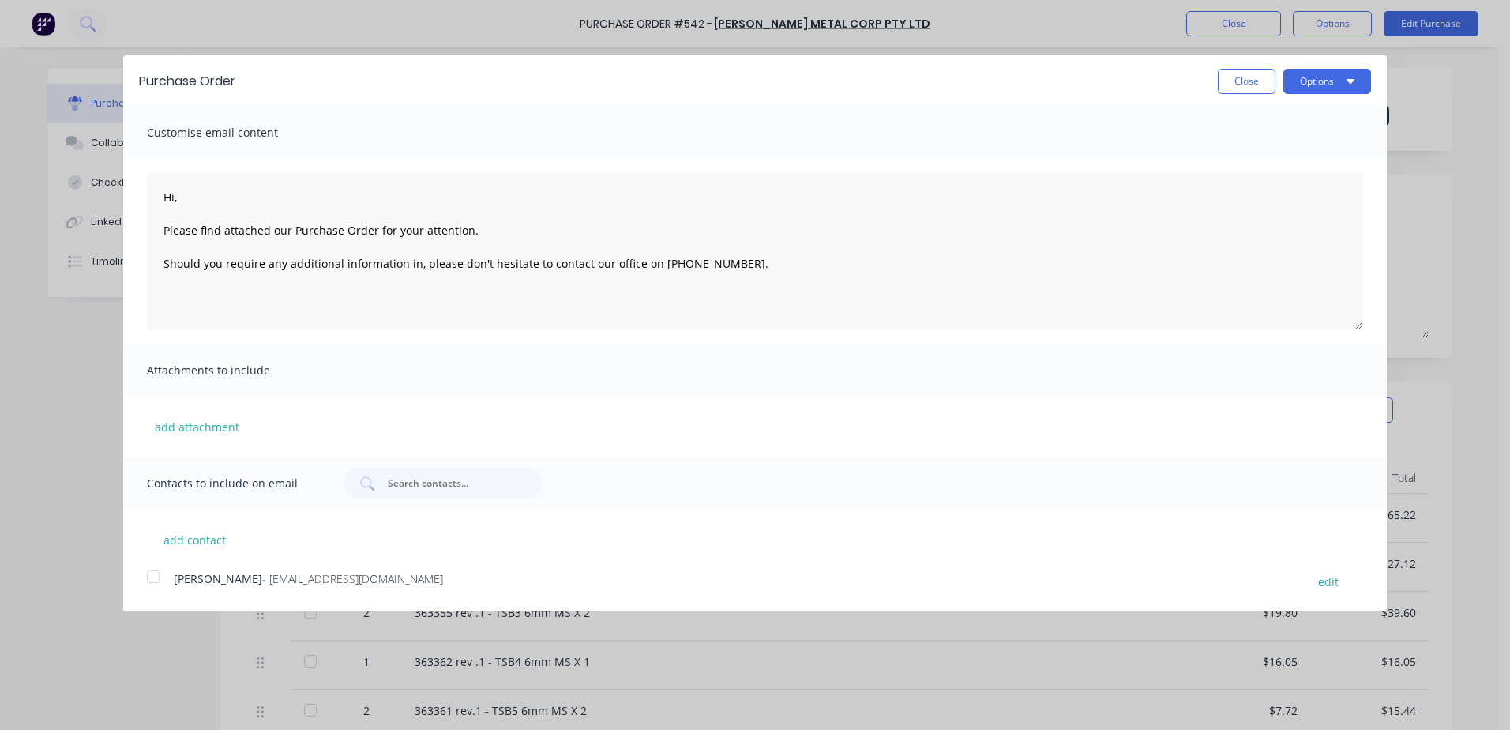
click at [156, 577] on div at bounding box center [153, 577] width 32 height 32
type textarea "Hi, Please find attached our Purchase Order for your attention. Should you requ…"
click at [1316, 88] on button "Options" at bounding box center [1327, 81] width 88 height 25
click at [1294, 158] on div "Email" at bounding box center [1296, 152] width 122 height 23
type textarea "x"
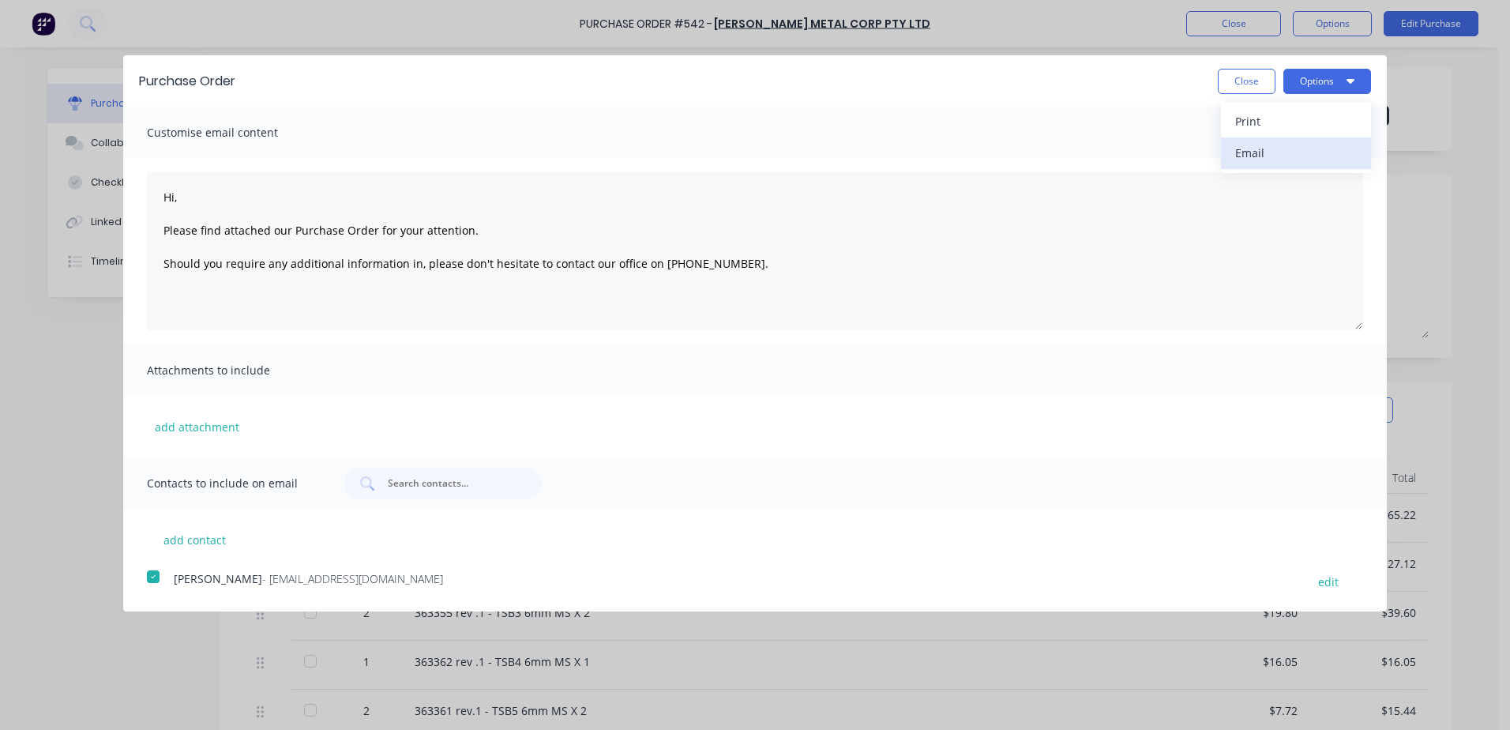
type textarea "Hi, Please find attached our Purchase Order for your attention. Should you requ…"
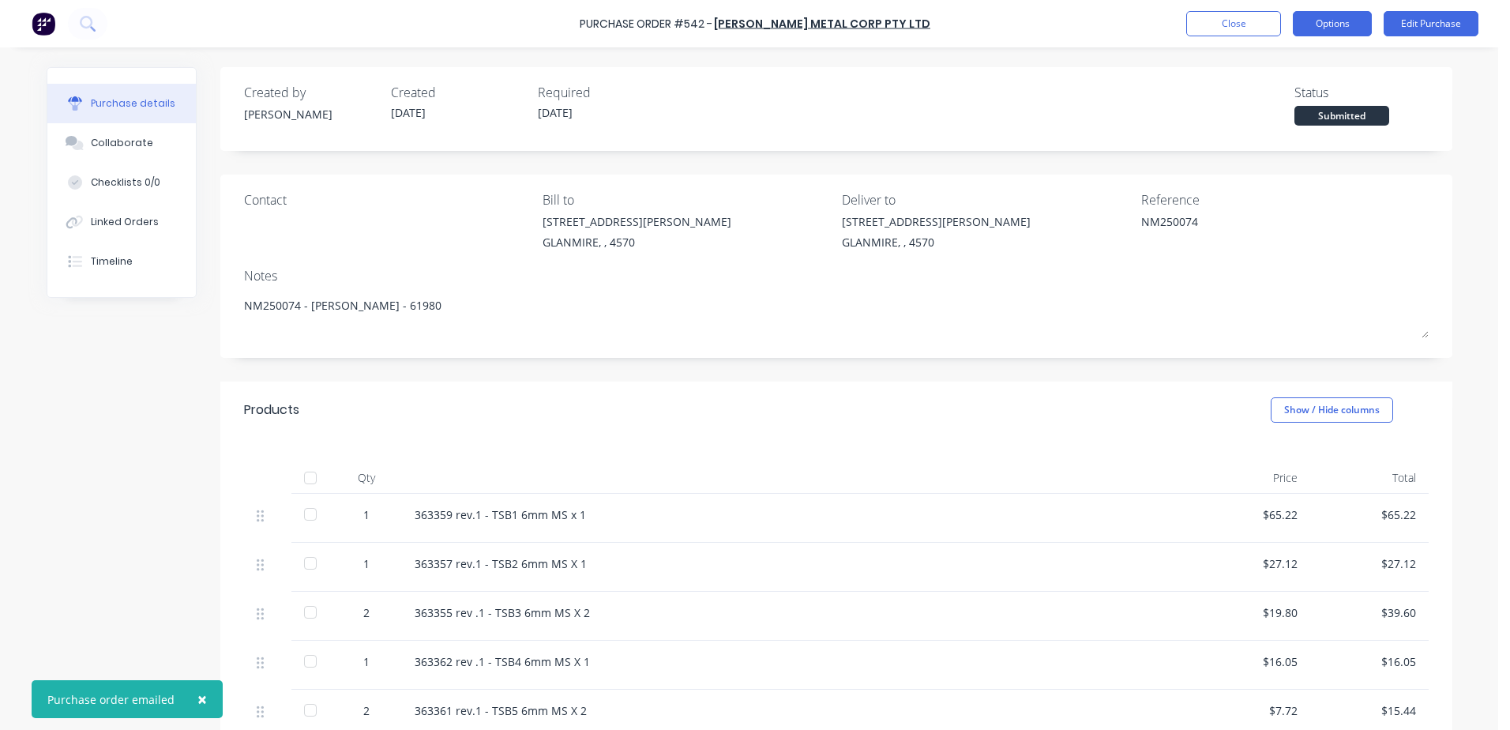
click at [1330, 29] on button "Options" at bounding box center [1332, 23] width 79 height 25
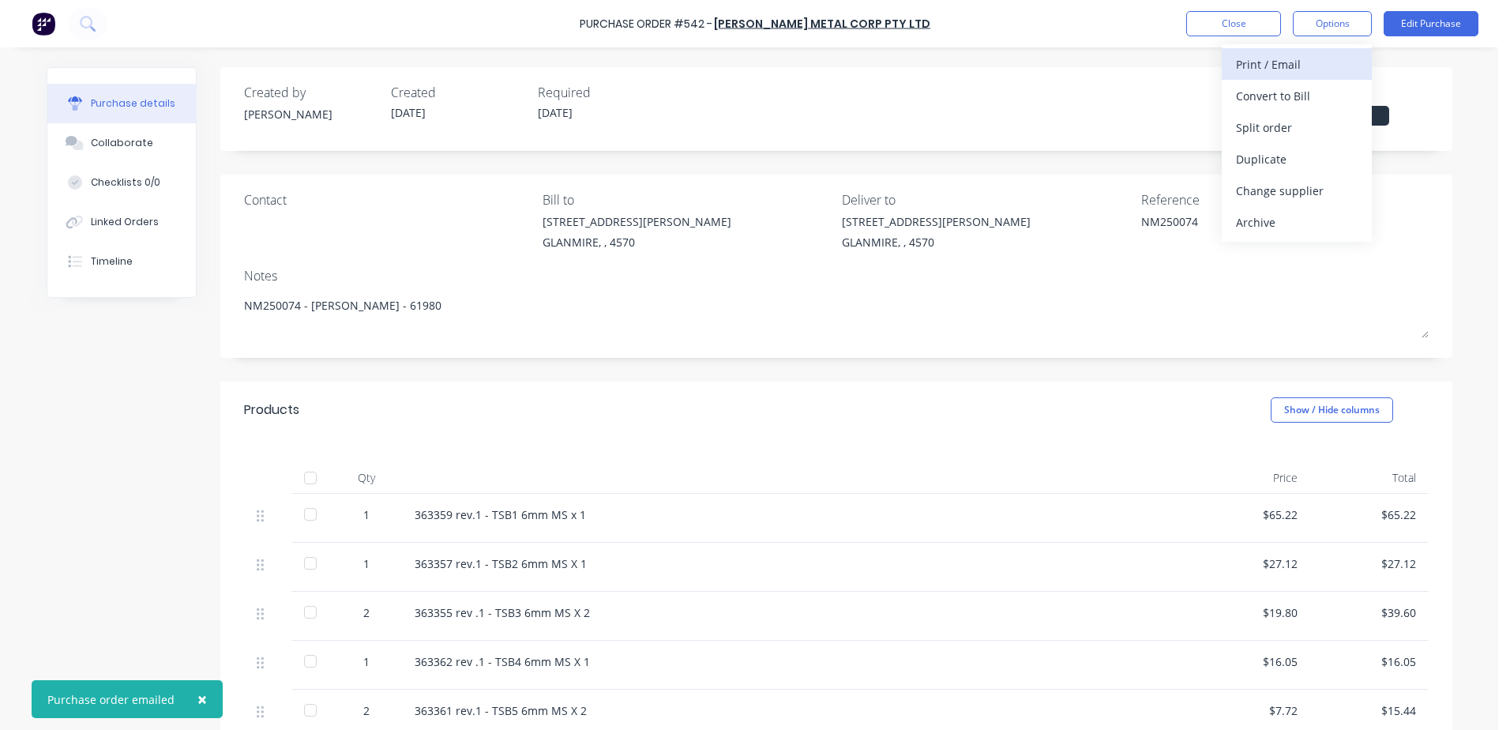
click at [1245, 66] on div "Print / Email" at bounding box center [1297, 64] width 122 height 23
click at [1271, 92] on div "With pricing" at bounding box center [1297, 95] width 122 height 23
type textarea "x"
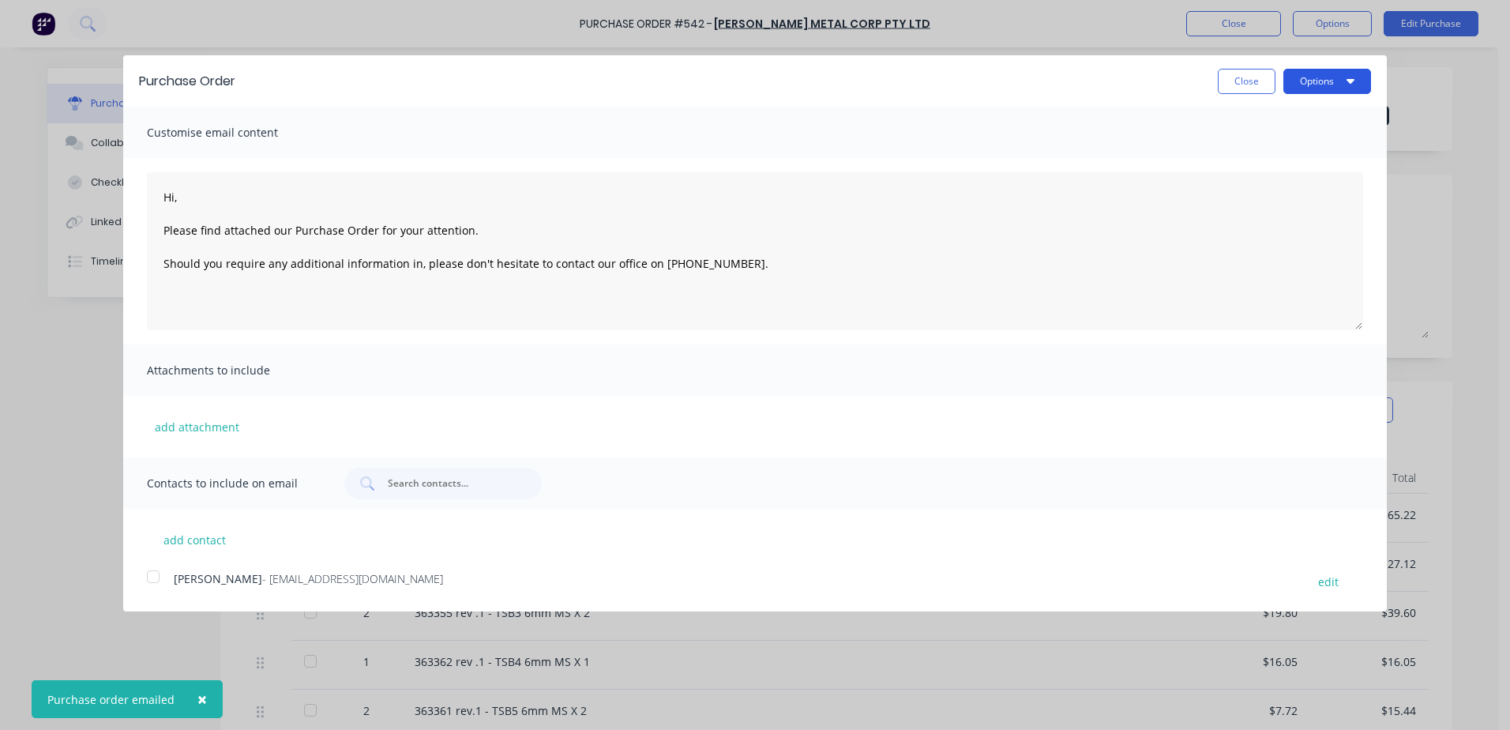
click at [1309, 78] on button "Options" at bounding box center [1327, 81] width 88 height 25
click at [1246, 118] on div "Print" at bounding box center [1296, 121] width 122 height 23
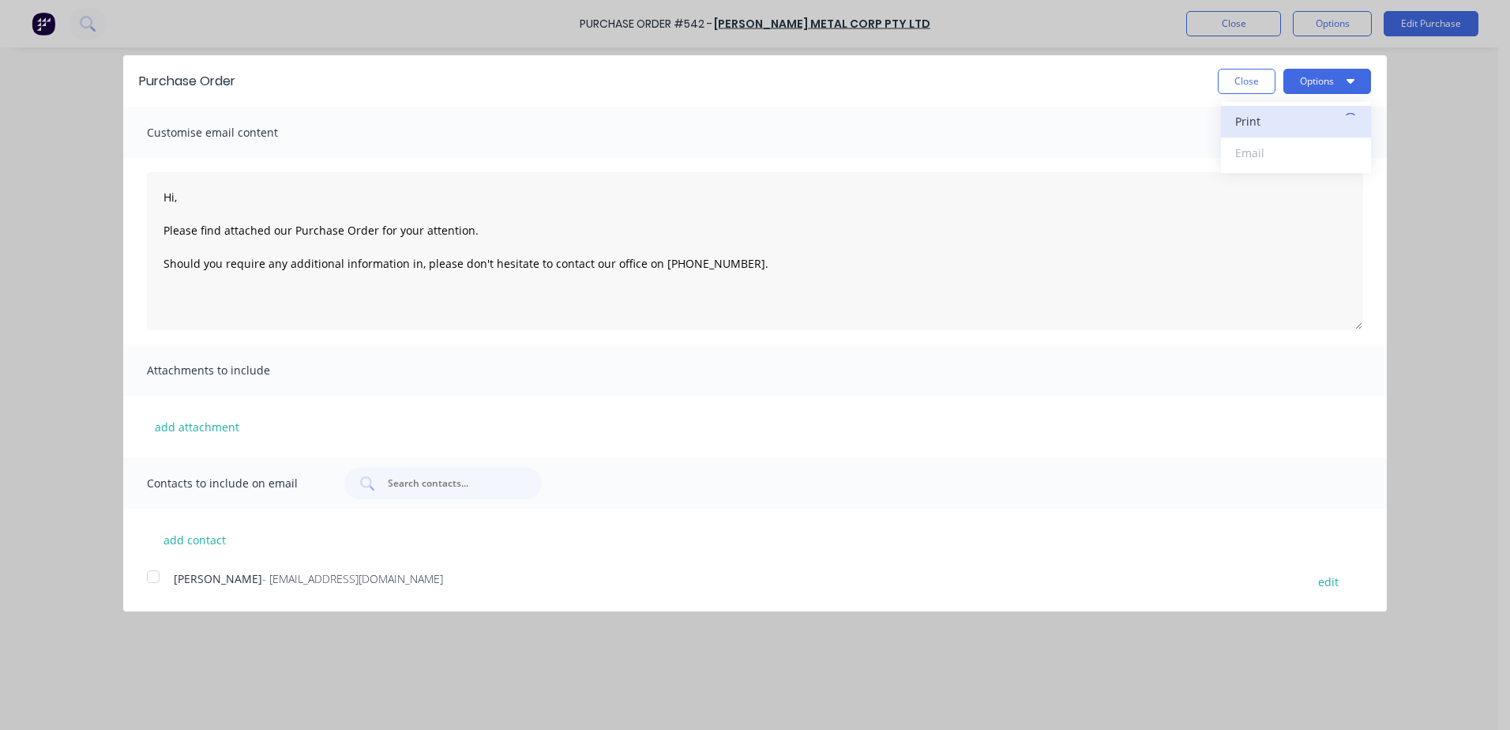
type textarea "Hi, Please find attached our Purchase Order for your attention. Should you requ…"
type textarea "x"
type textarea "Hi, Please find attached our Purchase Order for your attention. Should you requ…"
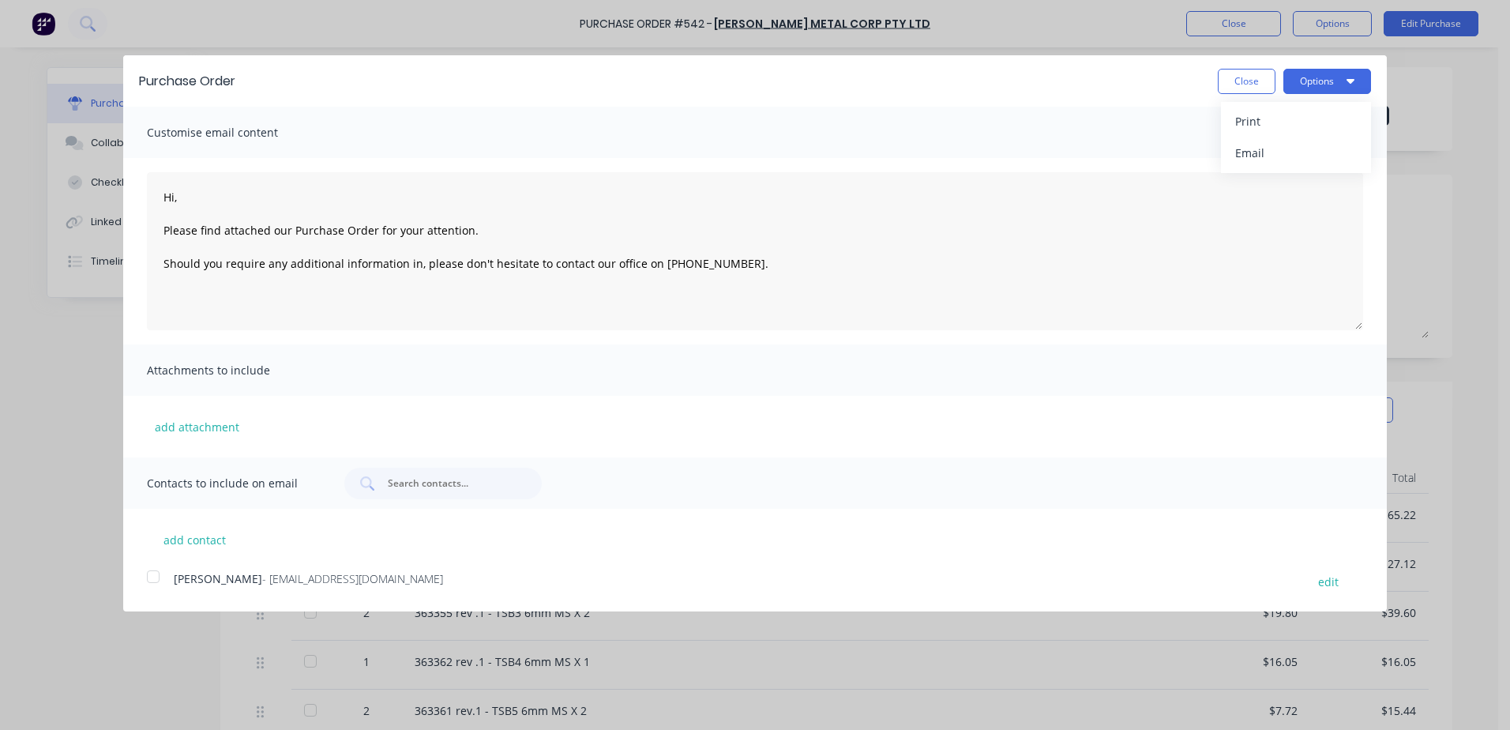
type textarea "x"
type textarea "Hi, Please find attached our Purchase Order for your attention. Should you requ…"
click at [1238, 86] on button "Close" at bounding box center [1247, 81] width 58 height 25
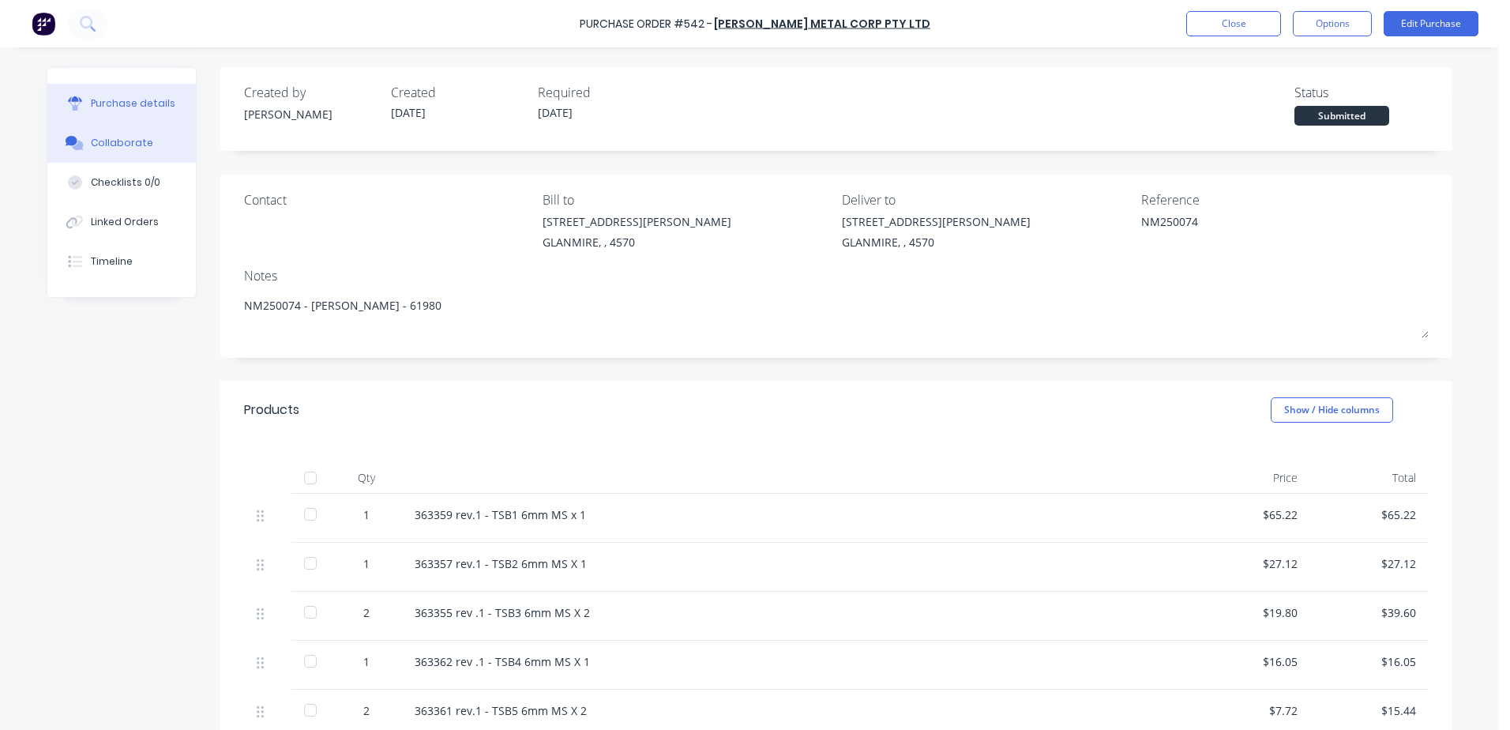
click at [126, 145] on div "Collaborate" at bounding box center [122, 143] width 62 height 14
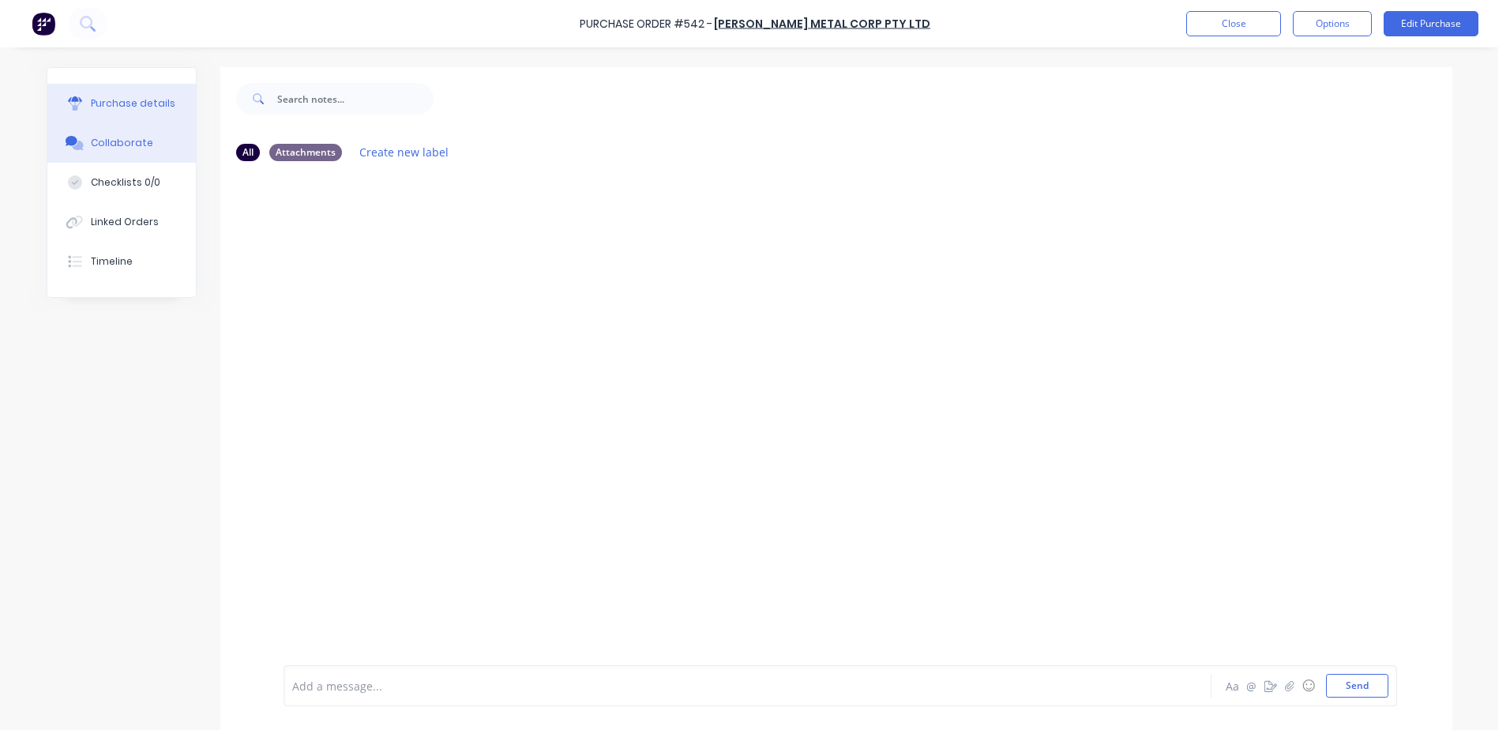
click at [117, 104] on div "Purchase details" at bounding box center [133, 103] width 84 height 14
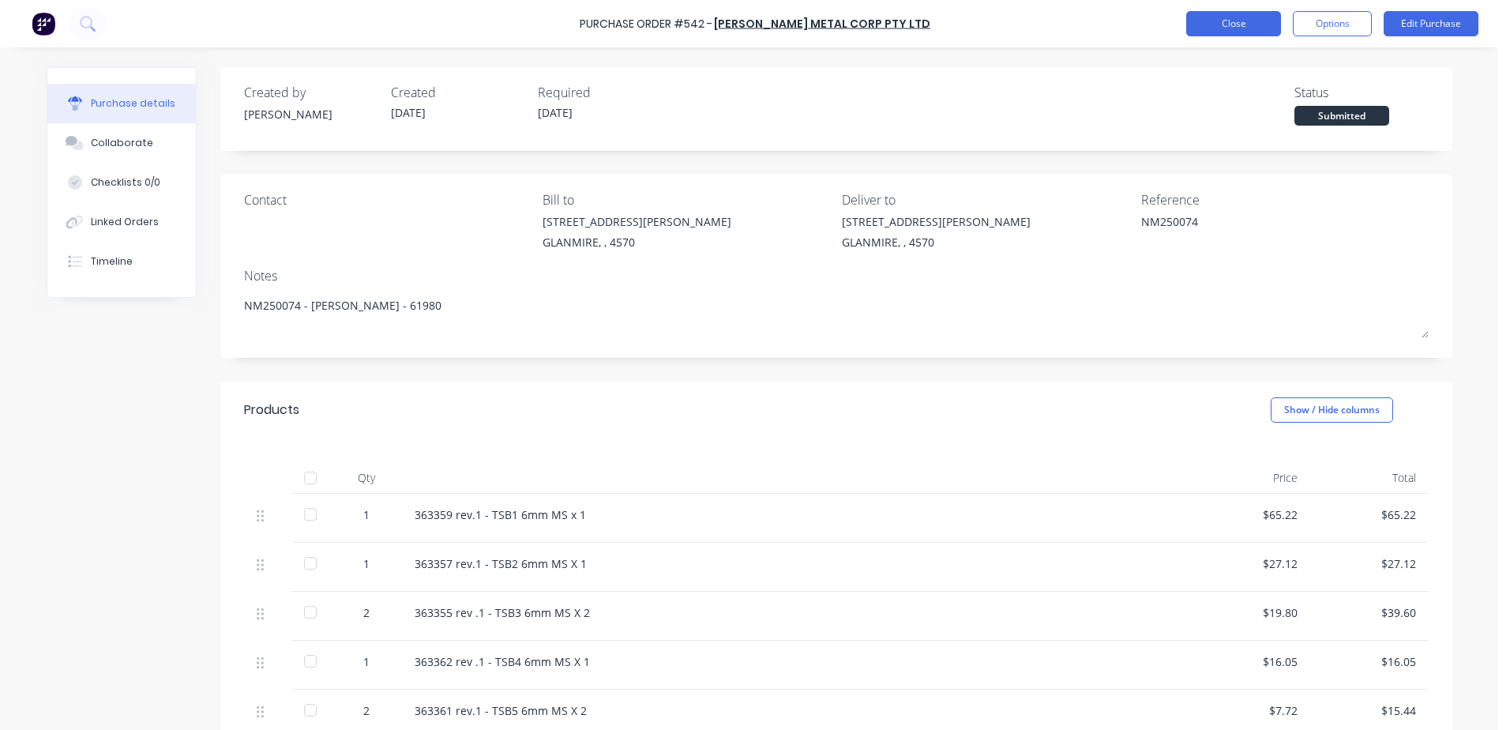
click at [1205, 31] on button "Close" at bounding box center [1233, 23] width 95 height 25
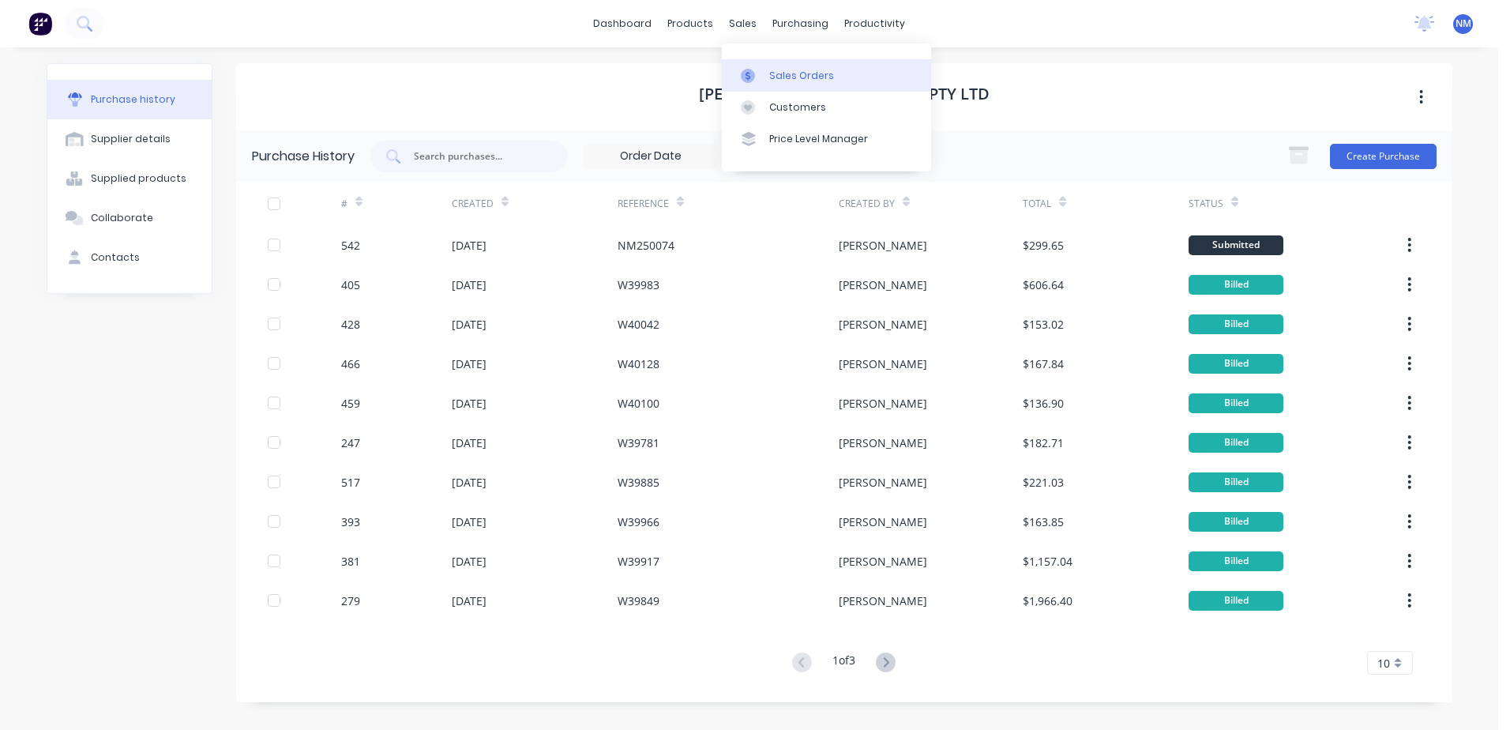
click at [769, 81] on div "Sales Orders" at bounding box center [801, 76] width 65 height 14
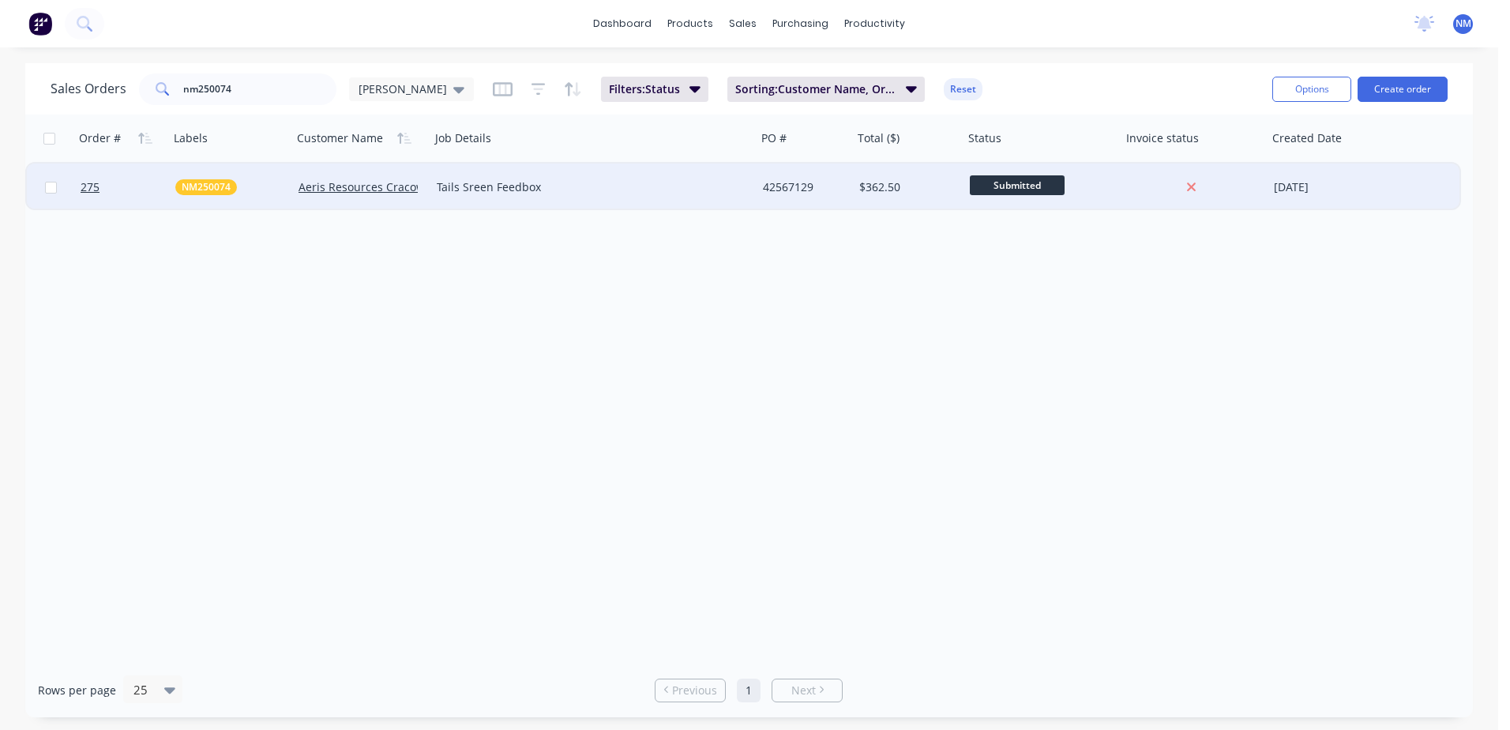
click at [809, 190] on div "42567129" at bounding box center [803, 187] width 80 height 16
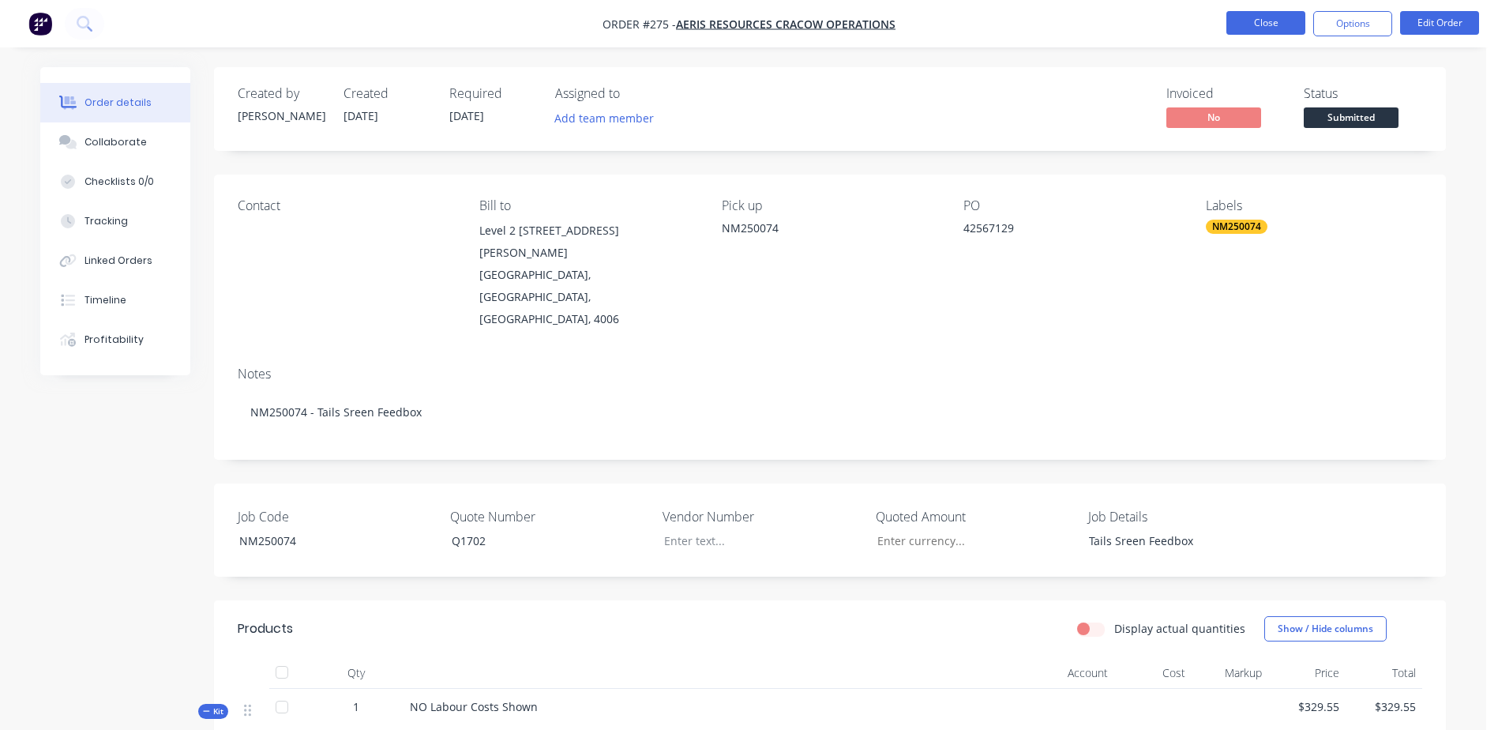
click at [1250, 19] on button "Close" at bounding box center [1265, 23] width 79 height 24
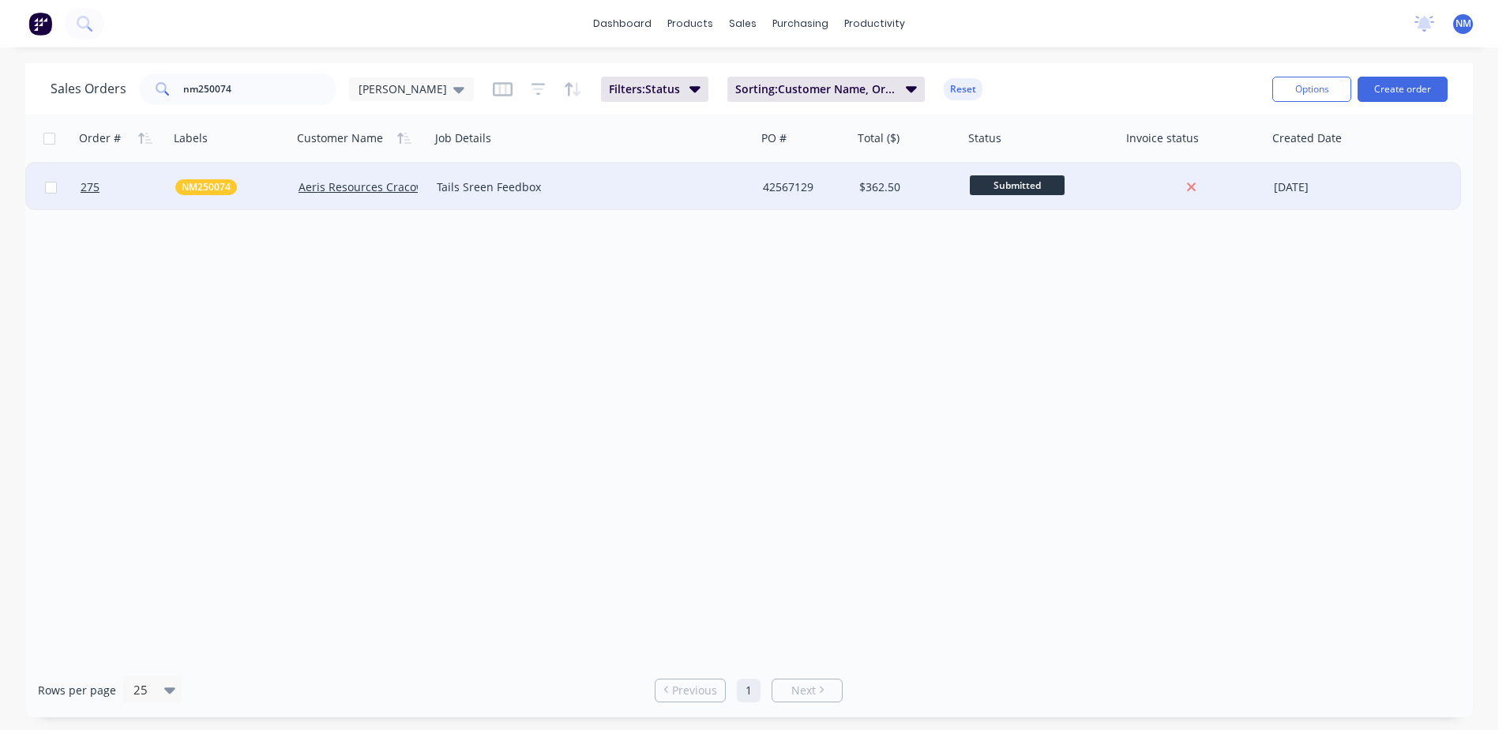
click at [899, 185] on div "$362.50" at bounding box center [905, 187] width 93 height 16
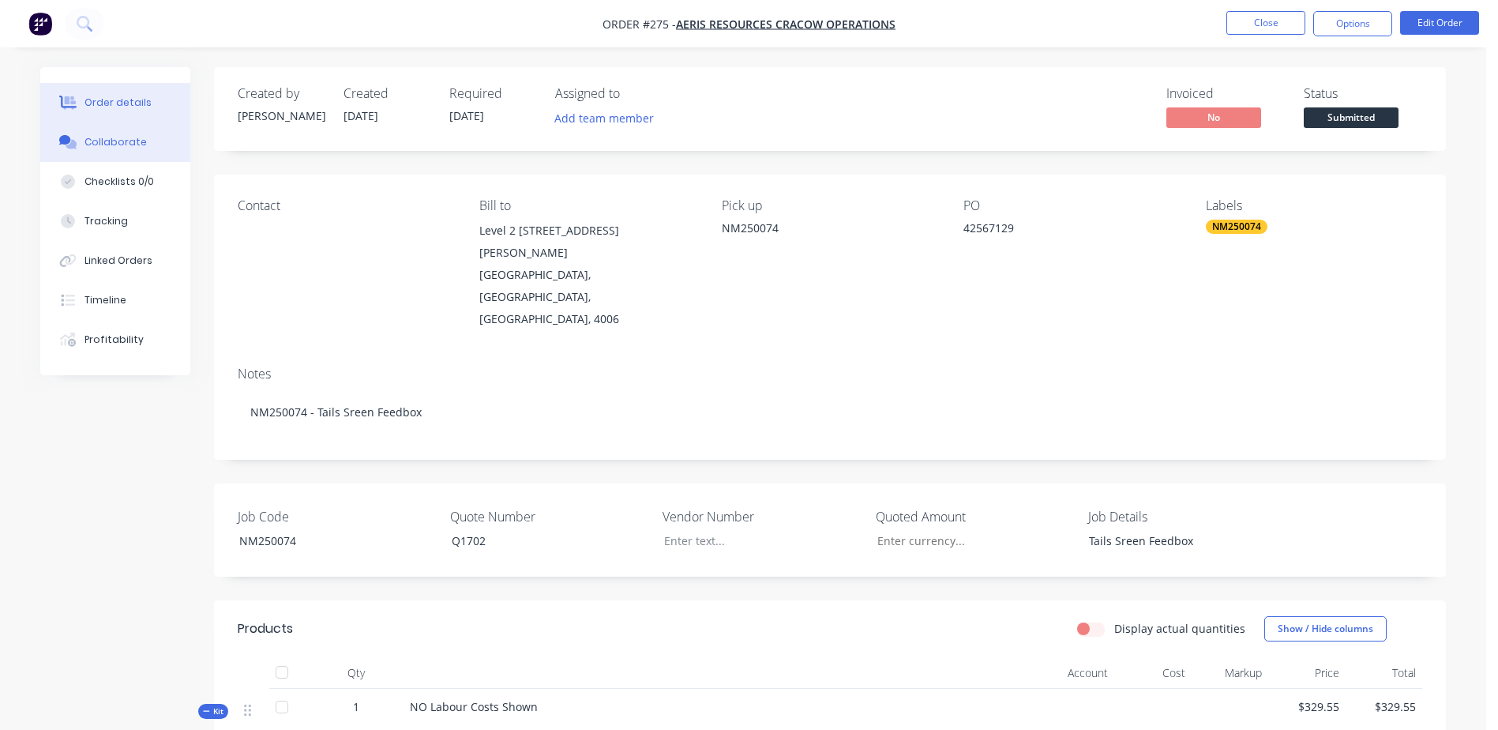
click at [123, 142] on div "Collaborate" at bounding box center [115, 142] width 62 height 14
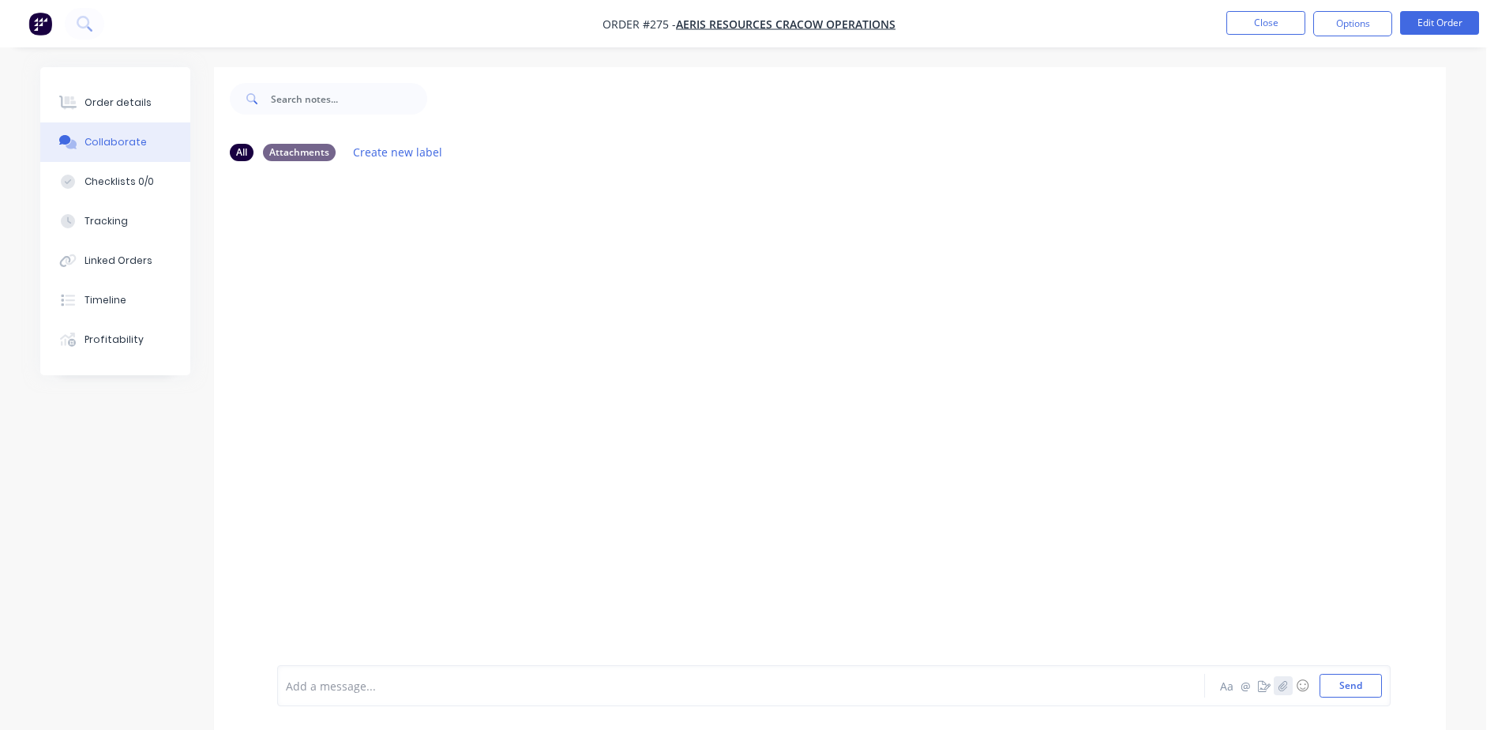
click at [1287, 686] on icon "button" at bounding box center [1283, 685] width 9 height 10
click at [118, 100] on div "Order details" at bounding box center [117, 103] width 67 height 14
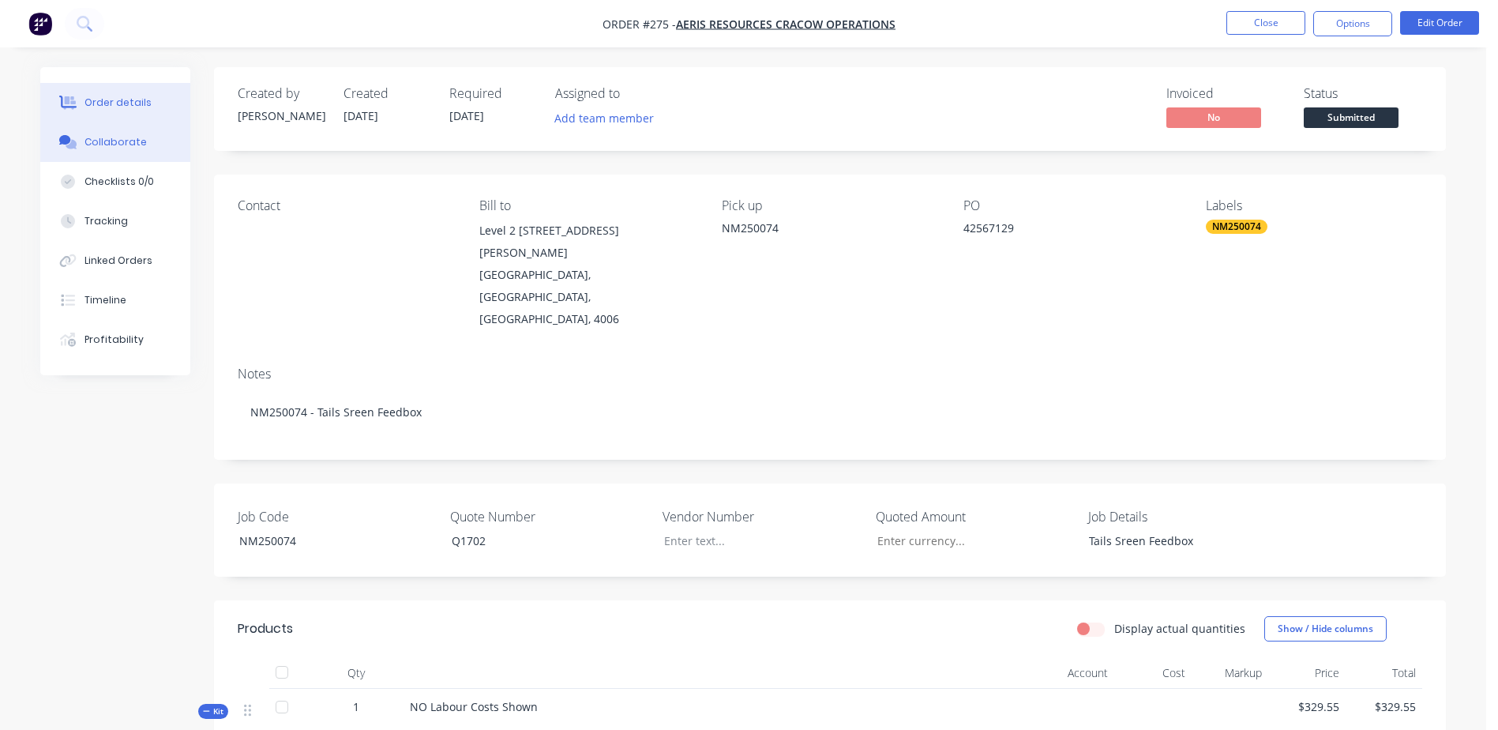
click at [105, 146] on div "Collaborate" at bounding box center [115, 142] width 62 height 14
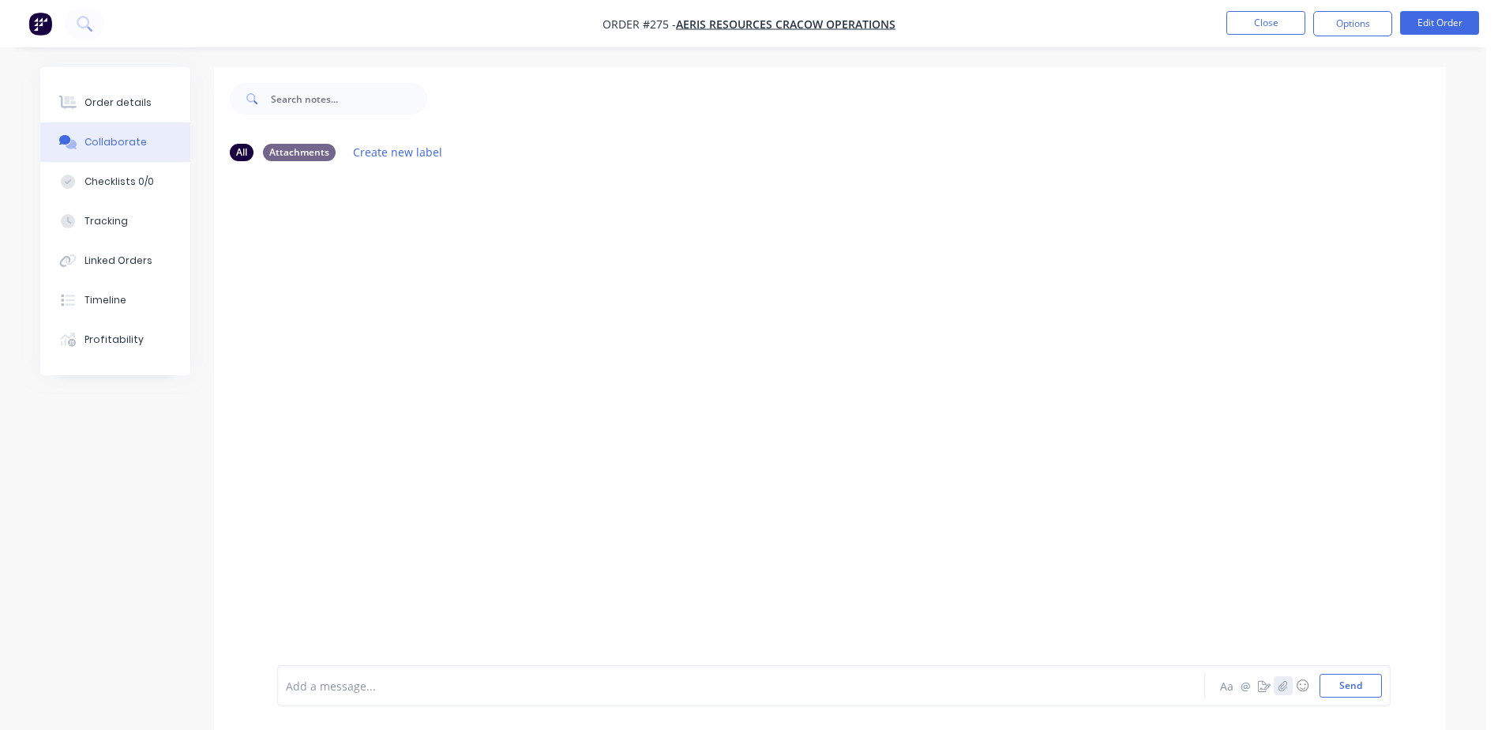
click at [1284, 689] on icon "button" at bounding box center [1283, 685] width 9 height 11
click at [1357, 698] on div "Add a message... Aa @ ☺ Send" at bounding box center [833, 645] width 1113 height 122
drag, startPoint x: 1351, startPoint y: 685, endPoint x: 1225, endPoint y: 599, distance: 153.3
click at [1351, 685] on button "Send" at bounding box center [1351, 686] width 62 height 24
click at [1287, 684] on icon "button" at bounding box center [1283, 685] width 9 height 10
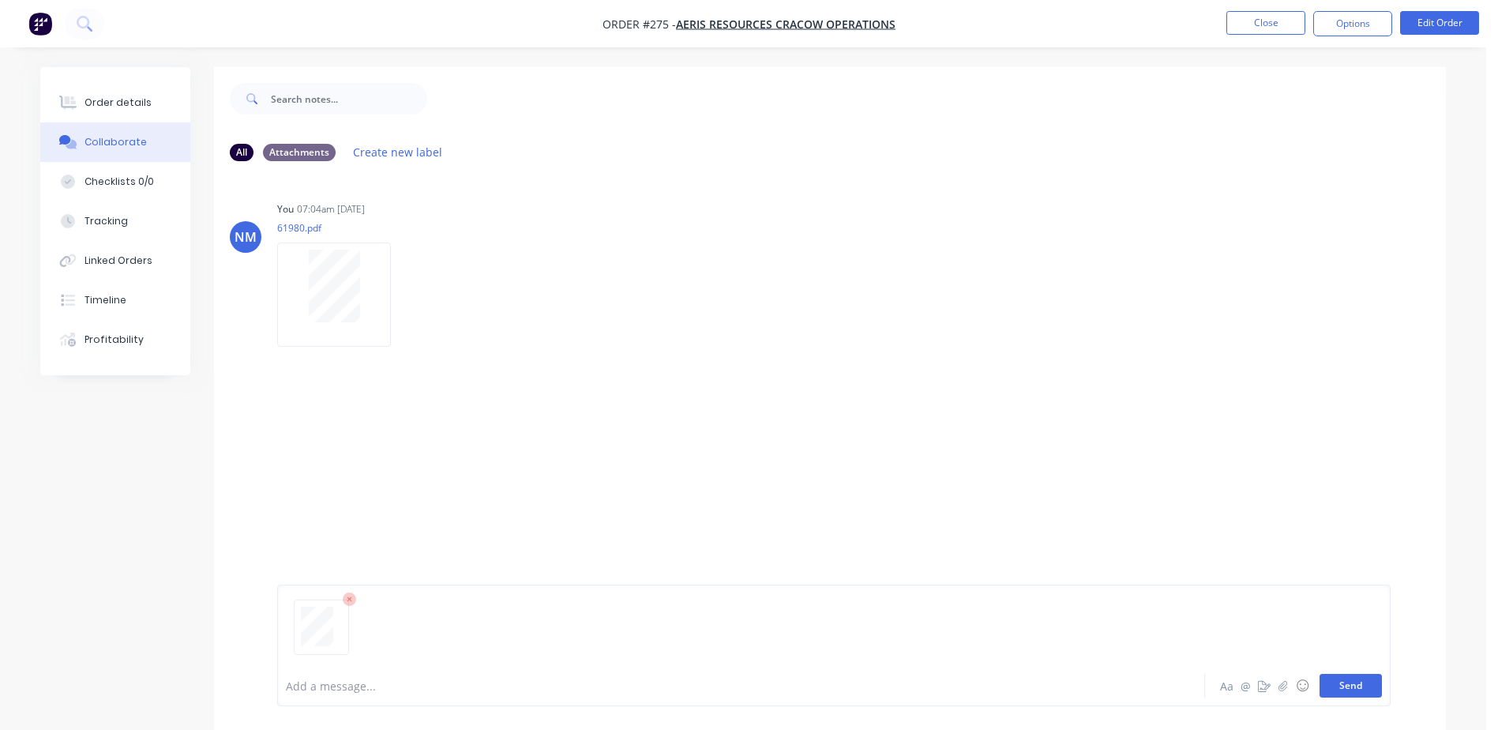
click at [1345, 692] on button "Send" at bounding box center [1351, 686] width 62 height 24
click at [1251, 23] on button "Close" at bounding box center [1265, 23] width 79 height 24
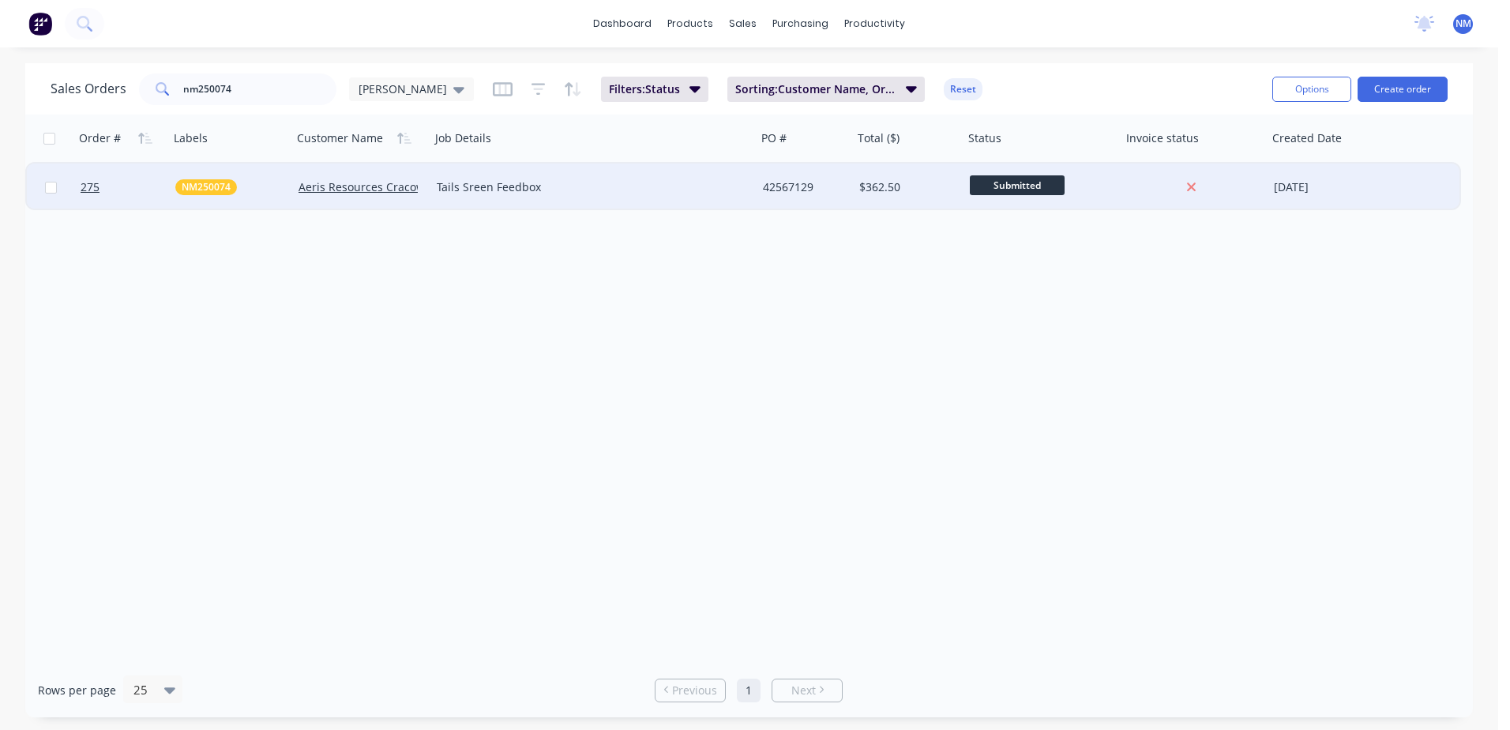
click at [591, 182] on div "Tails Sreen Feedbox" at bounding box center [586, 187] width 298 height 16
click at [771, 296] on div "Order # Labels Customer Name Job Details PO # Total ($) Status Invoice status C…" at bounding box center [748, 389] width 1447 height 548
click at [817, 190] on div "42567129" at bounding box center [803, 187] width 80 height 16
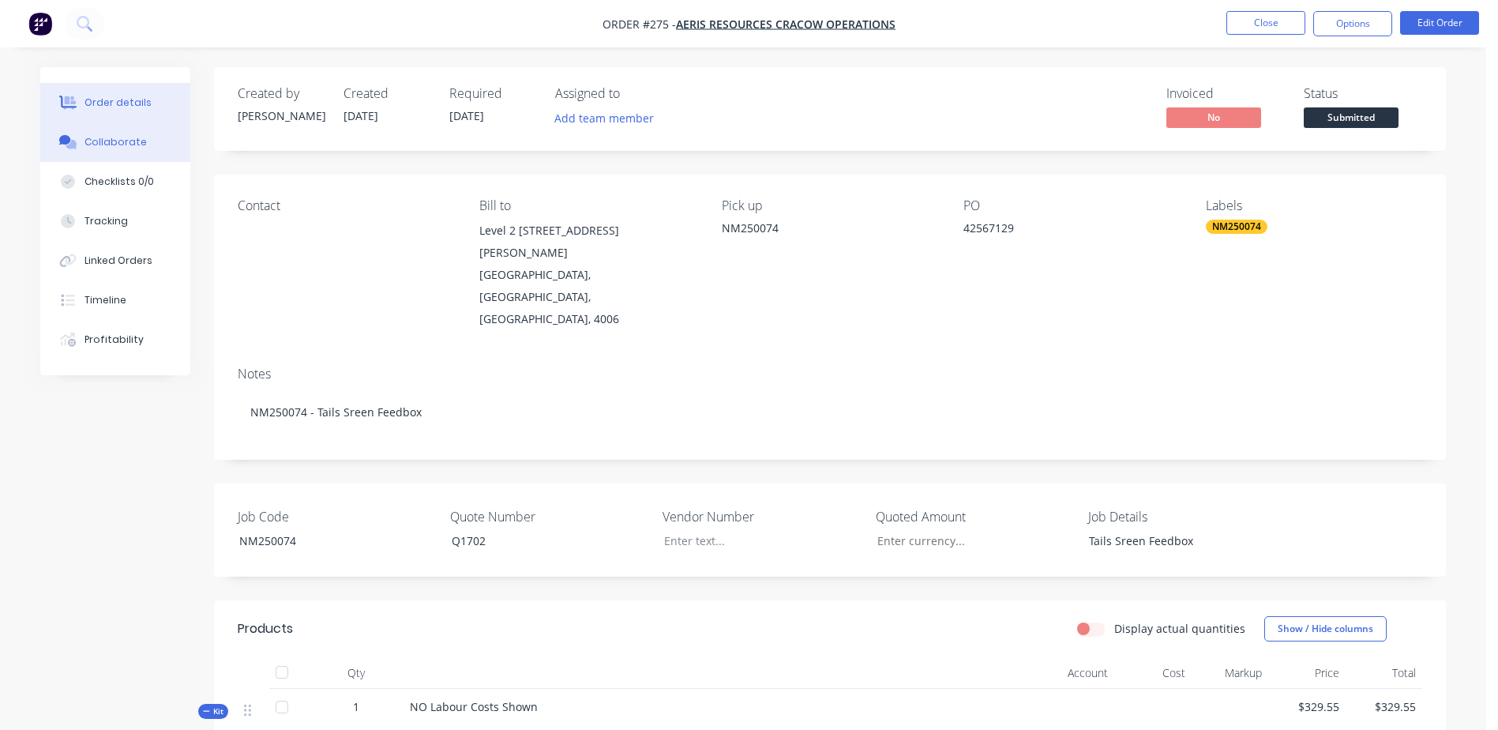
click at [137, 145] on div "Collaborate" at bounding box center [115, 142] width 62 height 14
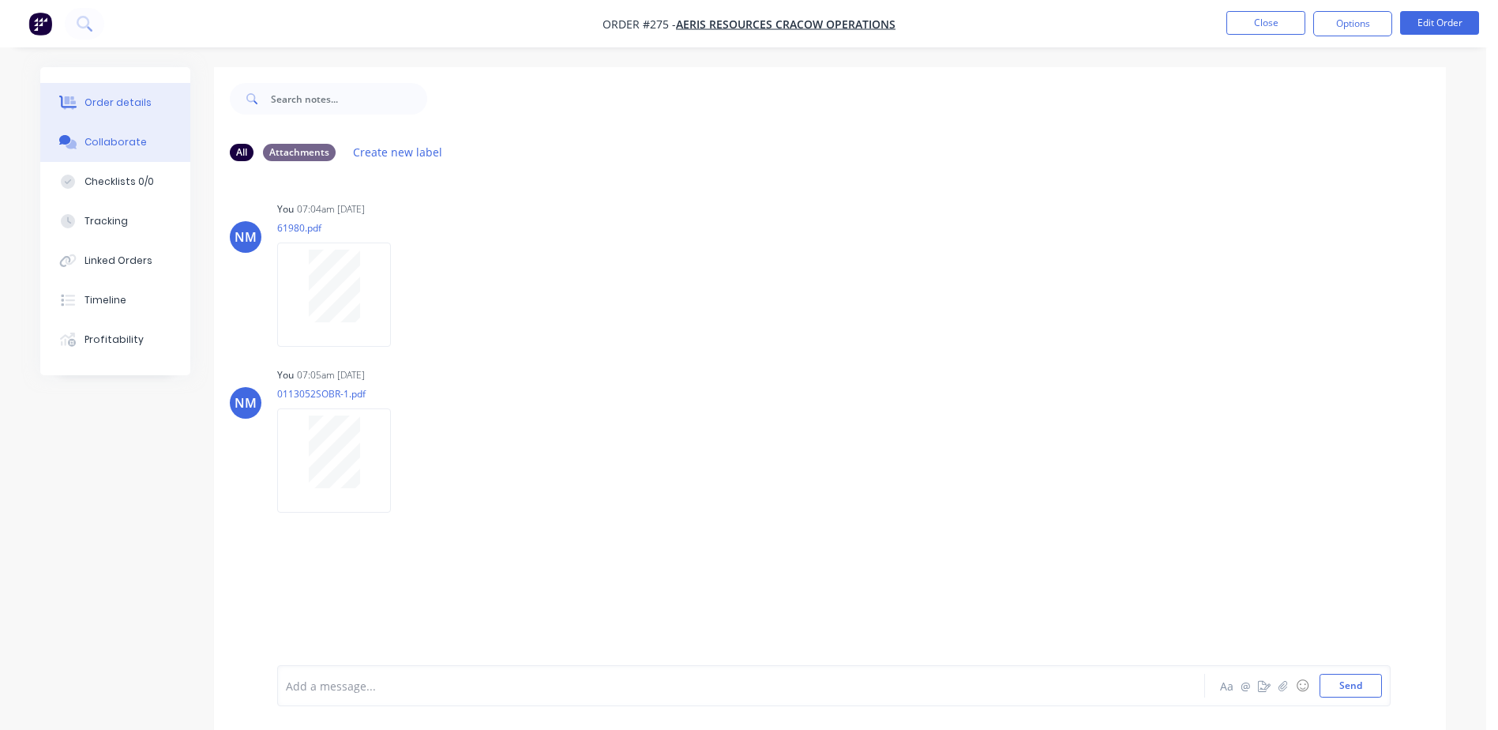
click at [113, 103] on div "Order details" at bounding box center [117, 103] width 67 height 14
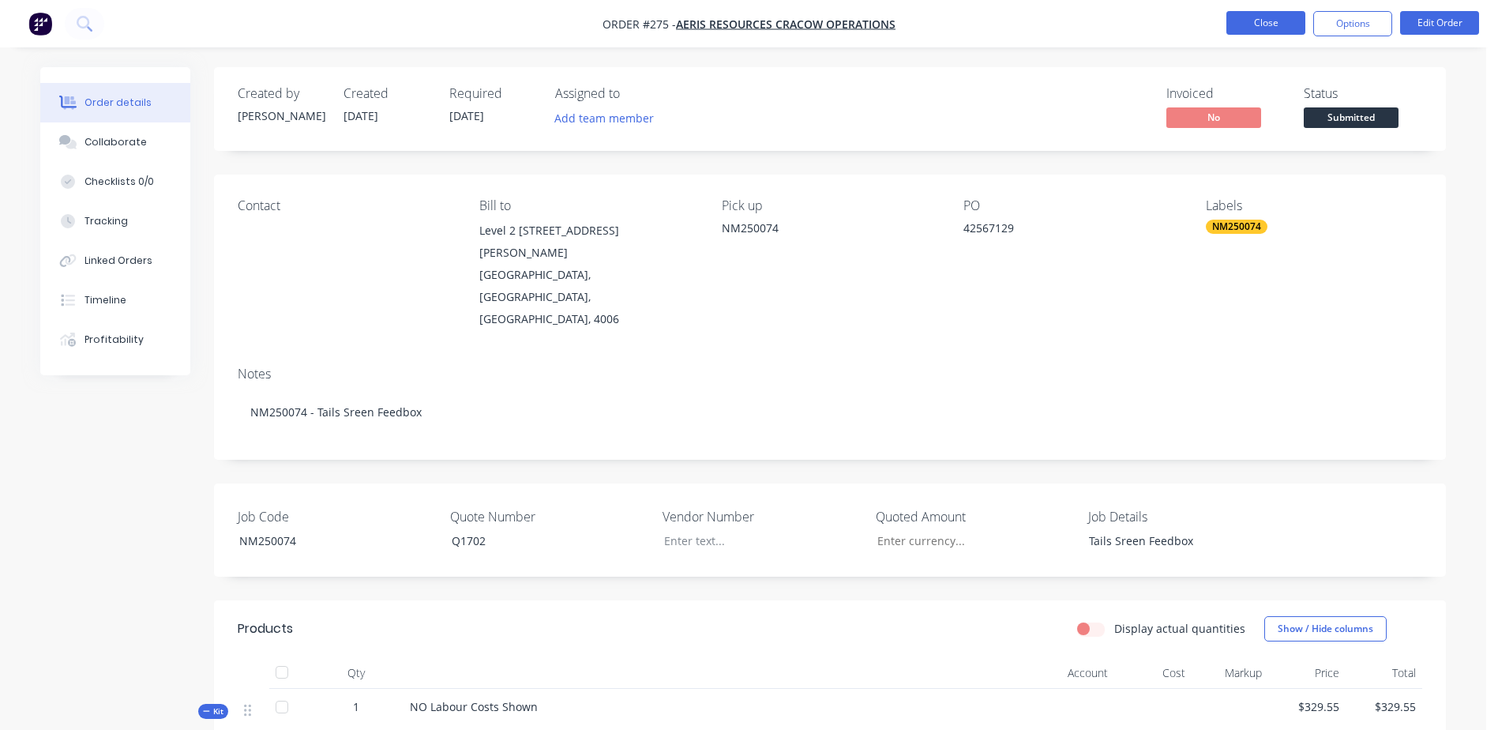
click at [1237, 30] on button "Close" at bounding box center [1265, 23] width 79 height 24
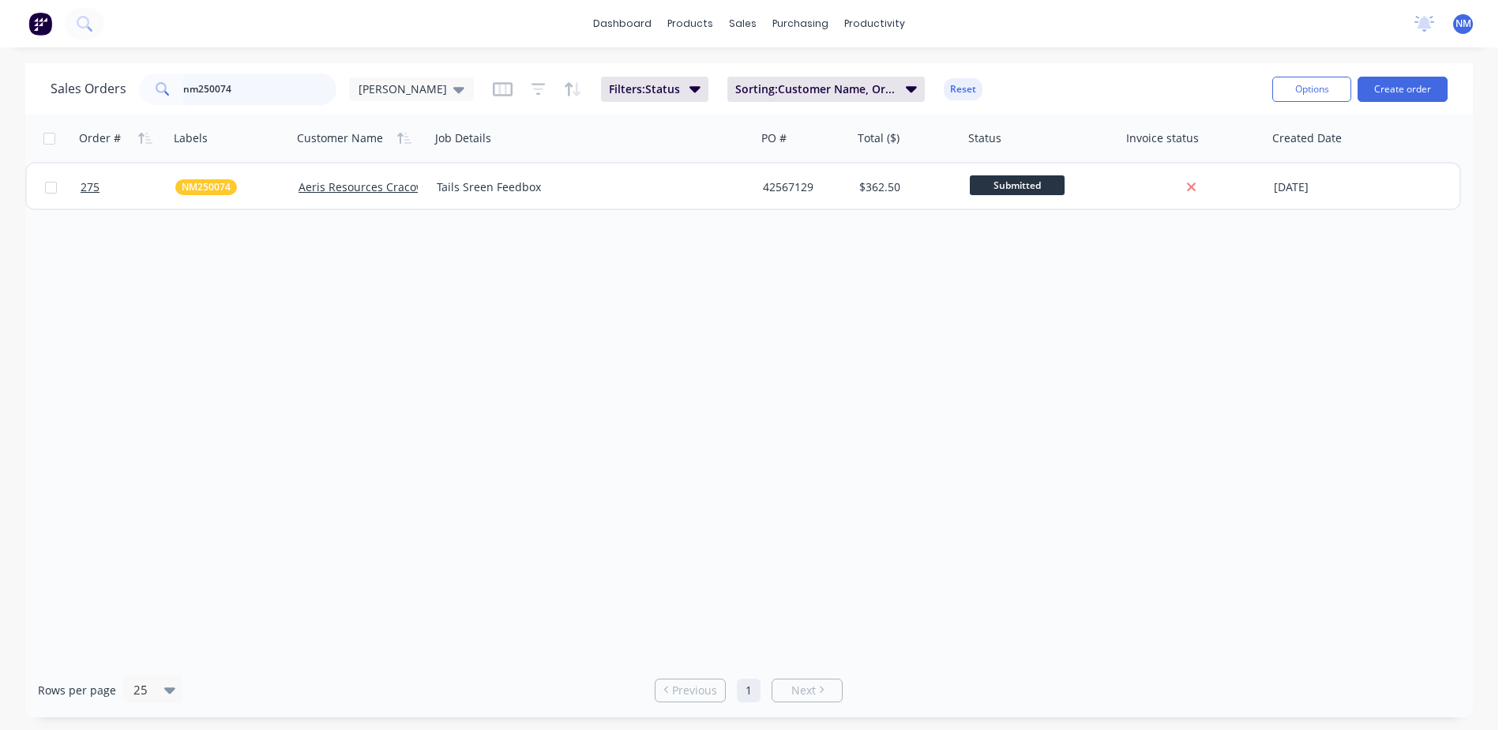
click at [254, 86] on input "nm250074" at bounding box center [260, 89] width 154 height 32
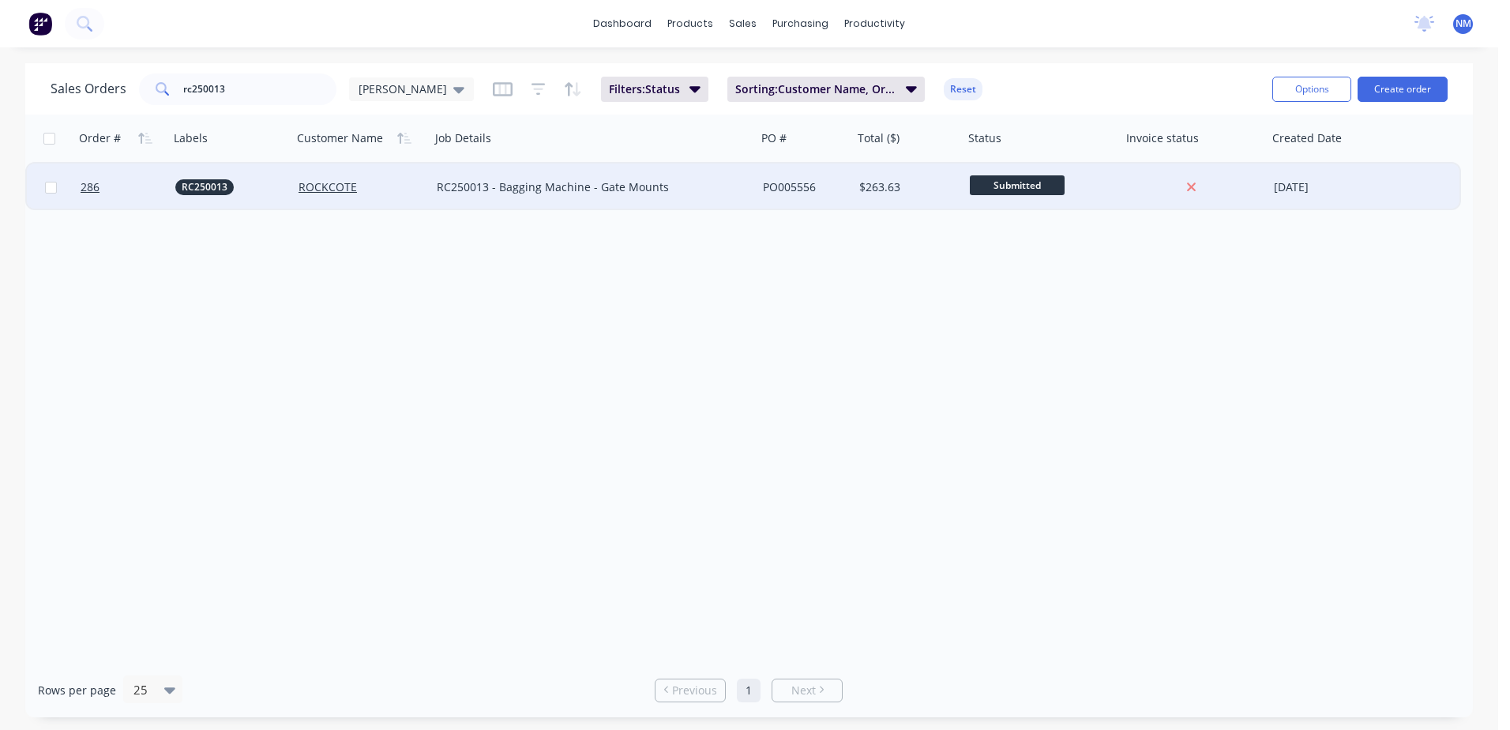
click at [830, 185] on div "PO005556" at bounding box center [803, 187] width 80 height 16
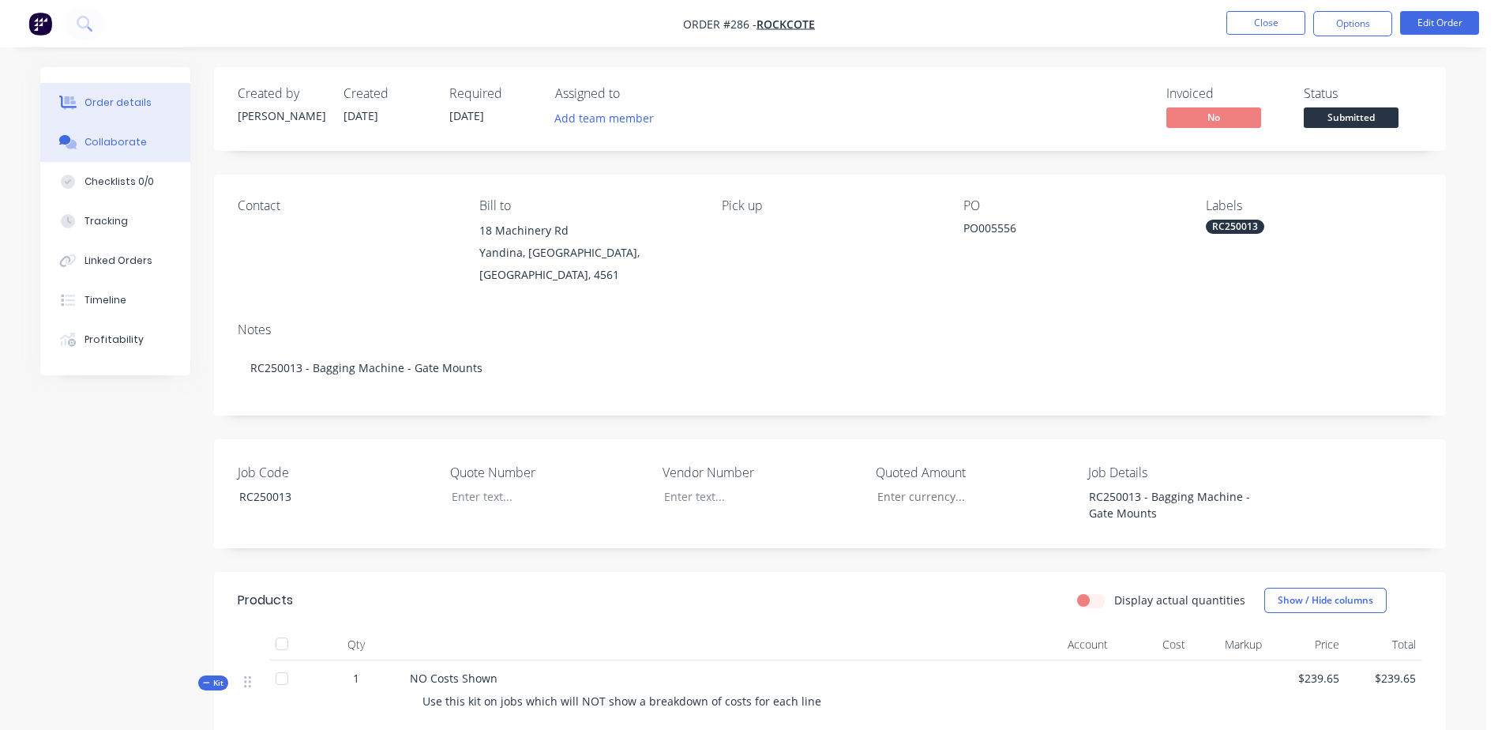
click at [114, 139] on div "Collaborate" at bounding box center [115, 142] width 62 height 14
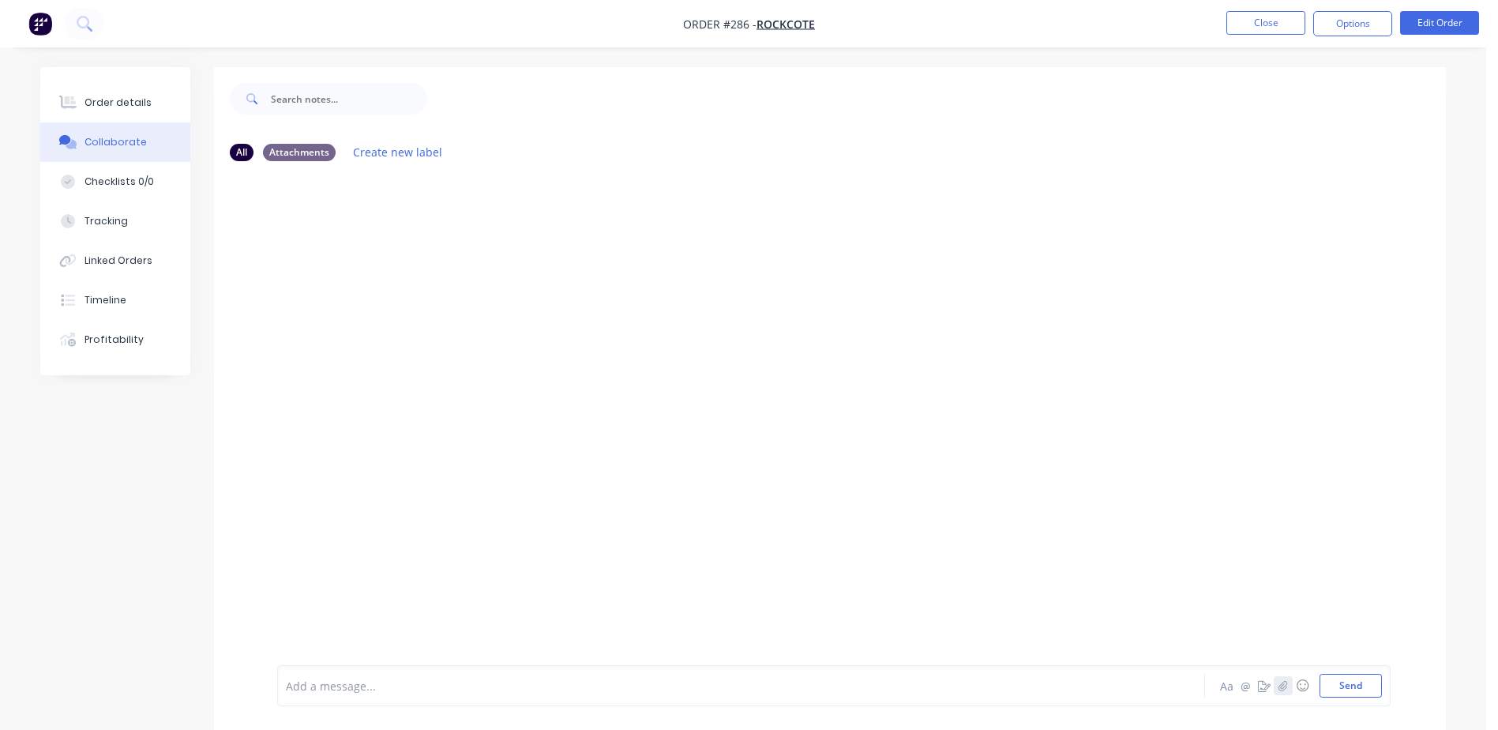
click at [1287, 682] on icon "button" at bounding box center [1283, 685] width 9 height 11
click at [1359, 681] on button "Send" at bounding box center [1351, 686] width 62 height 24
click at [1261, 25] on button "Close" at bounding box center [1265, 23] width 79 height 24
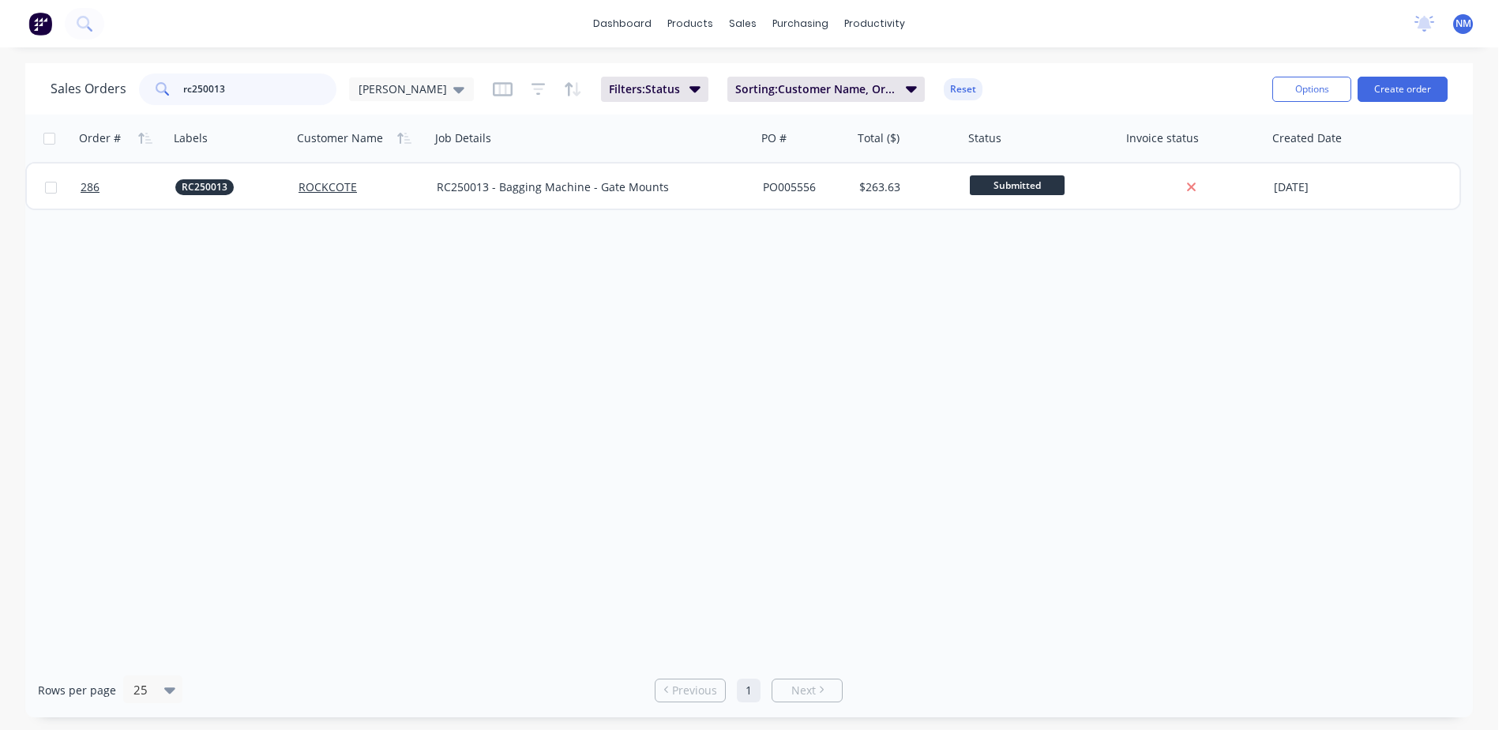
click at [246, 92] on input "rc250013" at bounding box center [260, 89] width 154 height 32
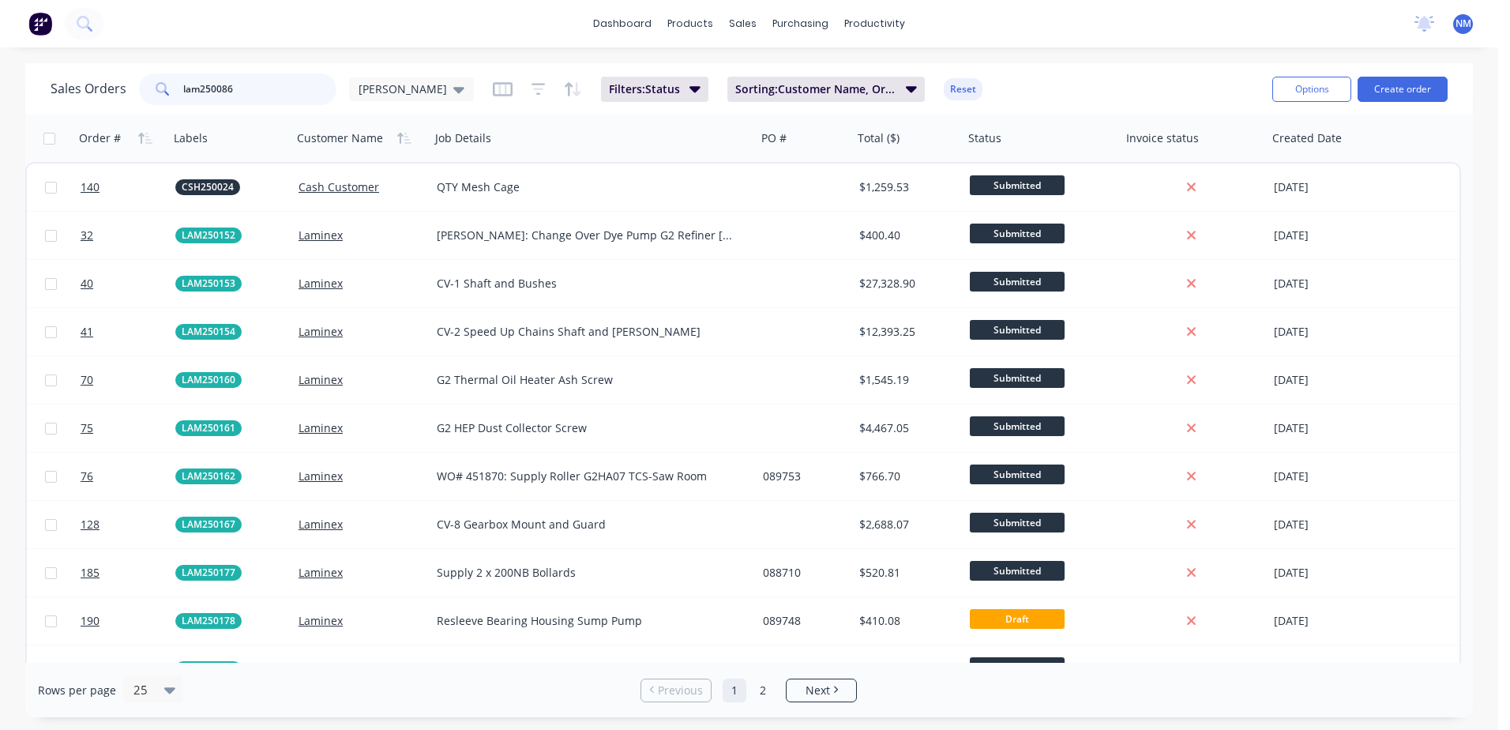
click at [246, 92] on input "lam250086" at bounding box center [260, 89] width 154 height 32
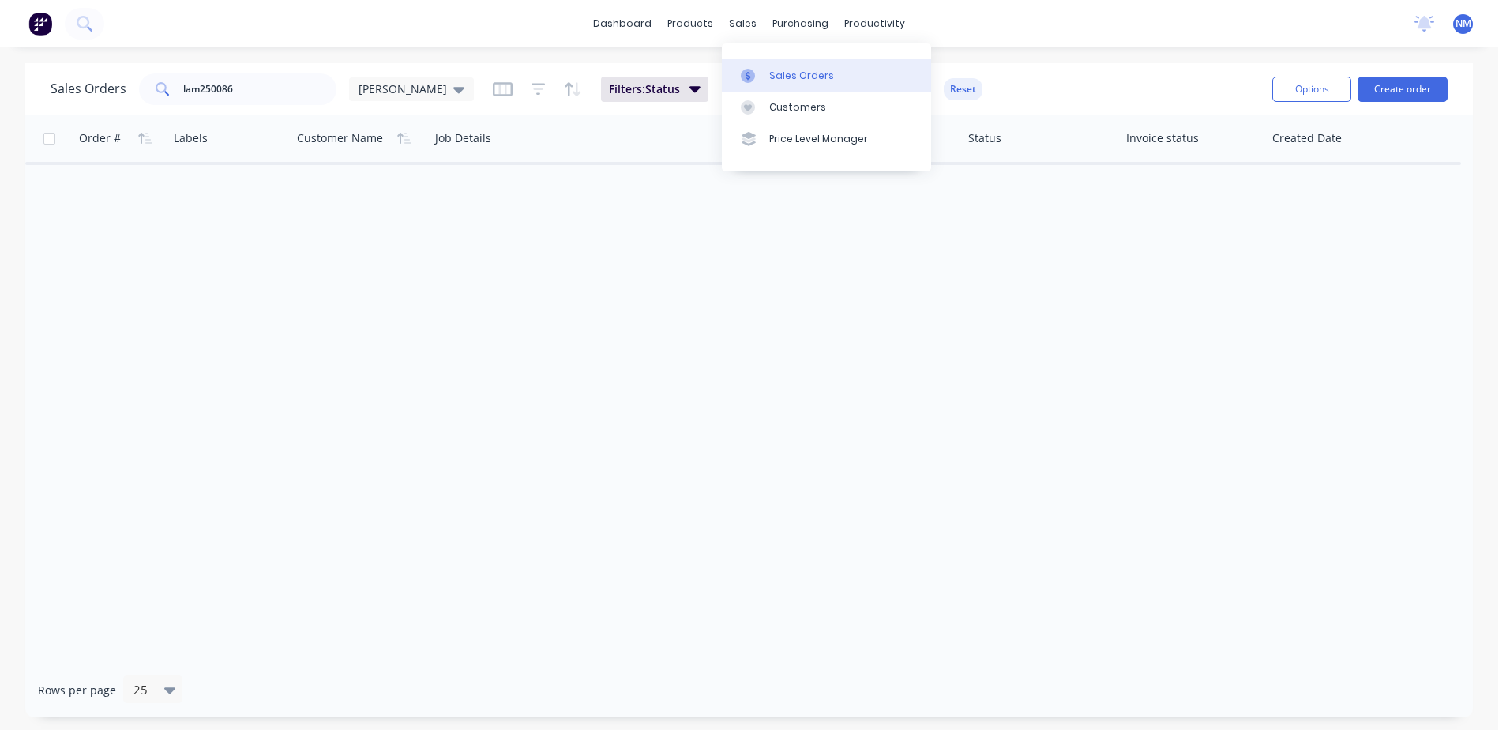
click at [775, 74] on div "Sales Orders" at bounding box center [801, 76] width 65 height 14
click at [746, 17] on div "sales" at bounding box center [742, 24] width 43 height 24
click at [778, 75] on div "Sales Orders" at bounding box center [801, 76] width 65 height 14
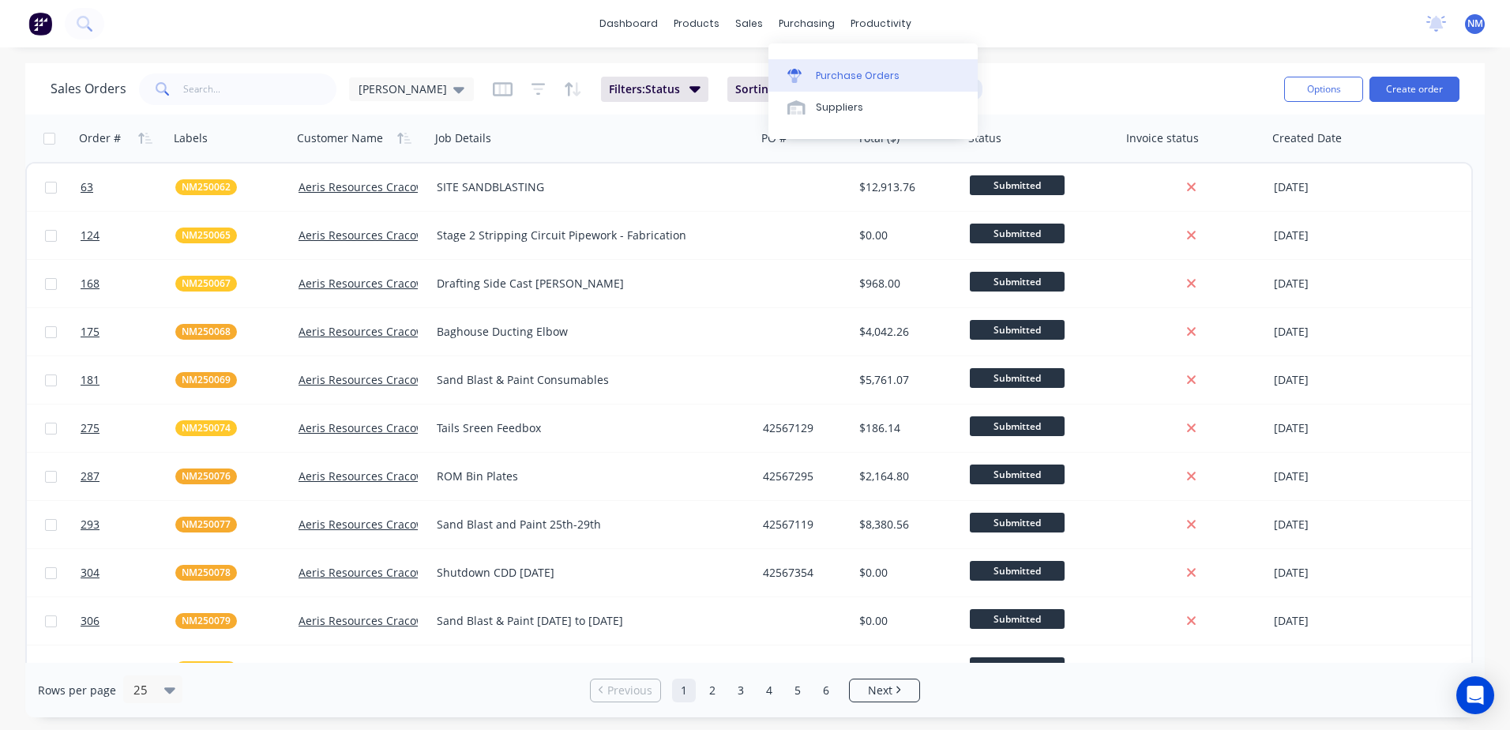
click at [835, 74] on div "Purchase Orders" at bounding box center [858, 76] width 84 height 14
click at [216, 84] on input "text" at bounding box center [260, 89] width 154 height 32
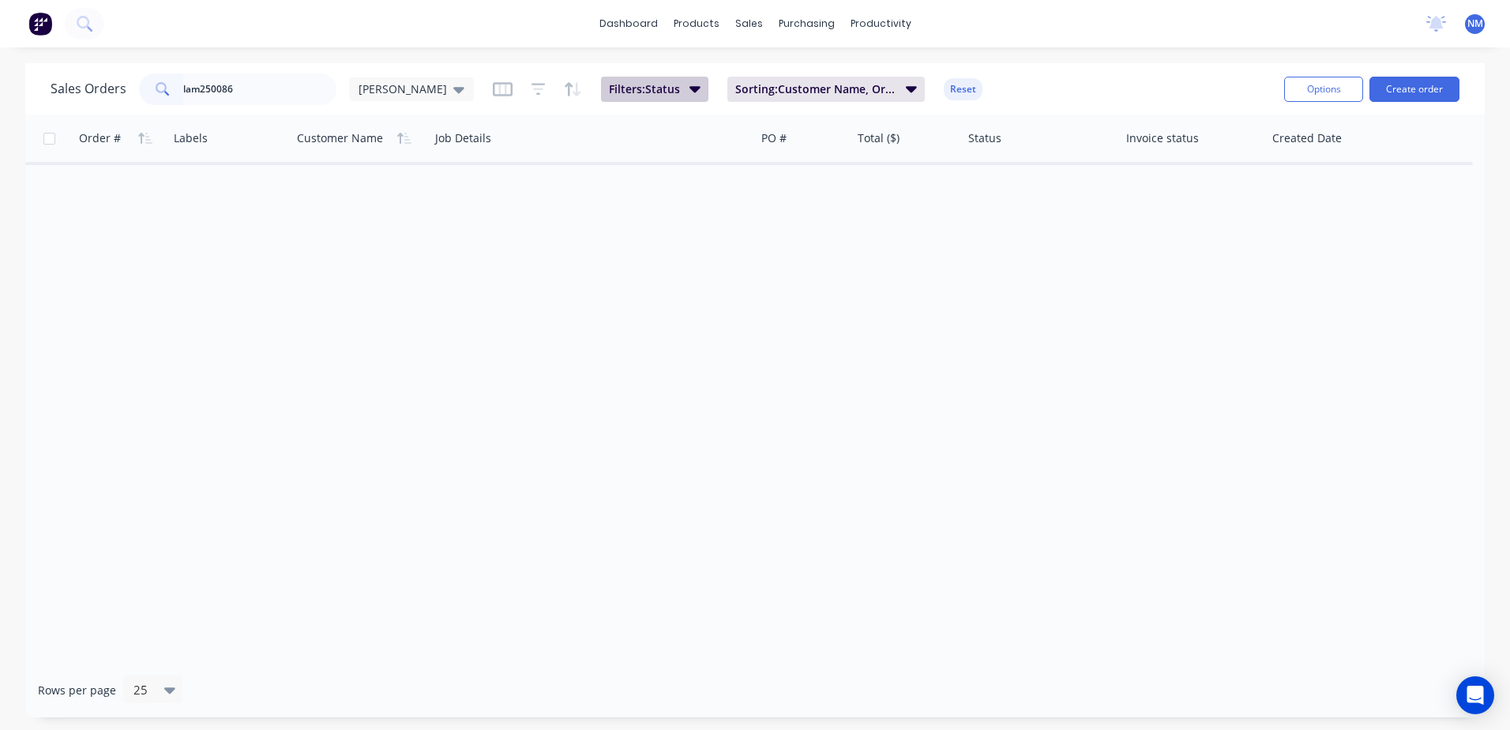
click at [689, 89] on icon "button" at bounding box center [694, 89] width 11 height 6
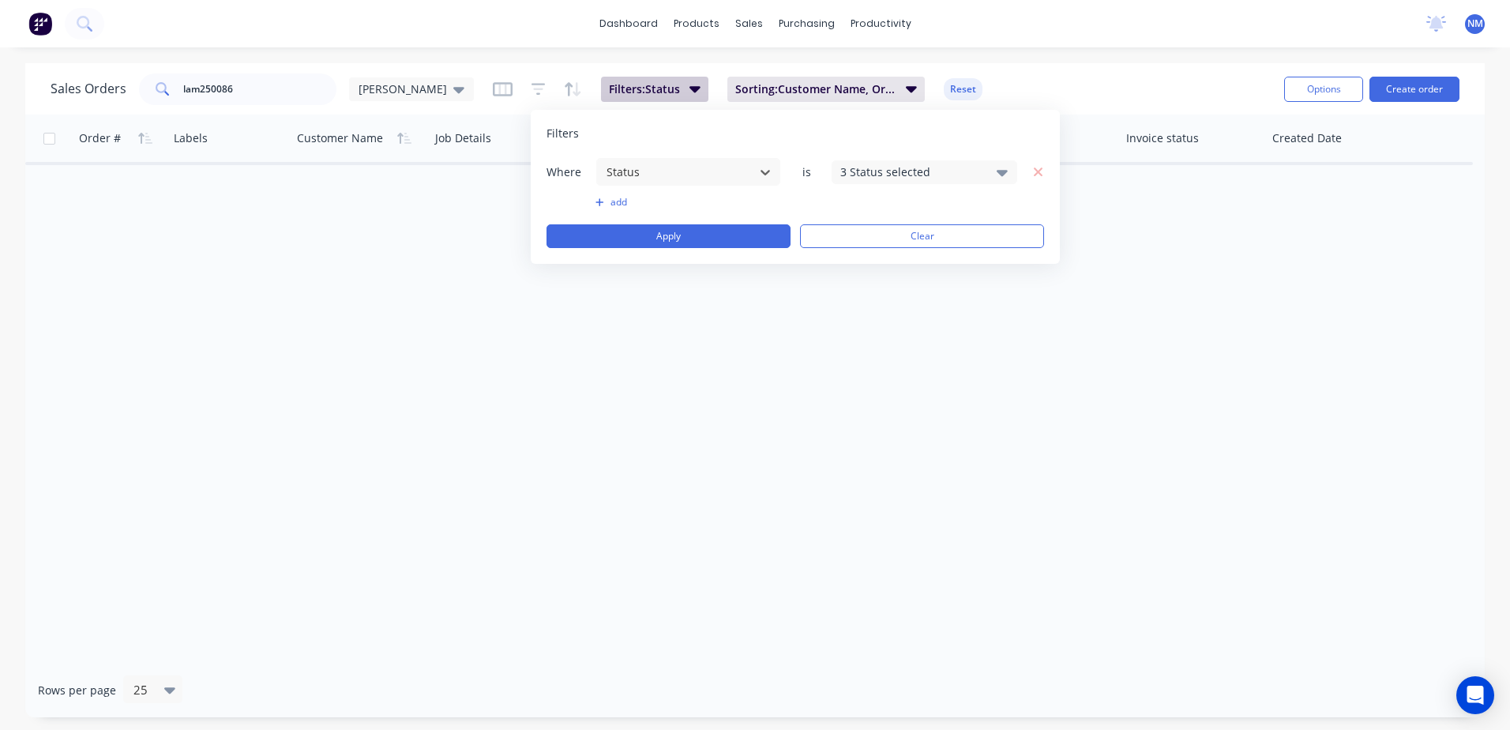
click at [689, 89] on icon "button" at bounding box center [694, 89] width 11 height 6
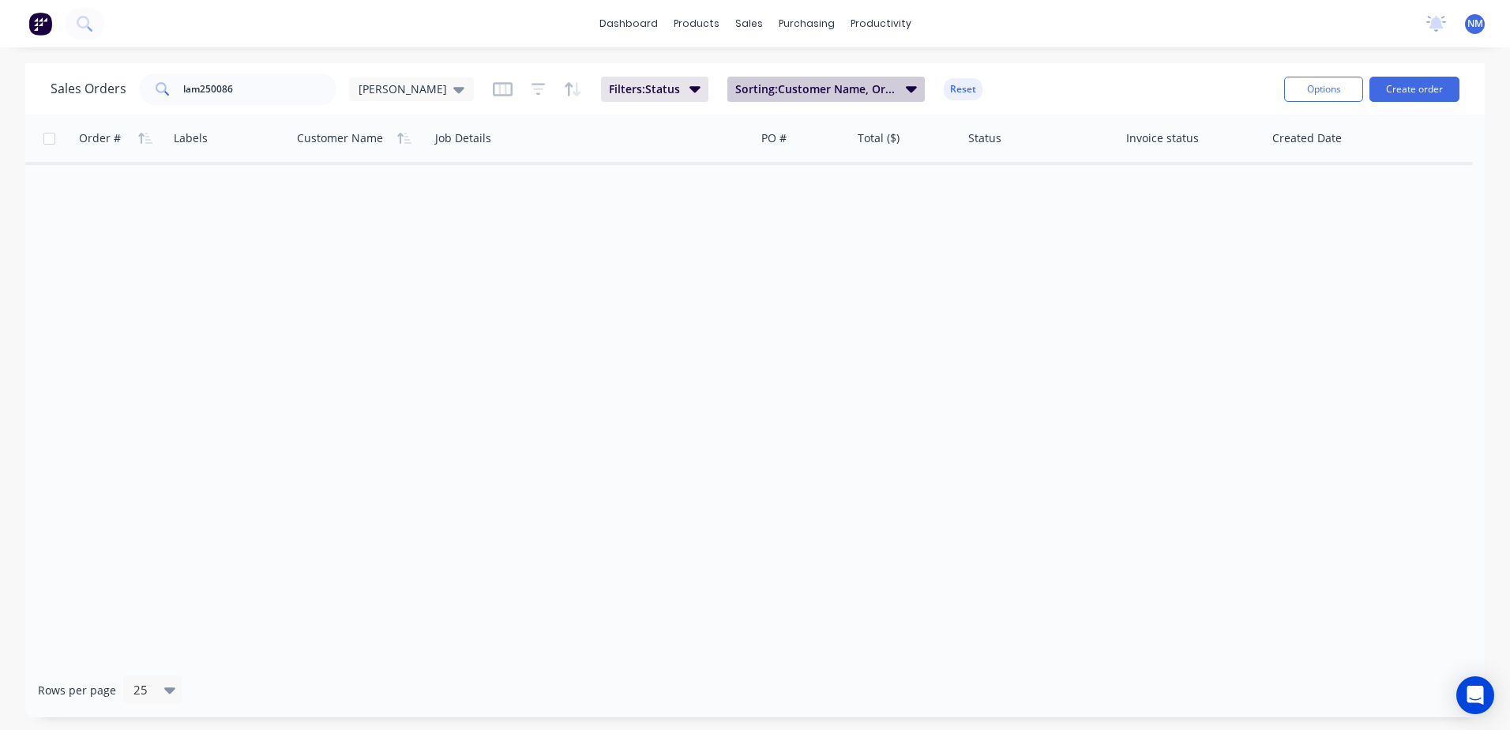
click at [906, 90] on icon "button" at bounding box center [911, 88] width 11 height 17
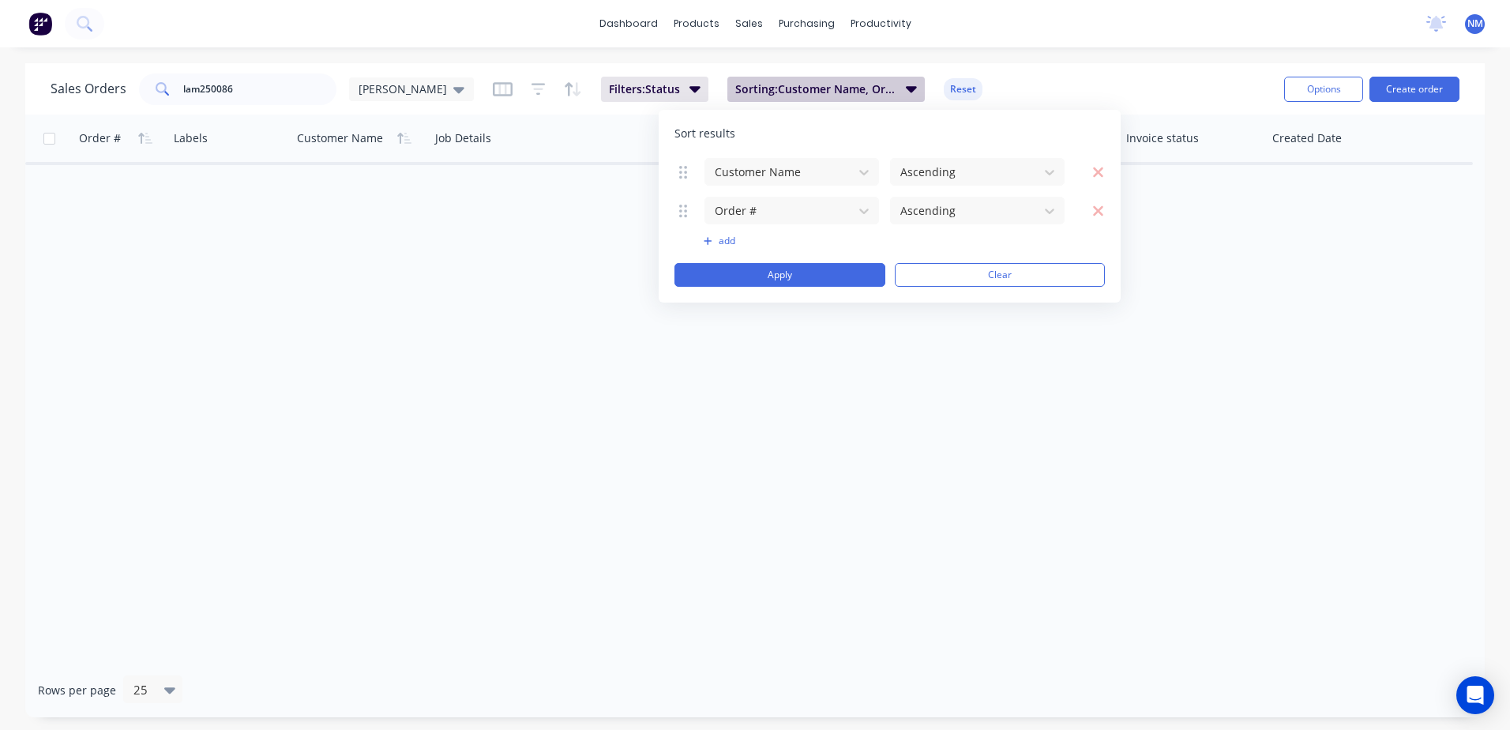
click at [906, 90] on icon "button" at bounding box center [911, 88] width 11 height 17
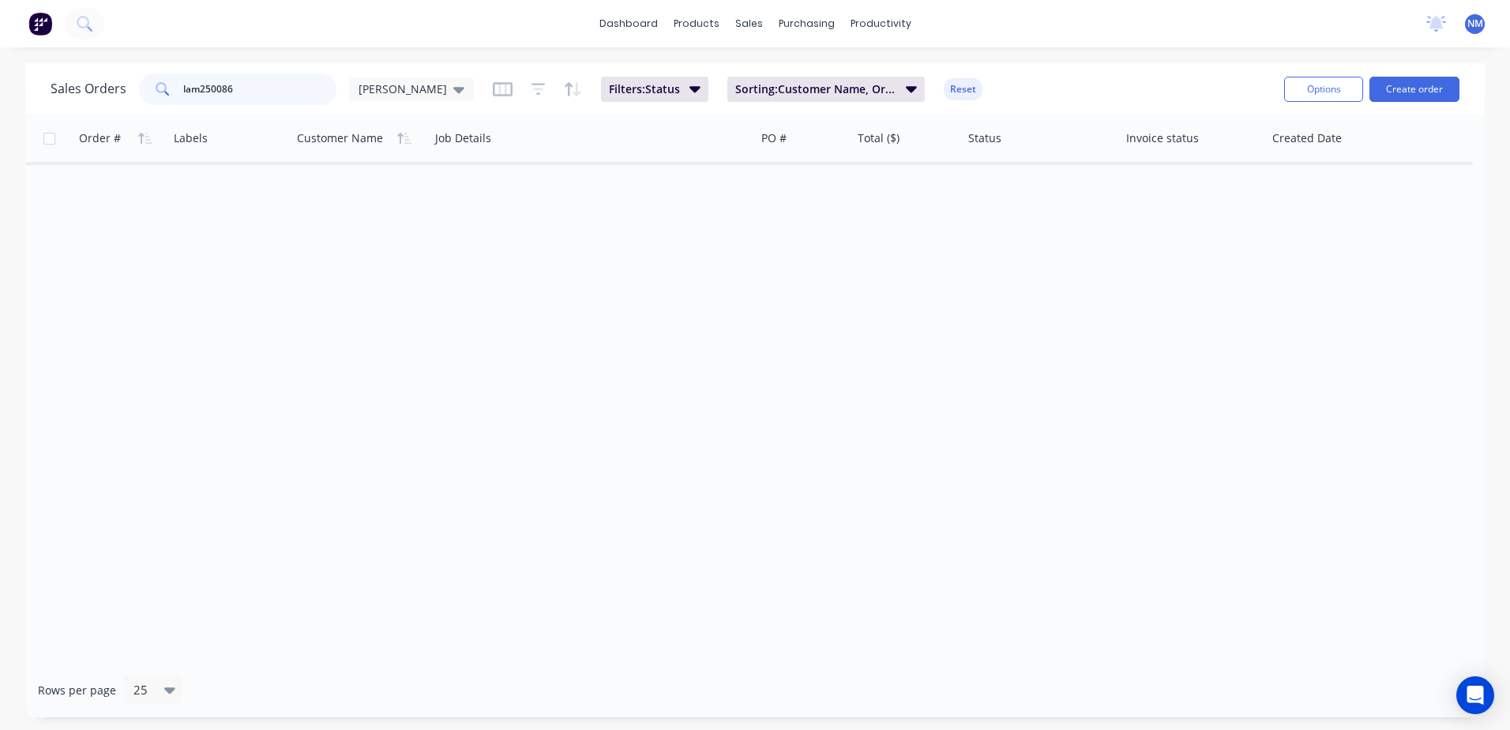
click at [273, 89] on input "lam250086" at bounding box center [260, 89] width 154 height 32
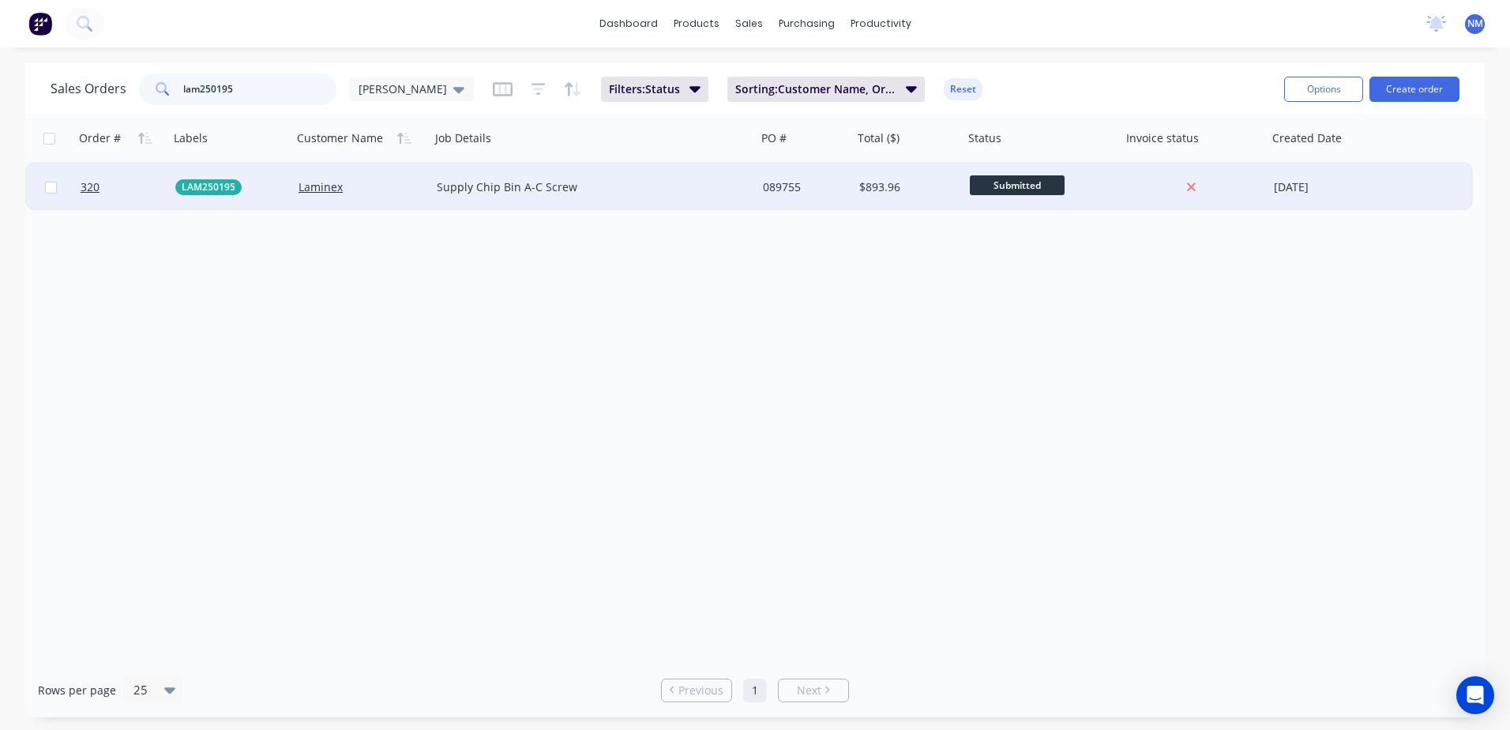
type input "lam250195"
click at [820, 184] on div "089755" at bounding box center [803, 187] width 80 height 16
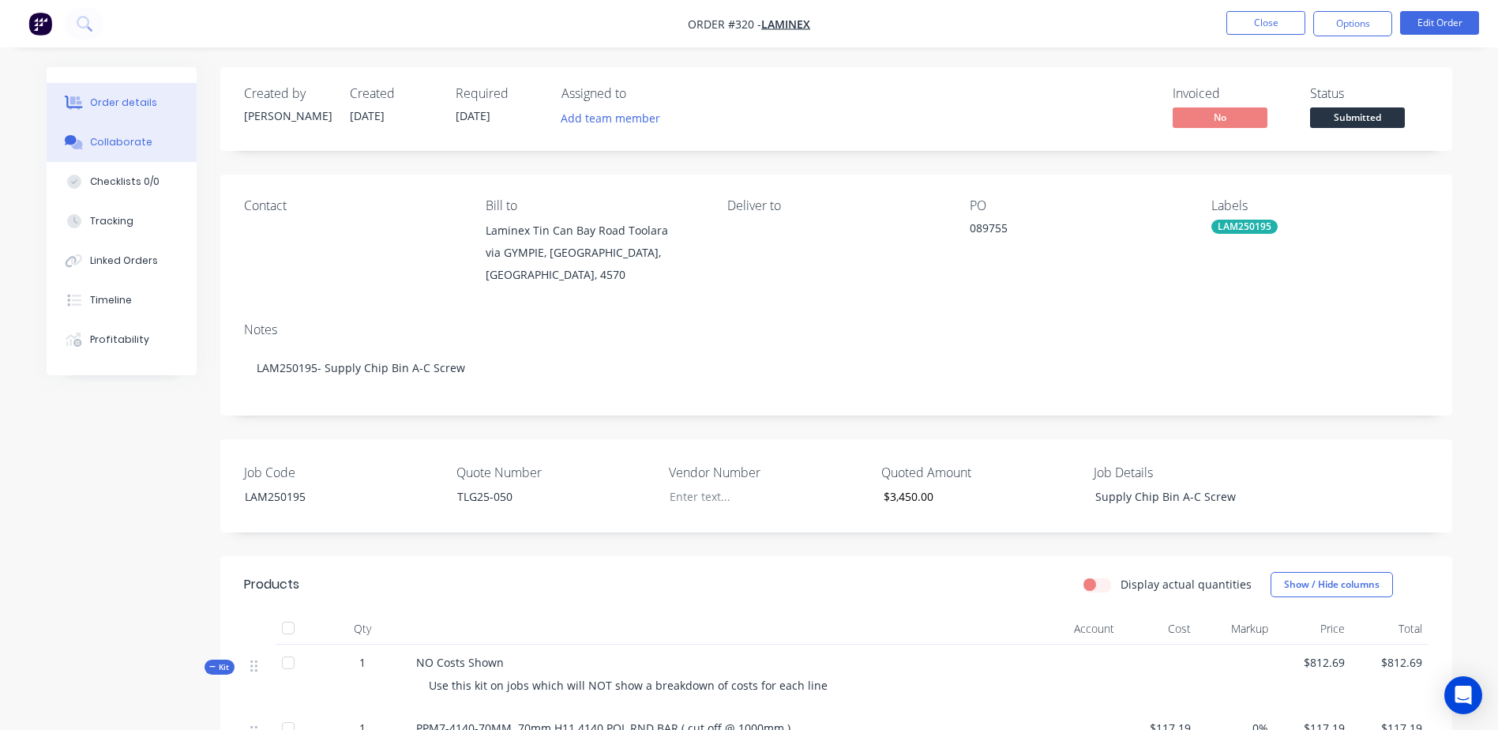
click at [99, 145] on div "Collaborate" at bounding box center [121, 142] width 62 height 14
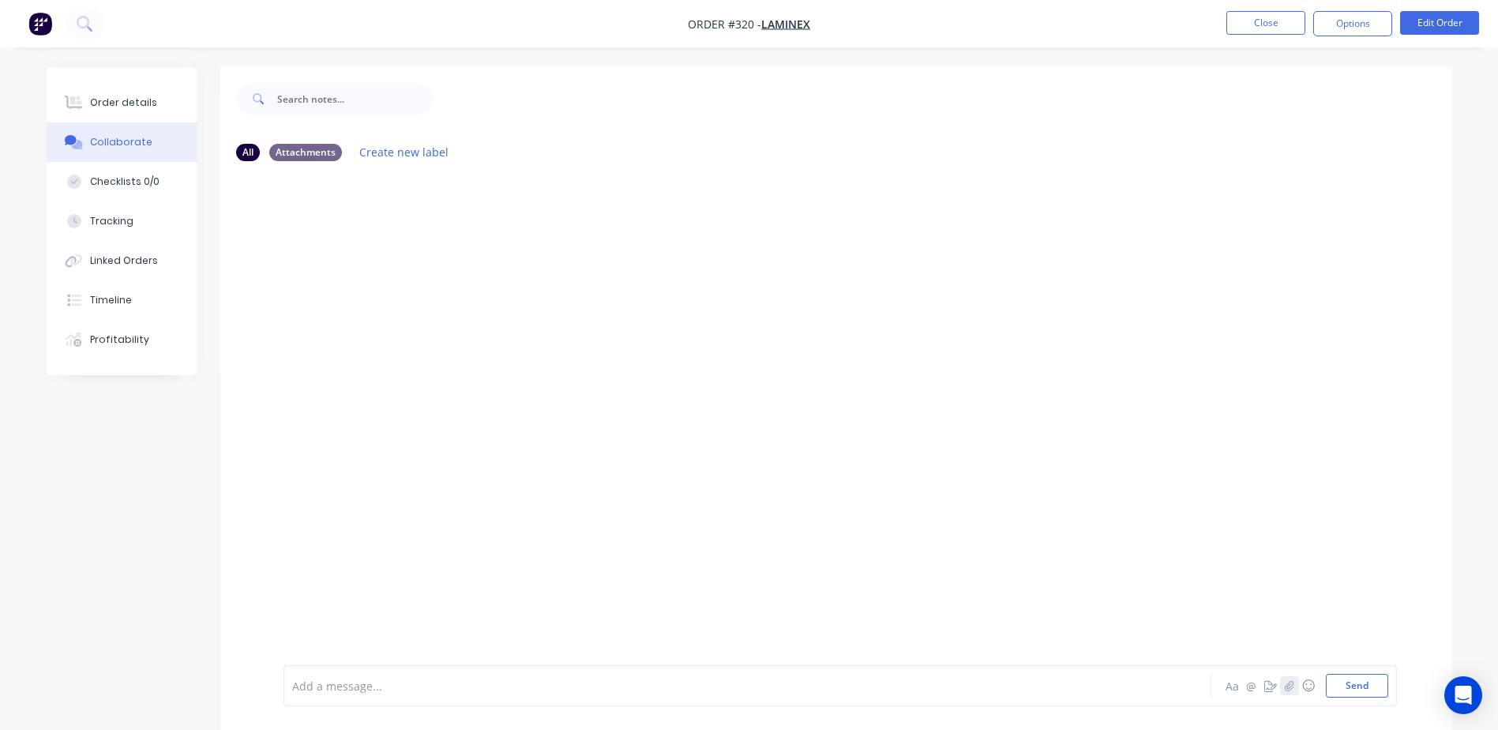
click at [1286, 681] on icon "button" at bounding box center [1288, 685] width 9 height 11
click at [1288, 688] on icon "button" at bounding box center [1289, 685] width 9 height 10
click at [1290, 685] on icon "button" at bounding box center [1288, 685] width 9 height 11
click at [353, 600] on icon at bounding box center [355, 599] width 14 height 14
click at [1369, 685] on button "Send" at bounding box center [1357, 686] width 62 height 24
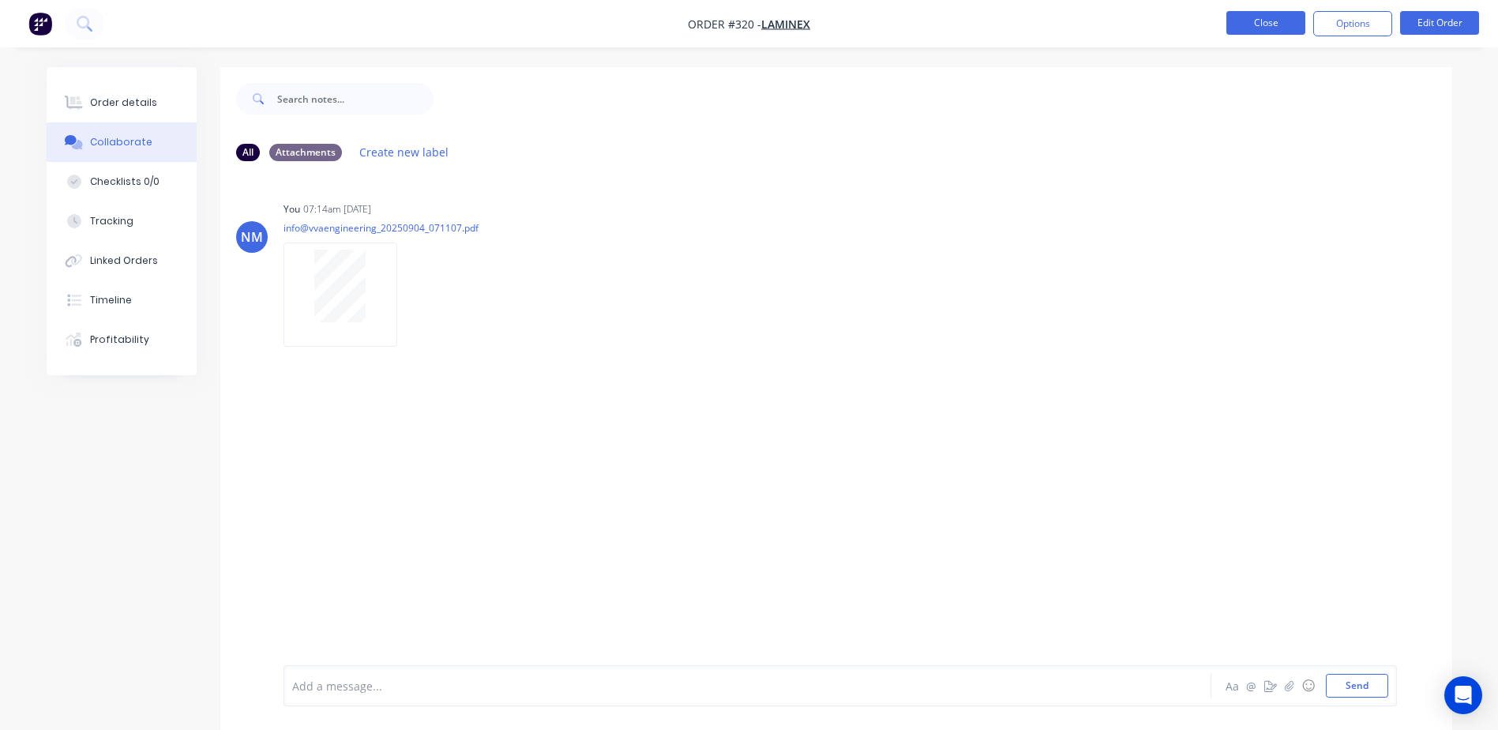
click at [1238, 27] on button "Close" at bounding box center [1265, 23] width 79 height 24
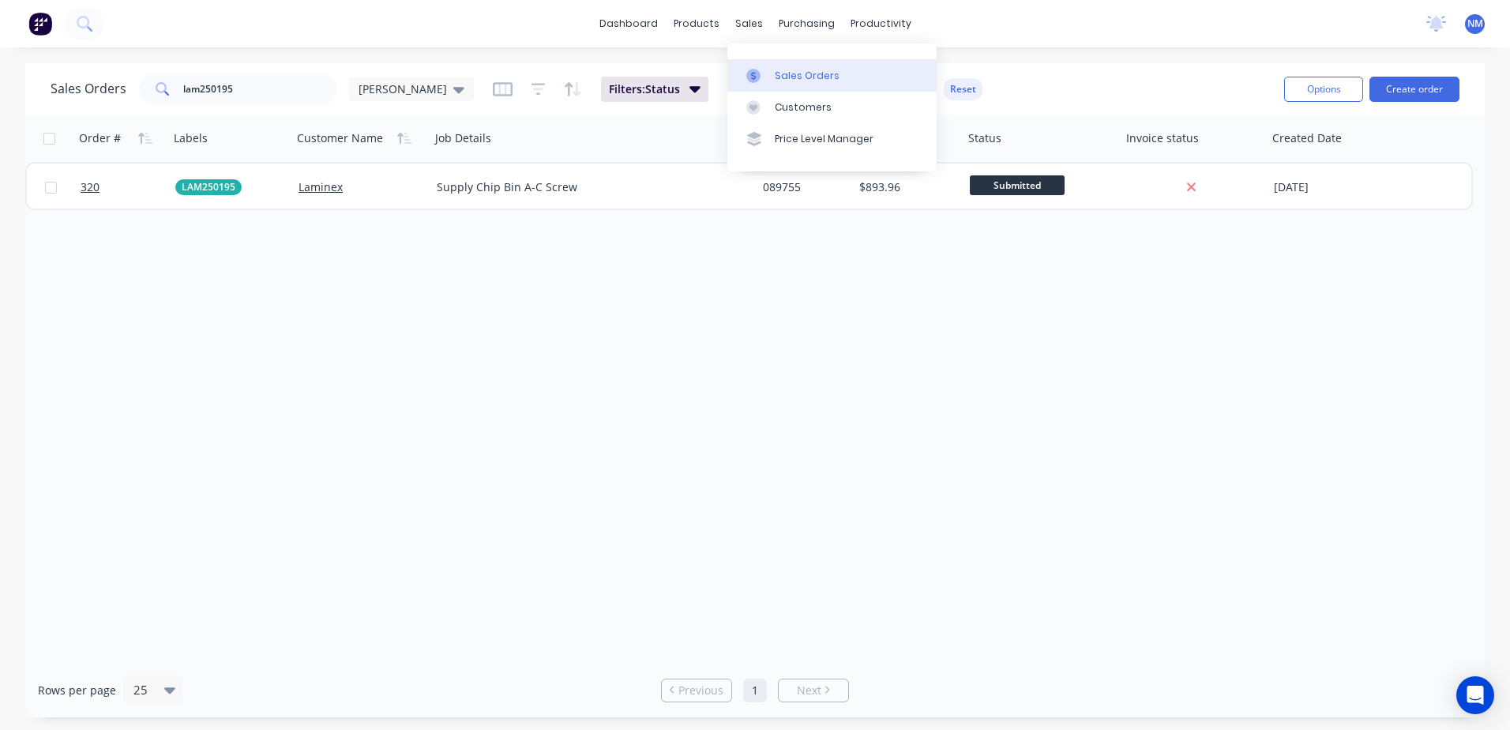
click at [809, 77] on div "Sales Orders" at bounding box center [807, 76] width 65 height 14
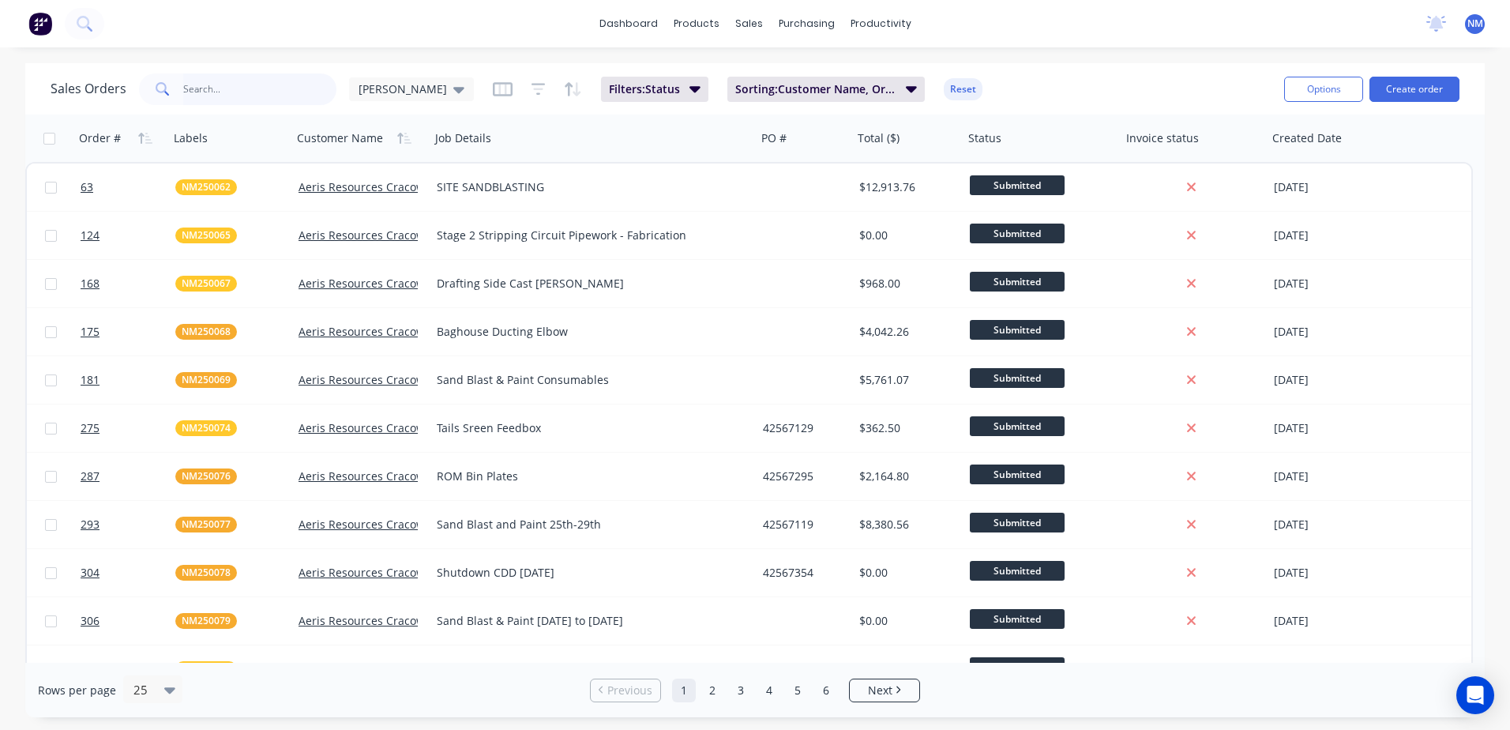
click at [228, 93] on input "text" at bounding box center [260, 89] width 154 height 32
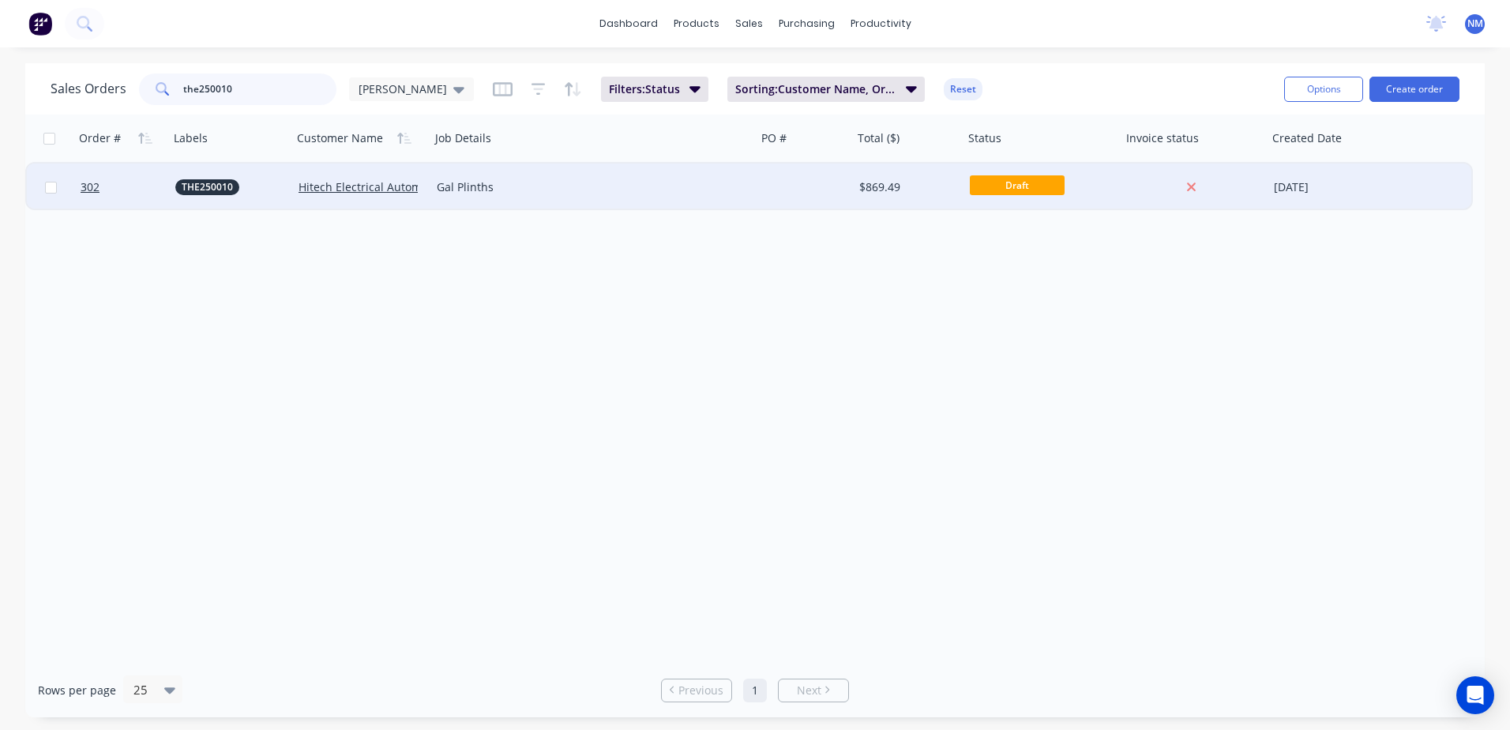
type input "the250010"
click at [798, 182] on div at bounding box center [805, 186] width 96 height 47
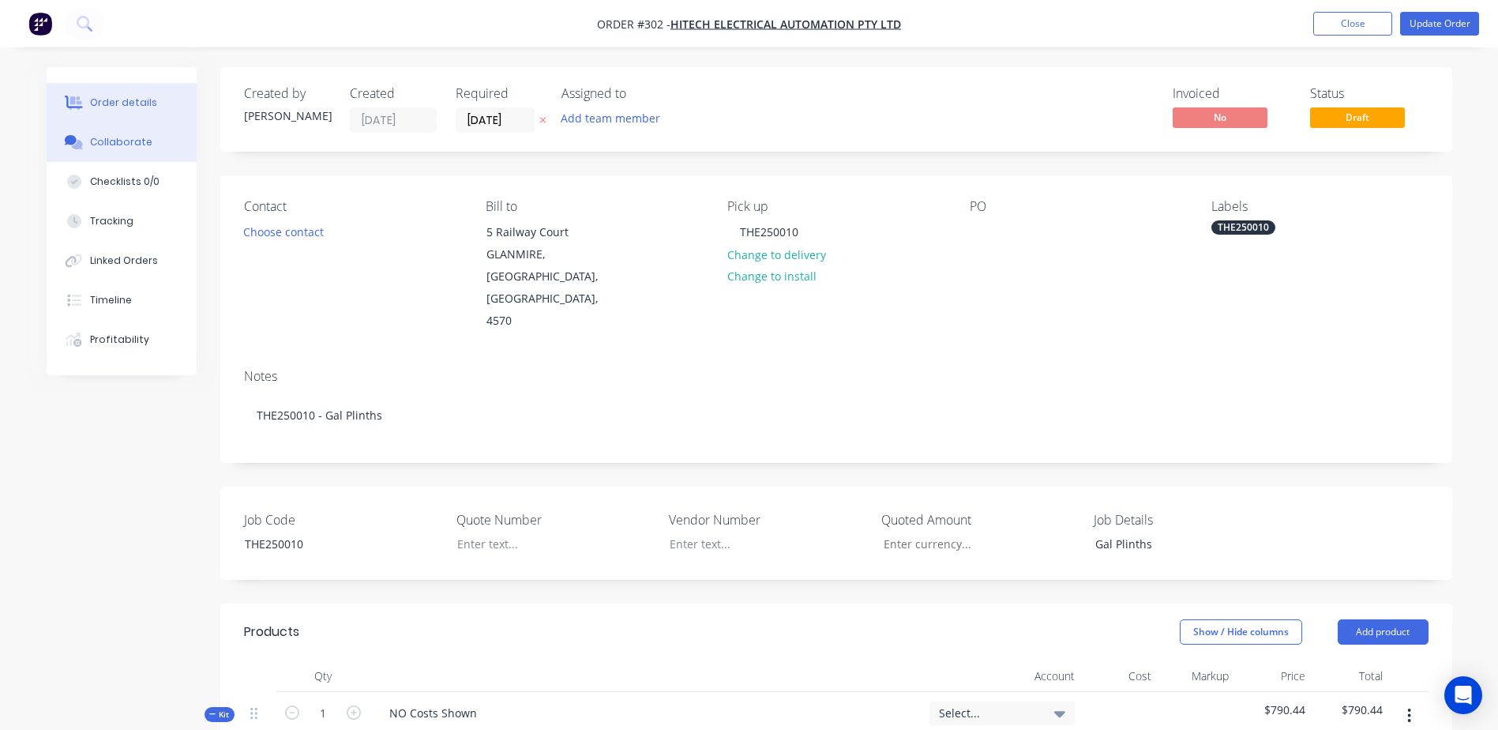
click at [152, 139] on button "Collaborate" at bounding box center [122, 141] width 150 height 39
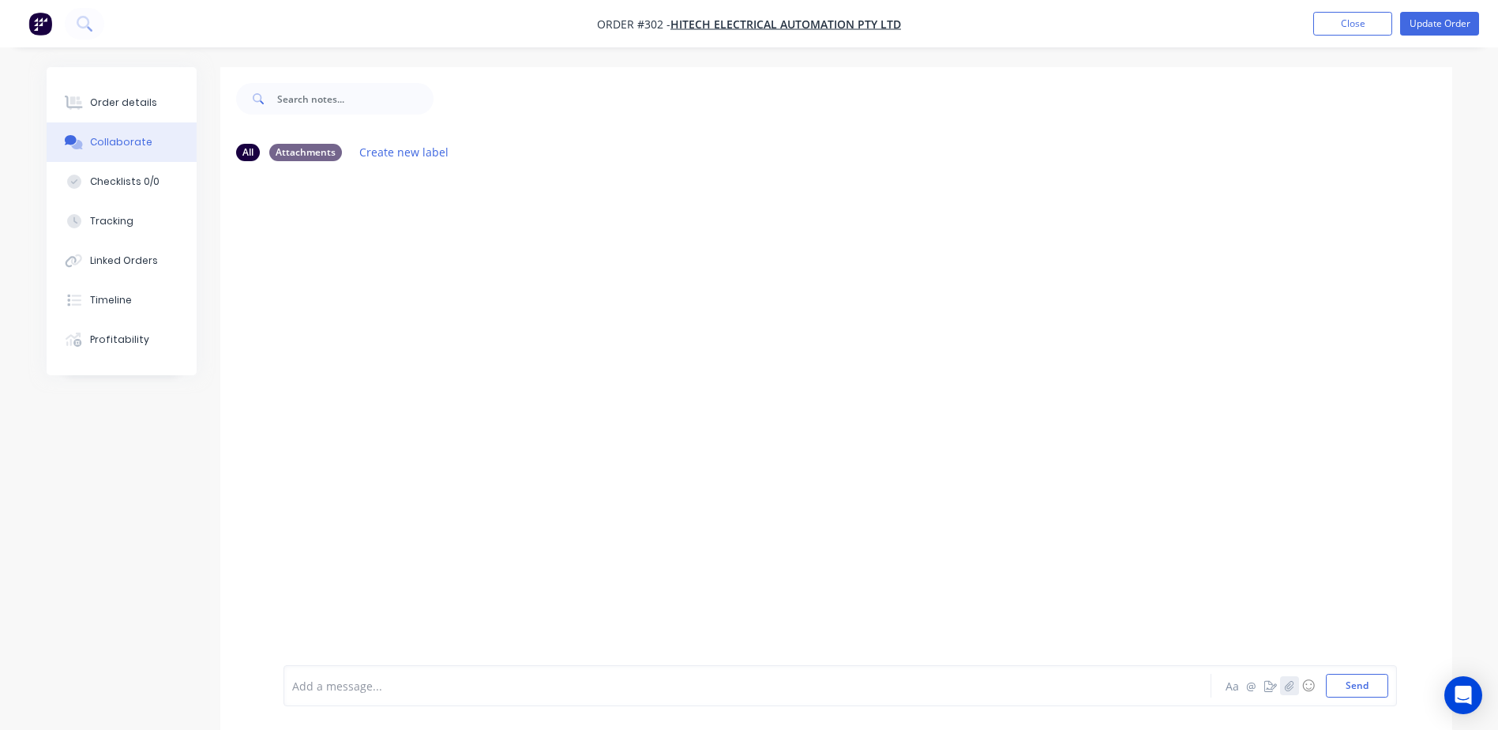
click at [1288, 687] on icon "button" at bounding box center [1288, 685] width 9 height 11
click at [1360, 690] on button "Send" at bounding box center [1357, 686] width 62 height 24
click at [80, 91] on button "Order details" at bounding box center [122, 102] width 150 height 39
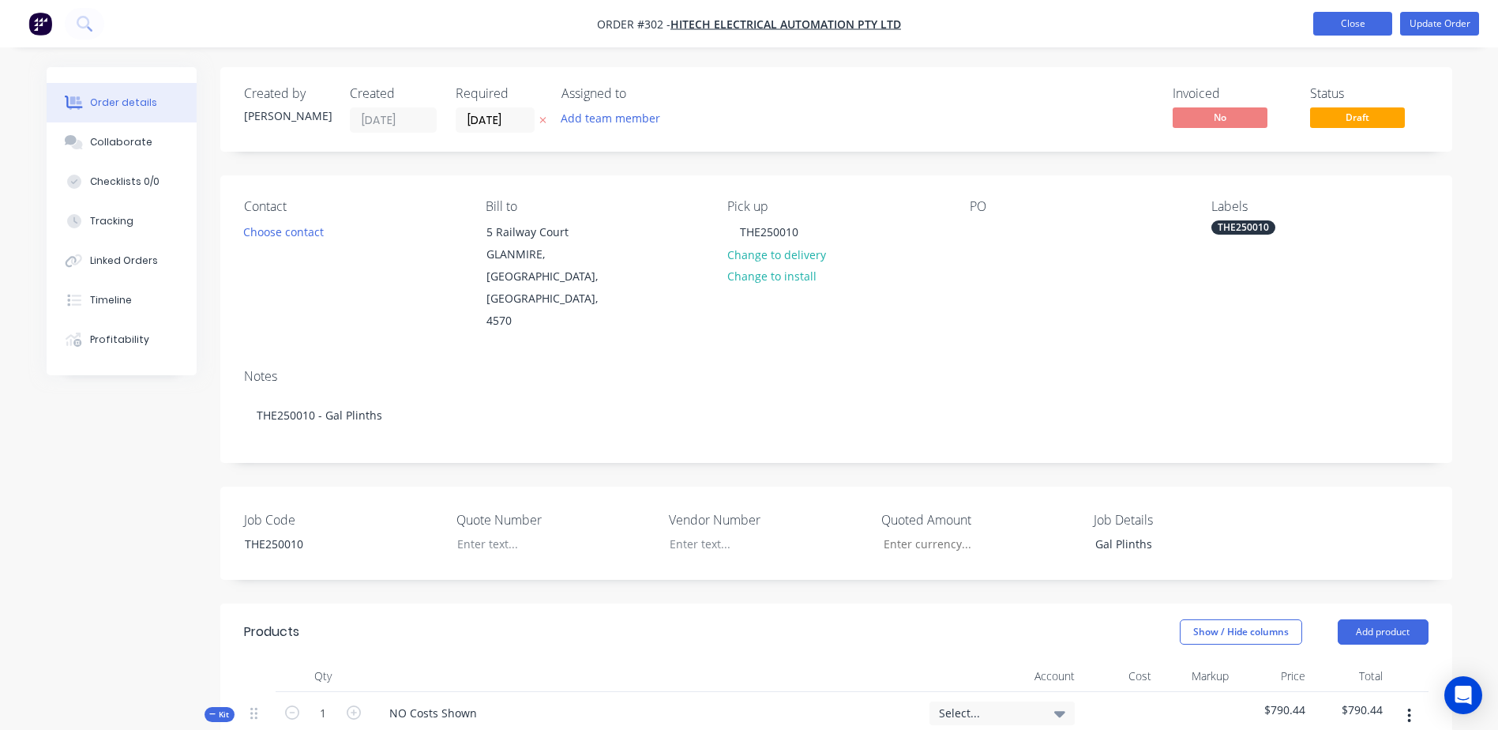
click at [1323, 28] on button "Close" at bounding box center [1352, 24] width 79 height 24
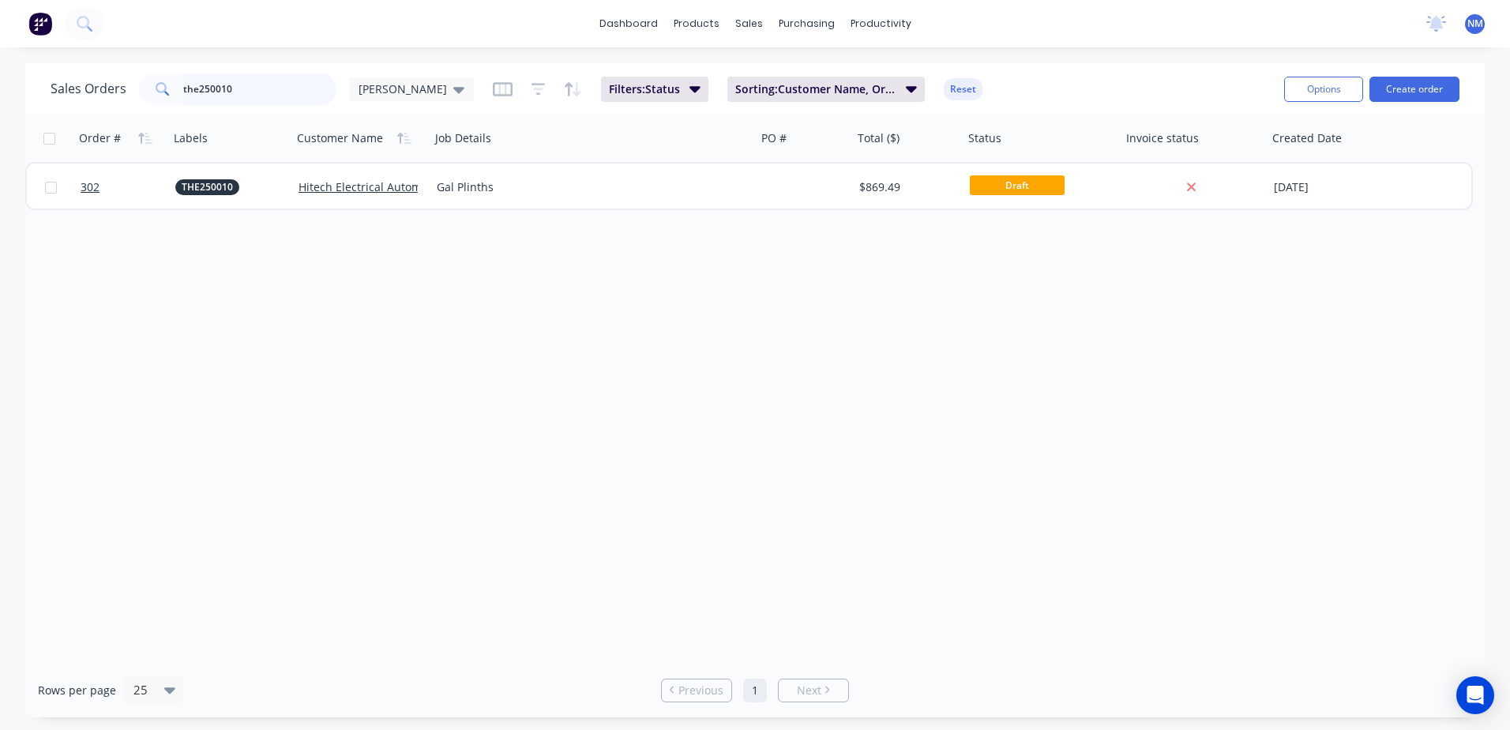
click at [235, 85] on input "the250010" at bounding box center [260, 89] width 154 height 32
type input "t"
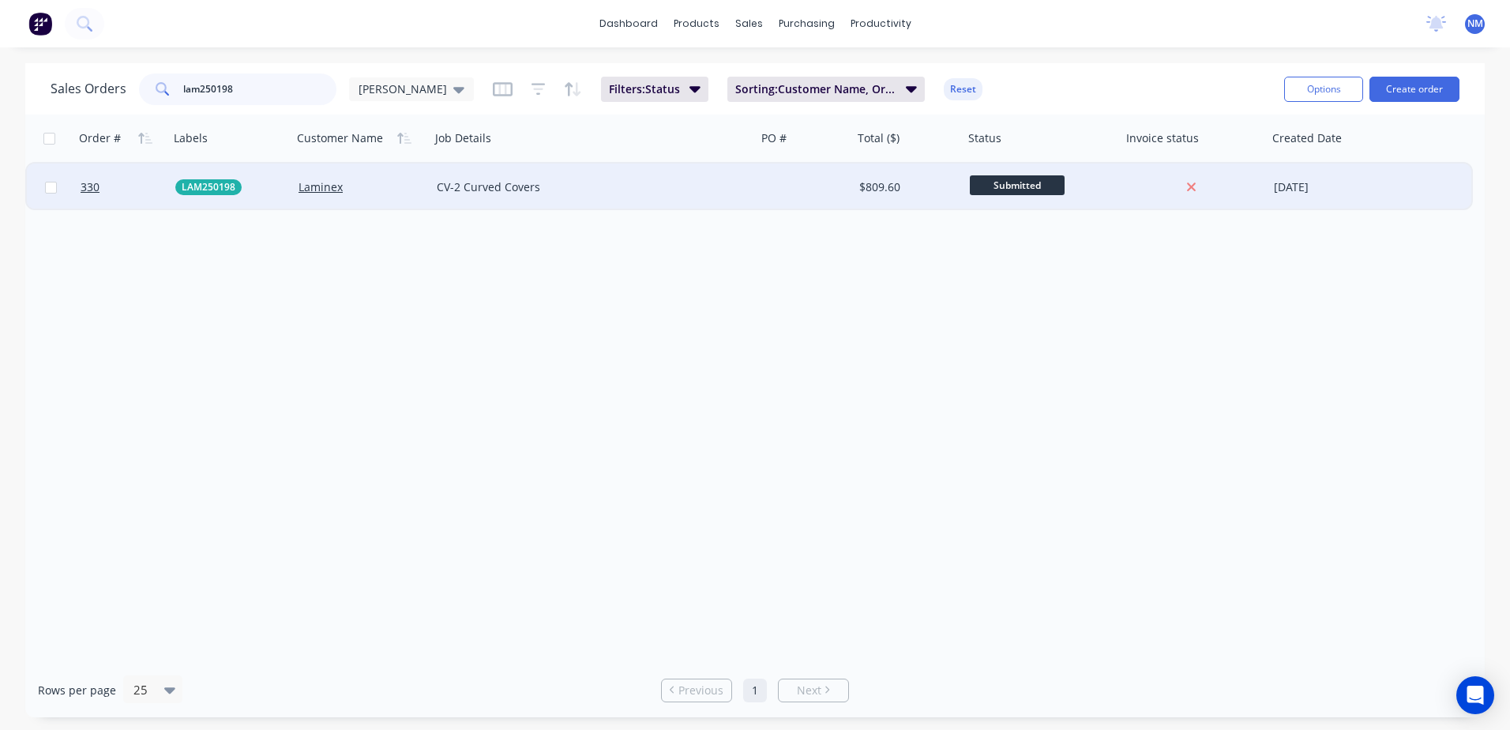
type input "lam250198"
click at [820, 186] on div at bounding box center [805, 186] width 96 height 47
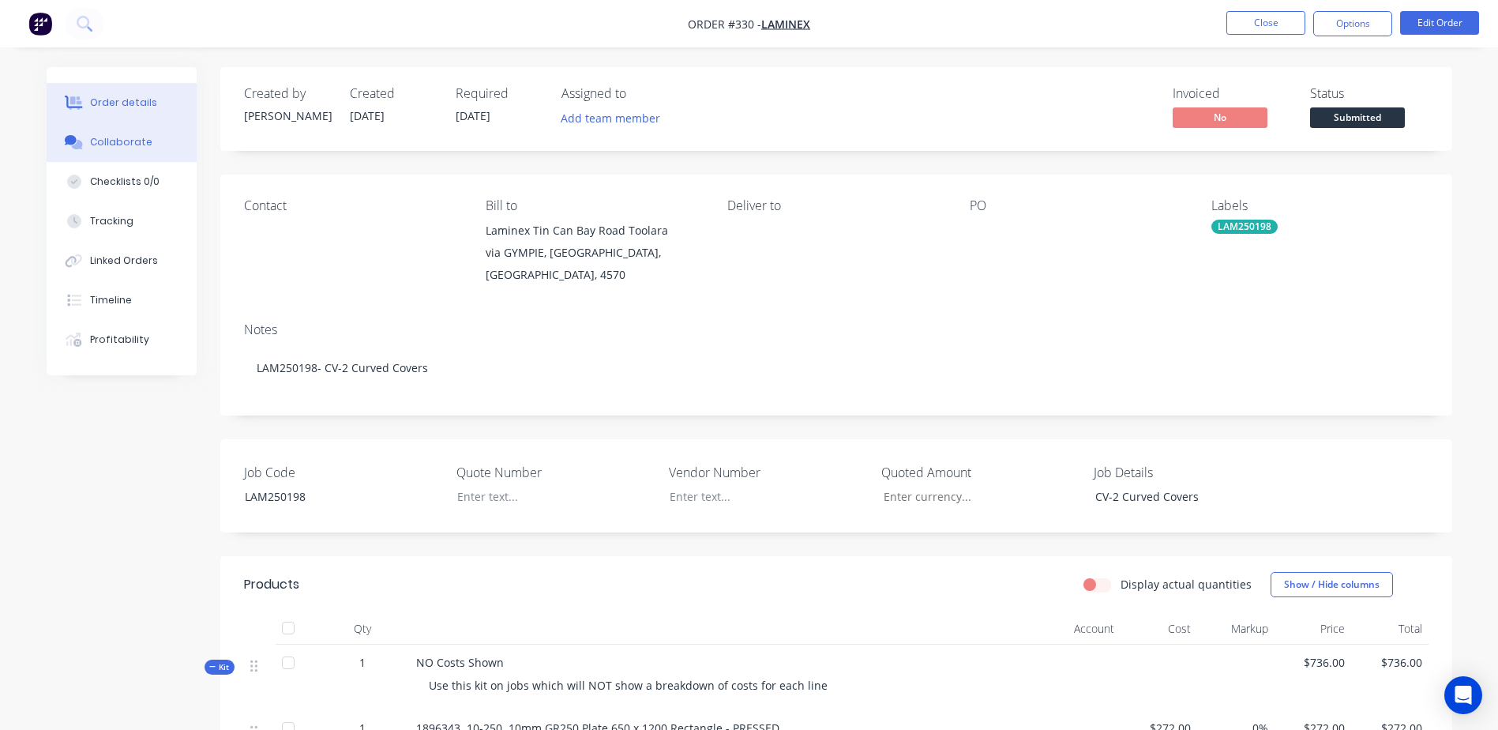
click at [133, 139] on div "Collaborate" at bounding box center [121, 142] width 62 height 14
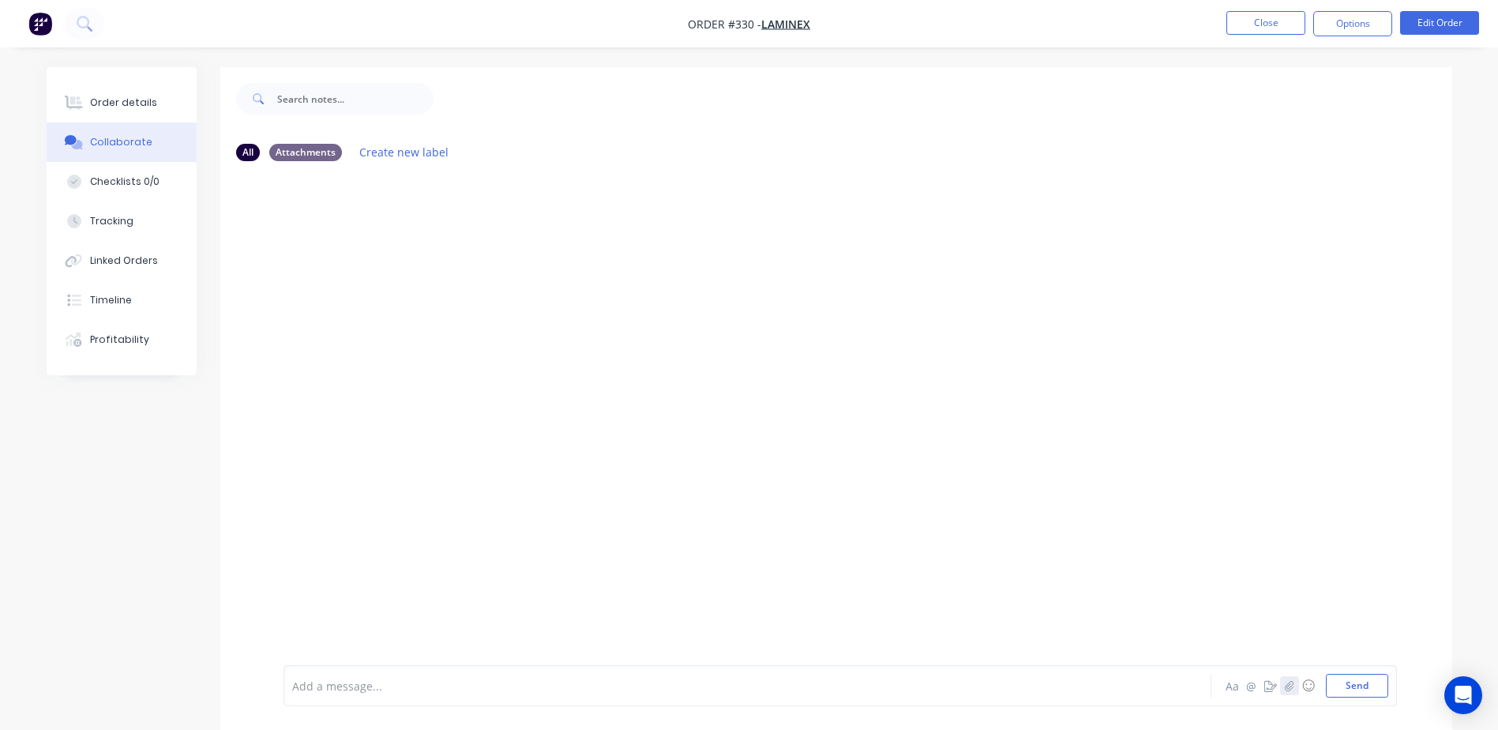
click at [1288, 684] on icon "button" at bounding box center [1288, 685] width 9 height 11
click at [322, 649] on div at bounding box center [327, 626] width 55 height 55
click at [1347, 688] on button "Send" at bounding box center [1357, 686] width 62 height 24
click at [1241, 21] on button "Close" at bounding box center [1265, 23] width 79 height 24
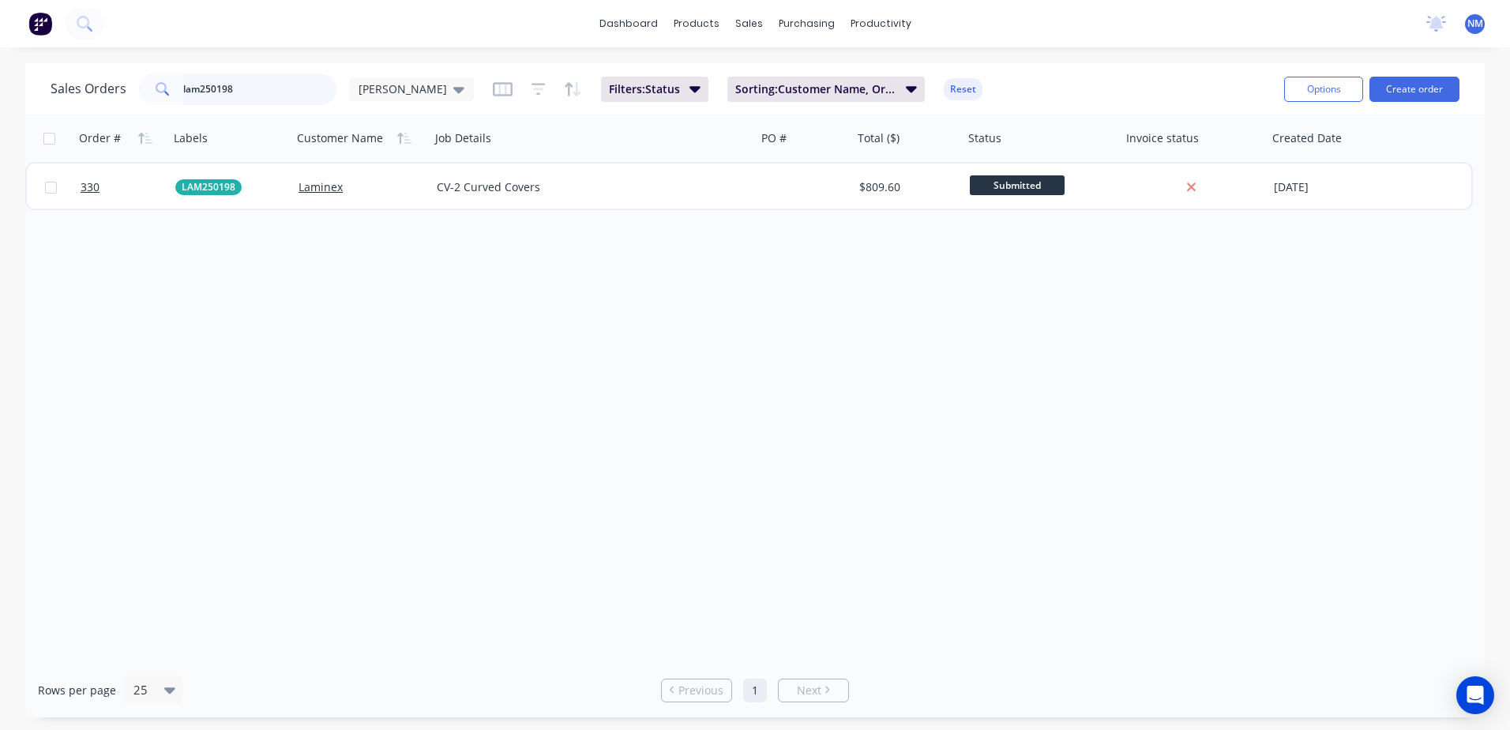
click at [262, 90] on input "lam250198" at bounding box center [260, 89] width 154 height 32
type input "l"
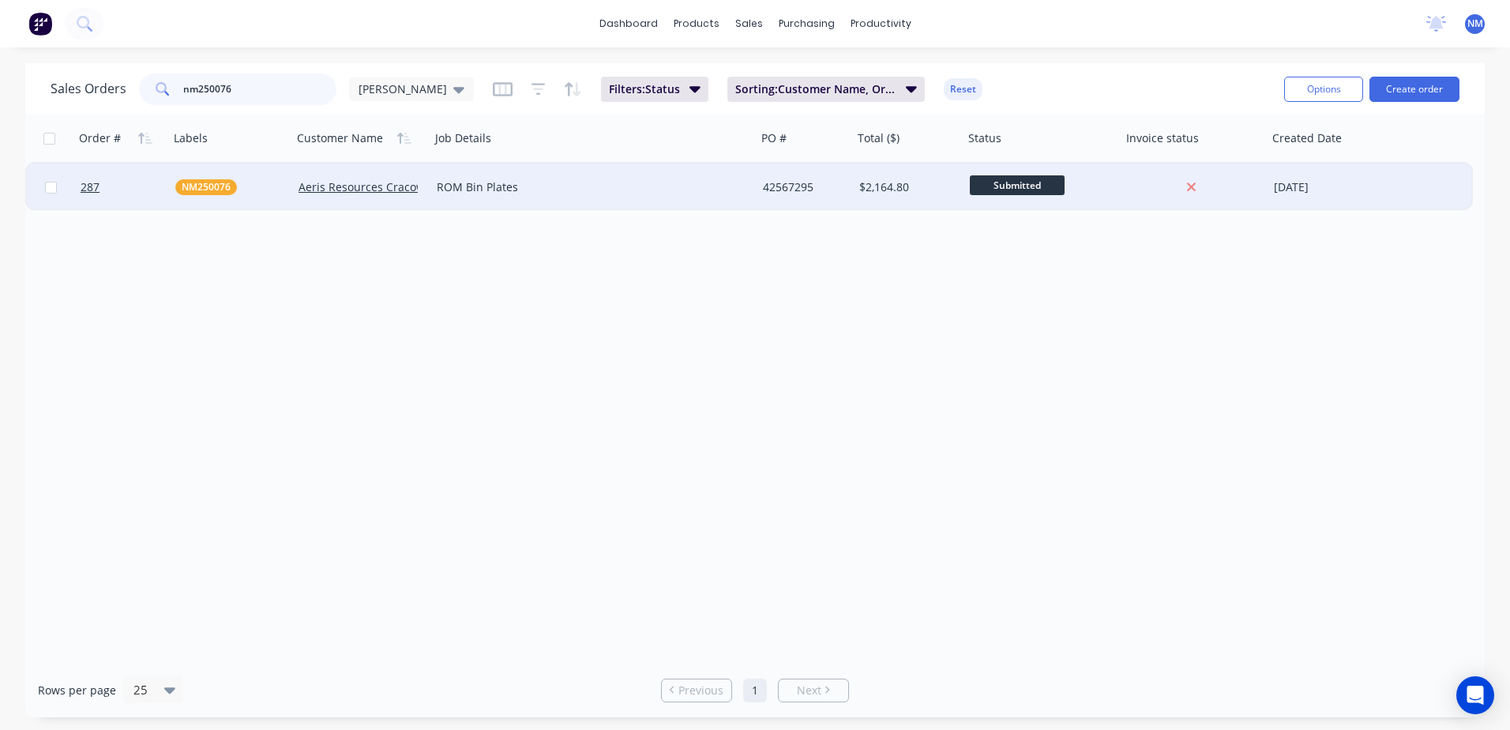
type input "nm250076"
click at [824, 190] on div "42567295" at bounding box center [803, 187] width 80 height 16
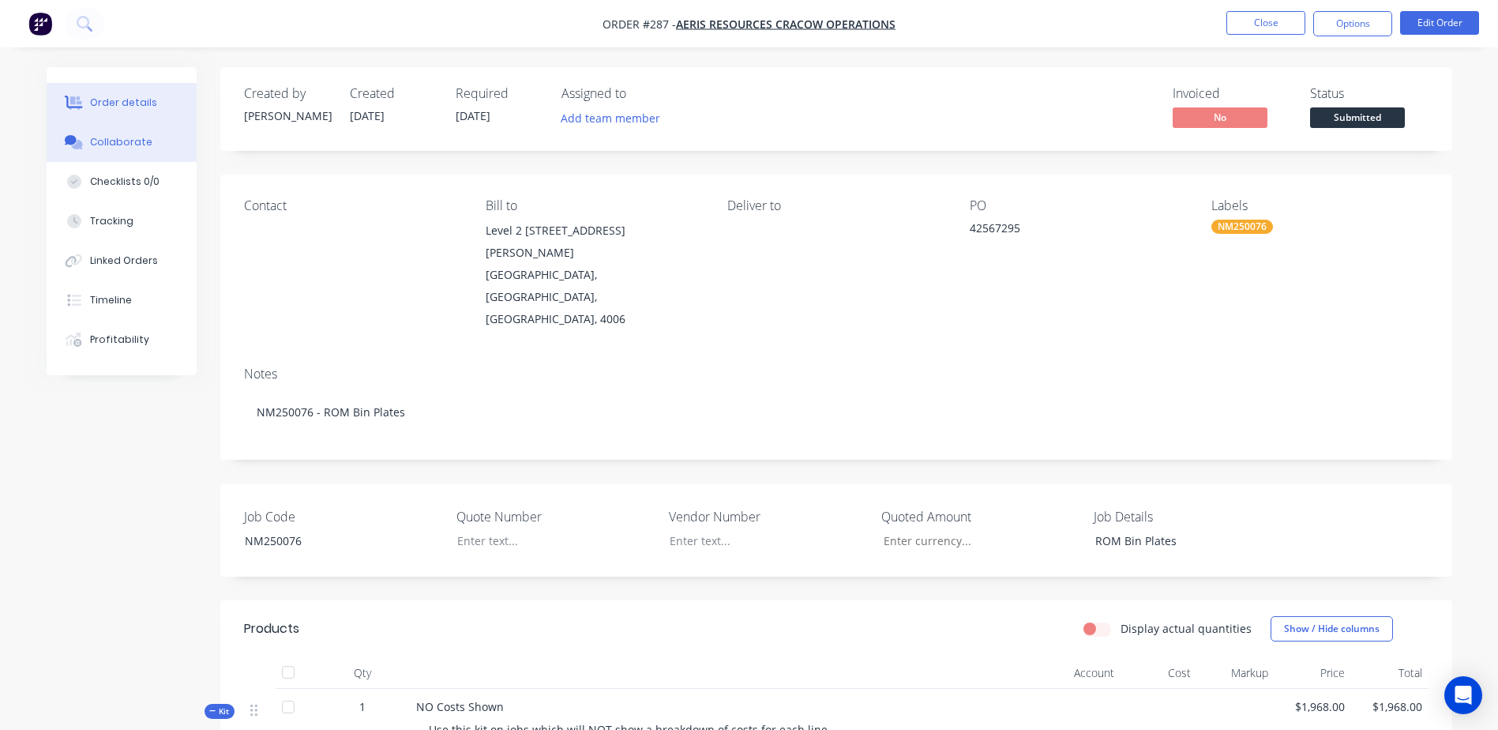
click at [124, 140] on div "Collaborate" at bounding box center [121, 142] width 62 height 14
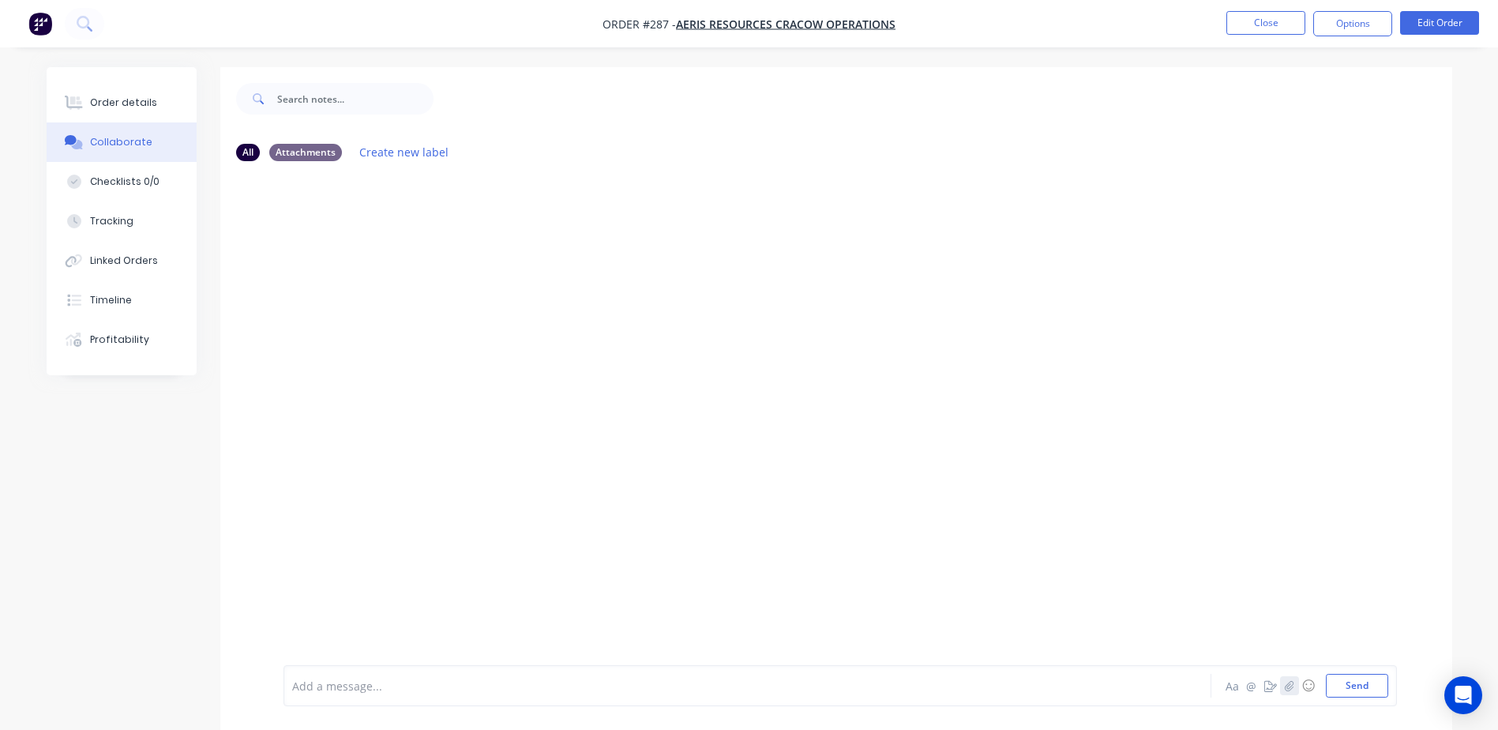
click at [1289, 688] on icon "button" at bounding box center [1289, 685] width 9 height 10
drag, startPoint x: 1361, startPoint y: 689, endPoint x: 1349, endPoint y: 677, distance: 17.9
click at [1361, 690] on button "Send" at bounding box center [1357, 686] width 62 height 24
click at [1244, 16] on button "Close" at bounding box center [1265, 23] width 79 height 24
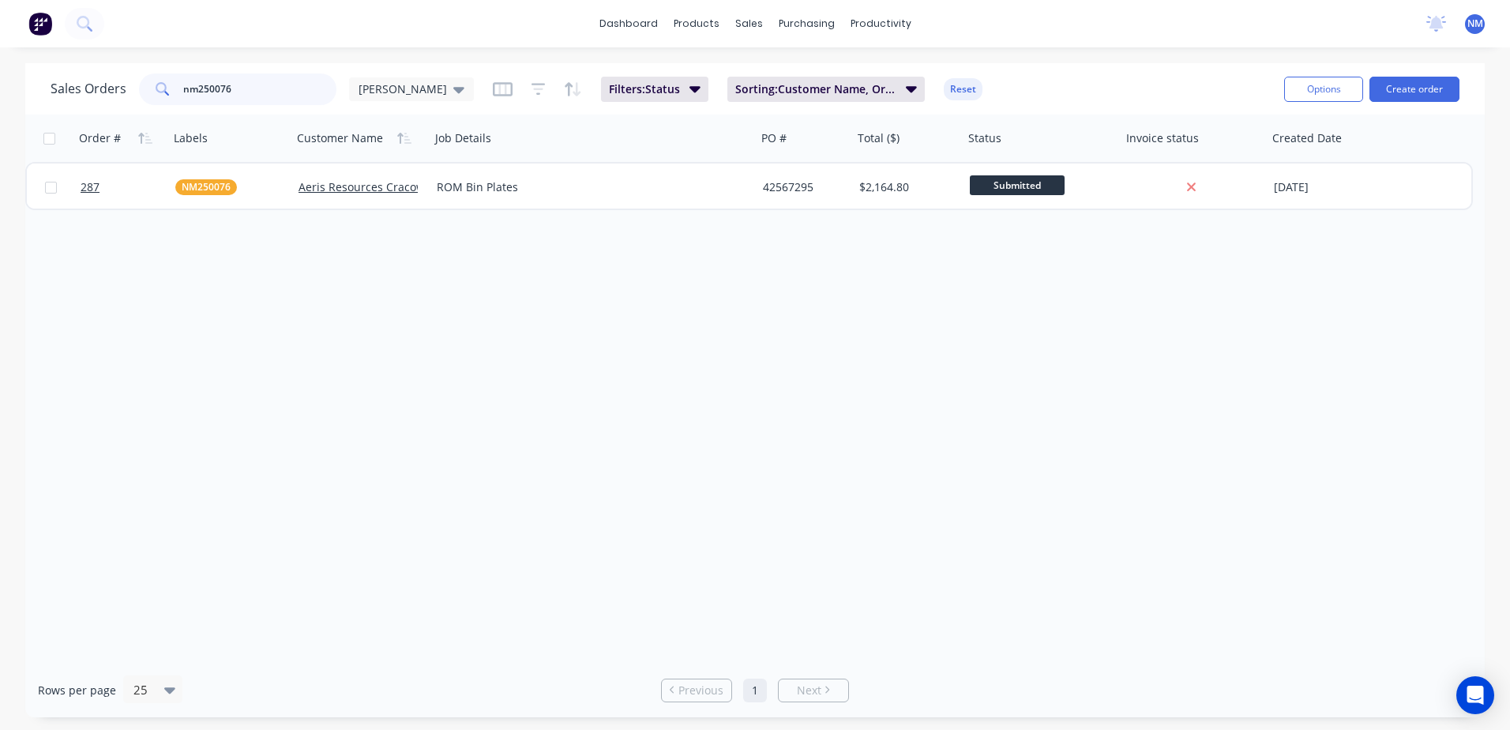
drag, startPoint x: 235, startPoint y: 94, endPoint x: 99, endPoint y: 97, distance: 135.9
click at [99, 97] on div "Sales Orders nm250076 Neil" at bounding box center [262, 89] width 423 height 32
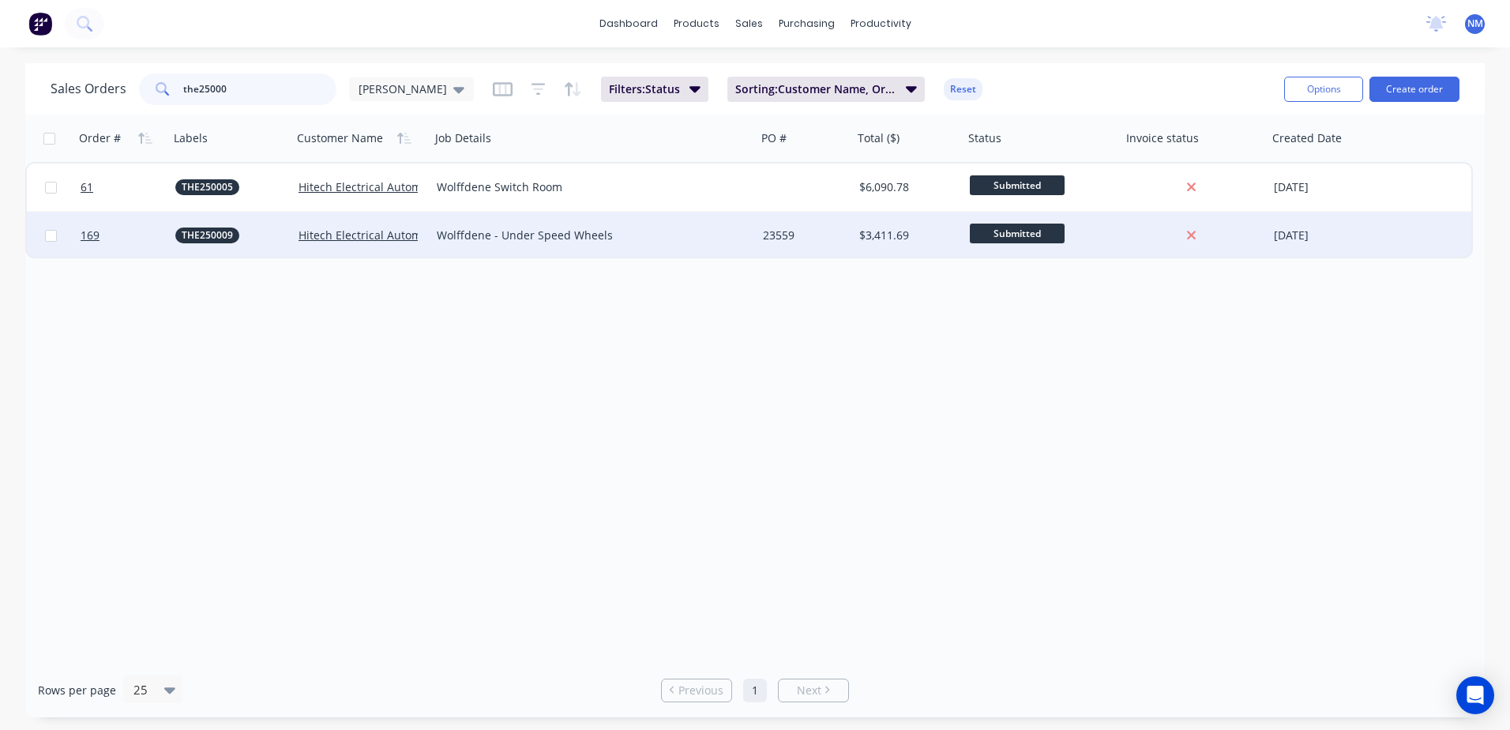
type input "the25000"
click at [806, 242] on div "23559" at bounding box center [803, 235] width 80 height 16
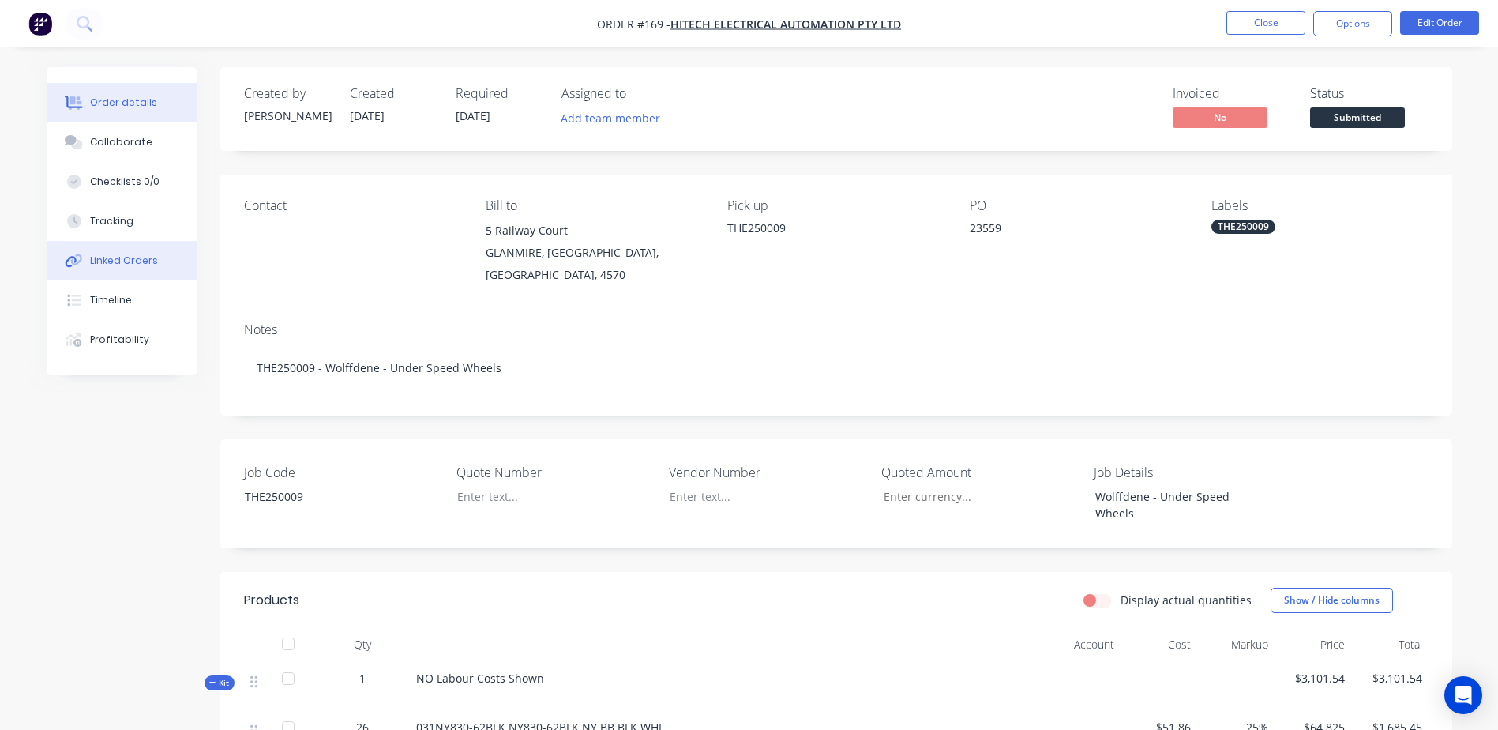
click at [143, 264] on div "Linked Orders" at bounding box center [124, 260] width 68 height 14
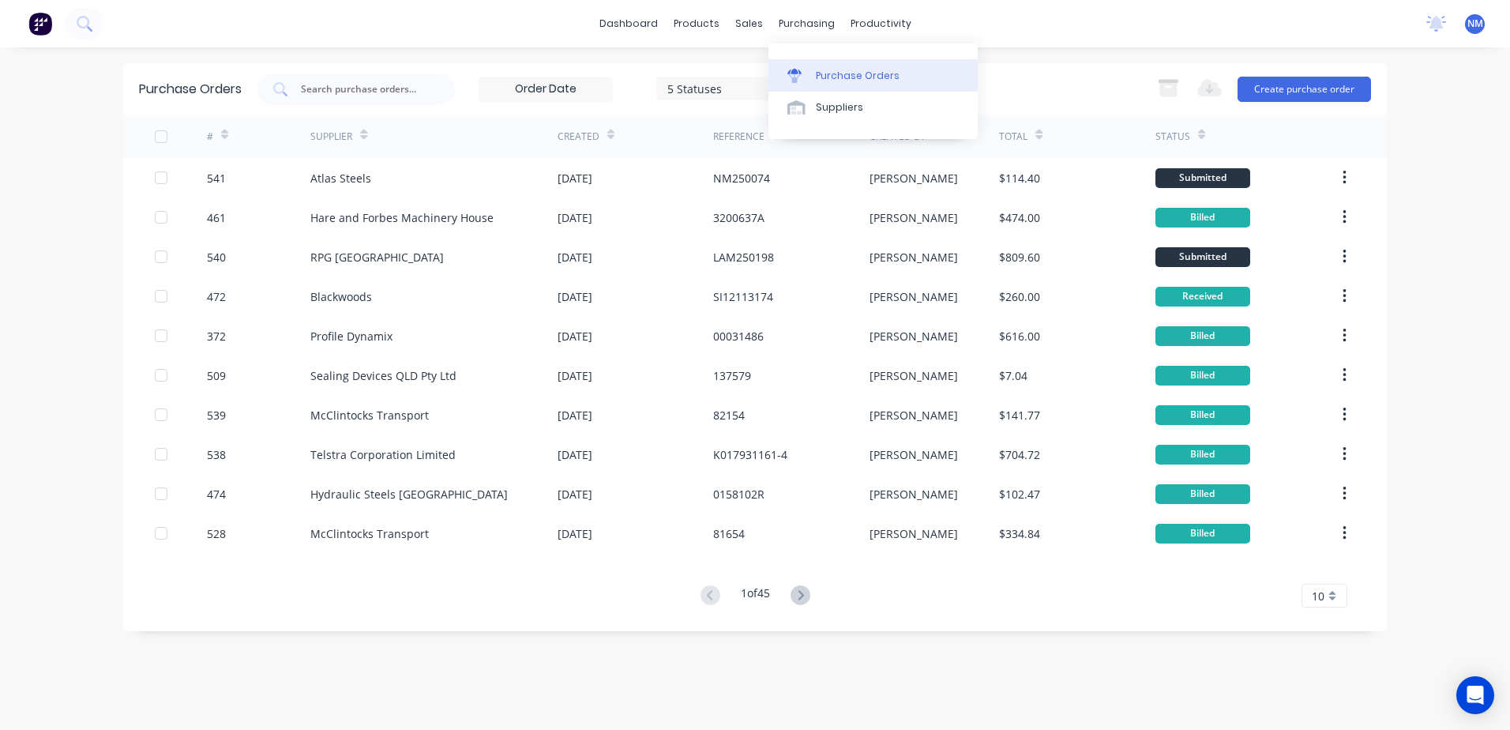
click at [854, 81] on div "Purchase Orders" at bounding box center [858, 76] width 84 height 14
click at [839, 111] on div "Suppliers" at bounding box center [839, 107] width 47 height 14
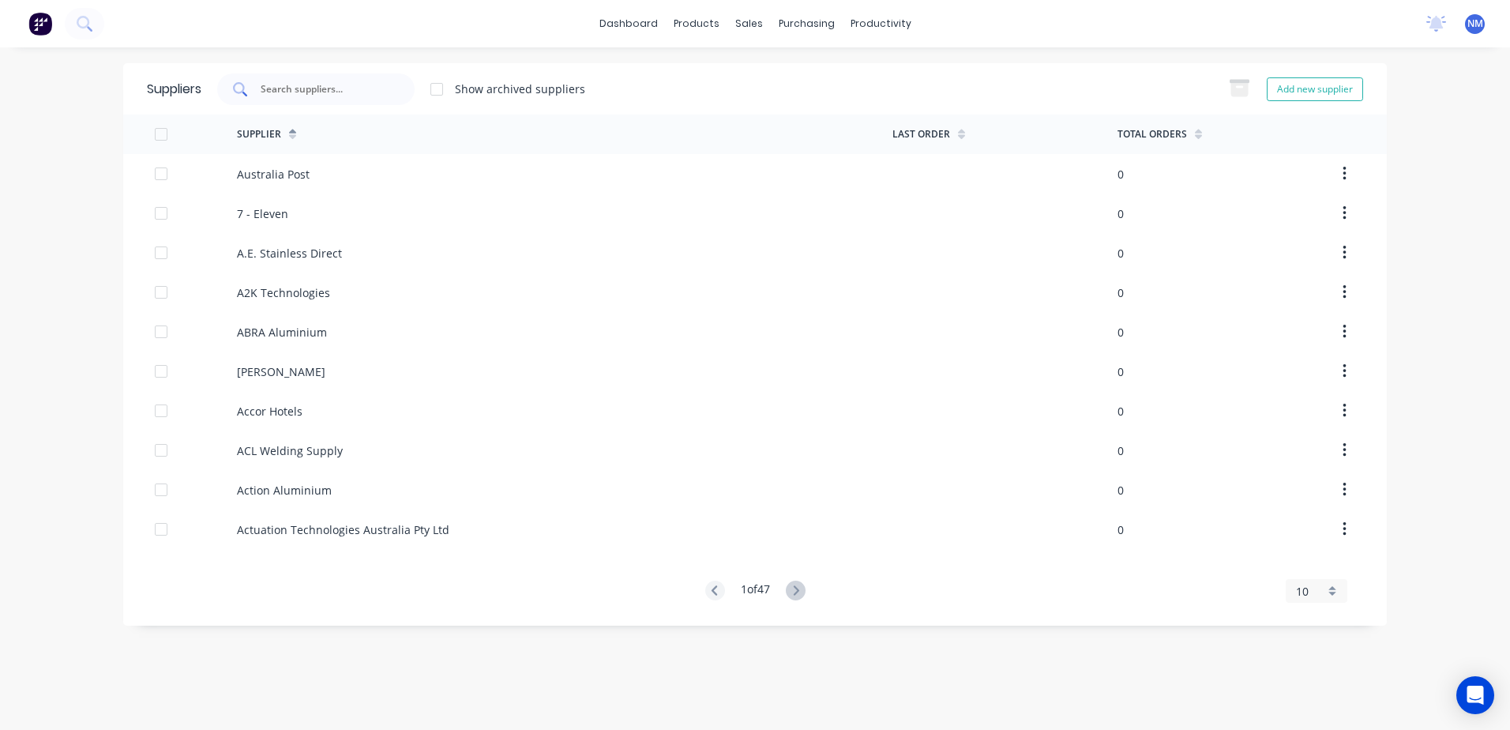
click at [331, 88] on input "text" at bounding box center [324, 89] width 131 height 16
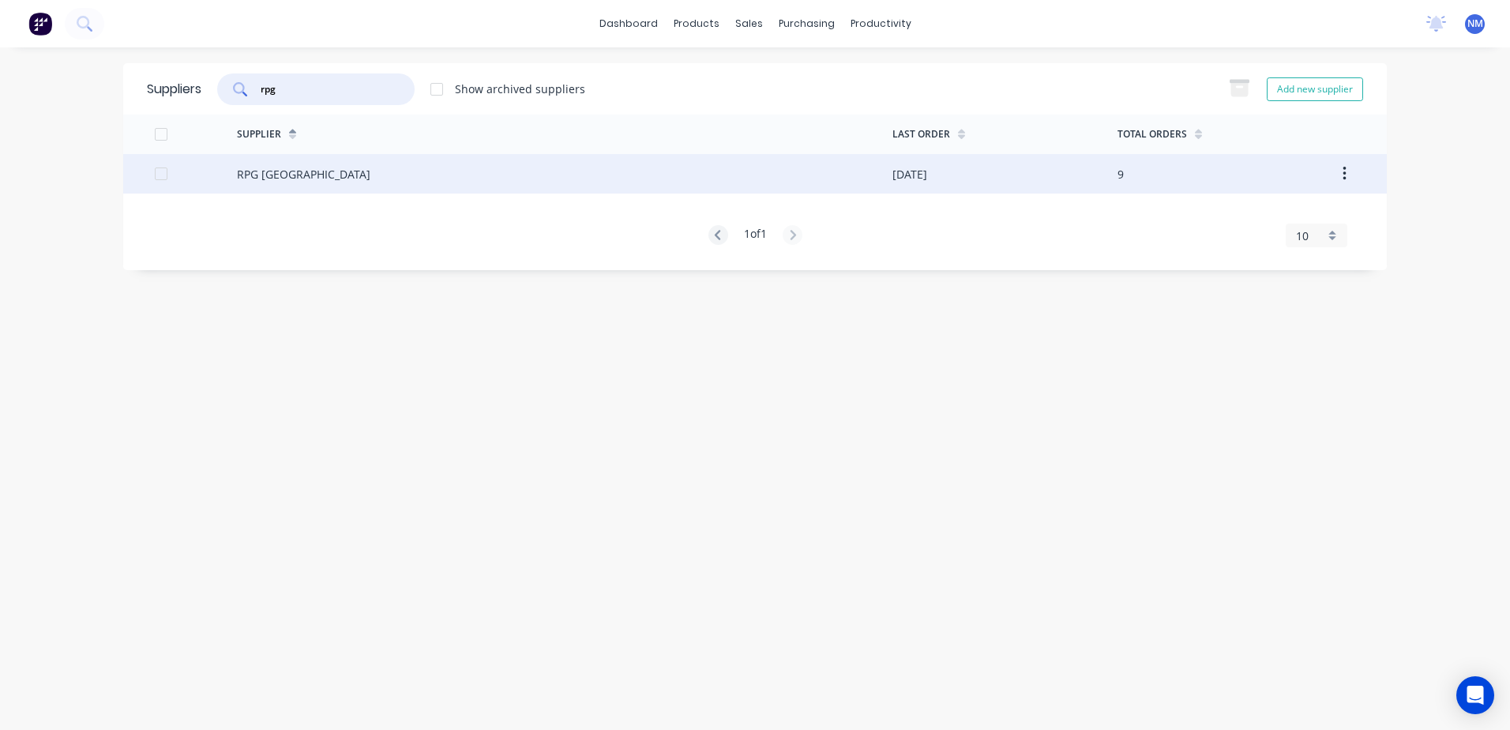
type input "rpg"
click at [649, 182] on div "RPG [GEOGRAPHIC_DATA]" at bounding box center [564, 173] width 655 height 39
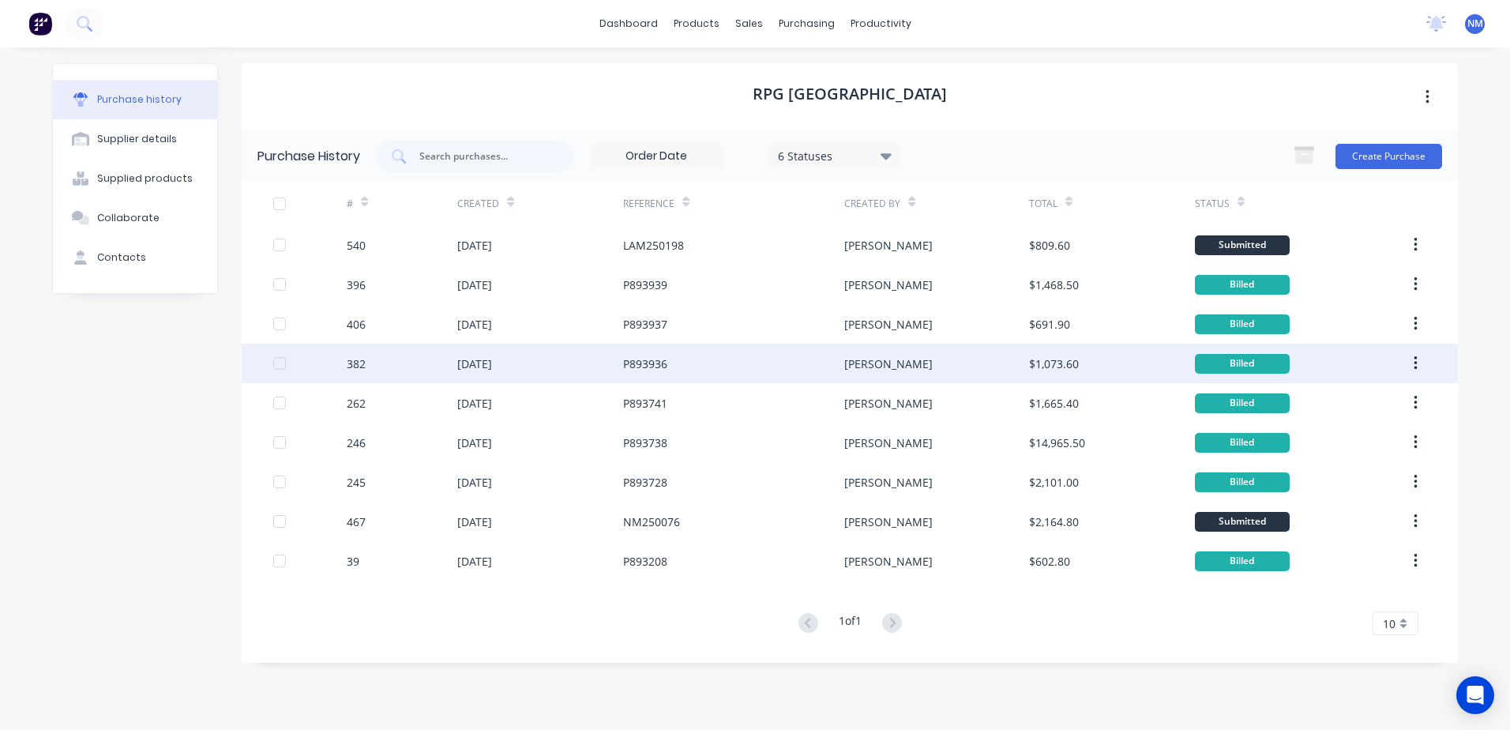
click at [816, 362] on div "P893936" at bounding box center [733, 363] width 221 height 39
